Goal: Obtain resource: Download file/media

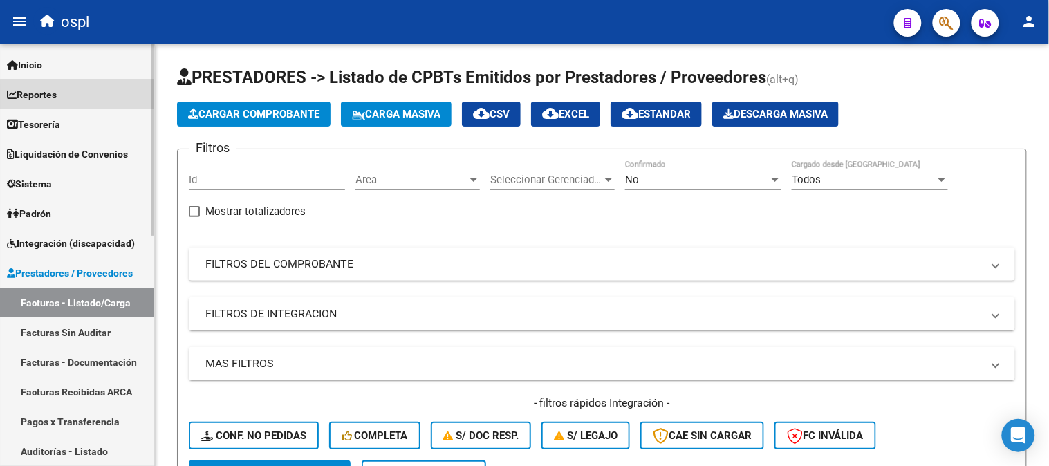
click at [100, 99] on link "Reportes" at bounding box center [77, 95] width 154 height 30
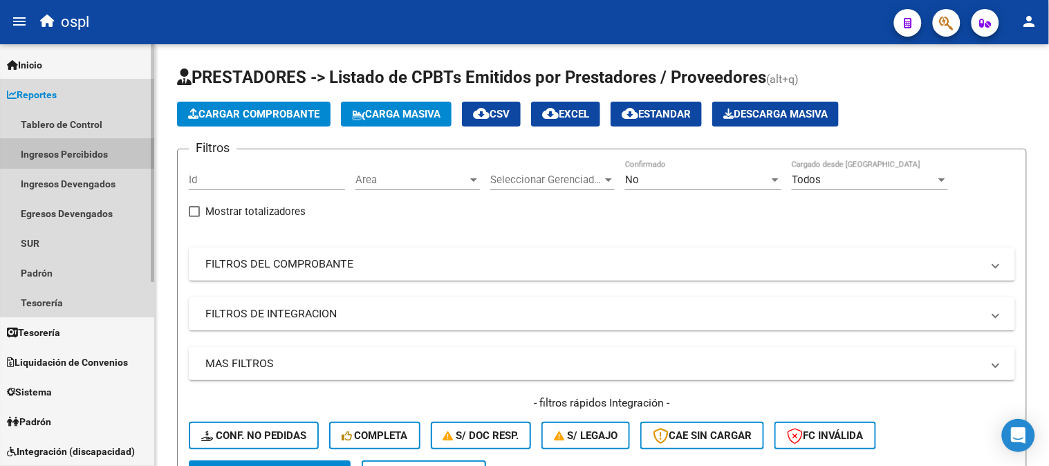
click at [86, 148] on link "Ingresos Percibidos" at bounding box center [77, 154] width 154 height 30
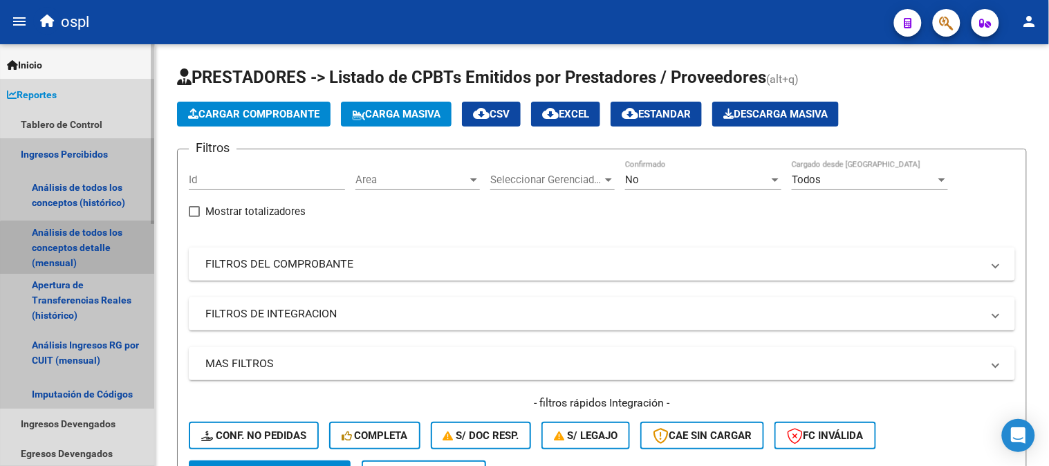
click at [88, 270] on link "Análisis de todos los conceptos detalle (mensual)" at bounding box center [77, 247] width 154 height 53
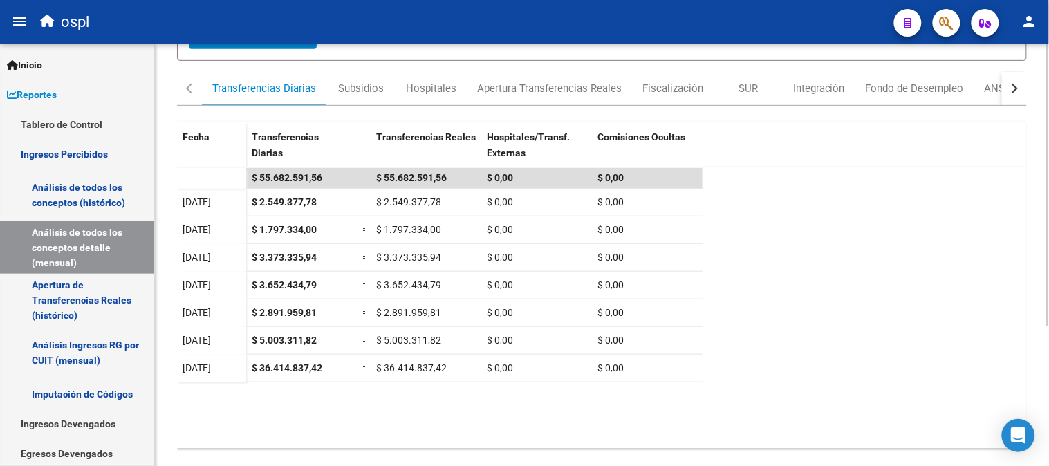
scroll to position [207, 0]
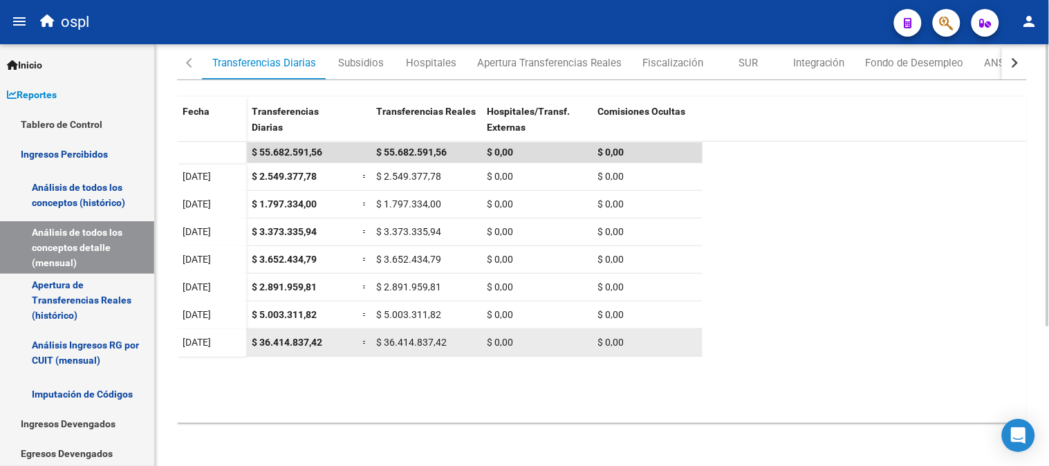
click at [288, 346] on span "$ 36.414.837,42" at bounding box center [287, 342] width 71 height 11
copy span "$ 36.414.837,42"
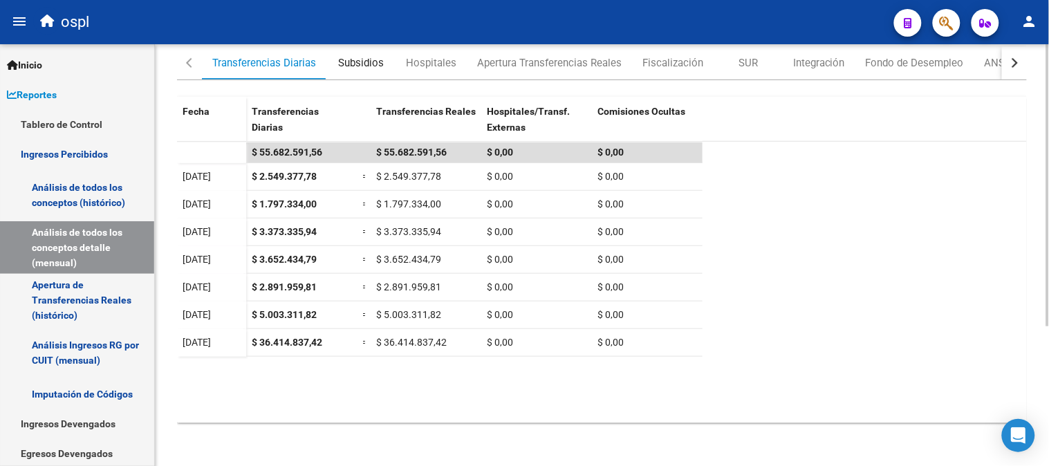
click at [351, 74] on div "Subsidios" at bounding box center [360, 62] width 69 height 33
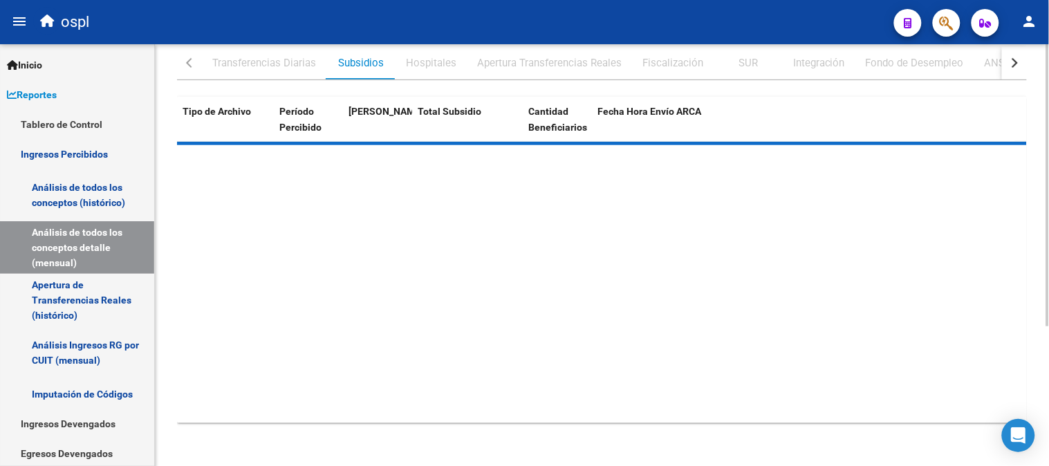
scroll to position [0, 0]
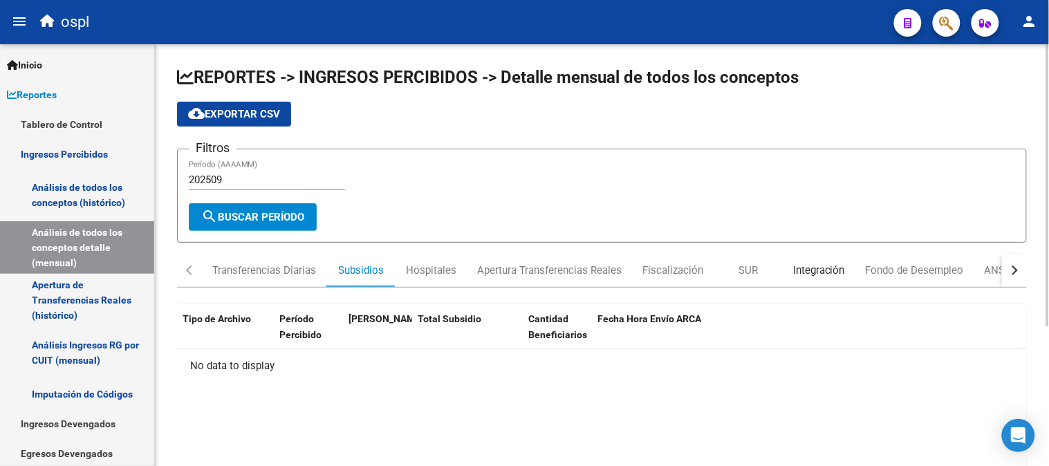
click at [806, 271] on div "Integración" at bounding box center [819, 270] width 52 height 15
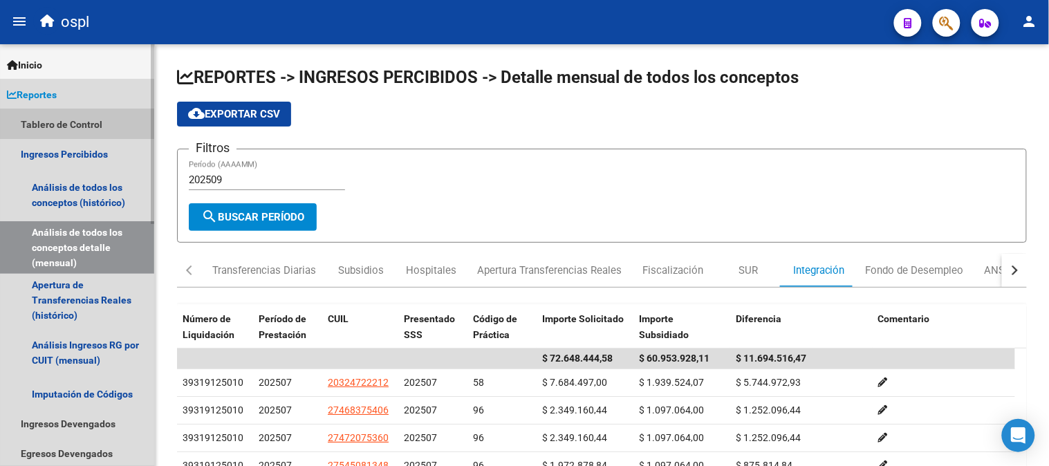
click at [67, 121] on link "Tablero de Control" at bounding box center [77, 124] width 154 height 30
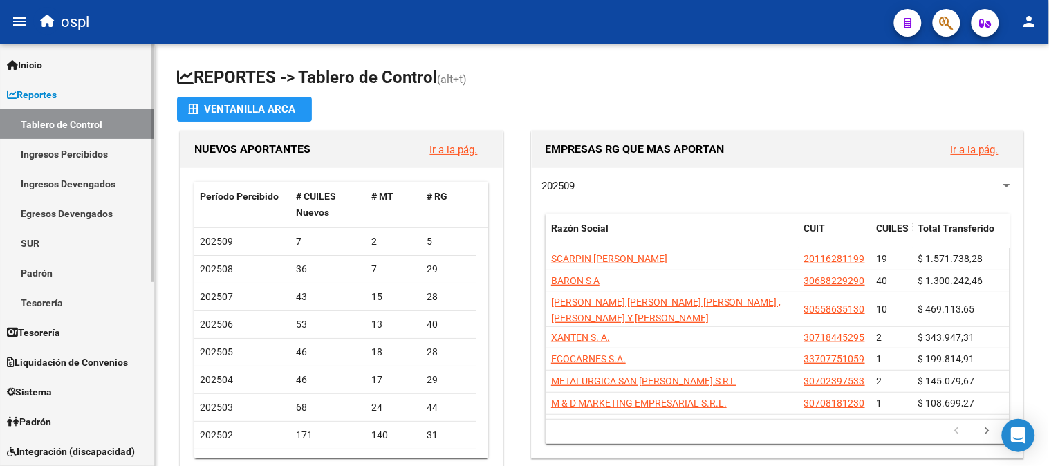
click at [65, 101] on link "Reportes" at bounding box center [77, 95] width 154 height 30
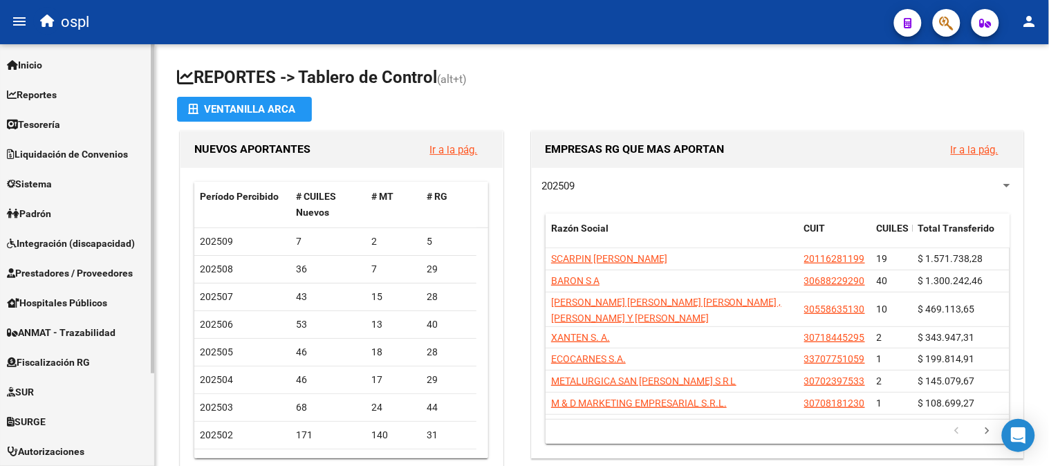
click at [116, 268] on span "Prestadores / Proveedores" at bounding box center [70, 273] width 126 height 15
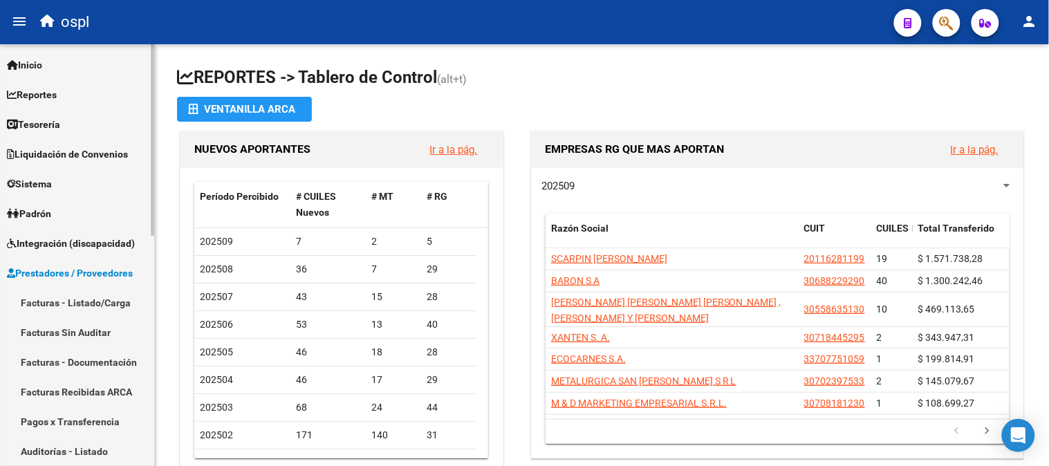
click at [95, 294] on link "Facturas - Listado/Carga" at bounding box center [77, 303] width 154 height 30
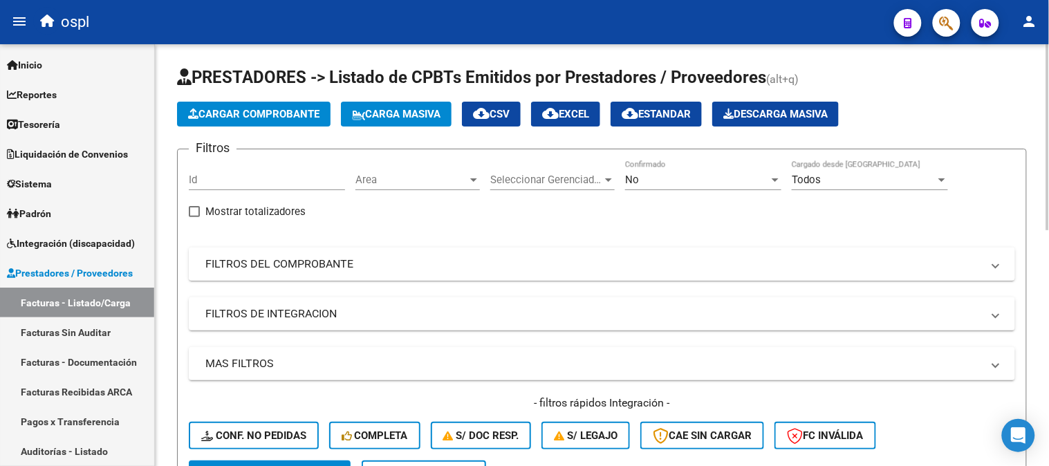
click at [501, 270] on mat-panel-title "FILTROS DEL COMPROBANTE" at bounding box center [593, 264] width 777 height 15
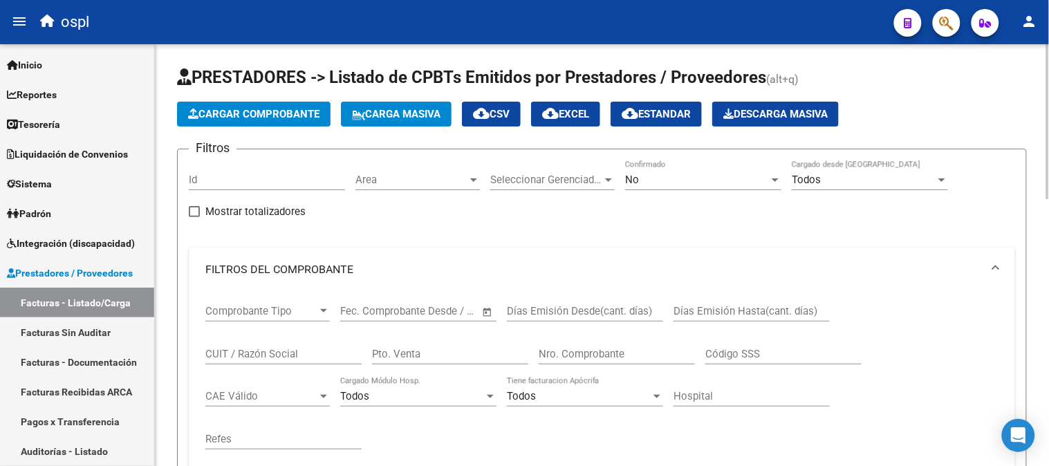
click at [321, 344] on div "CUIT / Razón Social" at bounding box center [283, 350] width 156 height 30
paste input "23286425844"
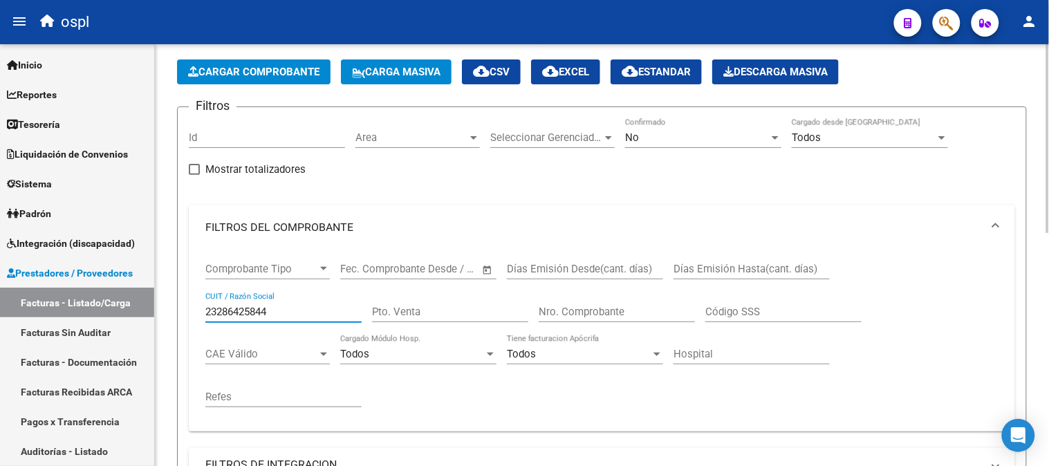
scroll to position [461, 0]
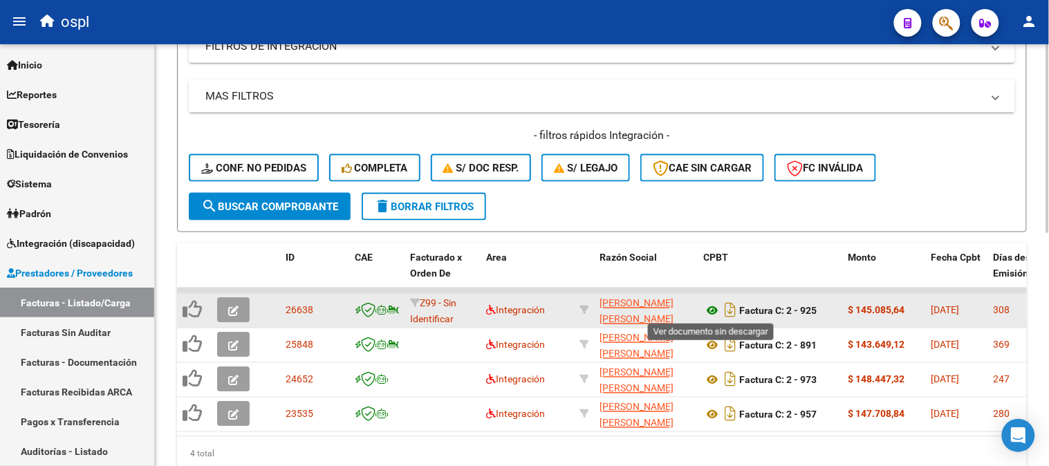
click at [710, 308] on icon at bounding box center [712, 311] width 18 height 17
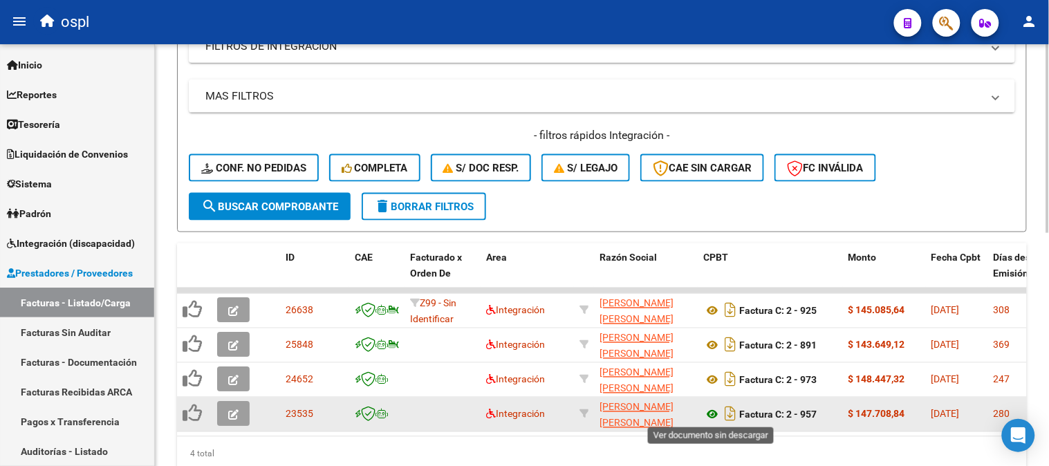
click at [714, 411] on icon at bounding box center [712, 415] width 18 height 17
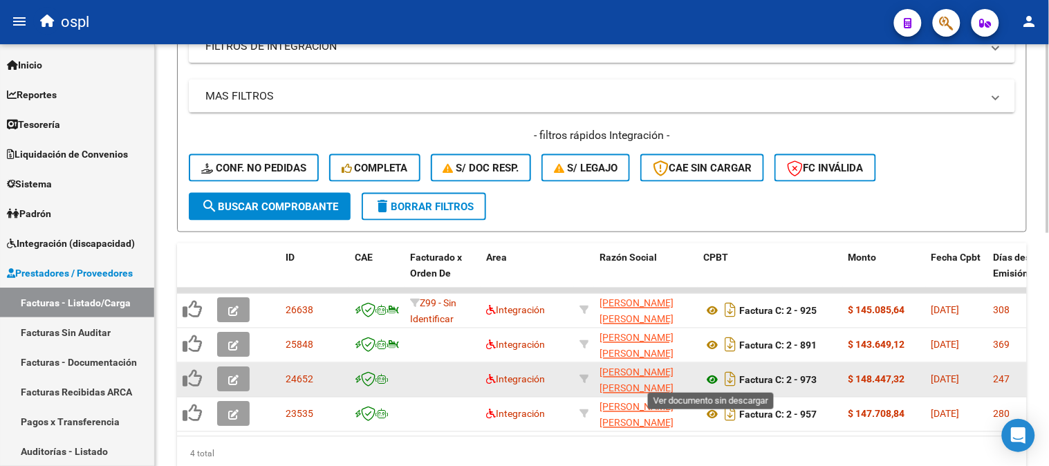
click at [709, 379] on icon at bounding box center [712, 380] width 18 height 17
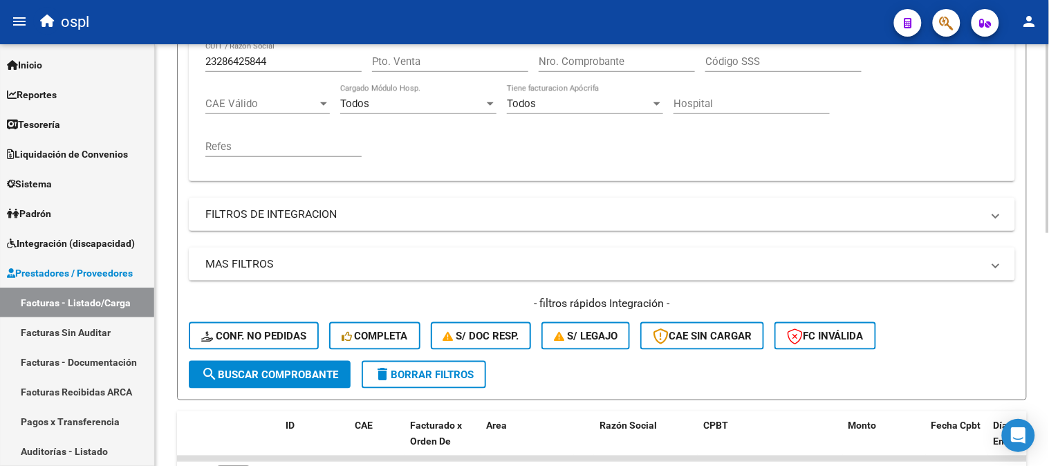
scroll to position [77, 0]
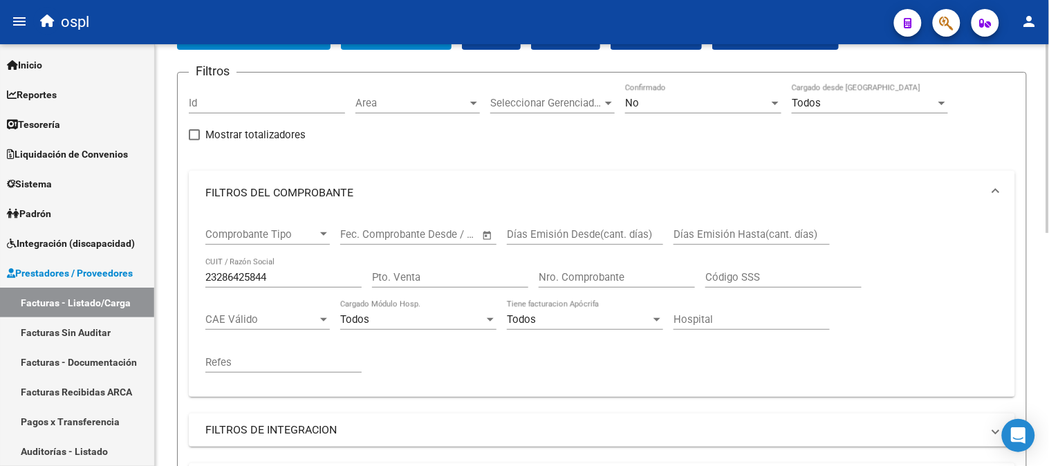
click at [289, 271] on input "23286425844" at bounding box center [283, 277] width 156 height 12
paste input "30709396532"
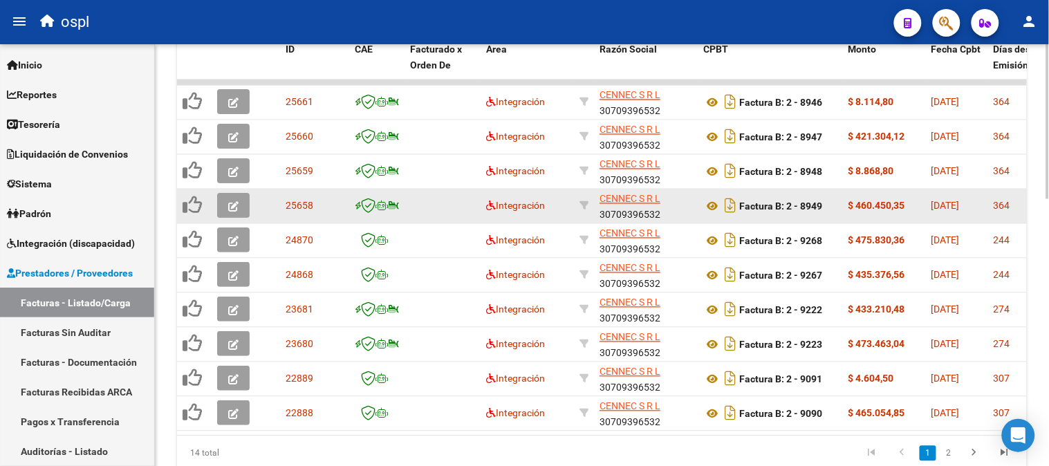
scroll to position [692, 0]
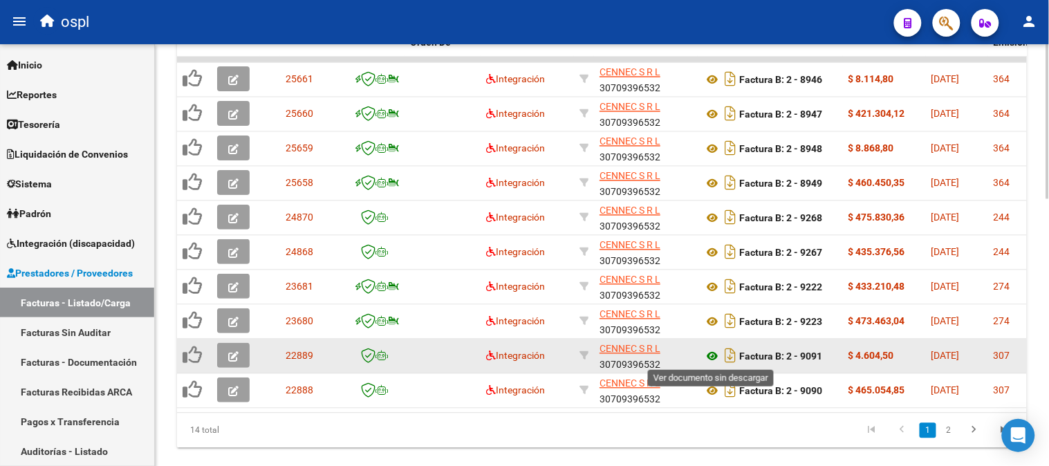
click at [709, 353] on icon at bounding box center [712, 357] width 18 height 17
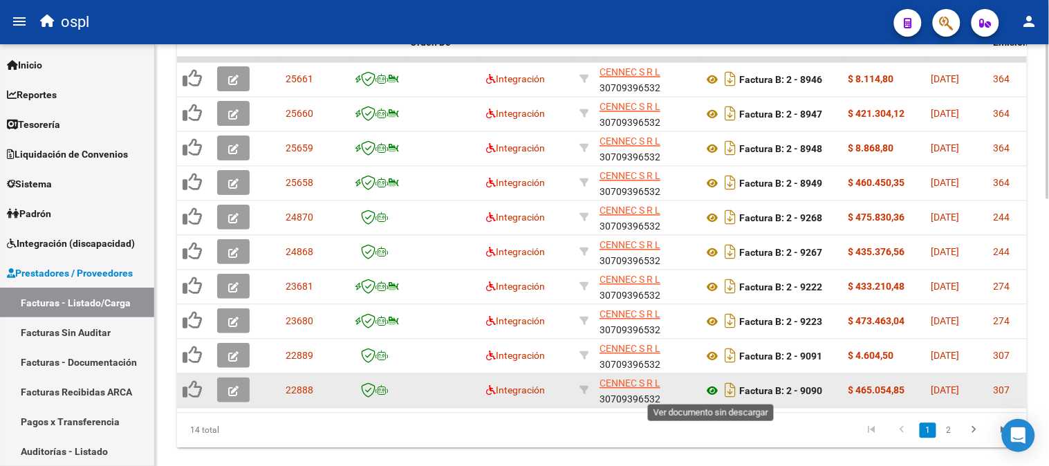
click at [710, 387] on icon at bounding box center [712, 391] width 18 height 17
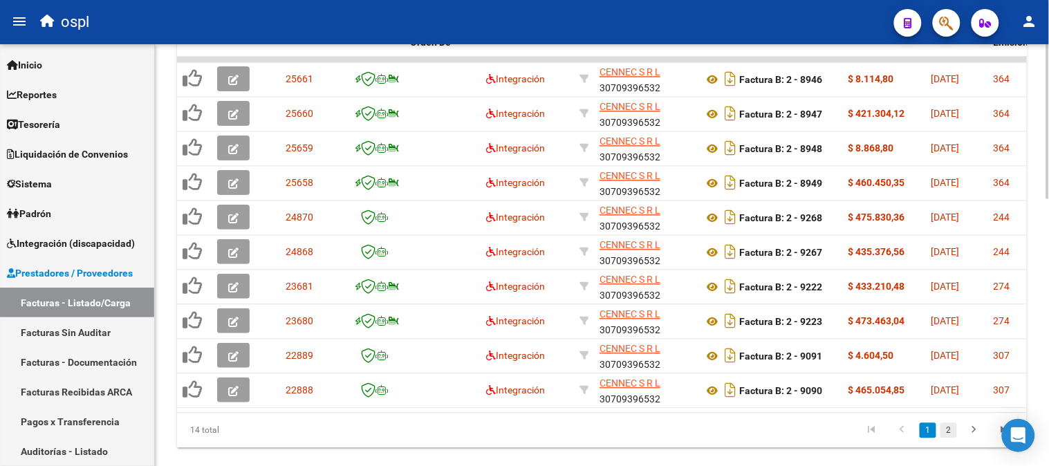
click at [952, 438] on link "2" at bounding box center [948, 430] width 17 height 15
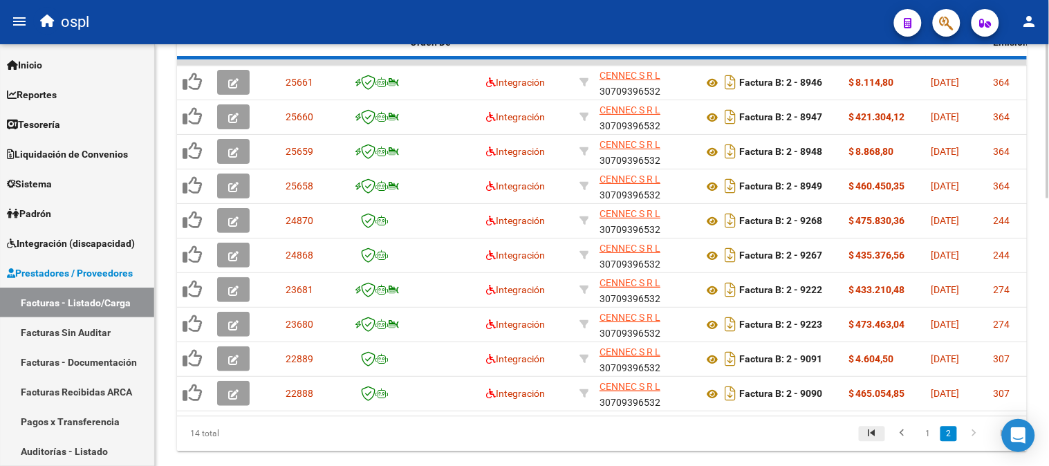
scroll to position [521, 0]
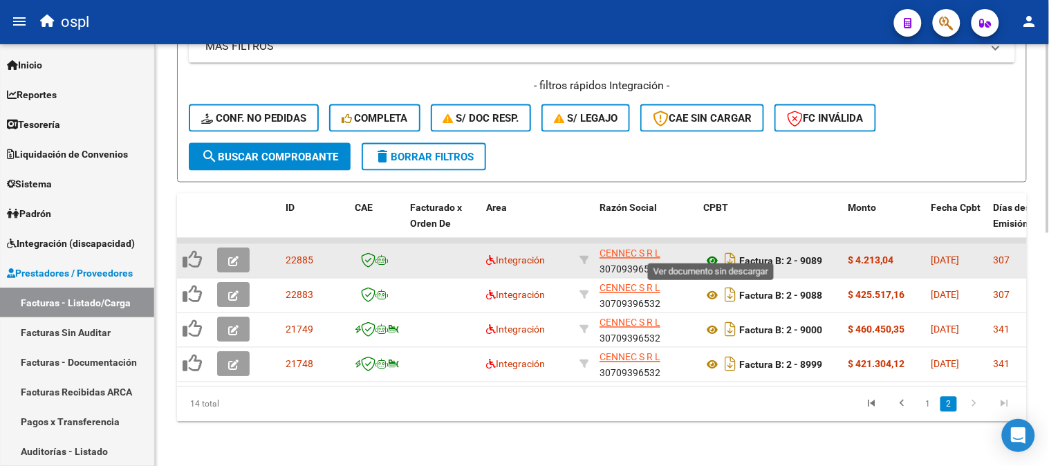
click at [716, 253] on icon at bounding box center [712, 261] width 18 height 17
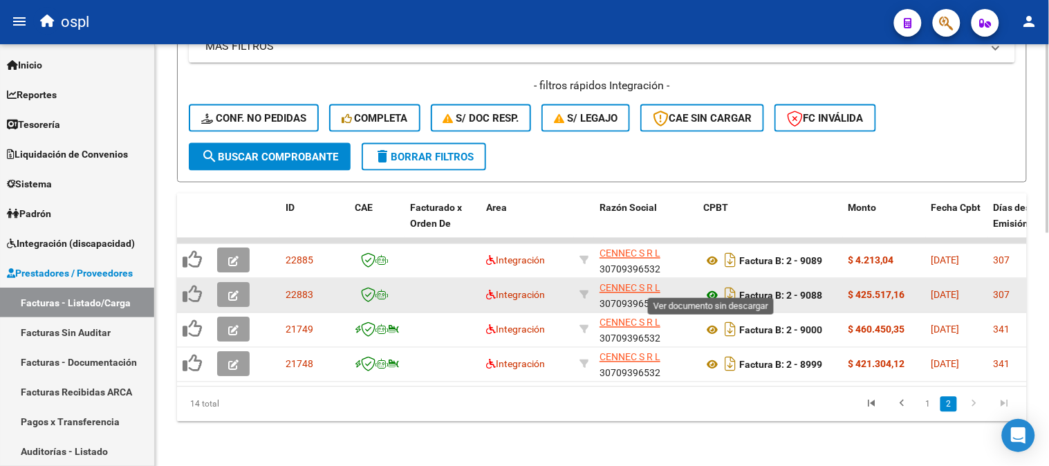
click at [712, 288] on icon at bounding box center [712, 296] width 18 height 17
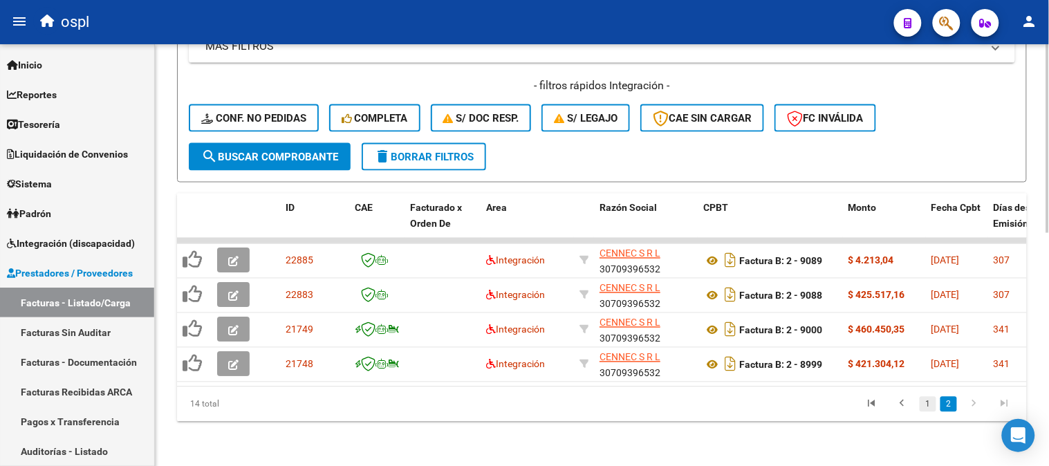
click at [931, 404] on link "1" at bounding box center [928, 404] width 17 height 15
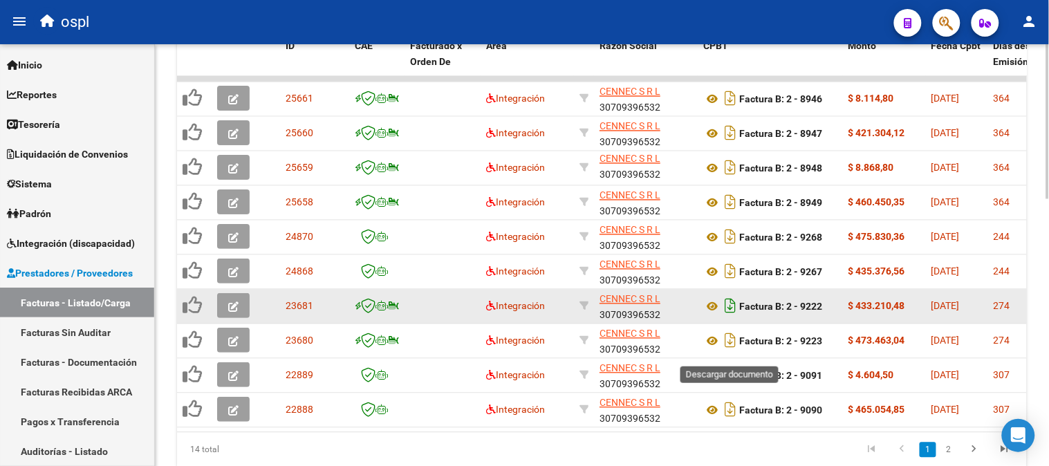
scroll to position [674, 0]
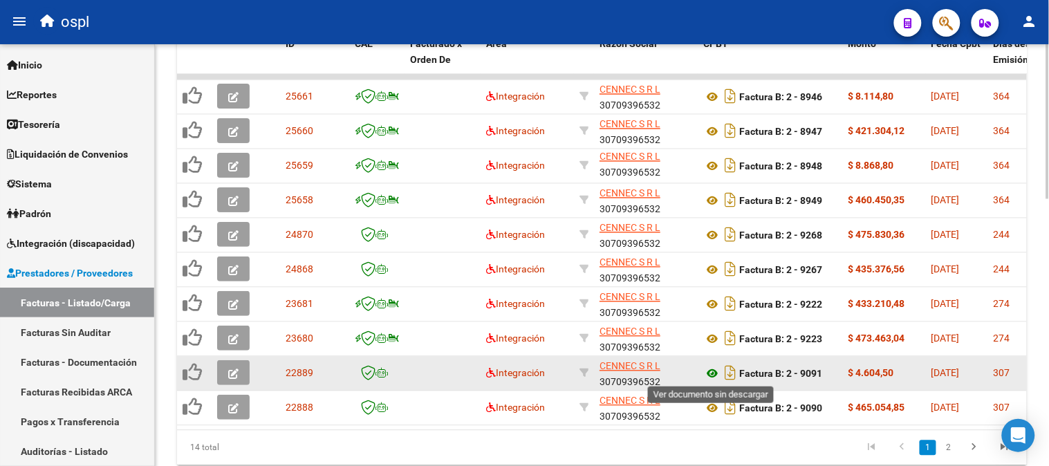
click at [713, 370] on icon at bounding box center [712, 374] width 18 height 17
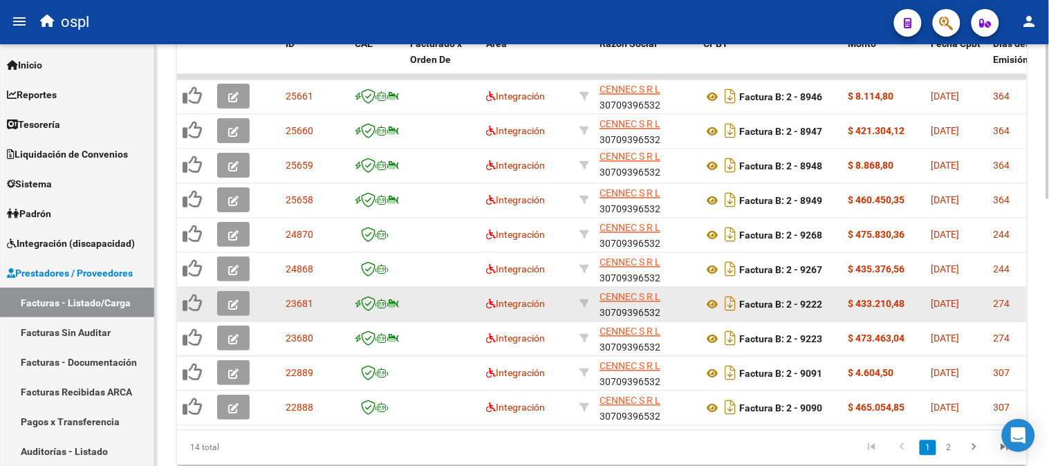
scroll to position [597, 0]
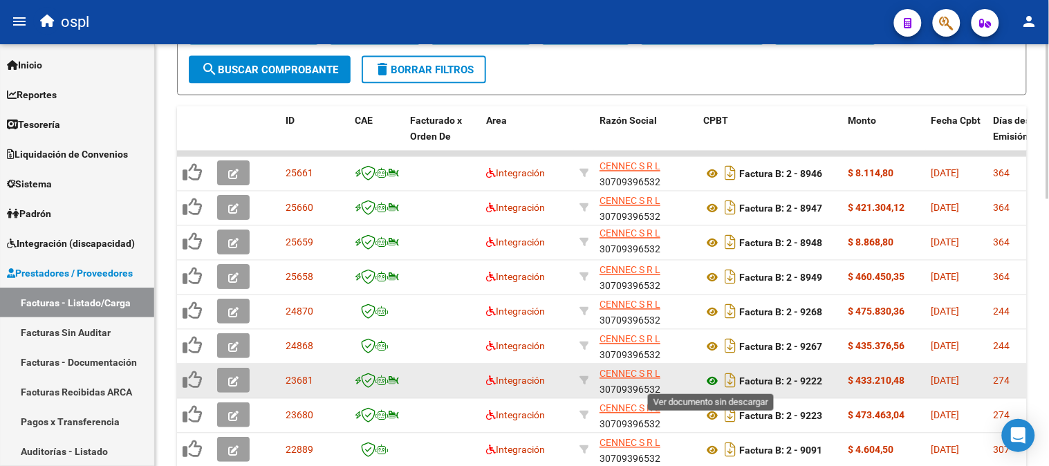
click at [710, 379] on icon at bounding box center [712, 381] width 18 height 17
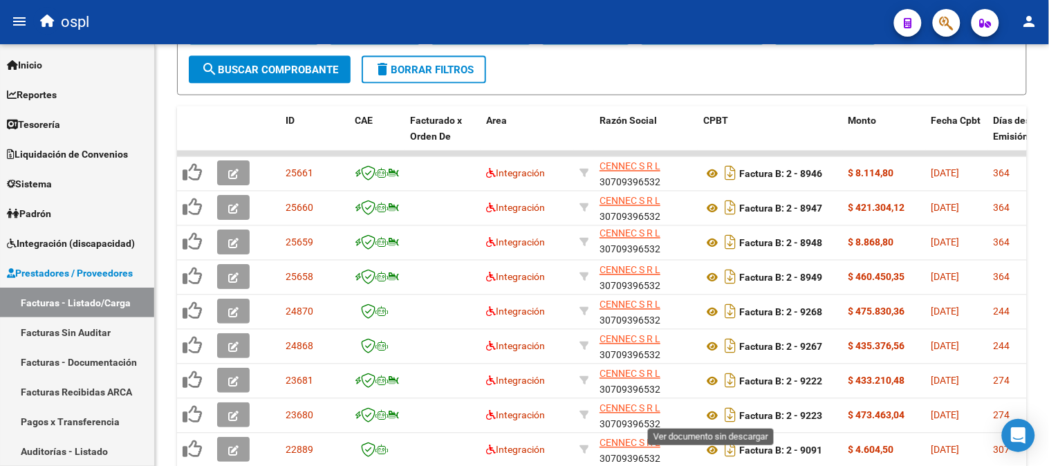
drag, startPoint x: 714, startPoint y: 411, endPoint x: 772, endPoint y: 17, distance: 398.5
click at [713, 411] on icon at bounding box center [712, 416] width 18 height 17
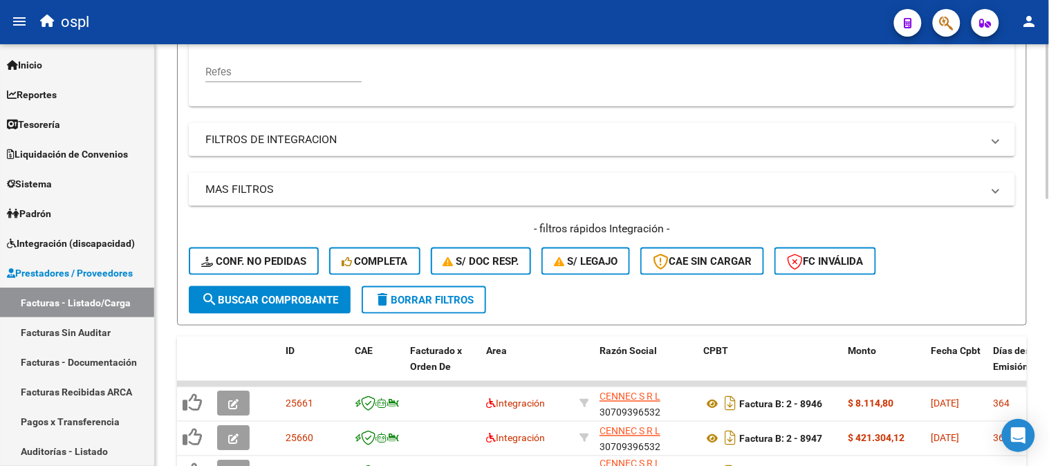
scroll to position [136, 0]
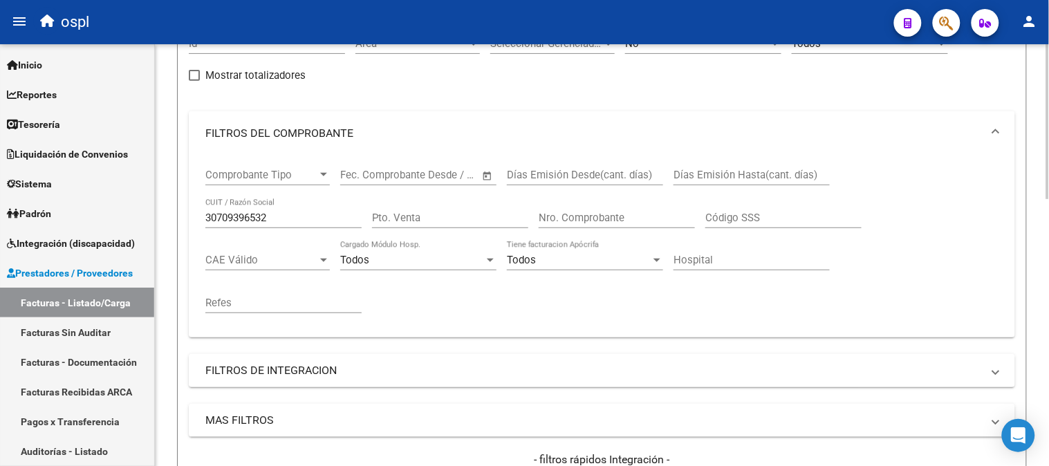
click at [293, 217] on input "30709396532" at bounding box center [283, 218] width 156 height 12
paste input "11917027"
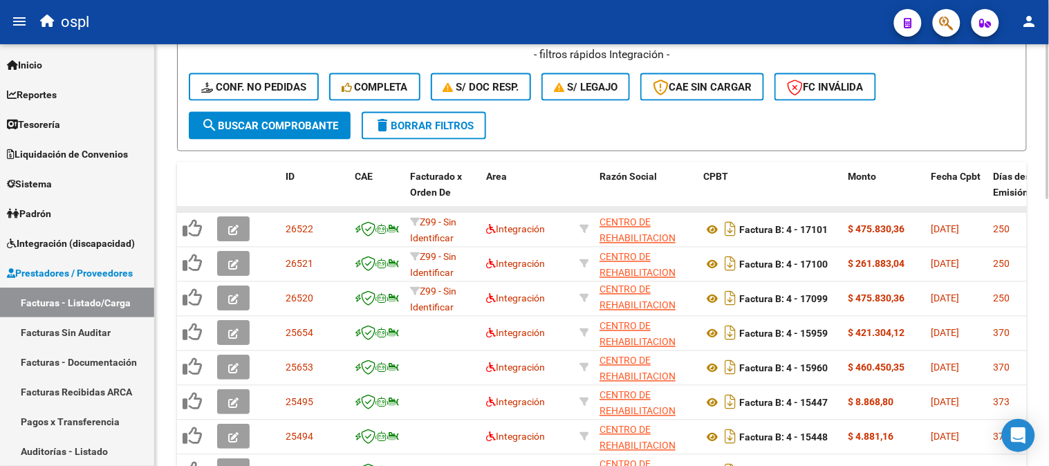
scroll to position [674, 0]
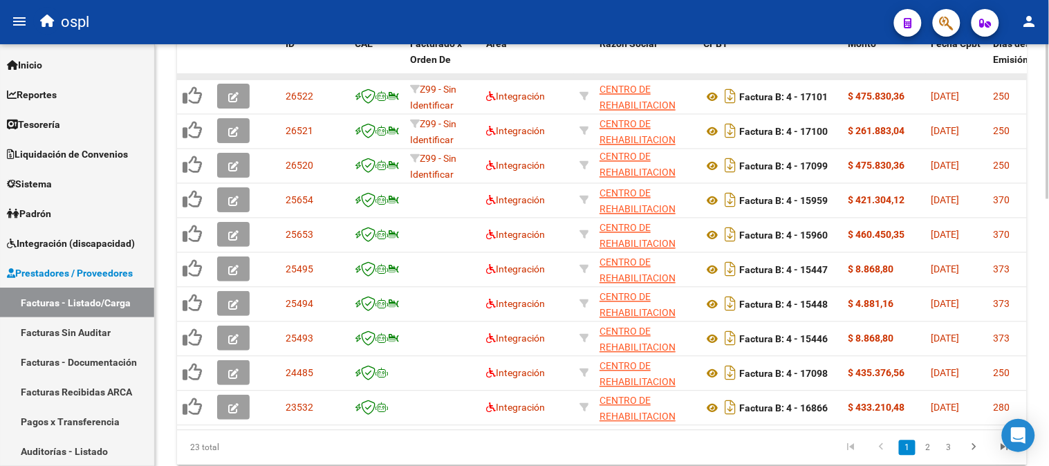
type input "30711917027"
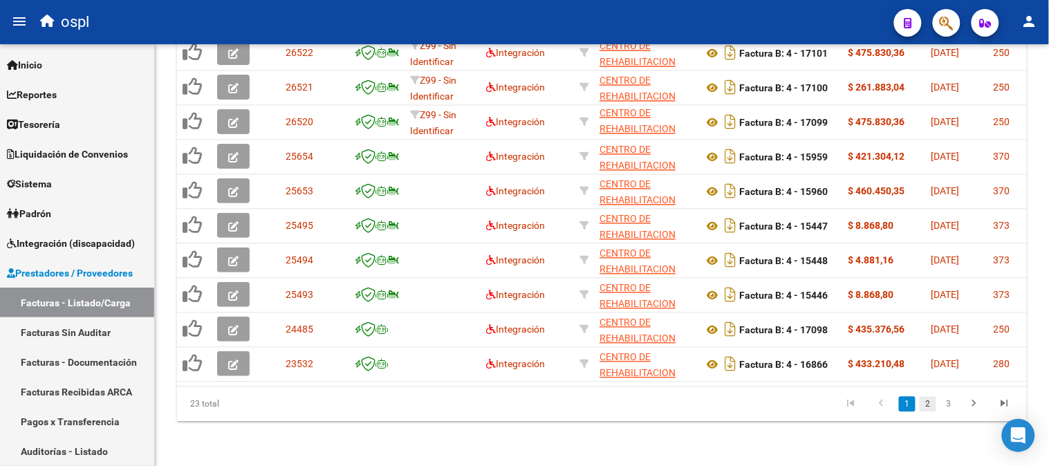
click at [930, 406] on link "2" at bounding box center [928, 404] width 17 height 15
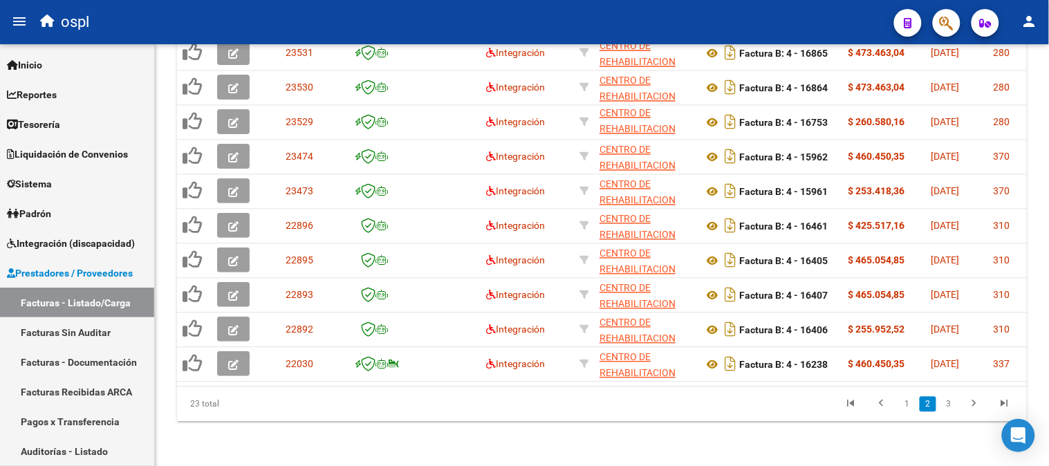
scroll to position [728, 0]
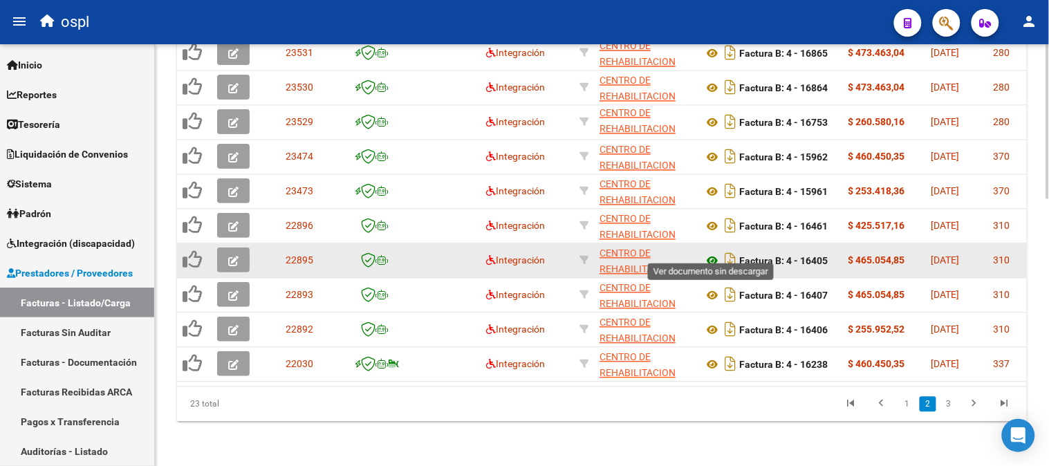
click at [714, 253] on icon at bounding box center [712, 261] width 18 height 17
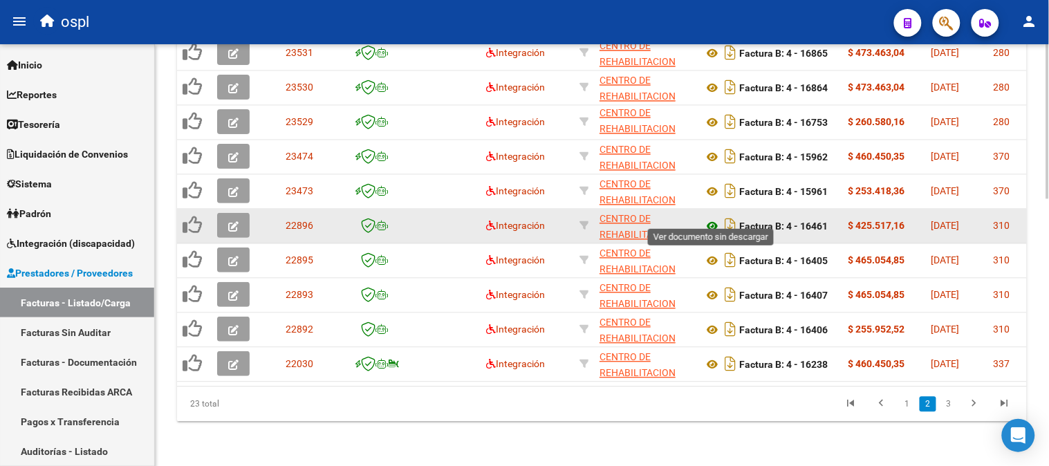
click at [708, 219] on icon at bounding box center [712, 227] width 18 height 17
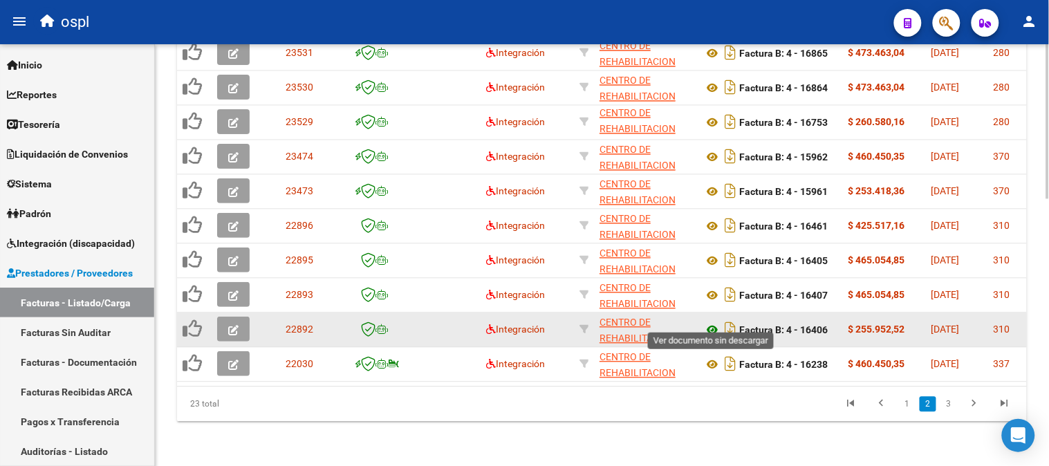
click at [709, 322] on icon at bounding box center [712, 330] width 18 height 17
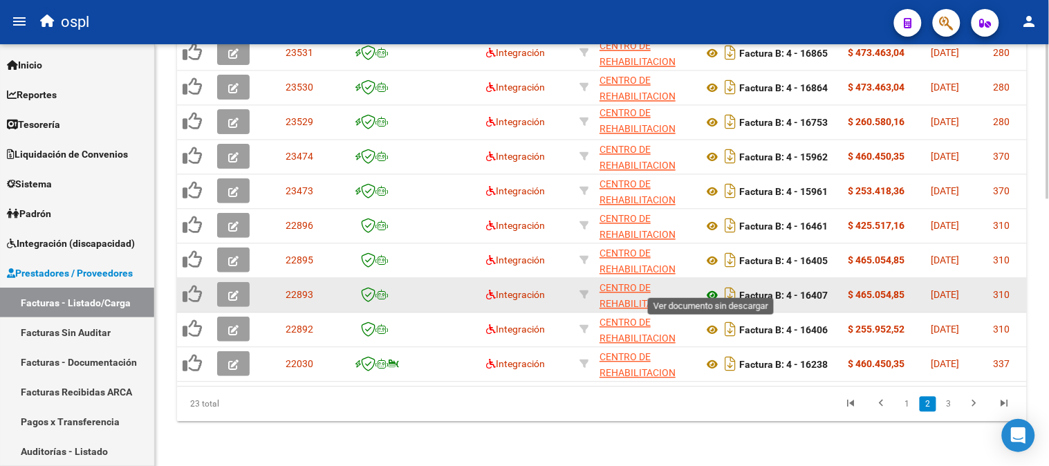
click at [707, 288] on icon at bounding box center [712, 296] width 18 height 17
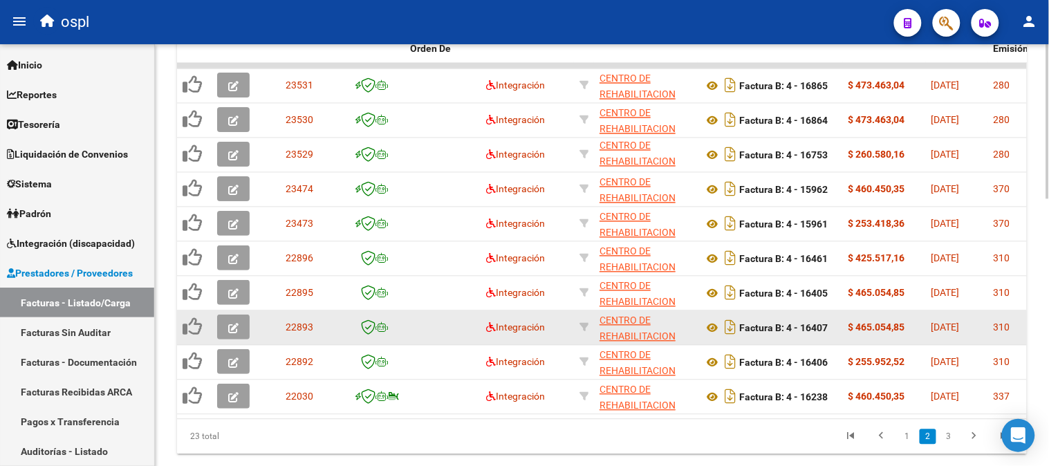
scroll to position [651, 0]
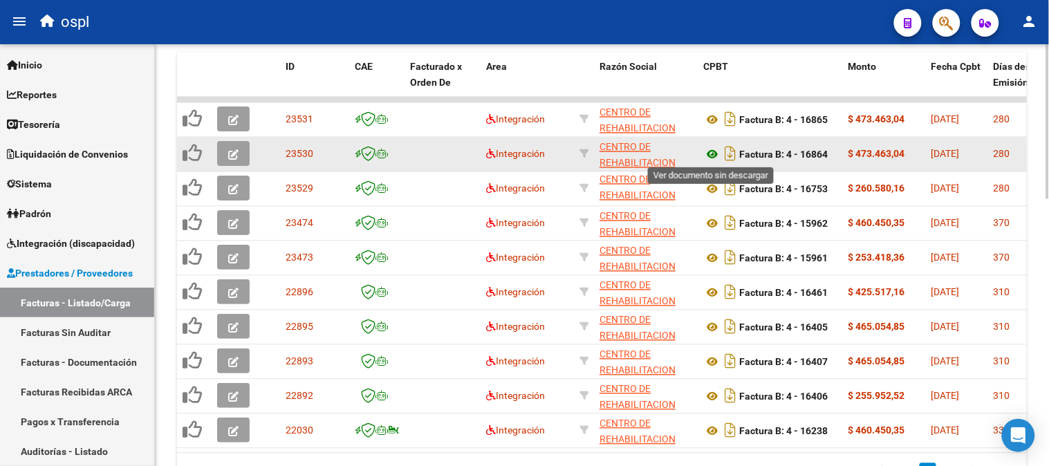
click at [712, 150] on icon at bounding box center [712, 155] width 18 height 17
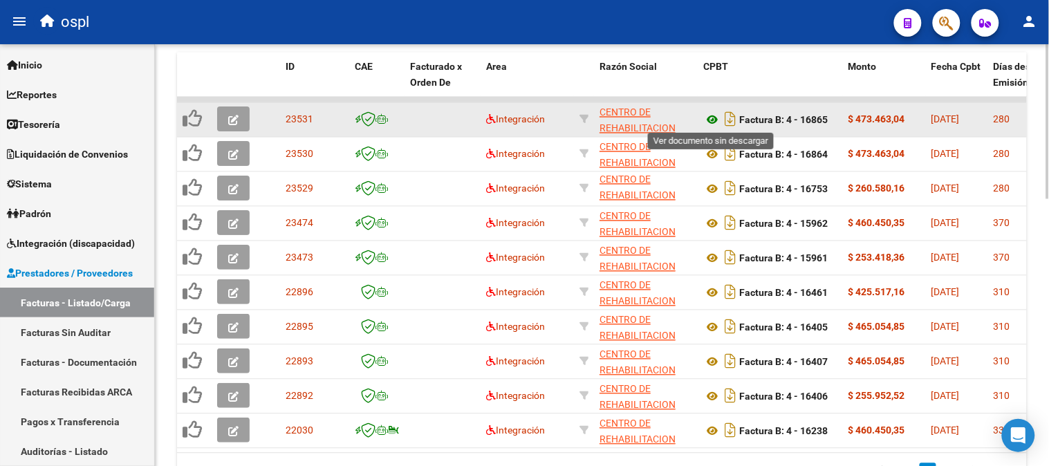
click at [709, 121] on icon at bounding box center [712, 120] width 18 height 17
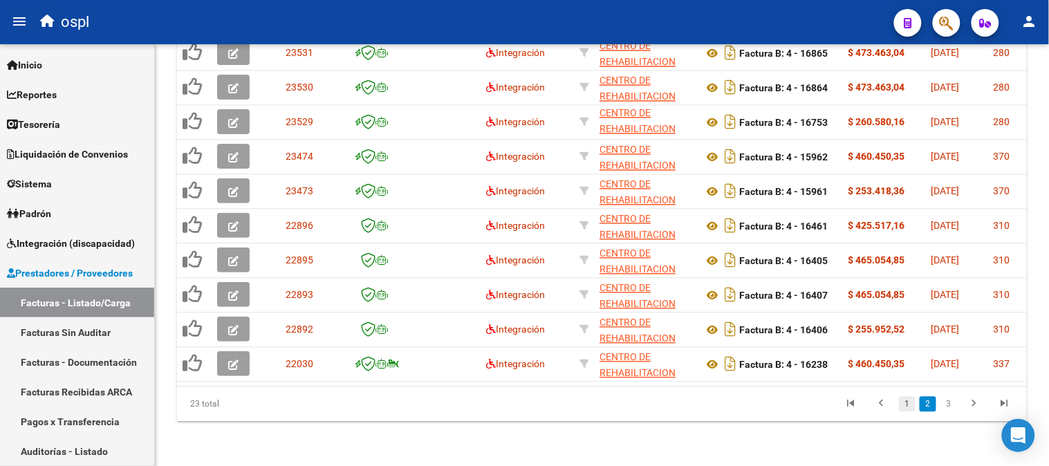
click at [900, 405] on link "1" at bounding box center [907, 404] width 17 height 15
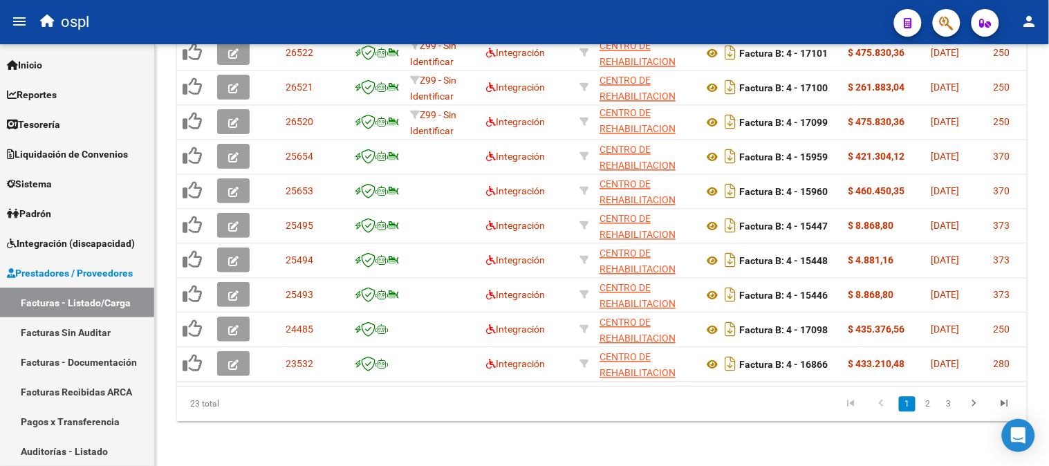
scroll to position [728, 0]
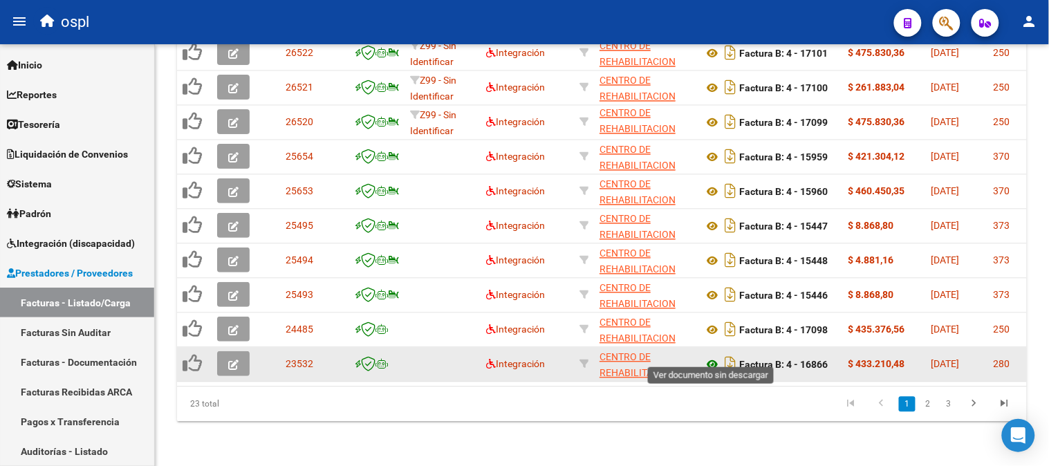
click at [712, 357] on icon at bounding box center [712, 365] width 18 height 17
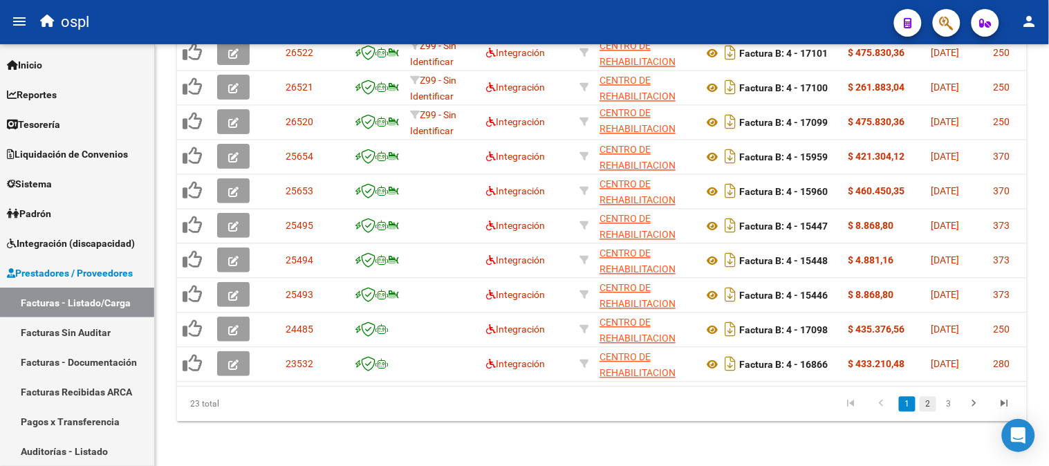
click at [924, 398] on link "2" at bounding box center [928, 404] width 17 height 15
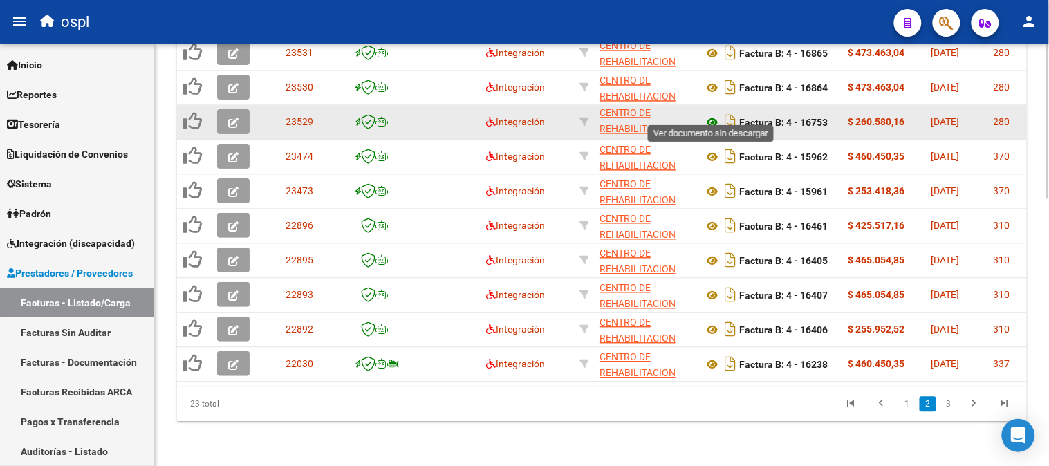
click at [712, 115] on icon at bounding box center [712, 123] width 18 height 17
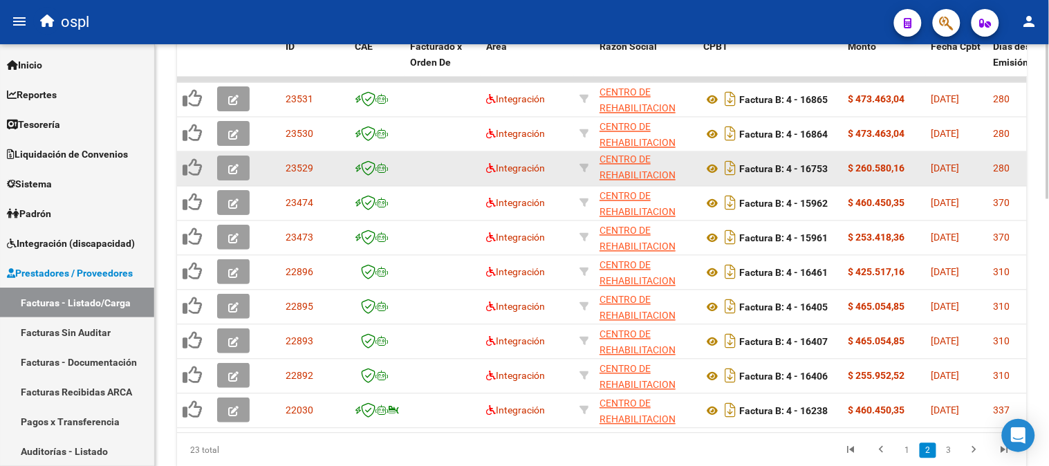
scroll to position [651, 0]
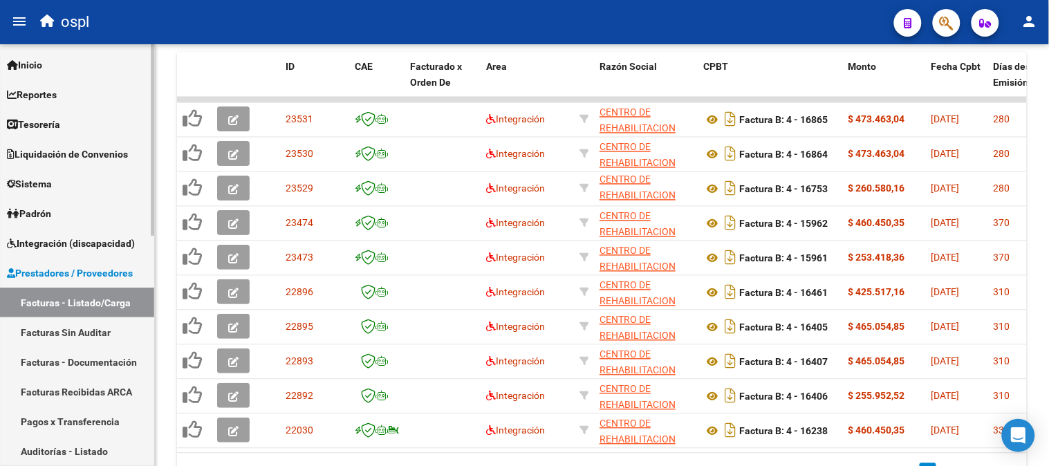
click at [74, 84] on link "Reportes" at bounding box center [77, 95] width 154 height 30
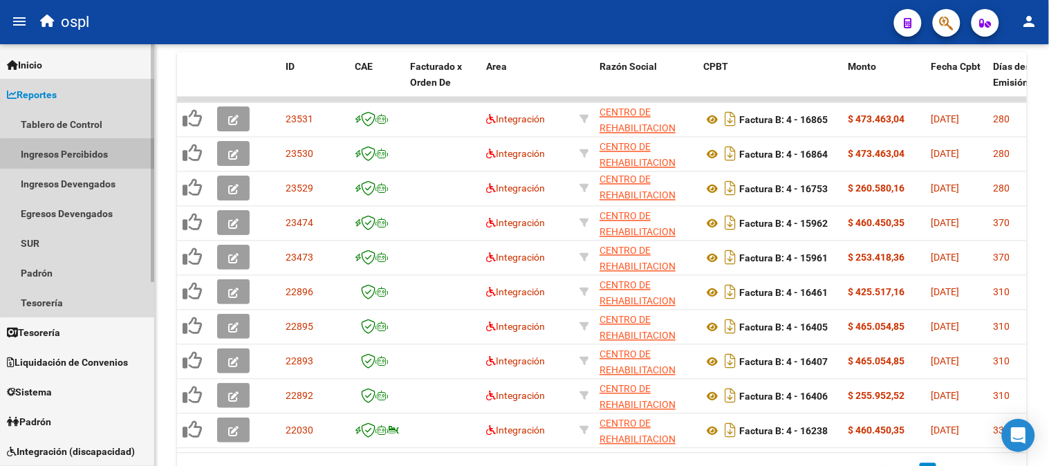
click at [105, 160] on link "Ingresos Percibidos" at bounding box center [77, 154] width 154 height 30
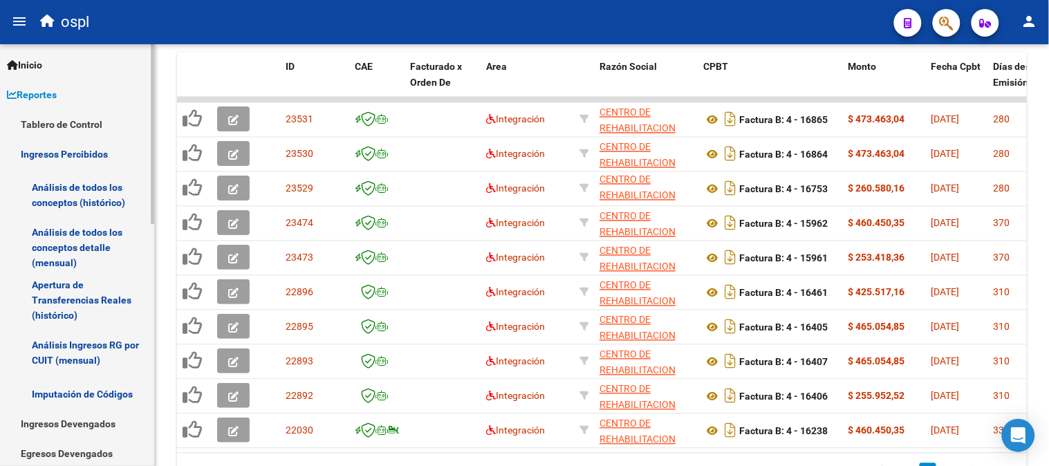
click at [77, 245] on link "Análisis de todos los conceptos detalle (mensual)" at bounding box center [77, 247] width 154 height 53
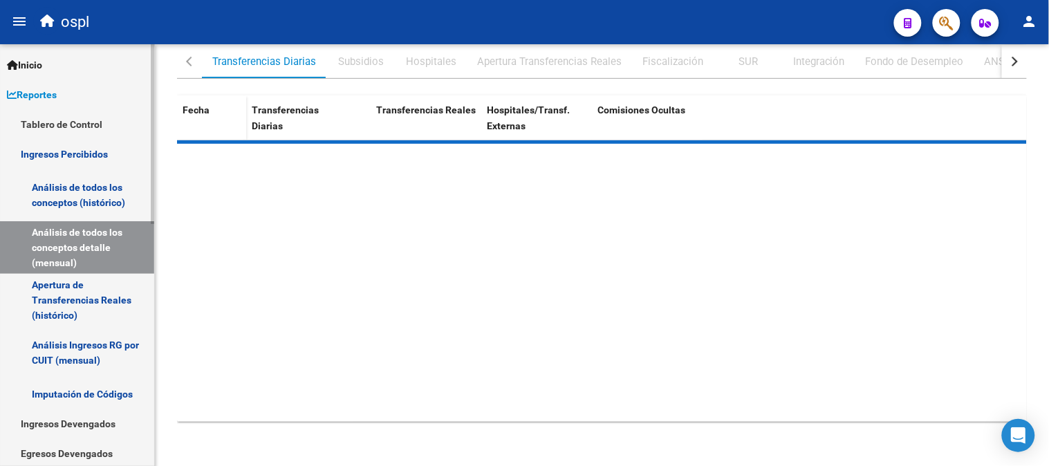
scroll to position [208, 0]
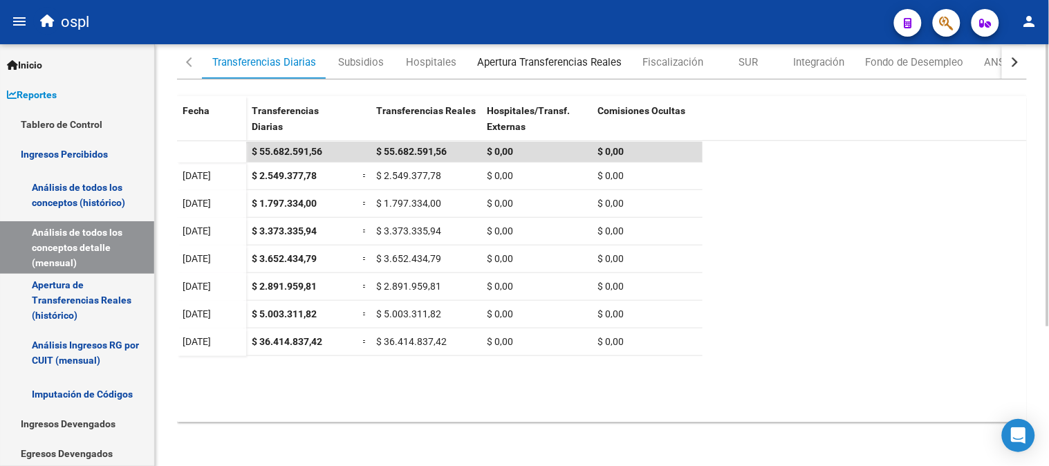
click at [539, 58] on div "Apertura Transferencias Reales" at bounding box center [549, 62] width 145 height 15
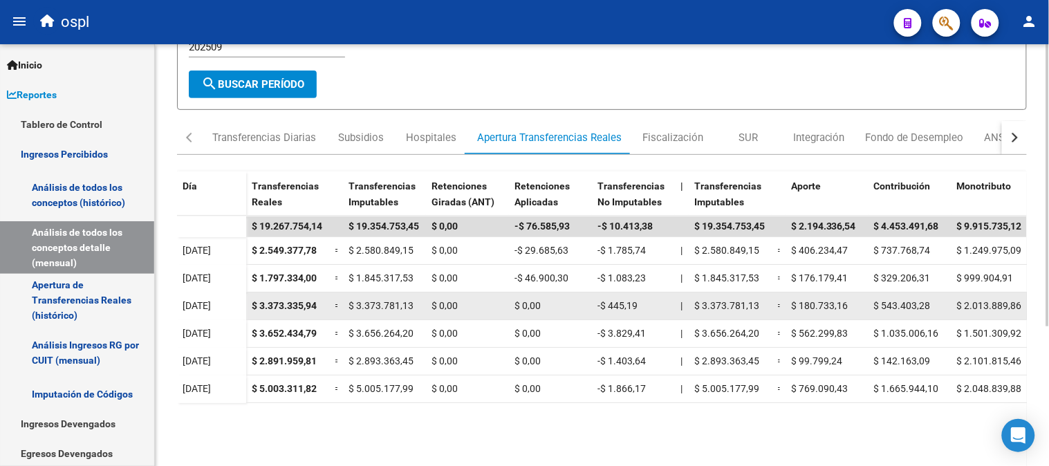
scroll to position [207, 0]
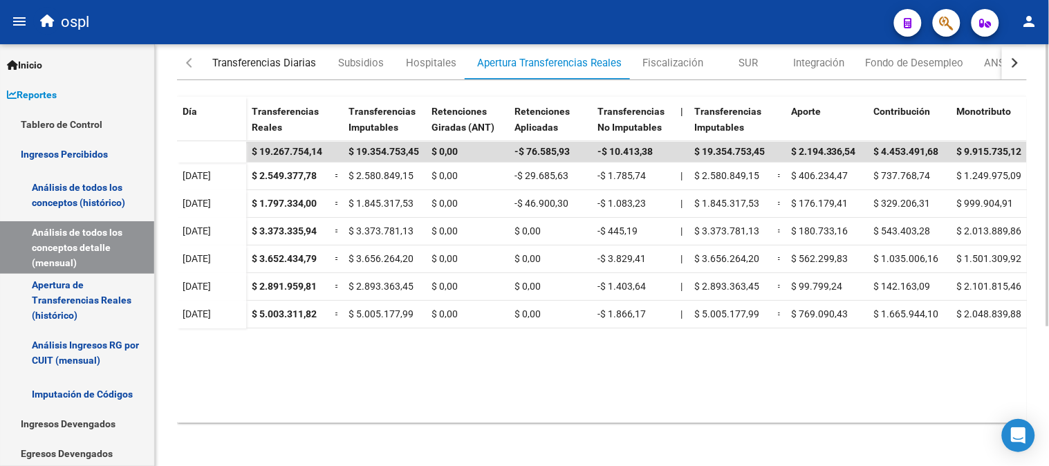
click at [239, 58] on div "Transferencias Diarias" at bounding box center [264, 62] width 104 height 15
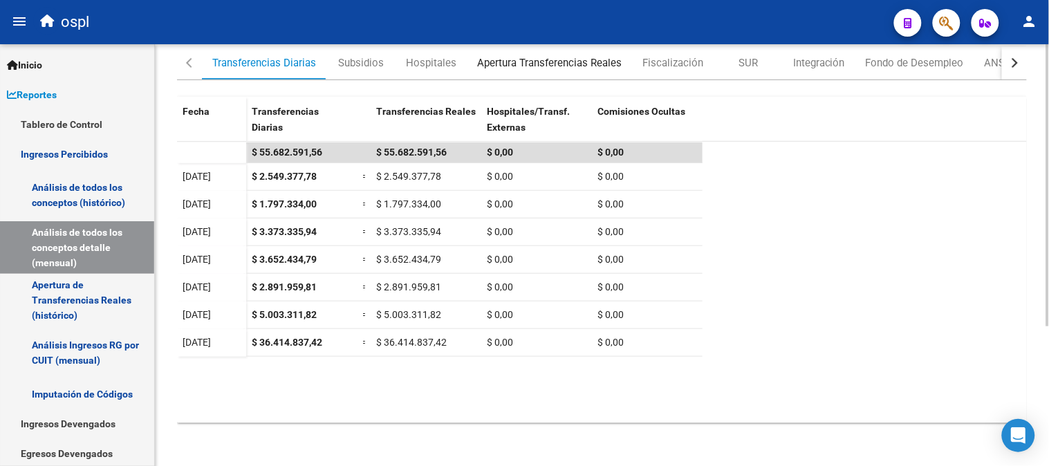
click at [495, 64] on div "Apertura Transferencias Reales" at bounding box center [549, 62] width 145 height 15
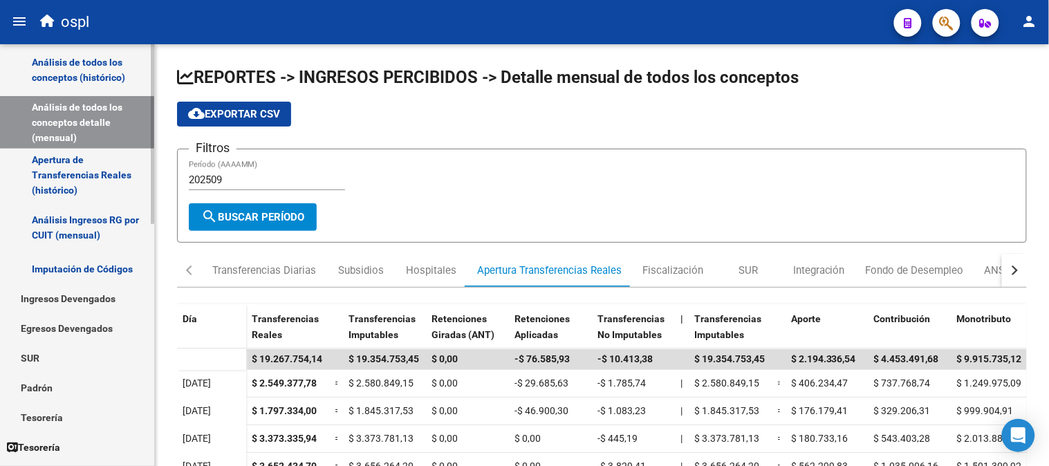
scroll to position [384, 0]
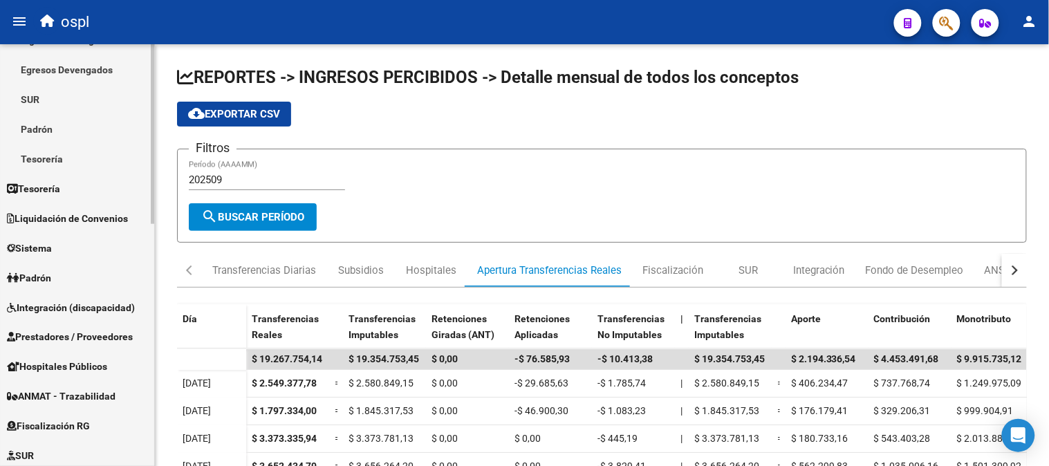
click at [106, 339] on span "Prestadores / Proveedores" at bounding box center [70, 337] width 126 height 15
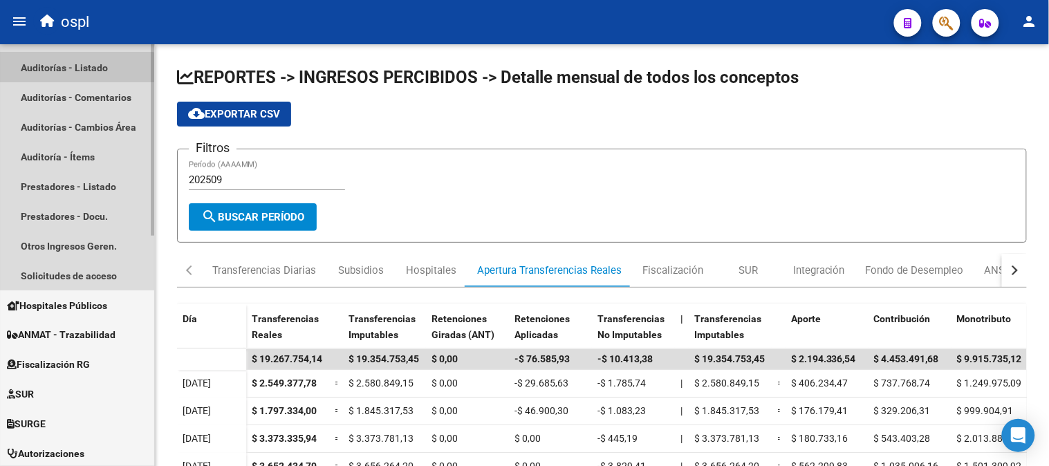
click at [73, 71] on link "Auditorías - Listado" at bounding box center [77, 68] width 154 height 30
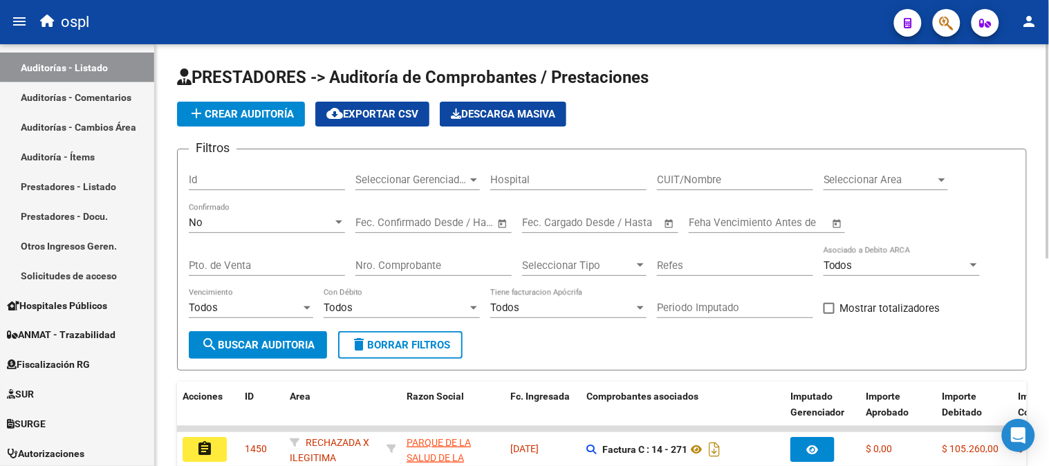
click at [307, 216] on div "No Confirmado" at bounding box center [267, 218] width 156 height 30
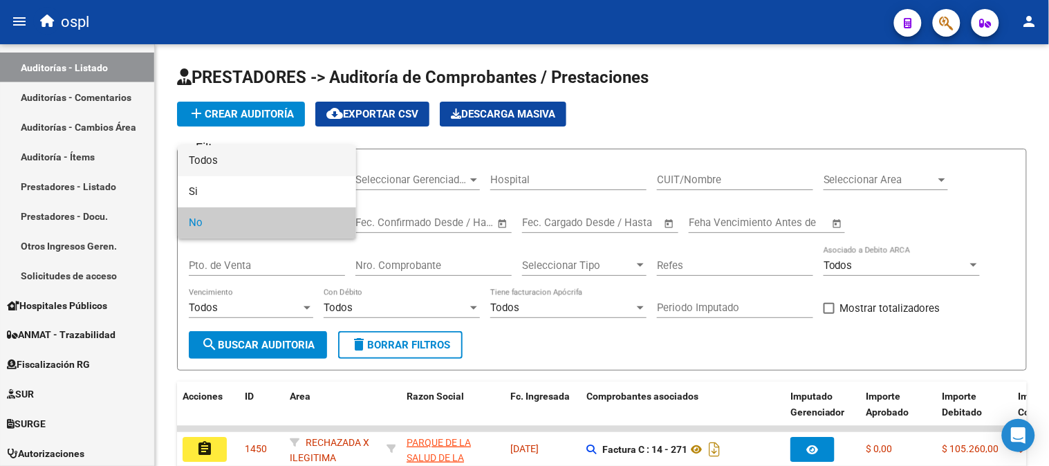
click at [259, 150] on span "Todos" at bounding box center [267, 160] width 156 height 31
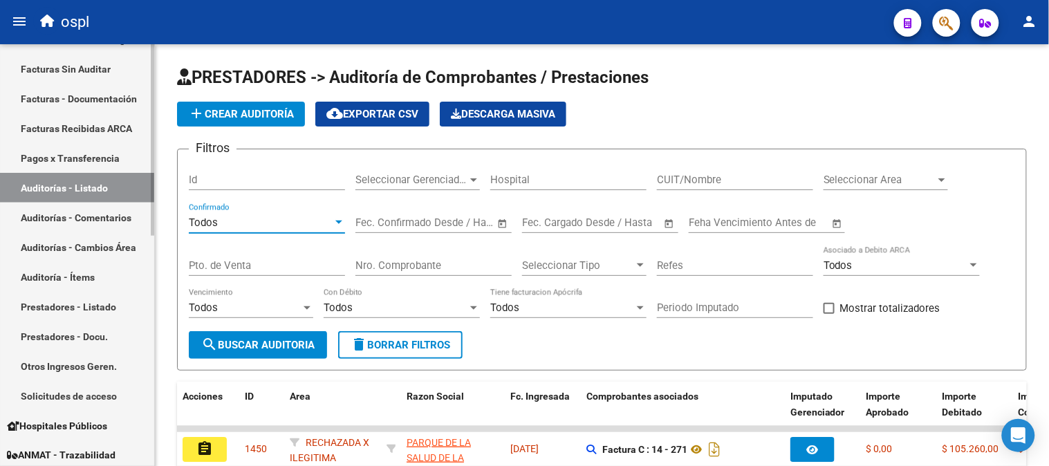
scroll to position [230, 0]
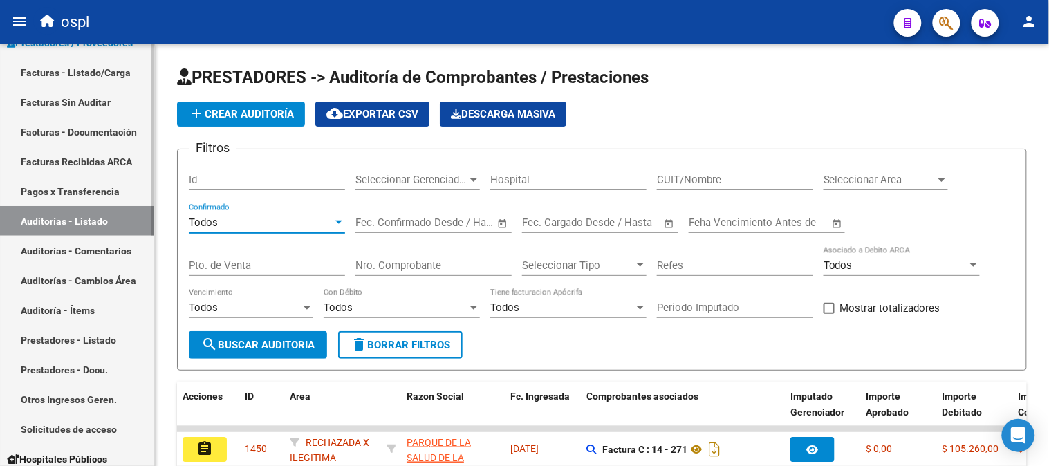
click at [92, 73] on link "Facturas - Listado/Carga" at bounding box center [77, 72] width 154 height 30
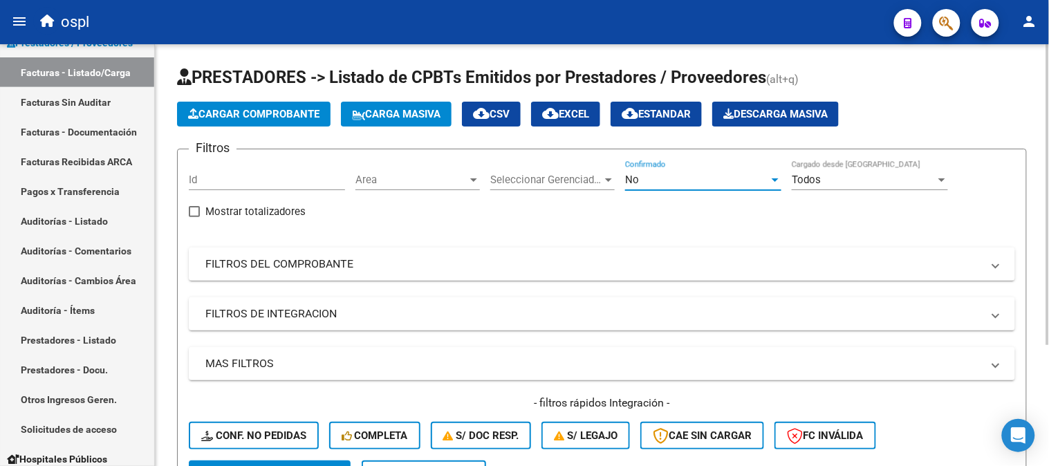
click at [700, 174] on div "No" at bounding box center [697, 180] width 144 height 12
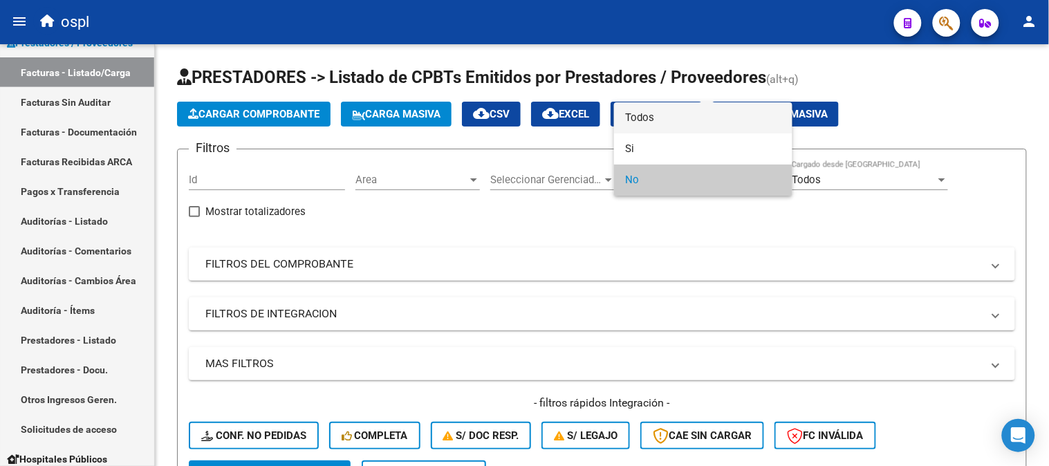
click at [672, 127] on span "Todos" at bounding box center [703, 117] width 156 height 31
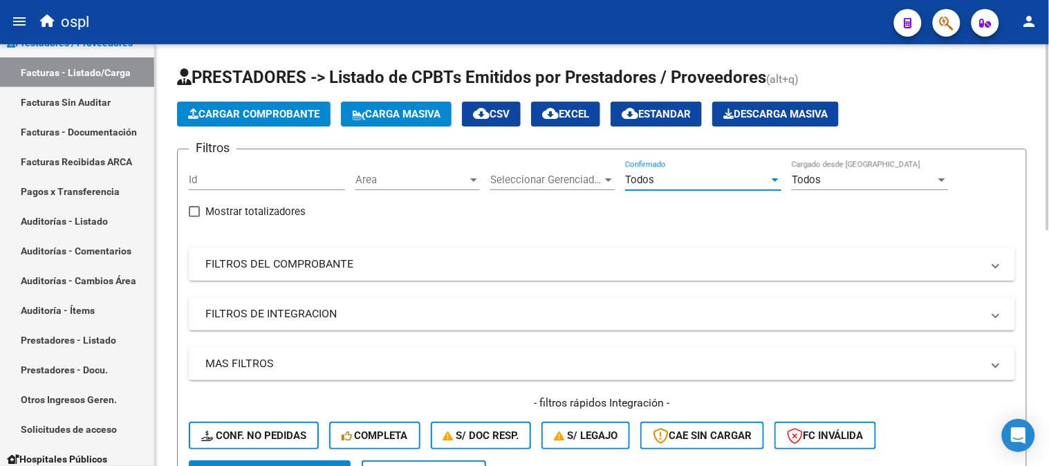
click at [346, 278] on mat-expansion-panel-header "FILTROS DEL COMPROBANTE" at bounding box center [602, 264] width 826 height 33
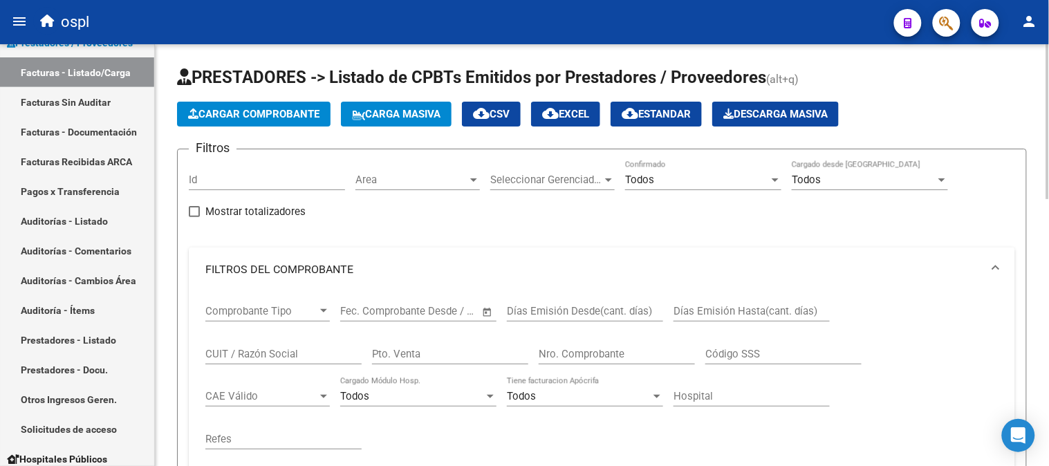
click at [291, 351] on input "CUIT / Razón Social" at bounding box center [283, 354] width 156 height 12
paste input "33716046589"
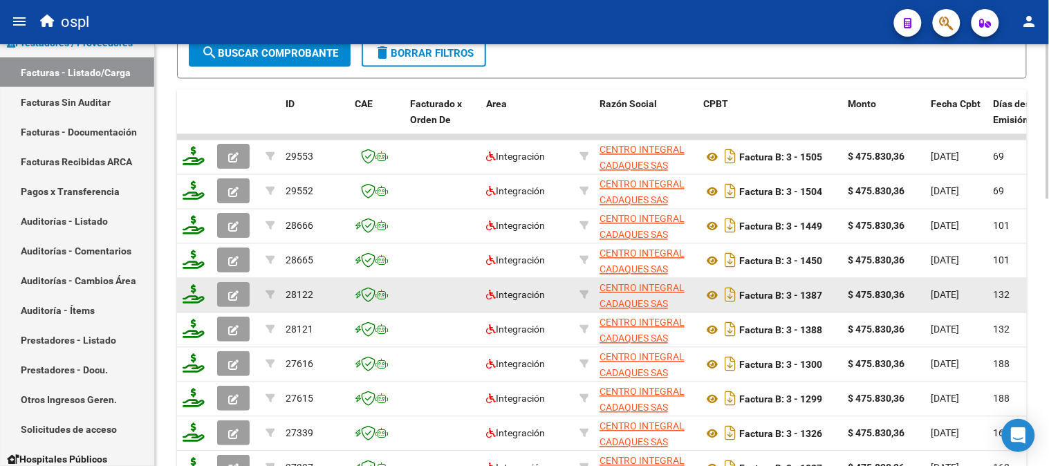
scroll to position [17, 0]
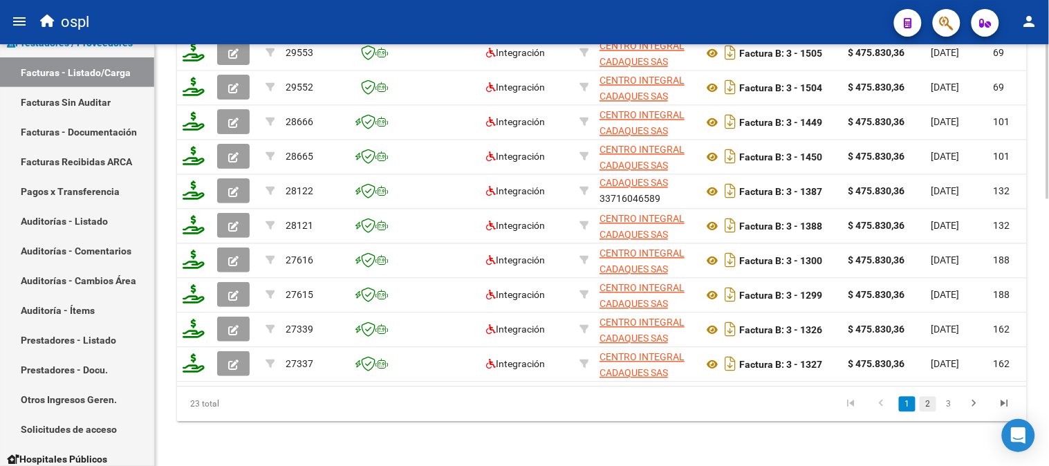
click at [928, 410] on link "2" at bounding box center [928, 404] width 17 height 15
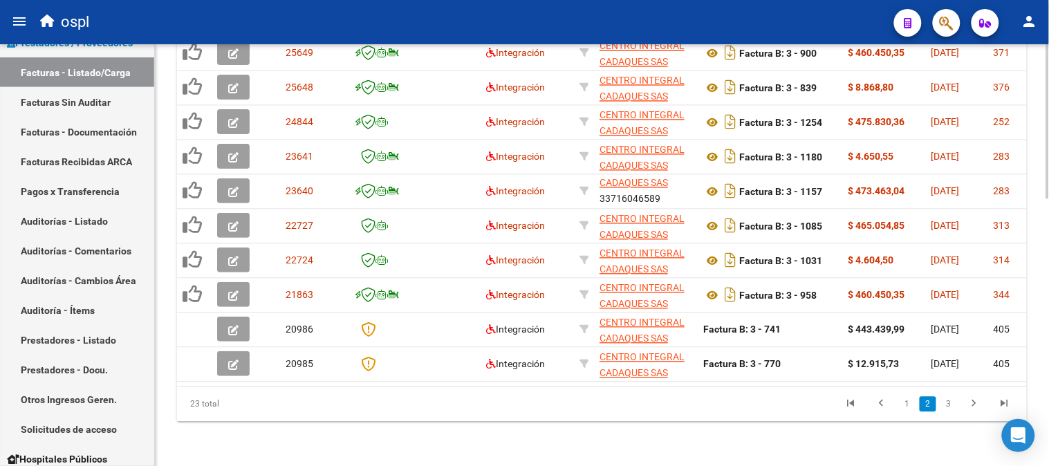
scroll to position [728, 0]
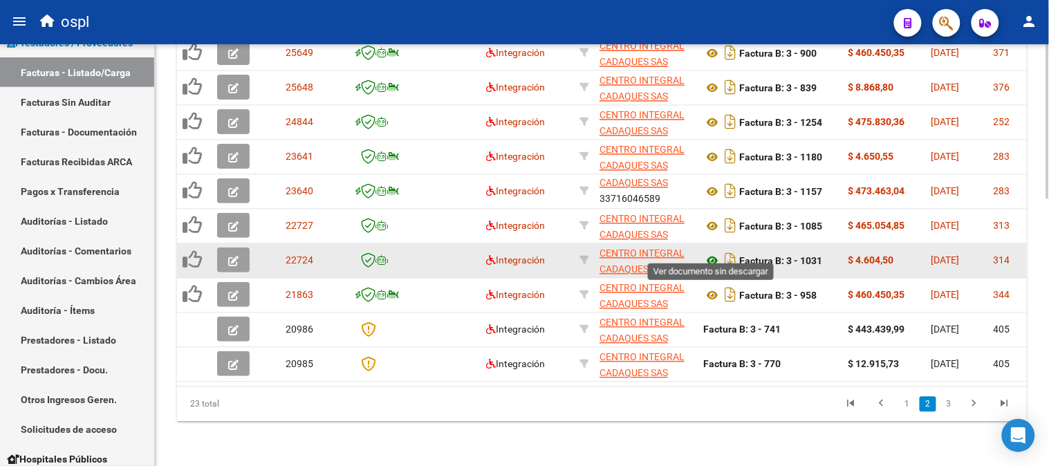
click at [707, 253] on icon at bounding box center [712, 261] width 18 height 17
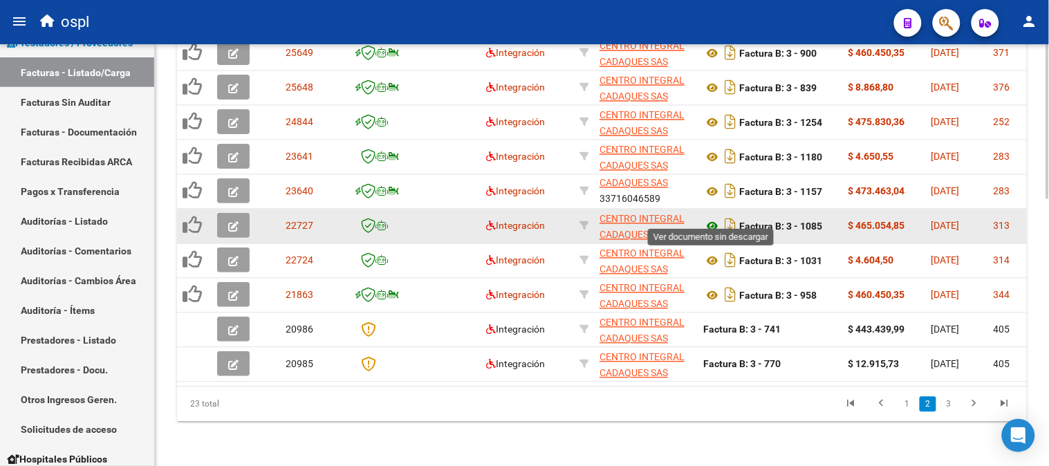
click at [715, 219] on icon at bounding box center [712, 227] width 18 height 17
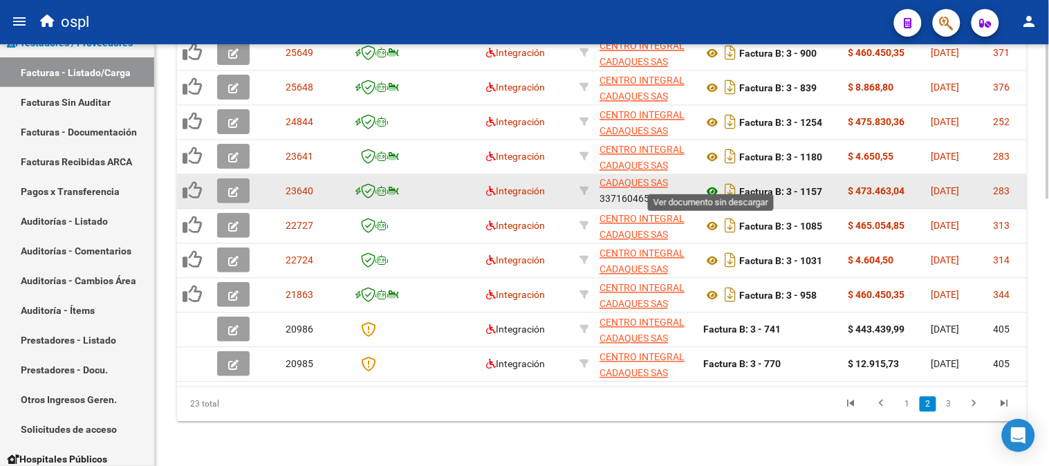
click at [712, 184] on icon at bounding box center [712, 192] width 18 height 17
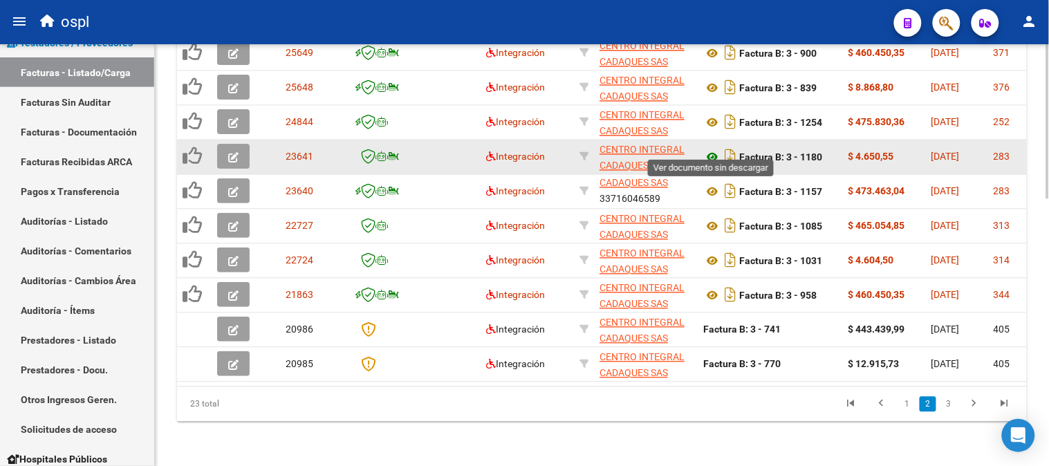
click at [713, 149] on icon at bounding box center [712, 157] width 18 height 17
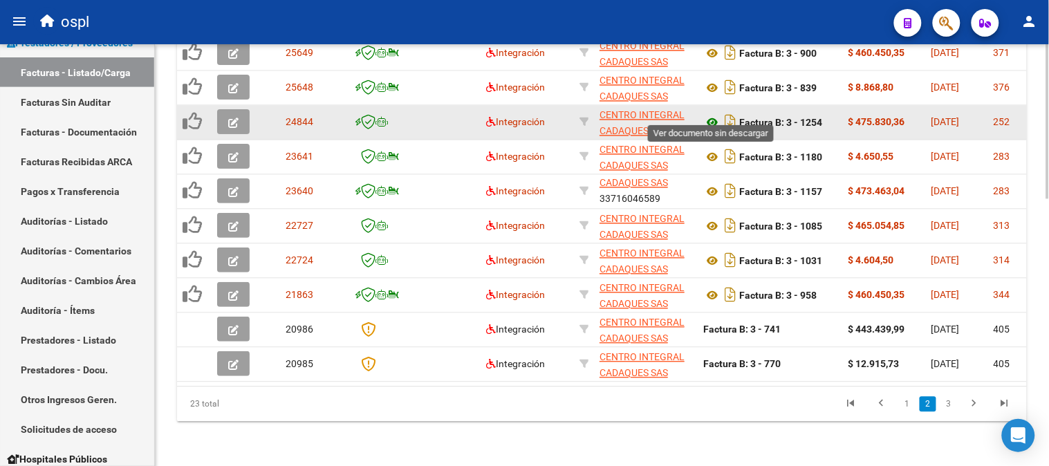
click at [716, 115] on icon at bounding box center [712, 123] width 18 height 17
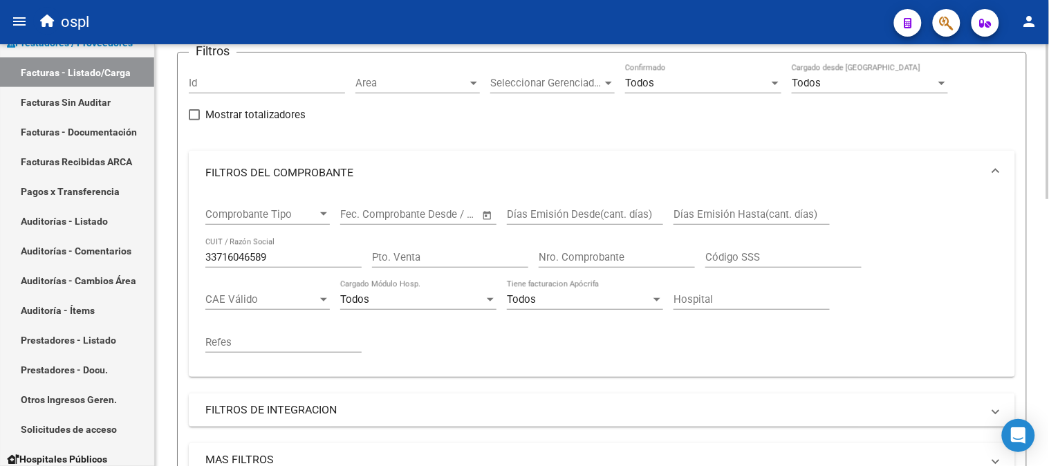
scroll to position [0, 0]
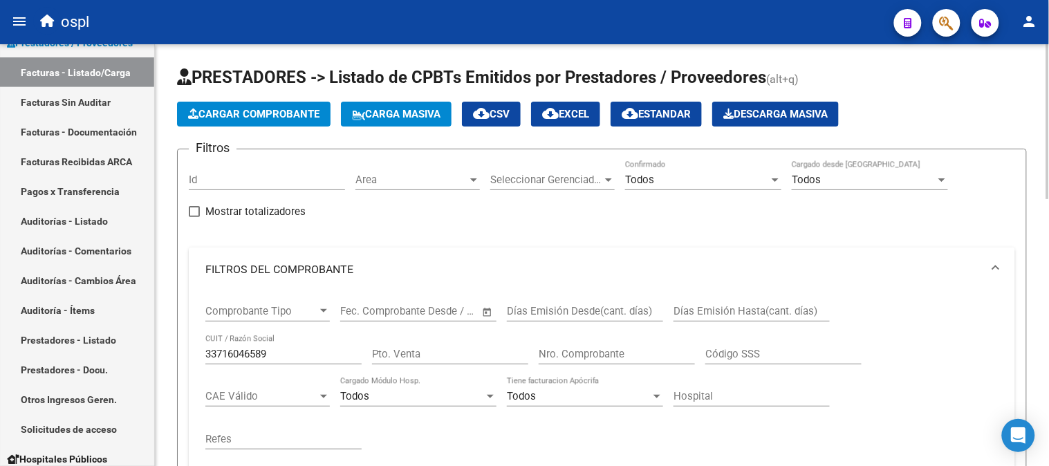
click at [297, 357] on input "33716046589" at bounding box center [283, 354] width 156 height 12
paste input "0714796875"
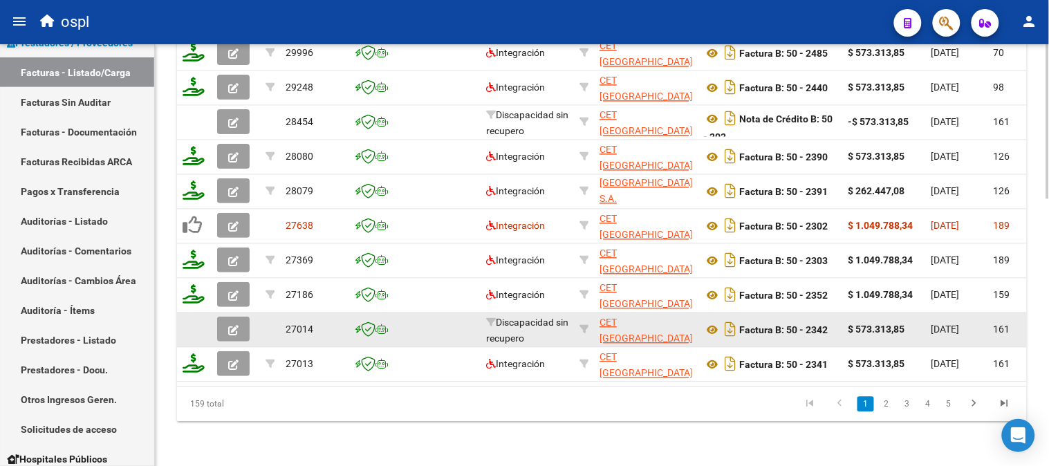
scroll to position [728, 0]
type input "30714796875"
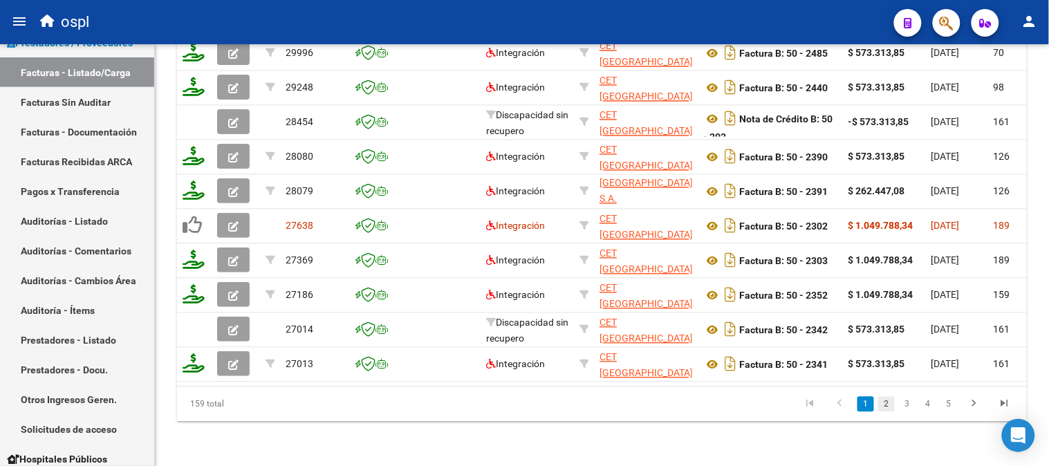
click at [885, 404] on link "2" at bounding box center [886, 404] width 17 height 15
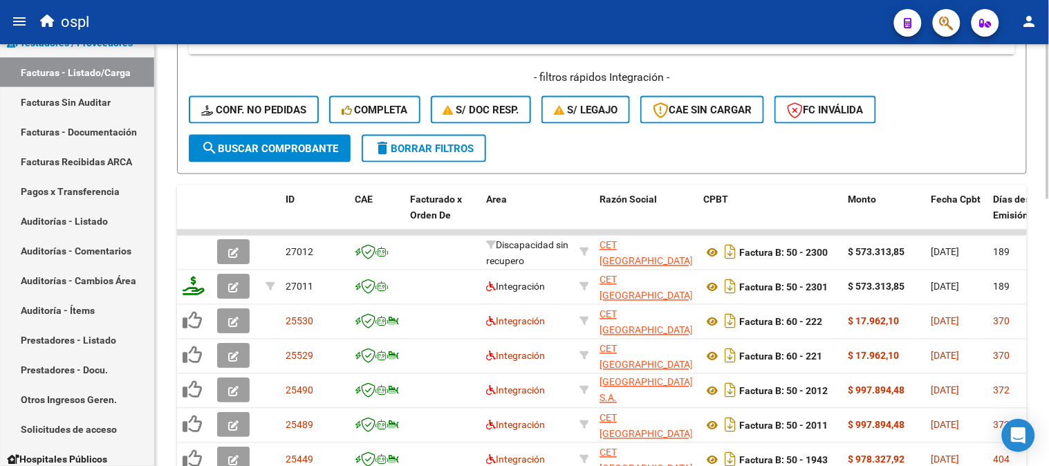
scroll to position [113, 0]
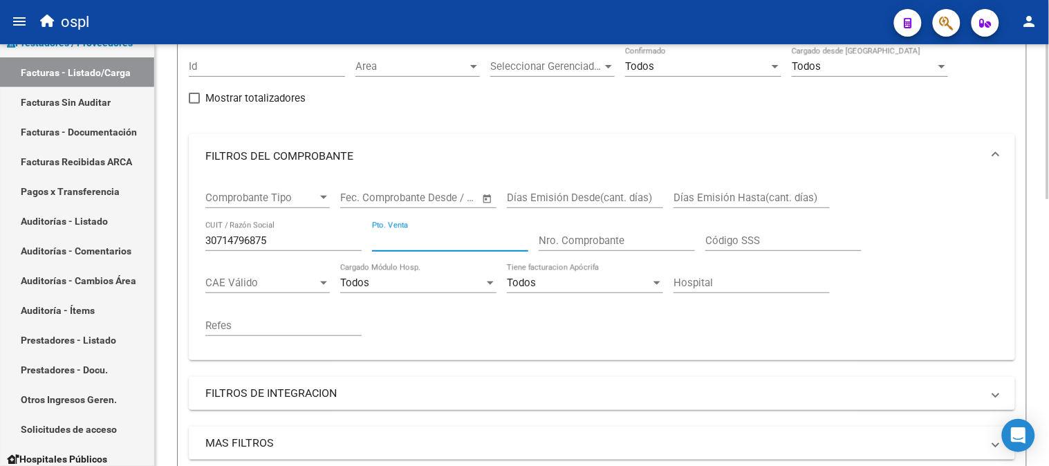
click at [488, 241] on input "Pto. Venta" at bounding box center [450, 240] width 156 height 12
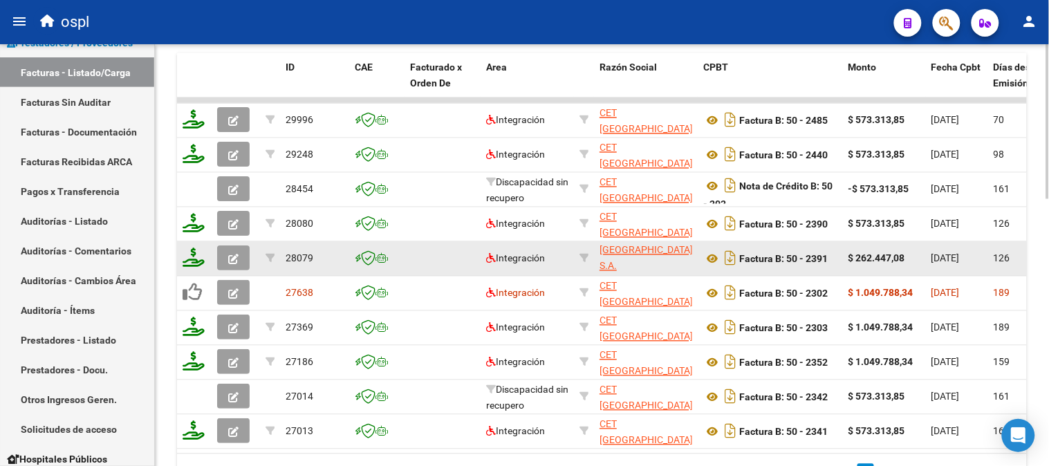
scroll to position [651, 0]
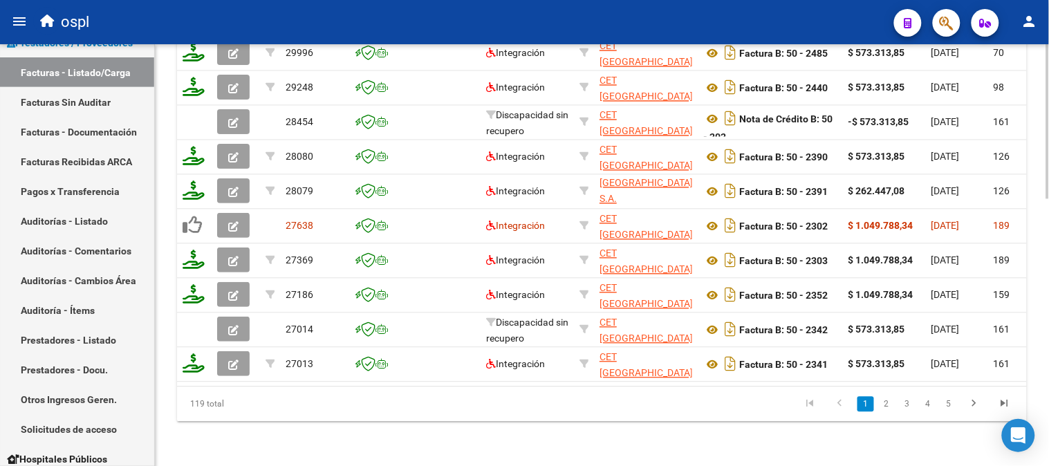
click at [893, 403] on link "2" at bounding box center [886, 404] width 17 height 15
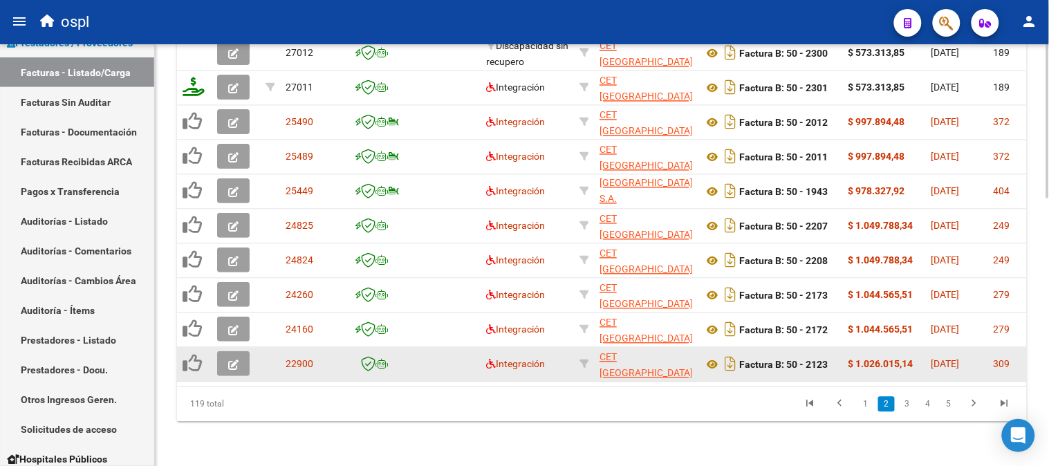
scroll to position [728, 0]
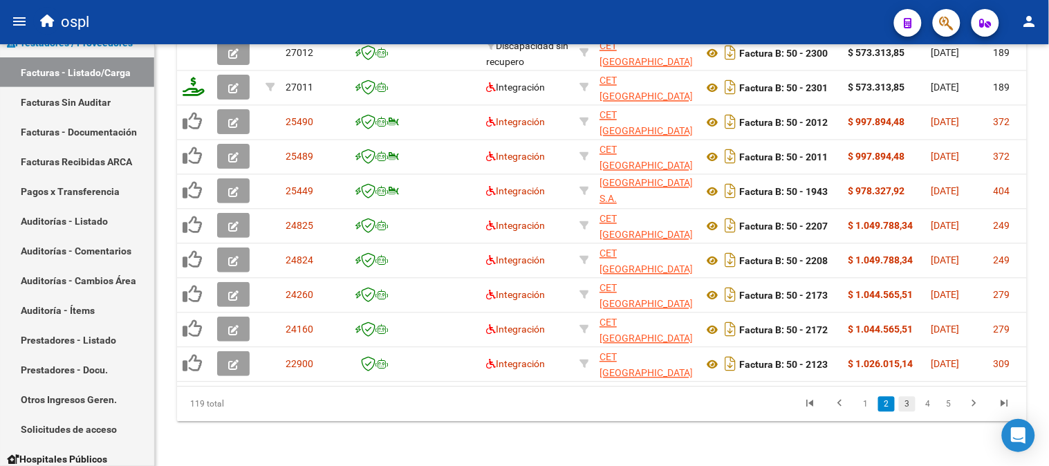
click at [904, 399] on link "3" at bounding box center [907, 404] width 17 height 15
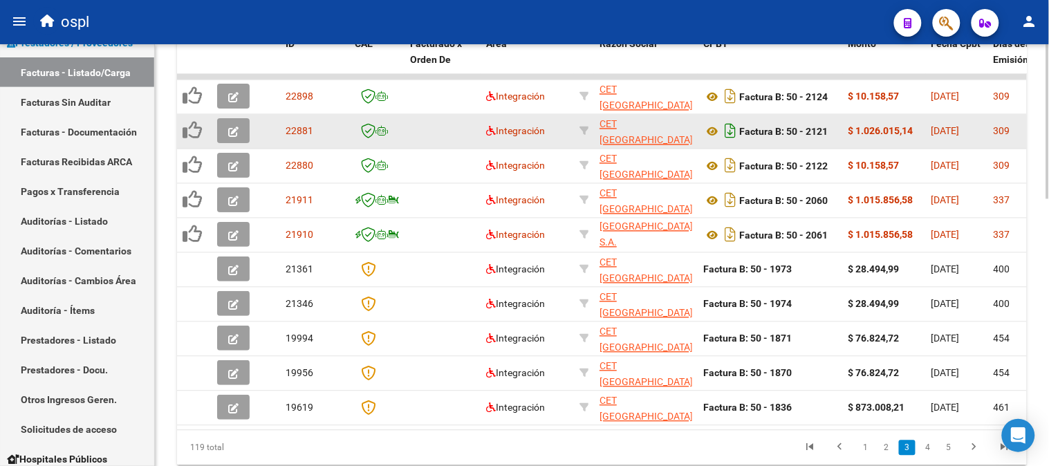
scroll to position [575, 0]
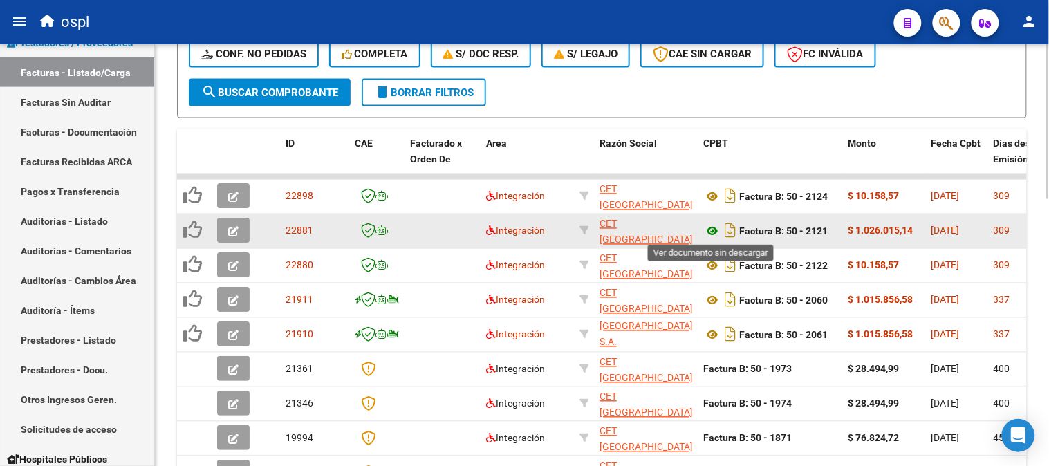
click at [714, 227] on icon at bounding box center [712, 231] width 18 height 17
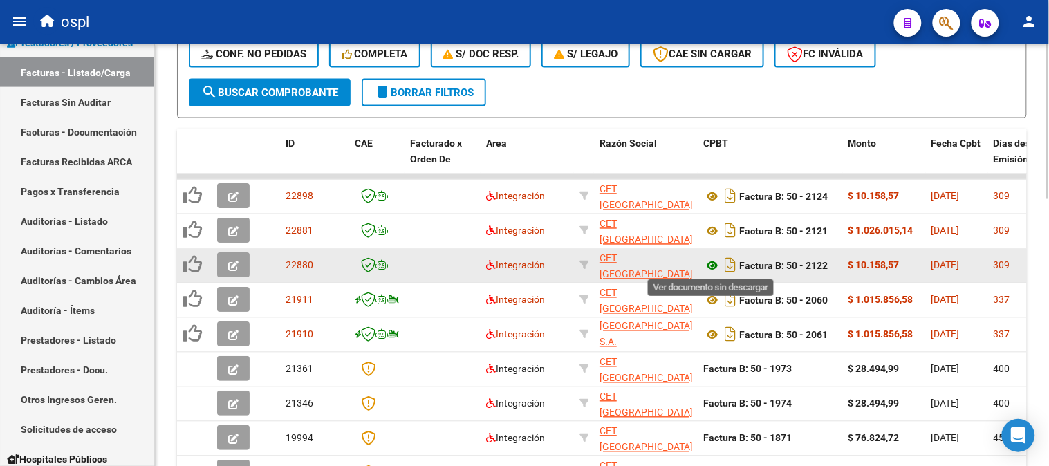
click at [713, 261] on icon at bounding box center [712, 266] width 18 height 17
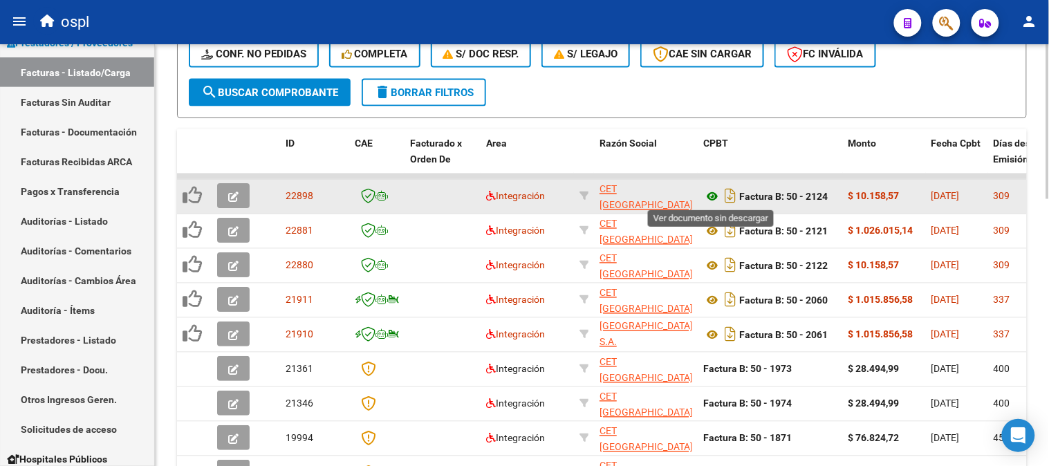
click at [716, 195] on icon at bounding box center [712, 197] width 18 height 17
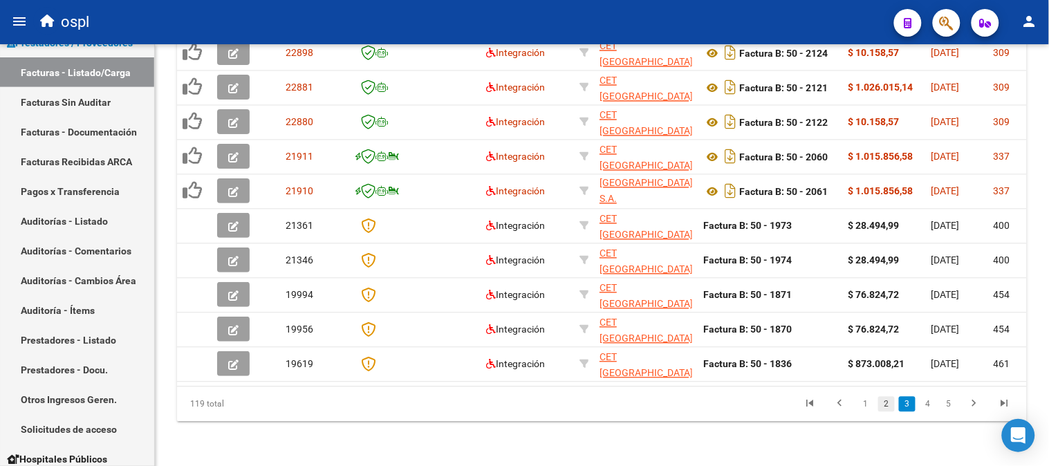
click at [886, 404] on link "2" at bounding box center [886, 404] width 17 height 15
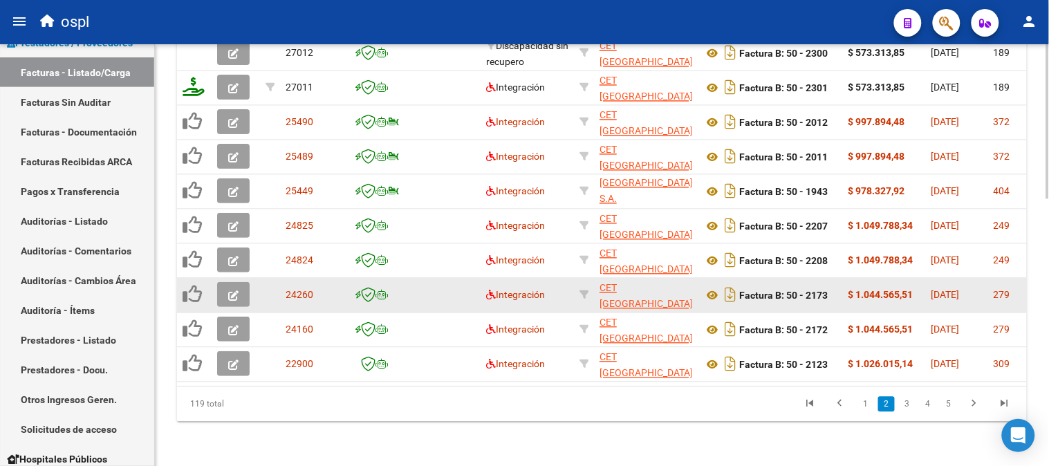
scroll to position [728, 0]
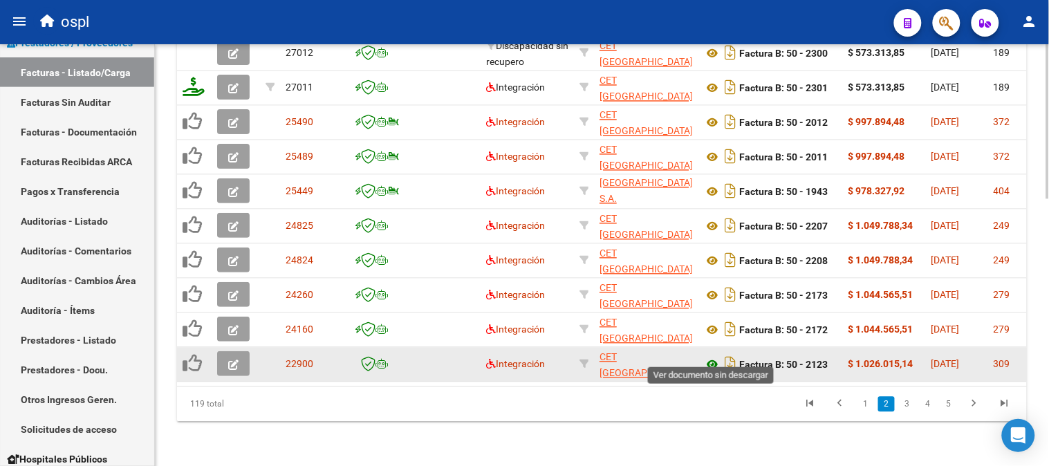
click at [713, 357] on icon at bounding box center [712, 365] width 18 height 17
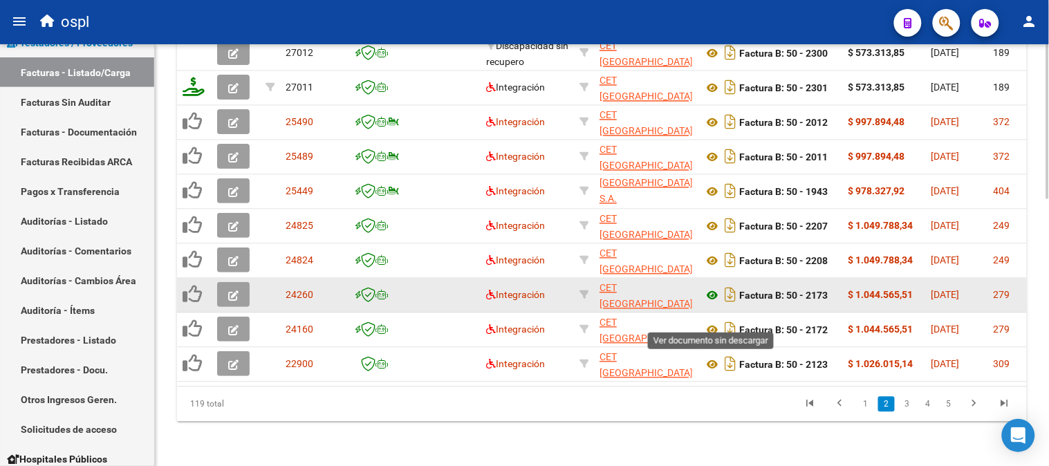
drag, startPoint x: 714, startPoint y: 314, endPoint x: 709, endPoint y: 284, distance: 30.8
click at [714, 322] on icon at bounding box center [712, 330] width 18 height 17
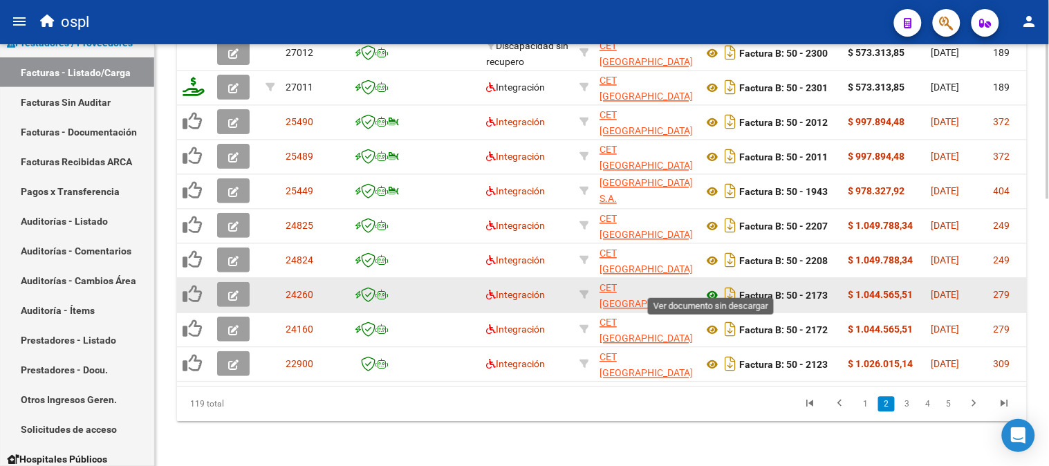
click at [709, 288] on icon at bounding box center [712, 296] width 18 height 17
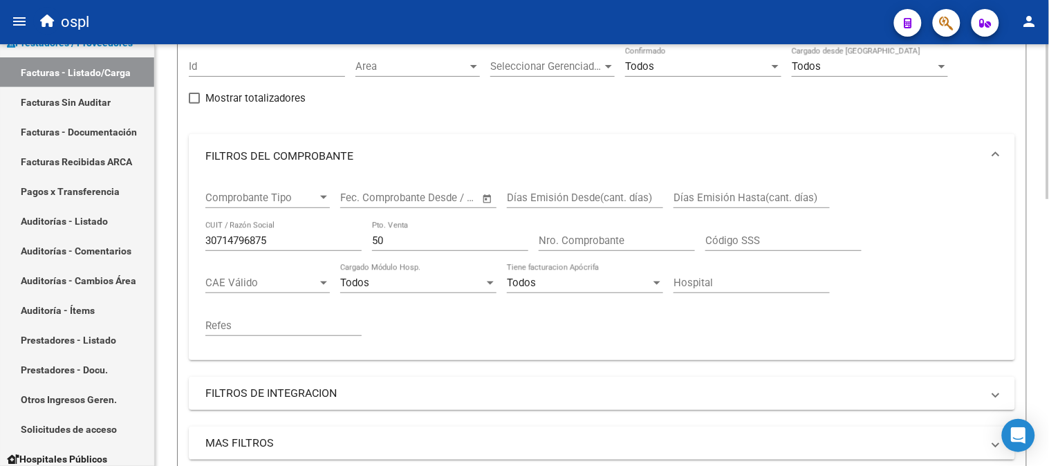
click at [426, 235] on input "50" at bounding box center [450, 240] width 156 height 12
type input "5"
paste input "27206830560"
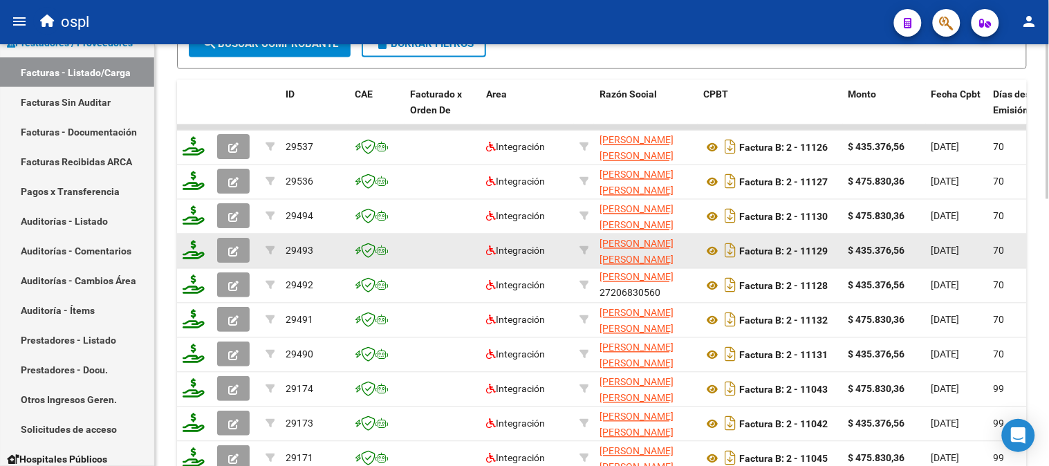
scroll to position [651, 0]
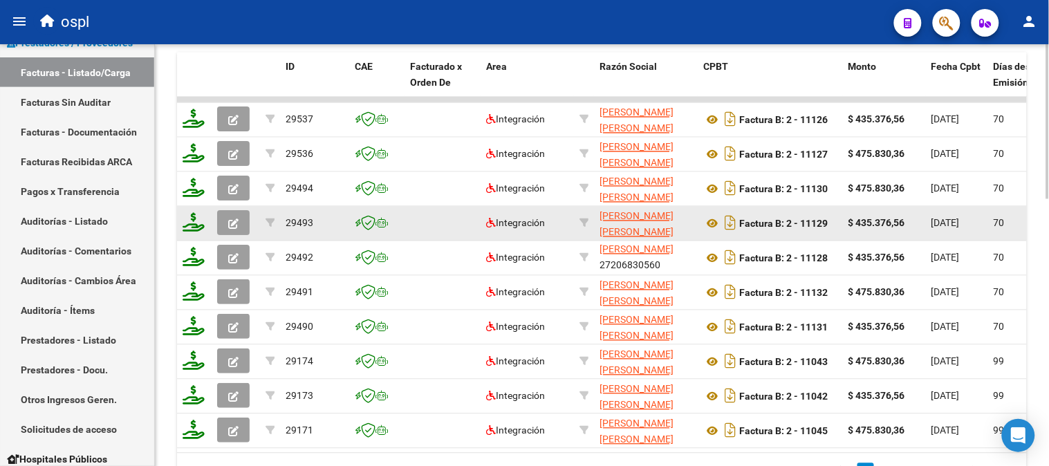
type input "27206830560"
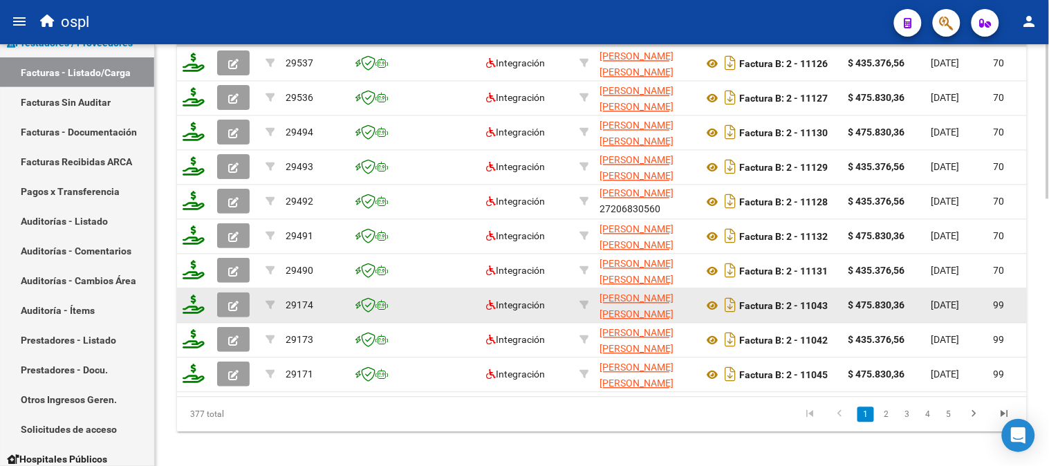
scroll to position [728, 0]
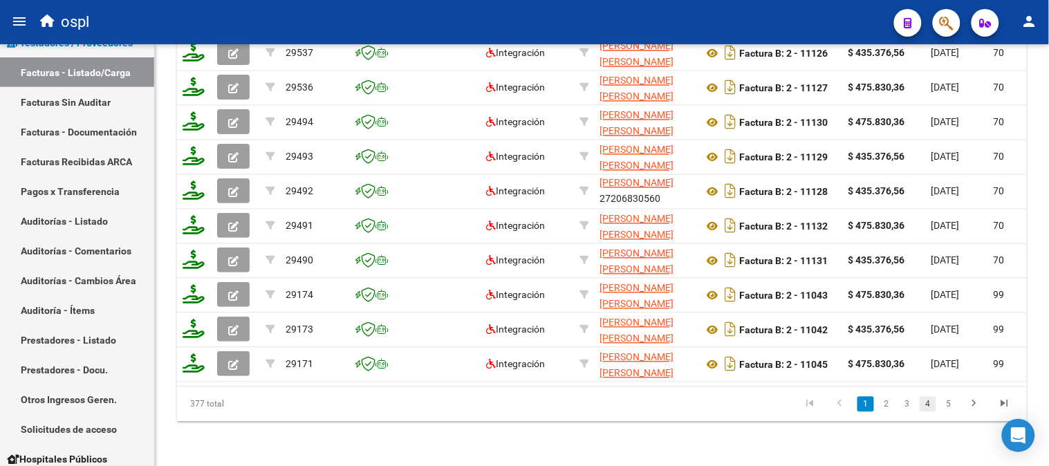
click at [932, 404] on link "4" at bounding box center [928, 404] width 17 height 15
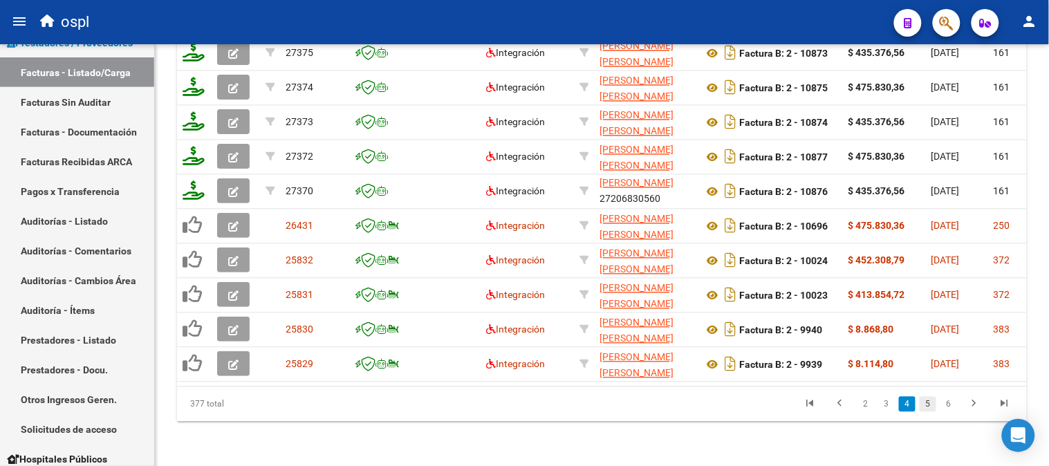
click at [934, 404] on link "5" at bounding box center [928, 404] width 17 height 15
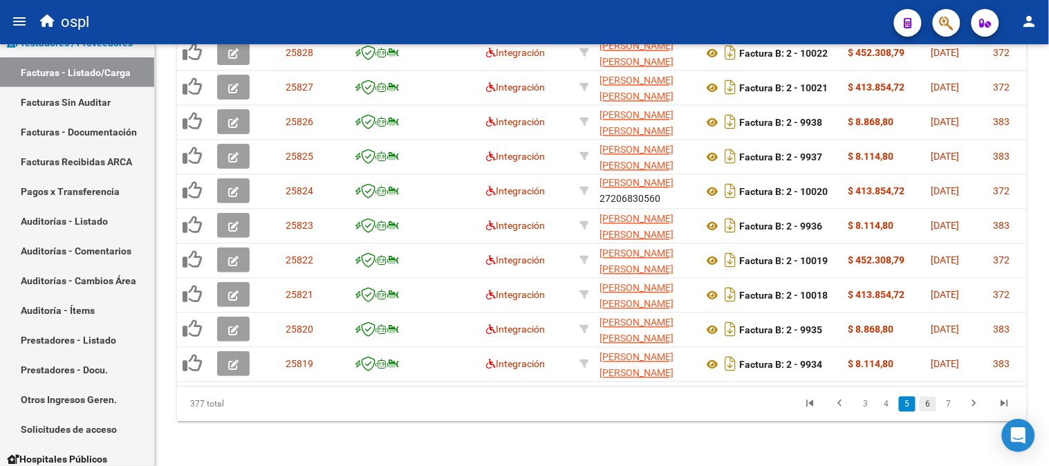
click at [934, 400] on link "6" at bounding box center [928, 404] width 17 height 15
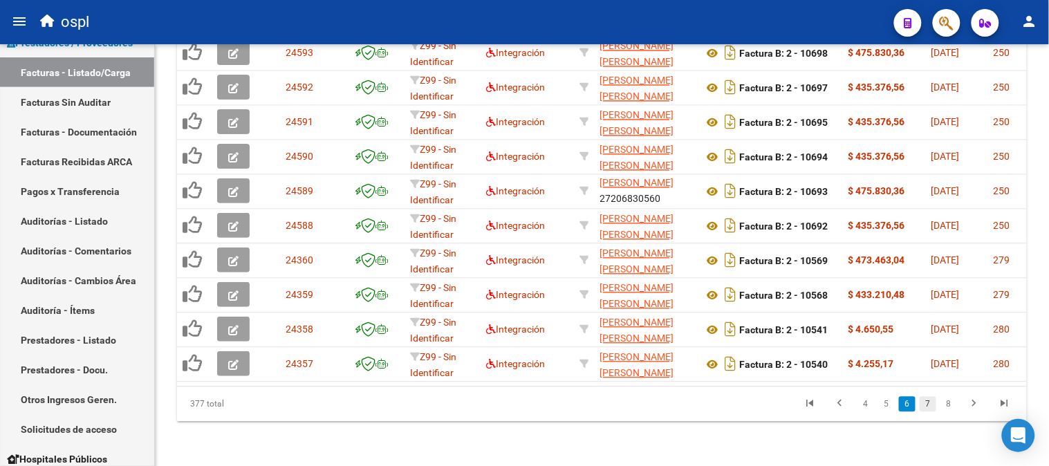
click at [934, 405] on link "7" at bounding box center [928, 404] width 17 height 15
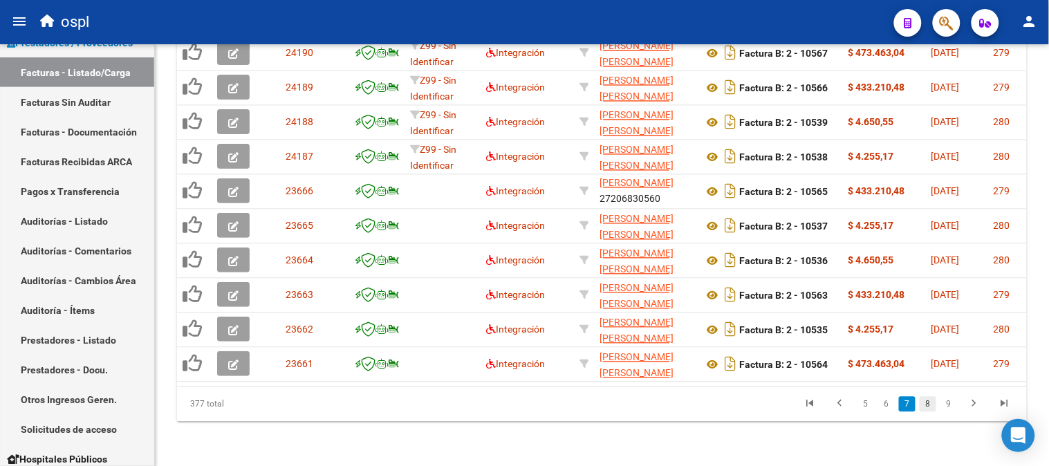
click at [935, 406] on link "8" at bounding box center [928, 404] width 17 height 15
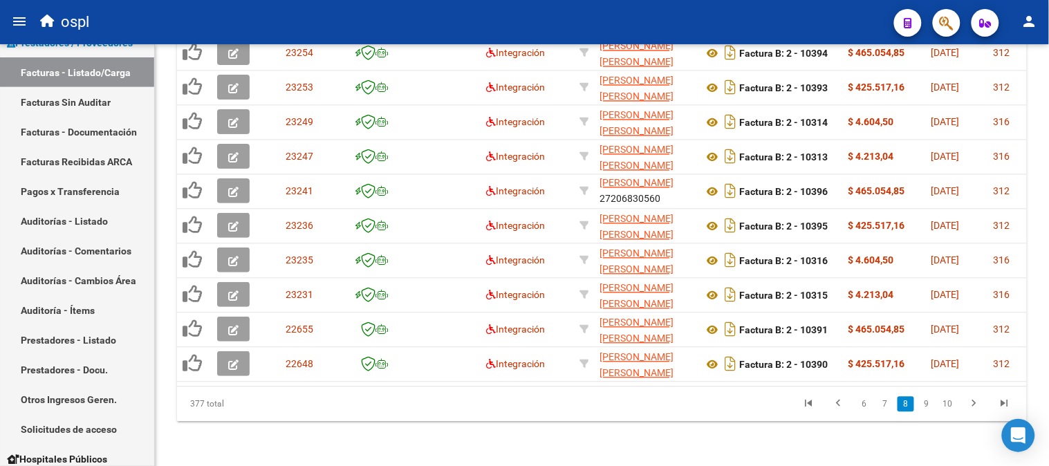
click at [935, 406] on link "9" at bounding box center [926, 404] width 17 height 15
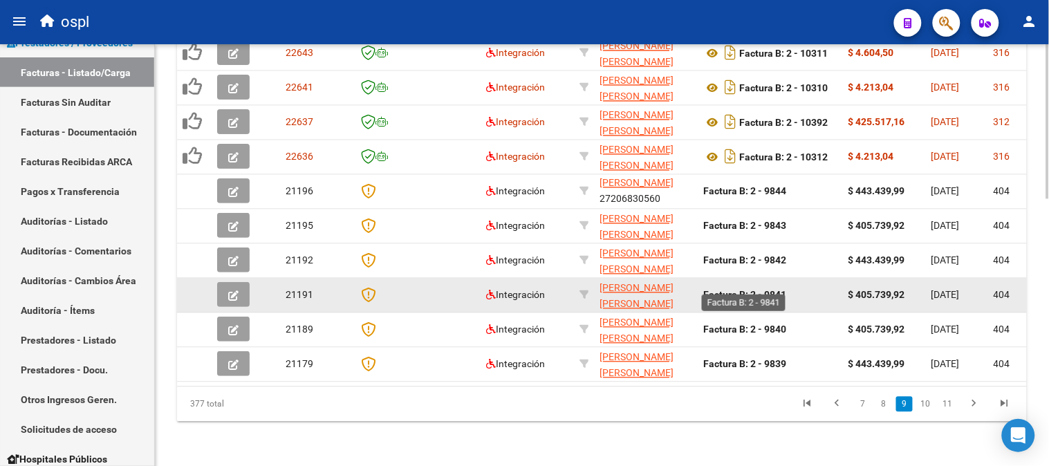
scroll to position [651, 0]
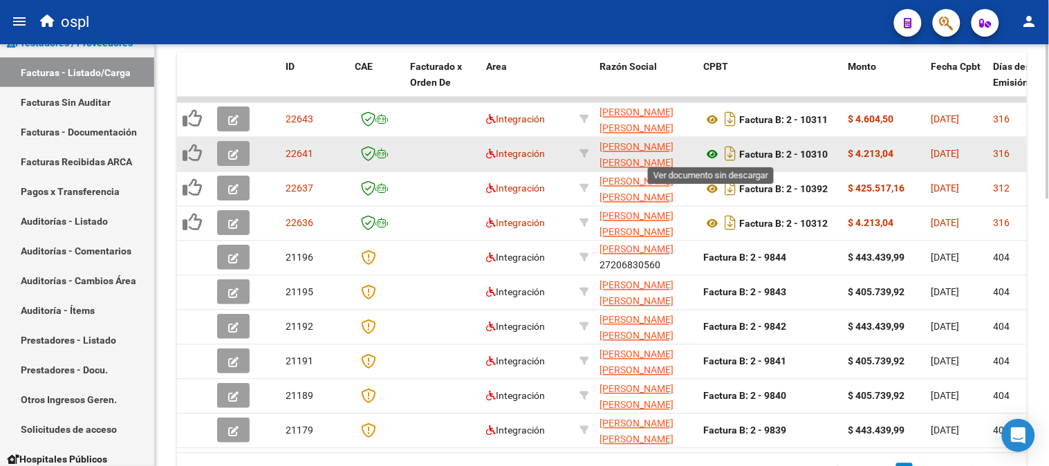
click at [707, 154] on icon at bounding box center [712, 155] width 18 height 17
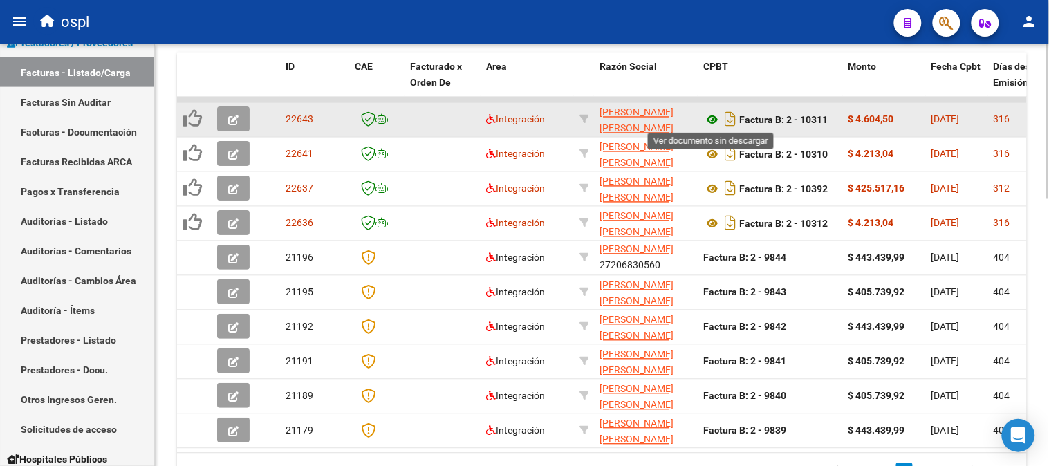
click at [713, 118] on icon at bounding box center [712, 120] width 18 height 17
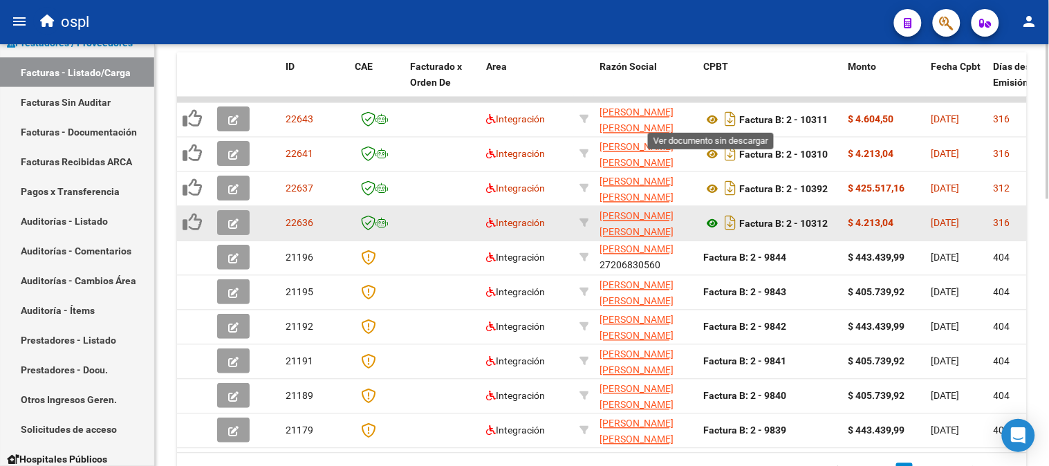
click at [709, 221] on icon at bounding box center [712, 224] width 18 height 17
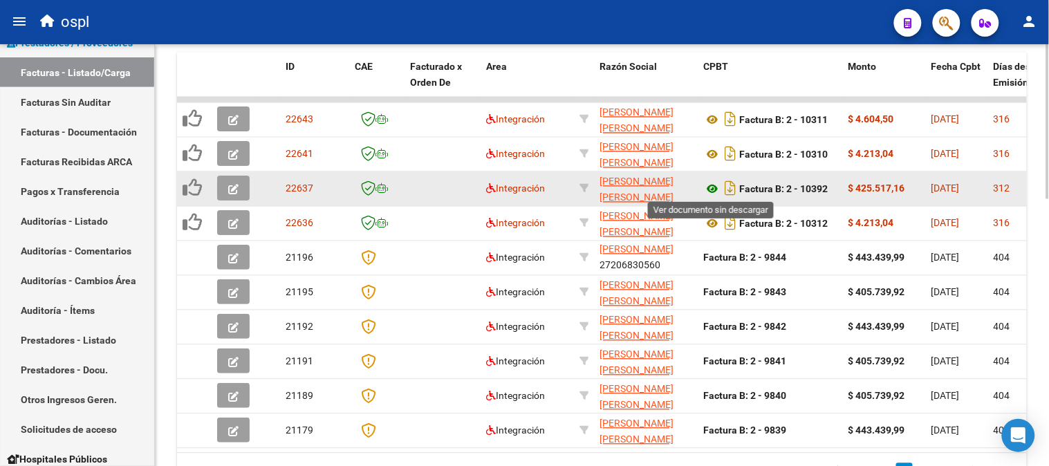
click at [708, 187] on icon at bounding box center [712, 189] width 18 height 17
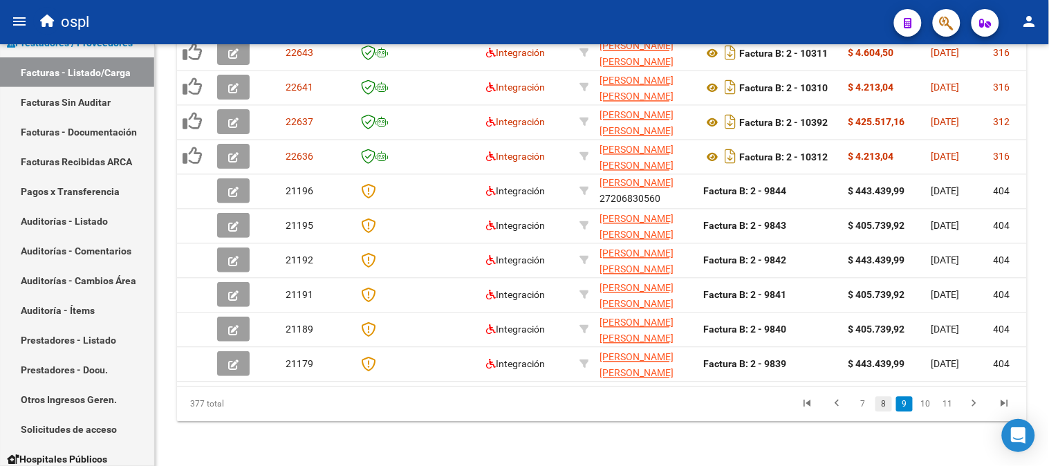
click at [888, 403] on link "8" at bounding box center [883, 404] width 17 height 15
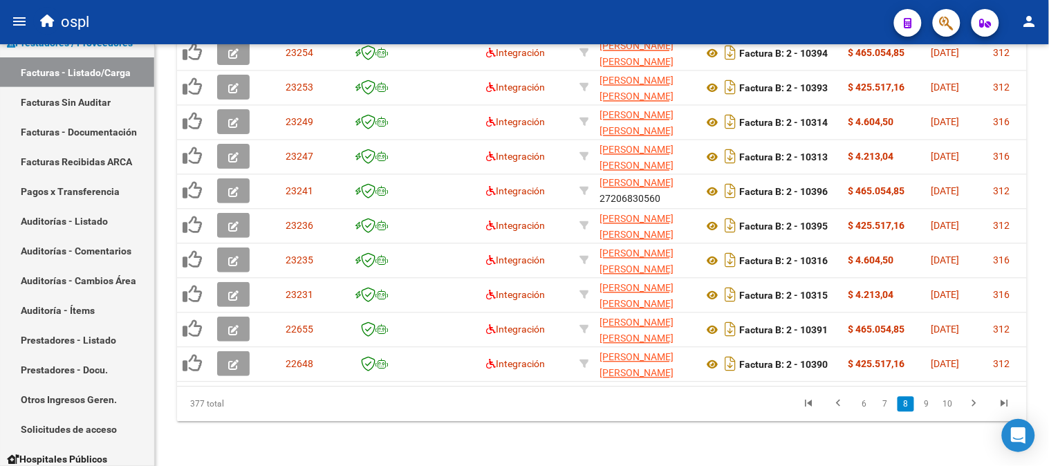
scroll to position [728, 0]
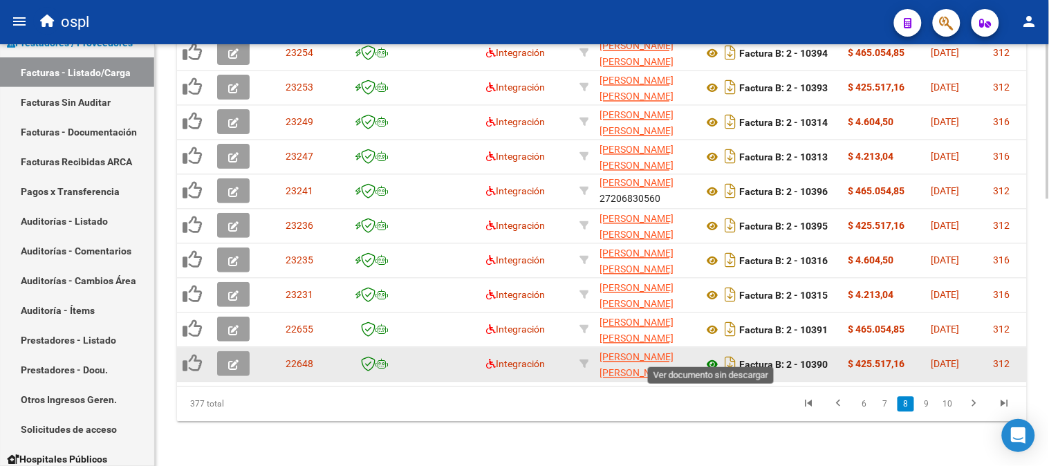
click at [709, 357] on icon at bounding box center [712, 365] width 18 height 17
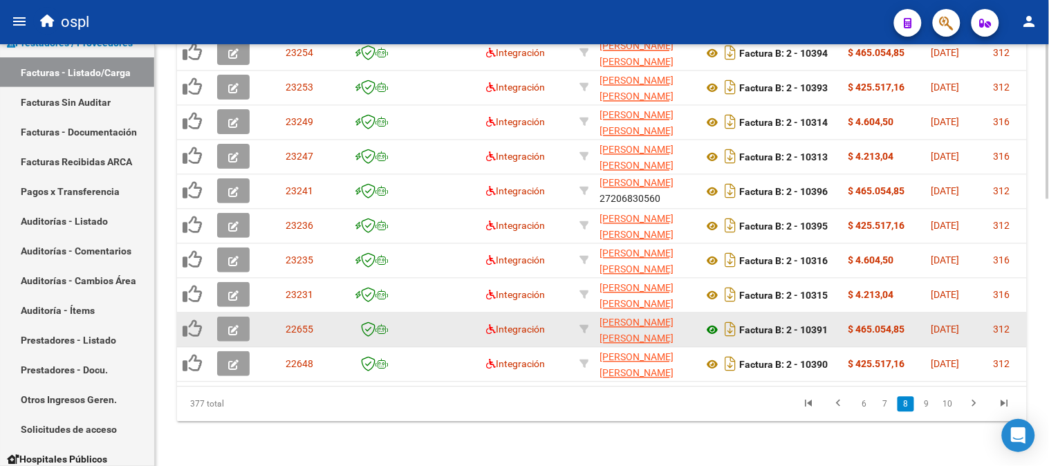
click at [713, 322] on icon at bounding box center [712, 330] width 18 height 17
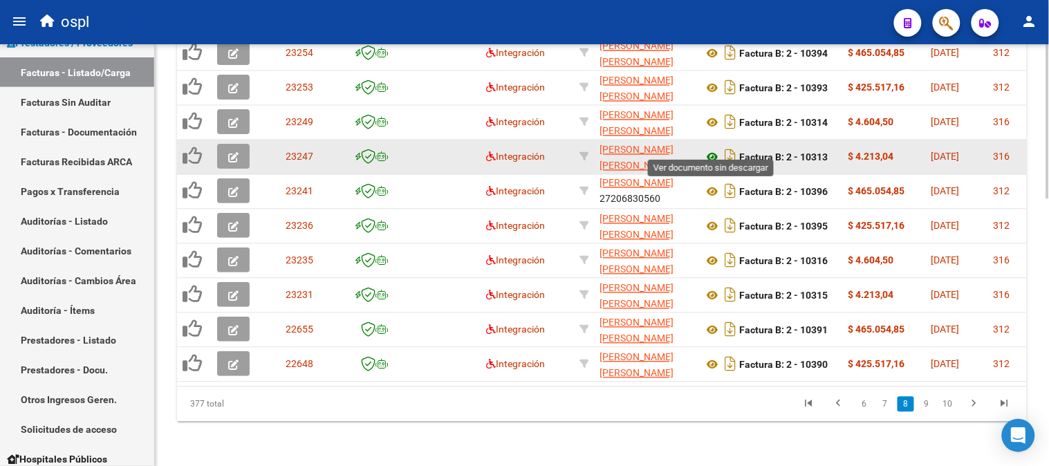
click at [716, 149] on icon at bounding box center [712, 157] width 18 height 17
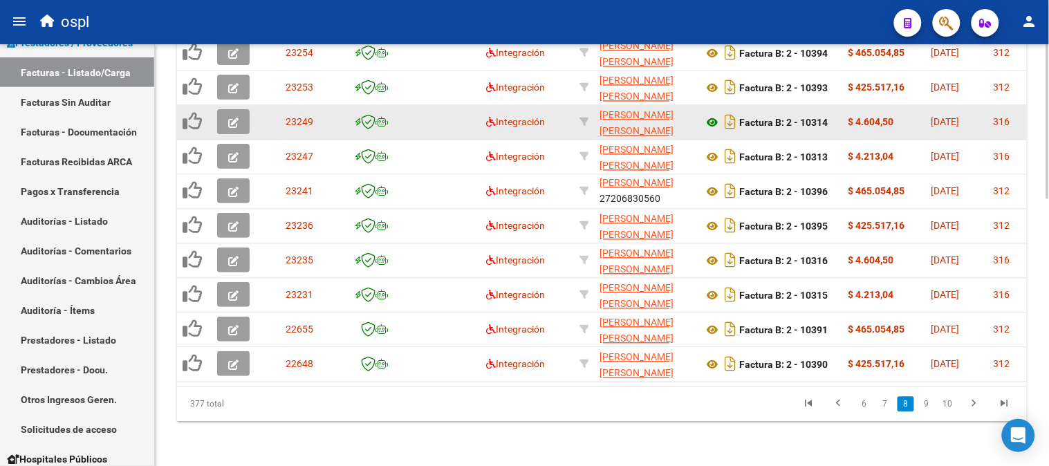
click at [710, 115] on icon at bounding box center [712, 123] width 18 height 17
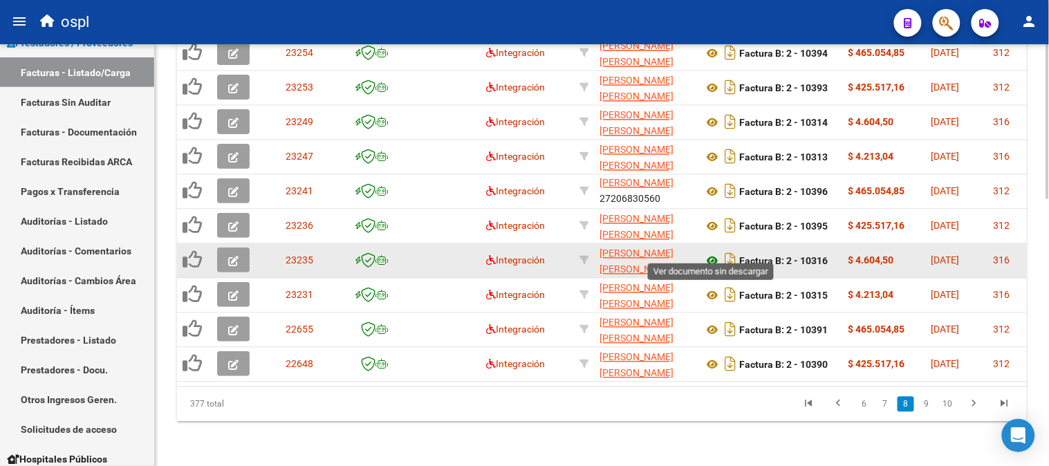
click at [713, 253] on icon at bounding box center [712, 261] width 18 height 17
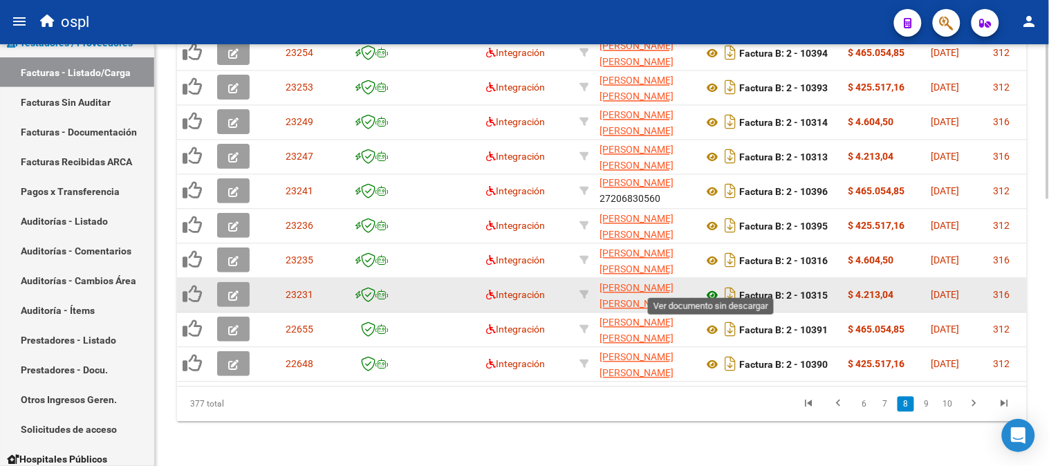
click at [714, 288] on icon at bounding box center [712, 296] width 18 height 17
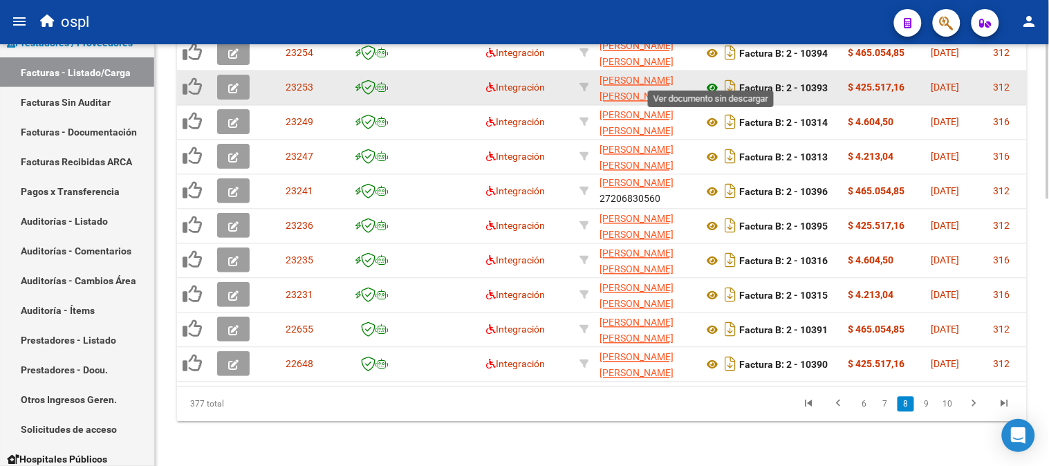
click at [713, 80] on icon at bounding box center [712, 88] width 18 height 17
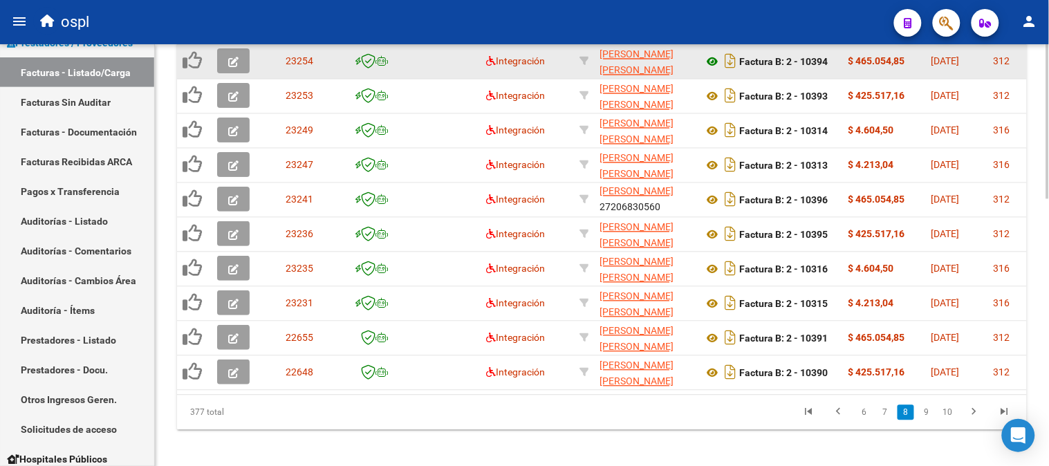
scroll to position [651, 0]
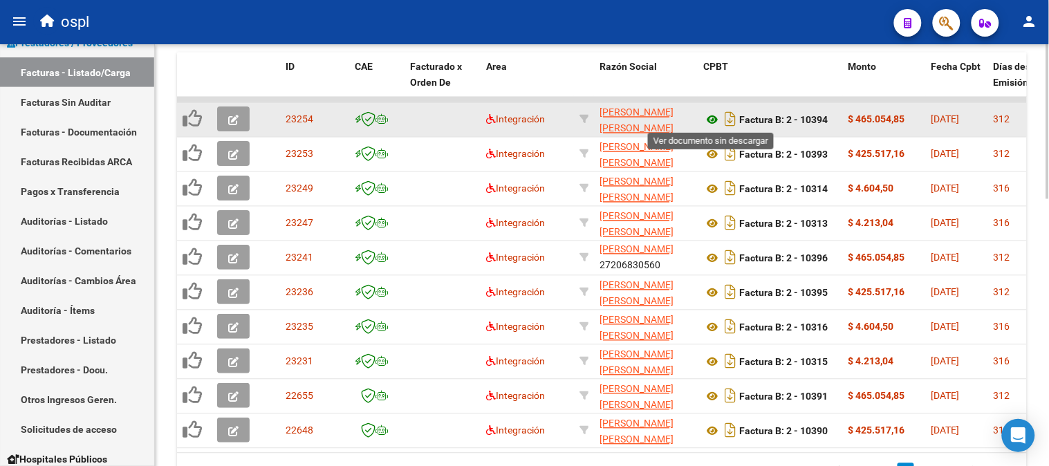
click at [710, 118] on icon at bounding box center [712, 120] width 18 height 17
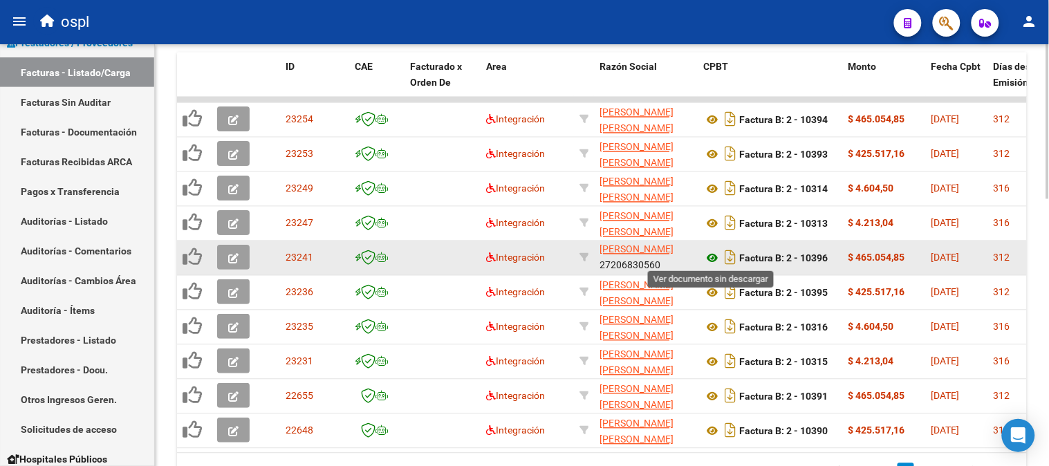
click at [711, 256] on icon at bounding box center [712, 258] width 18 height 17
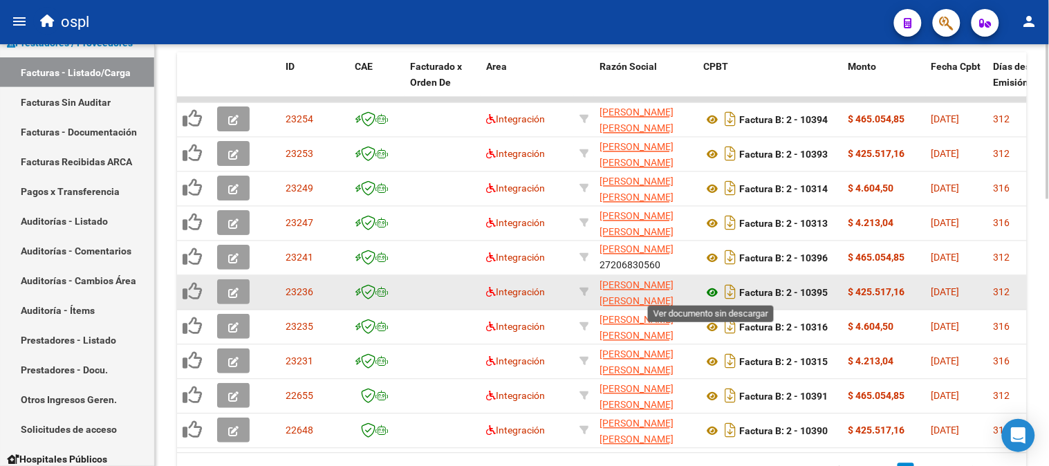
click at [710, 287] on icon at bounding box center [712, 293] width 18 height 17
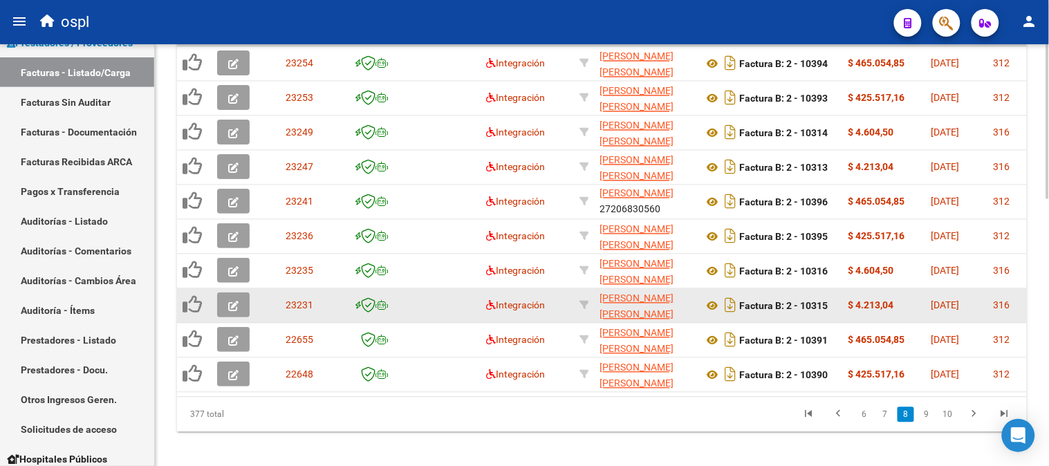
scroll to position [728, 0]
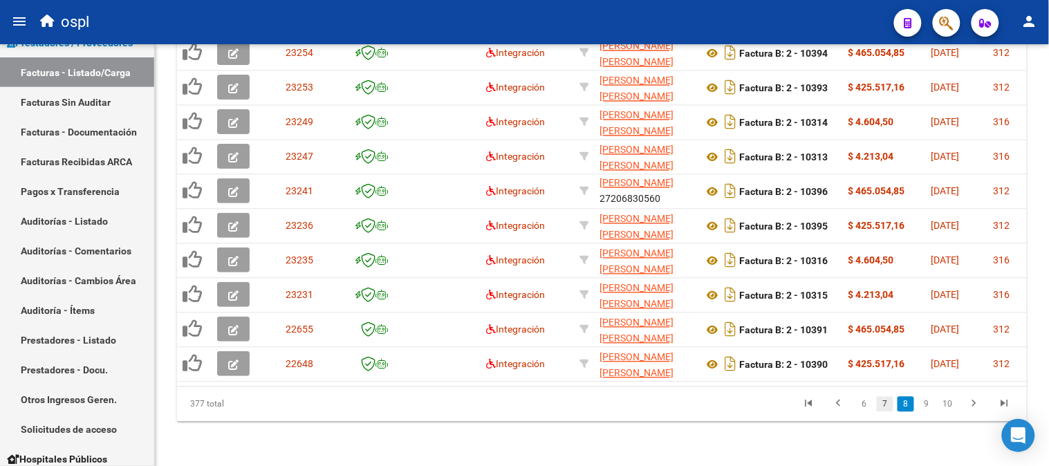
click at [887, 404] on link "7" at bounding box center [885, 404] width 17 height 15
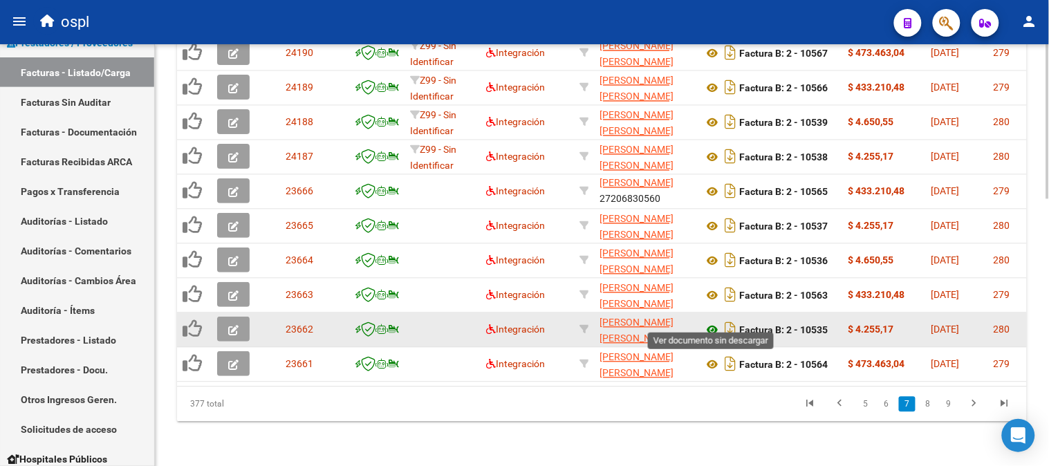
click at [713, 322] on icon at bounding box center [712, 330] width 18 height 17
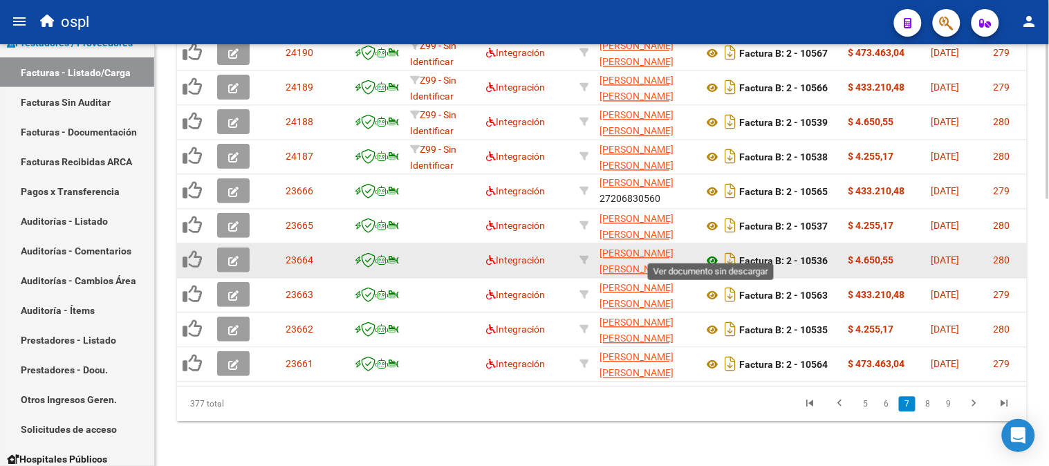
click at [709, 253] on icon at bounding box center [712, 261] width 18 height 17
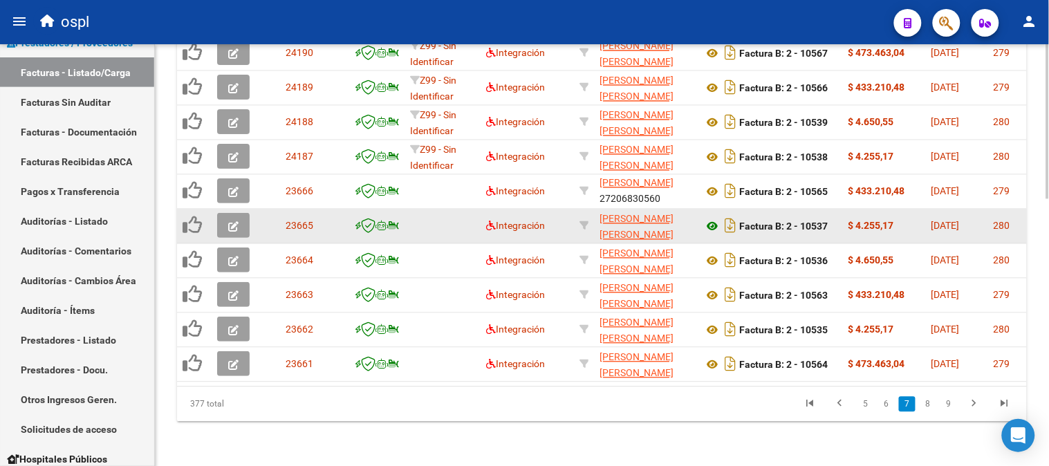
click at [714, 219] on icon at bounding box center [712, 227] width 18 height 17
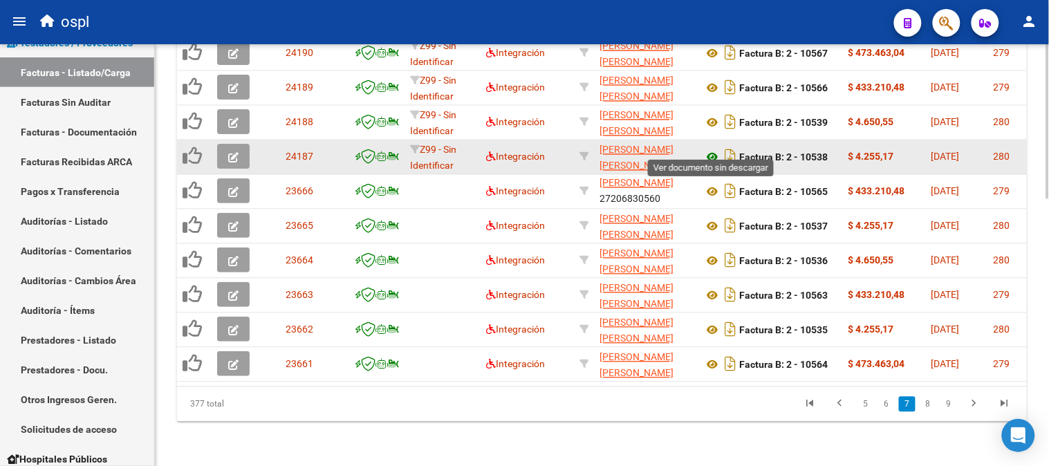
click at [713, 149] on icon at bounding box center [712, 157] width 18 height 17
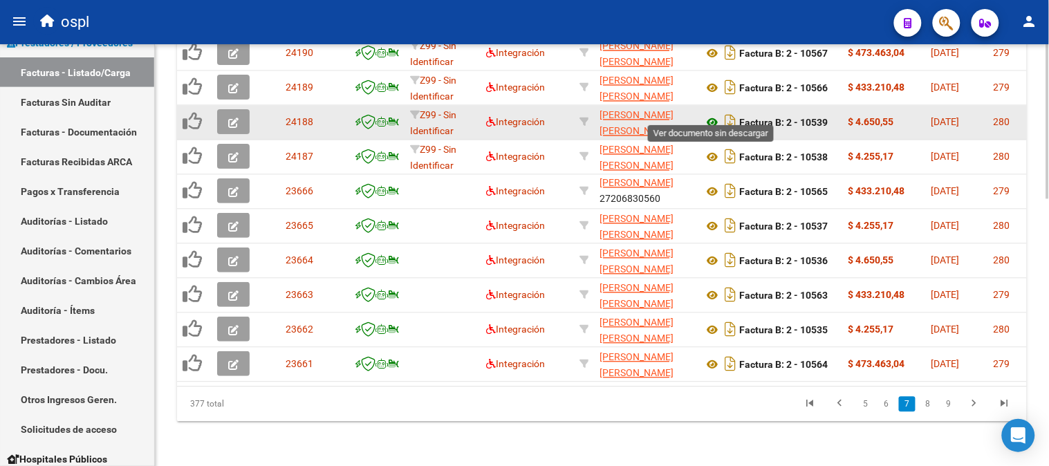
click at [712, 115] on icon at bounding box center [712, 123] width 18 height 17
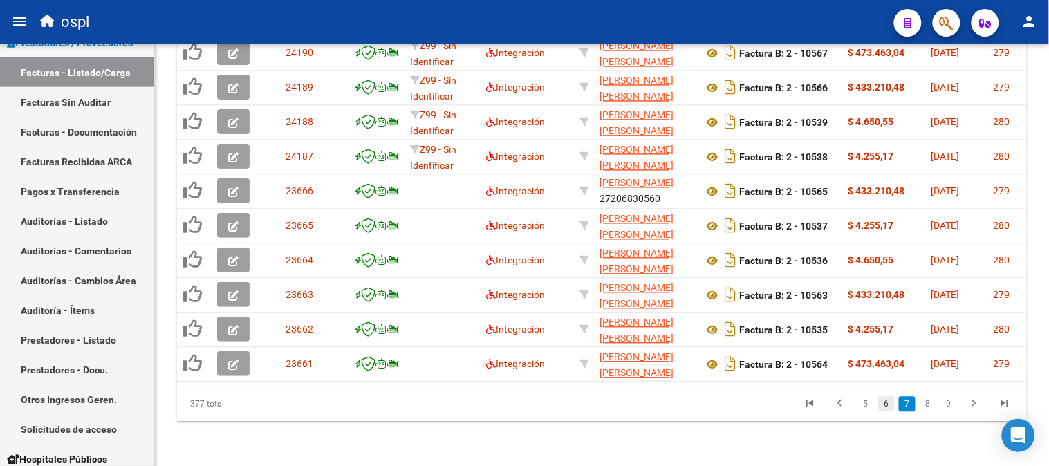
click at [886, 405] on link "6" at bounding box center [886, 404] width 17 height 15
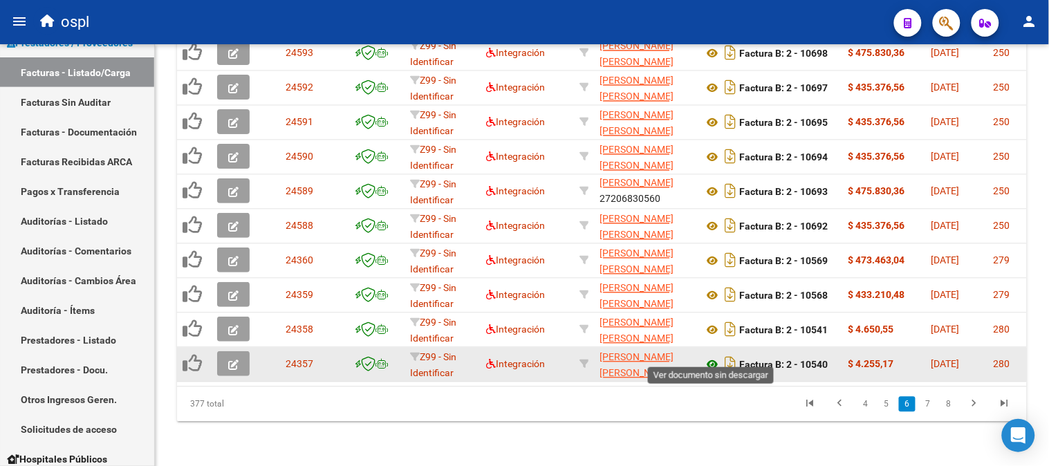
click at [714, 357] on icon at bounding box center [712, 365] width 18 height 17
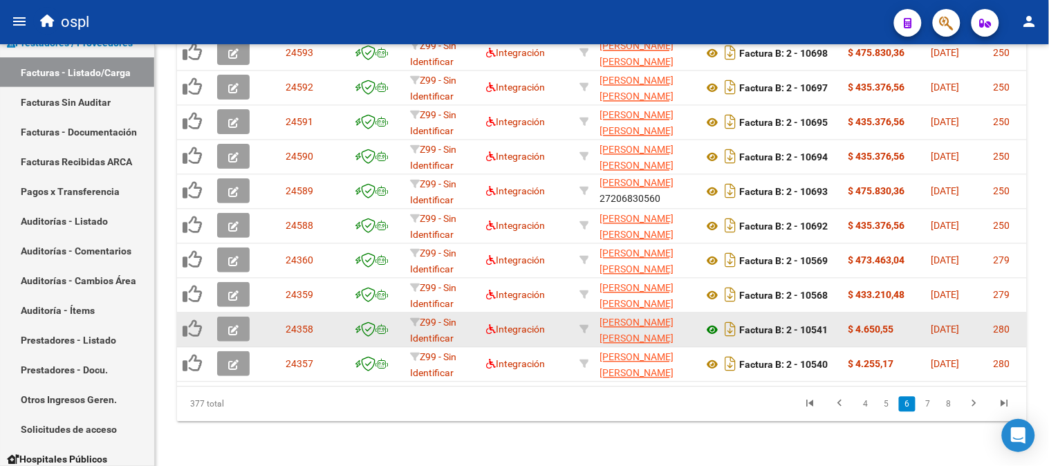
click at [711, 322] on icon at bounding box center [712, 330] width 18 height 17
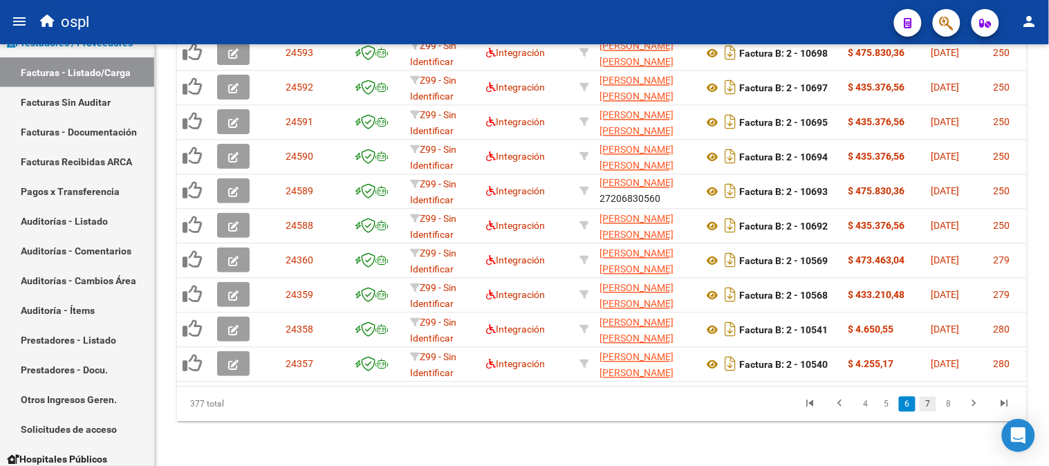
click at [923, 402] on link "7" at bounding box center [928, 404] width 17 height 15
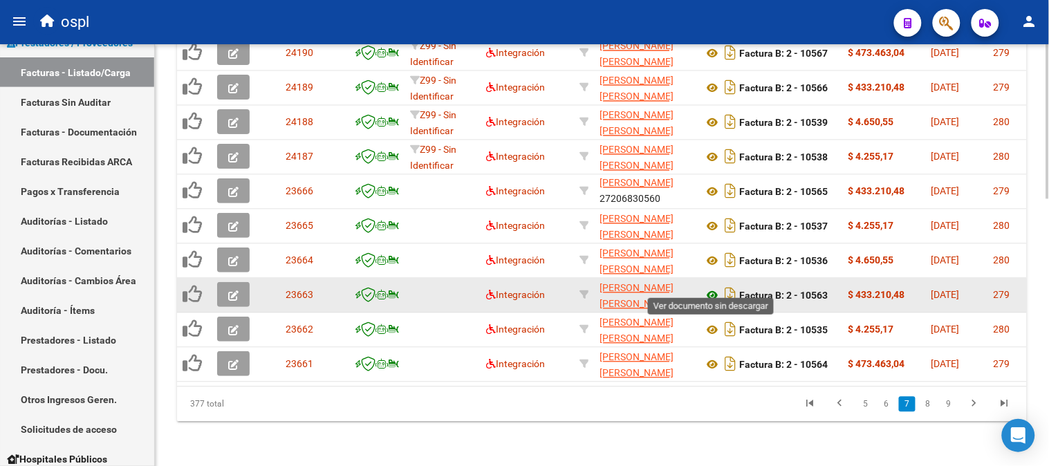
click at [709, 288] on icon at bounding box center [712, 296] width 18 height 17
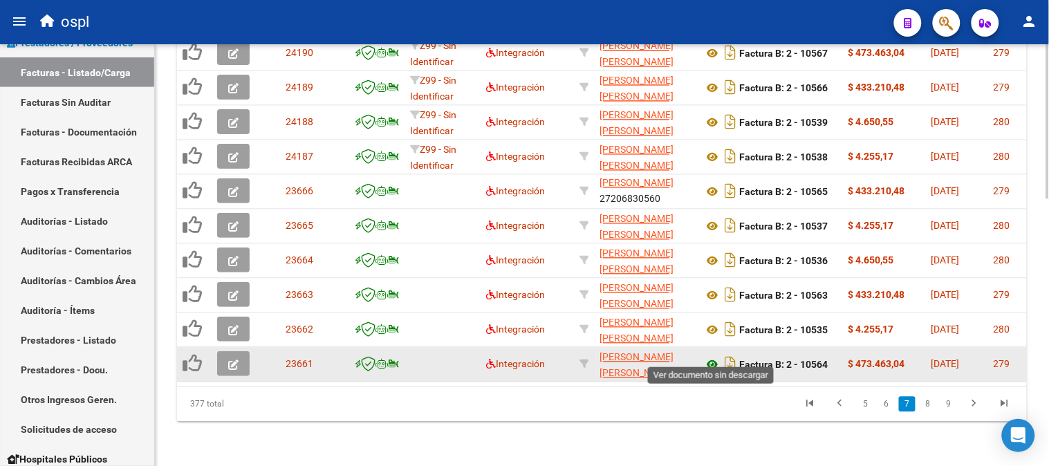
click at [710, 357] on icon at bounding box center [712, 365] width 18 height 17
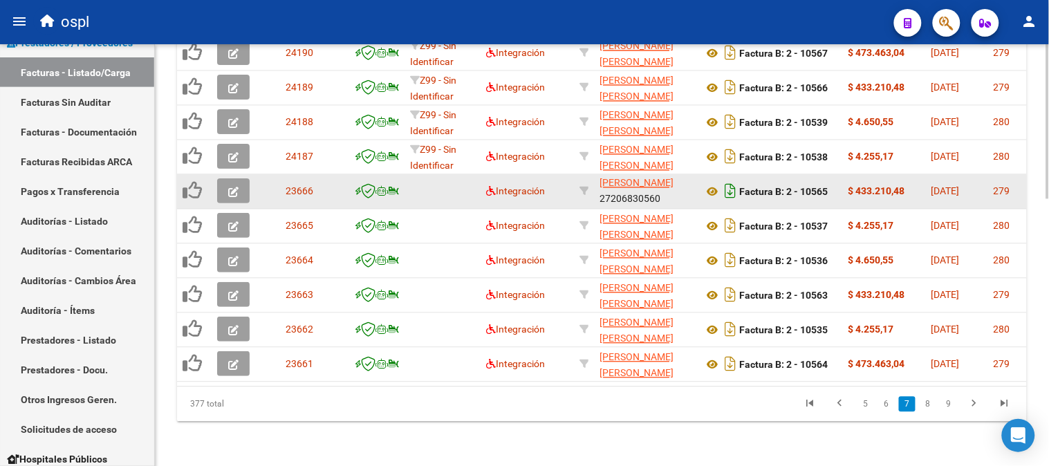
scroll to position [651, 0]
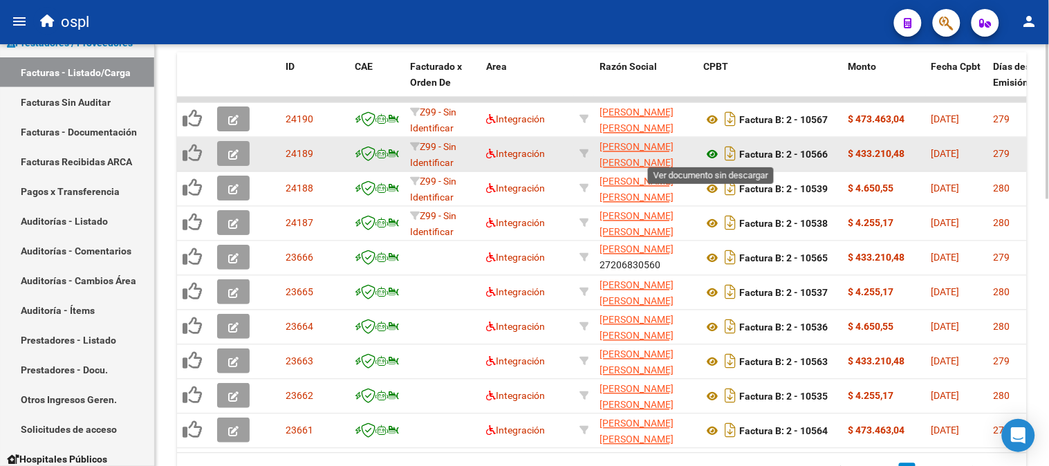
click at [713, 157] on icon at bounding box center [712, 155] width 18 height 17
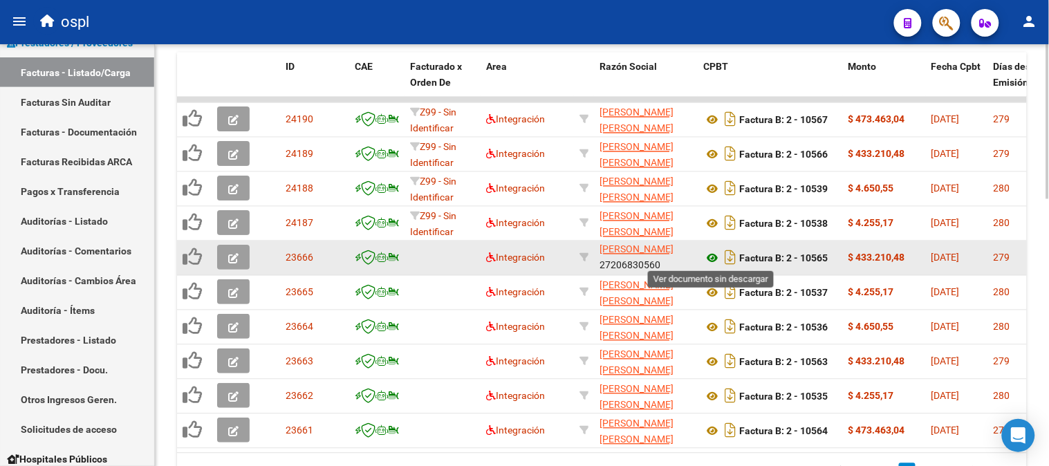
click at [714, 258] on icon at bounding box center [712, 258] width 18 height 17
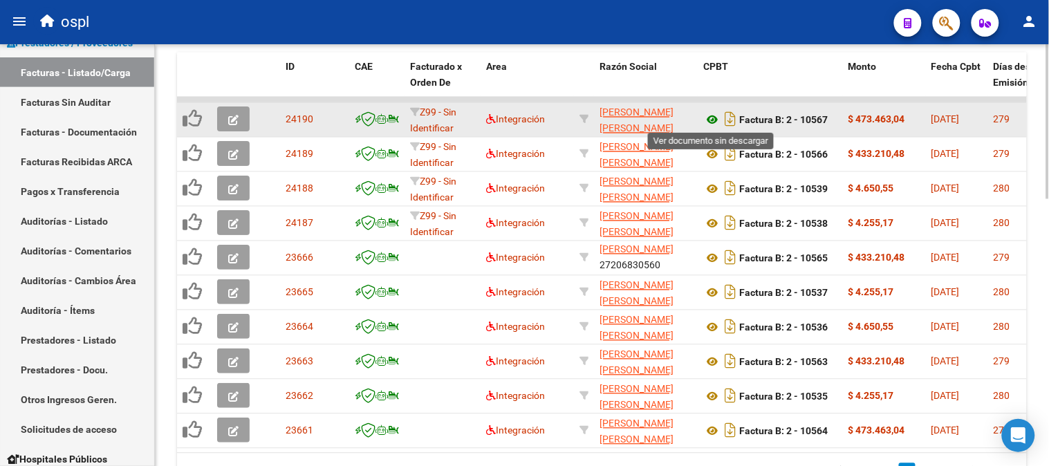
click at [713, 118] on icon at bounding box center [712, 120] width 18 height 17
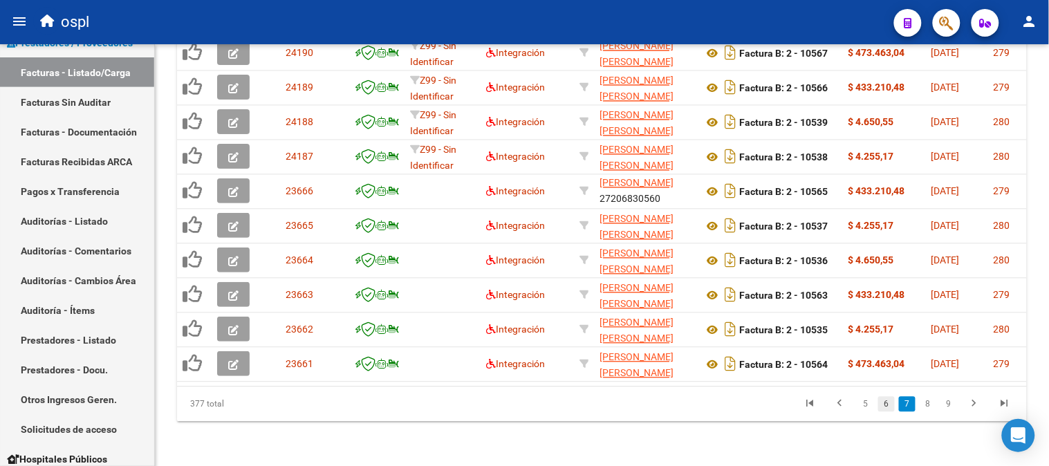
click at [889, 405] on link "6" at bounding box center [886, 404] width 17 height 15
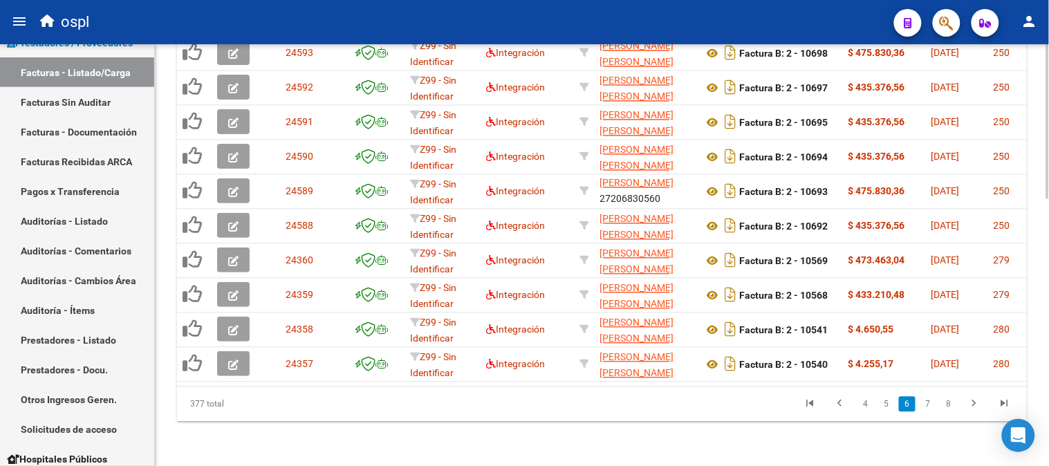
scroll to position [728, 0]
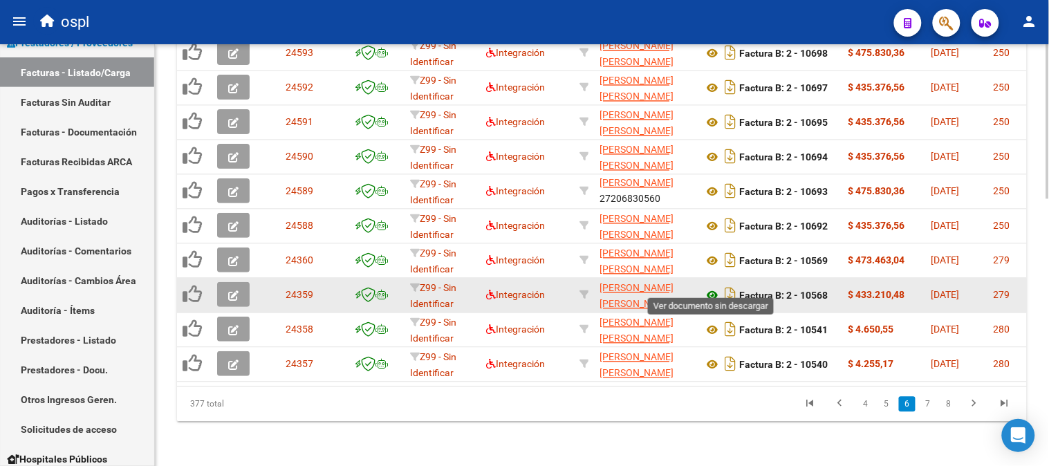
click at [710, 288] on icon at bounding box center [712, 296] width 18 height 17
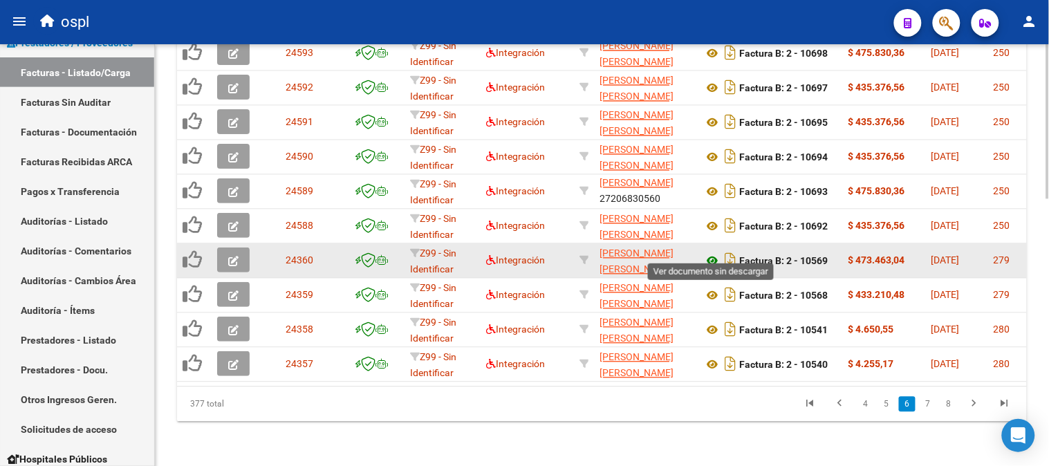
click at [709, 253] on icon at bounding box center [712, 261] width 18 height 17
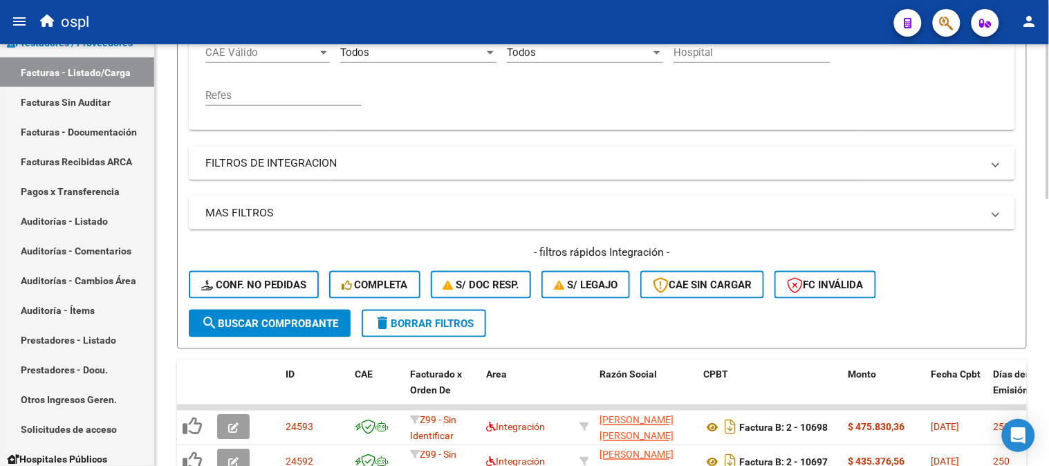
scroll to position [267, 0]
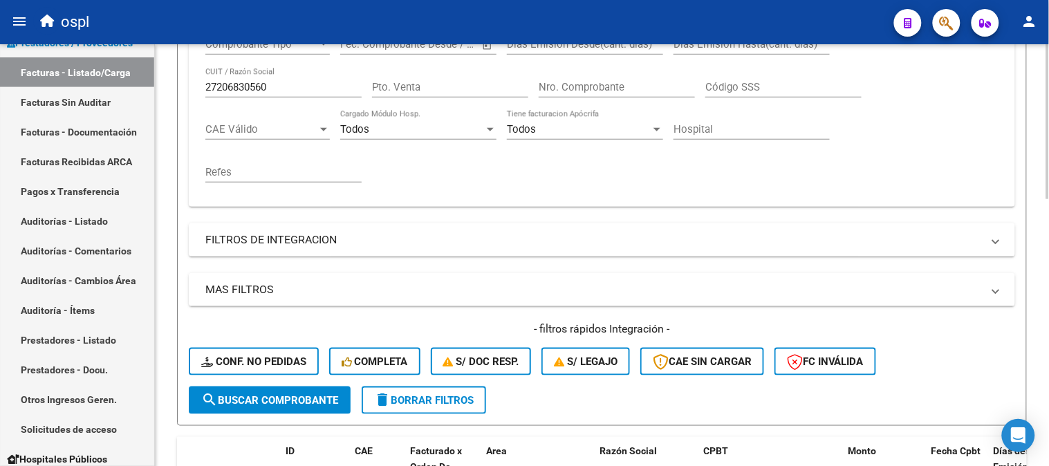
click at [595, 88] on input "Nro. Comprobante" at bounding box center [617, 87] width 156 height 12
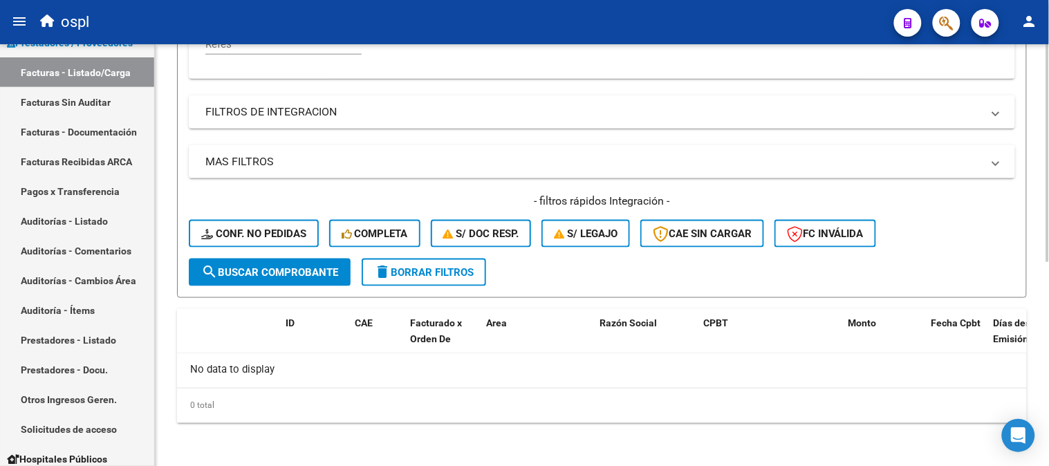
scroll to position [304, 0]
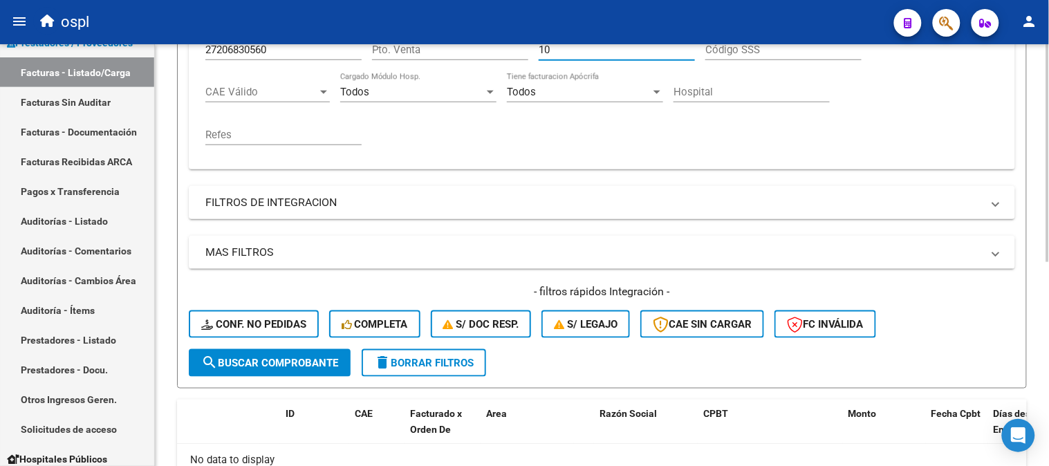
type input "1"
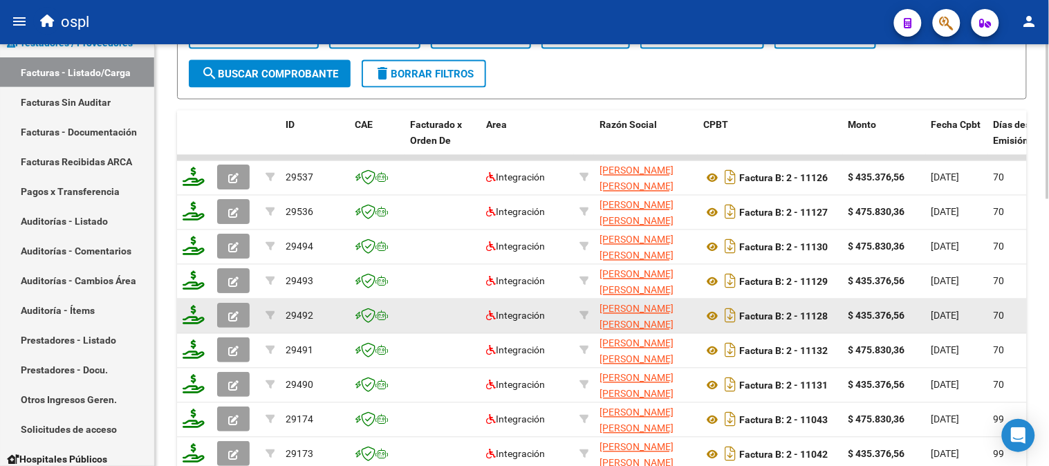
scroll to position [728, 0]
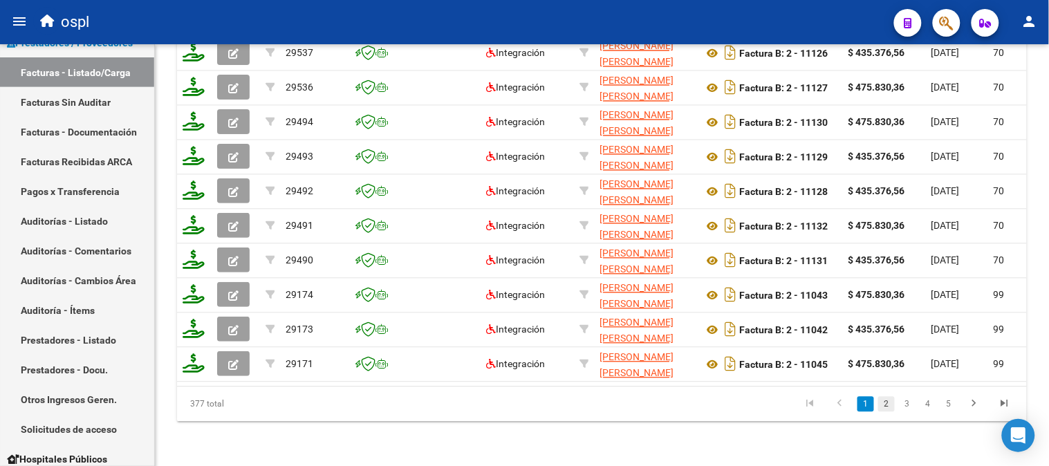
click at [882, 409] on link "2" at bounding box center [886, 404] width 17 height 15
click at [909, 403] on link "3" at bounding box center [907, 404] width 17 height 15
click at [929, 403] on link "4" at bounding box center [928, 404] width 17 height 15
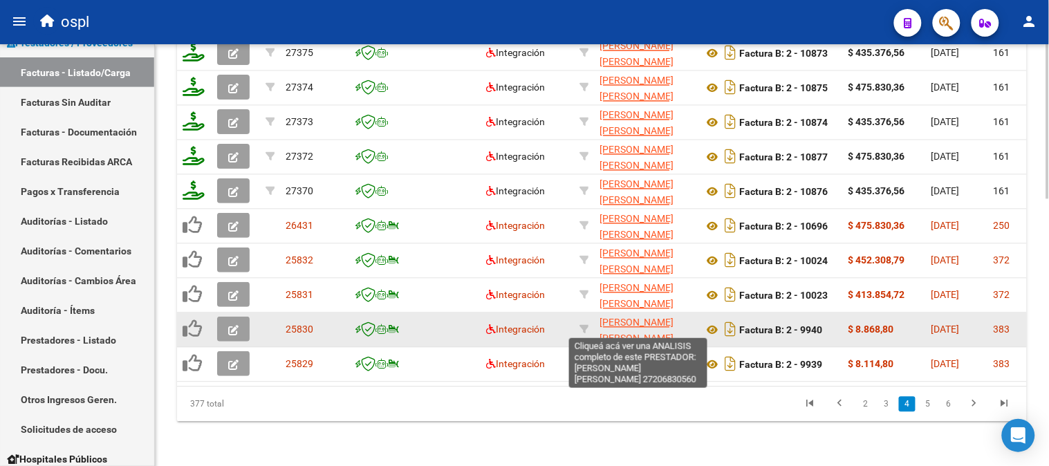
scroll to position [651, 0]
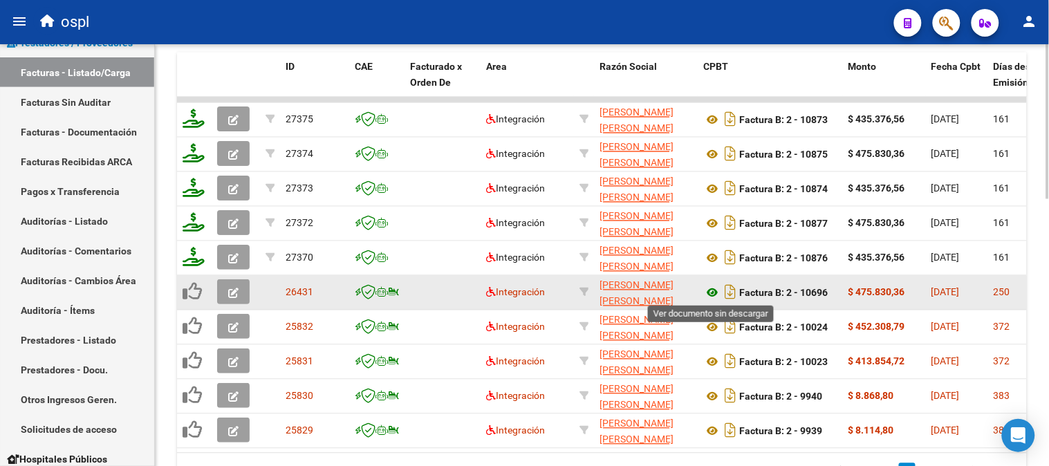
click at [714, 293] on icon at bounding box center [712, 293] width 18 height 17
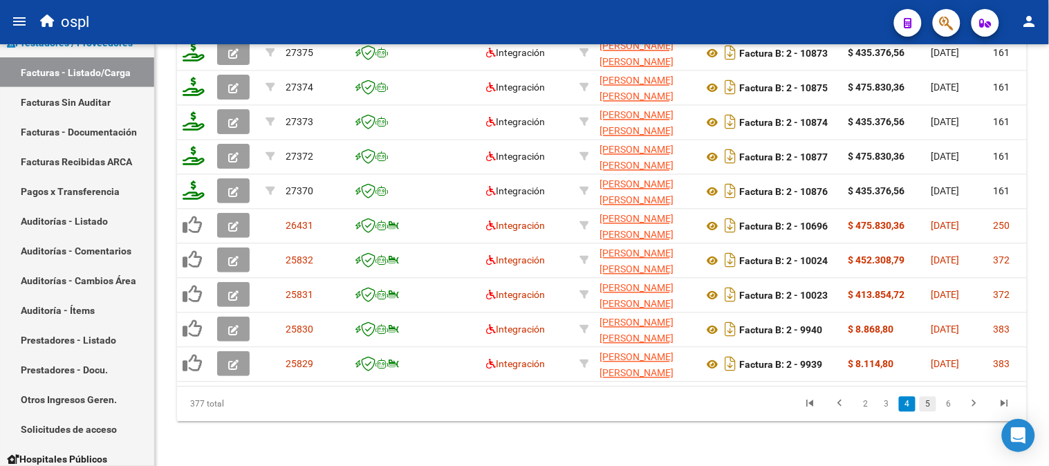
click at [928, 405] on link "5" at bounding box center [928, 404] width 17 height 15
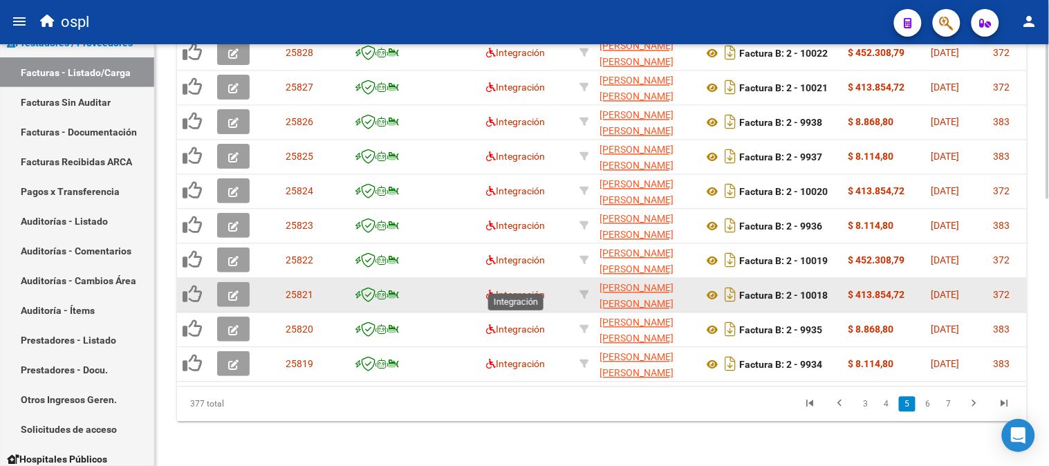
scroll to position [728, 0]
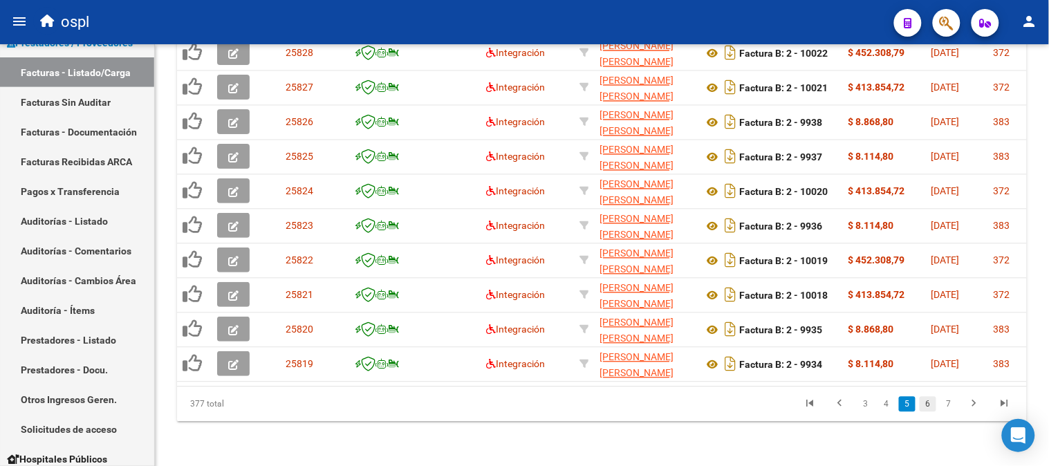
click at [931, 405] on link "6" at bounding box center [928, 404] width 17 height 15
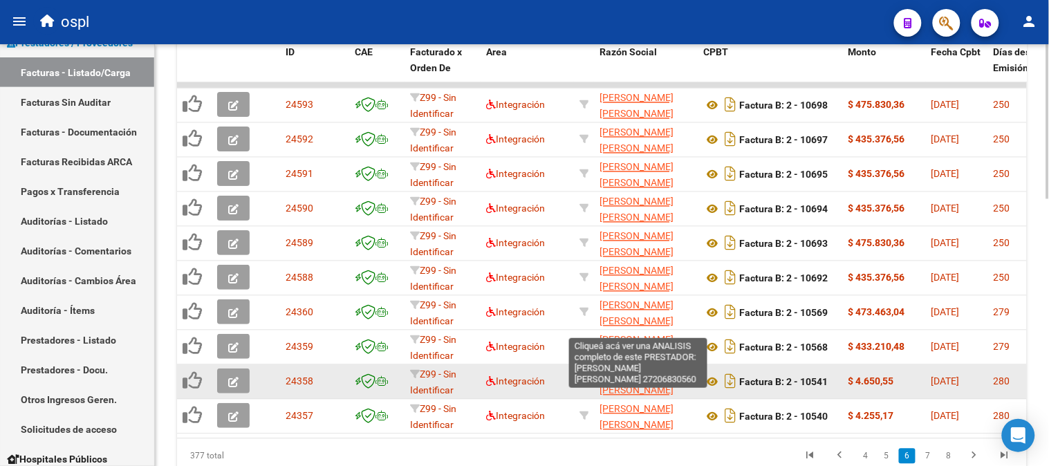
scroll to position [651, 0]
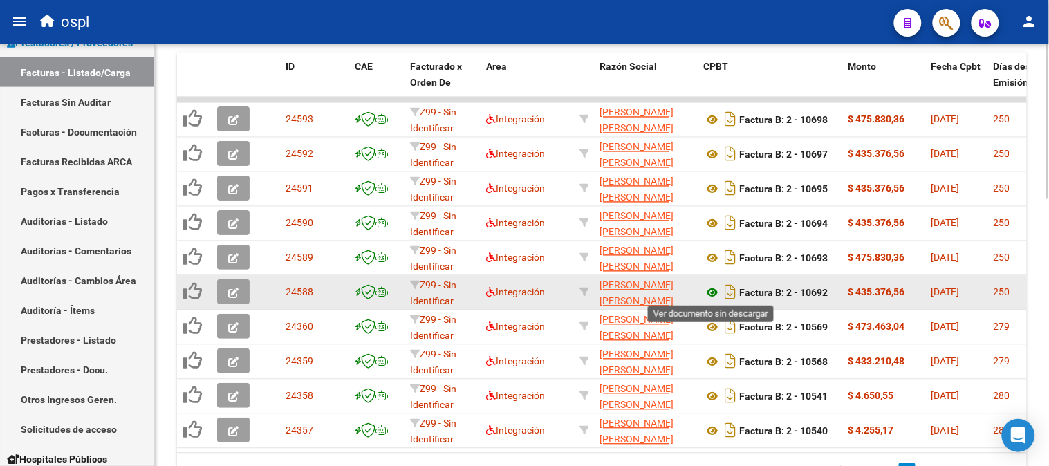
click at [709, 288] on icon at bounding box center [712, 293] width 18 height 17
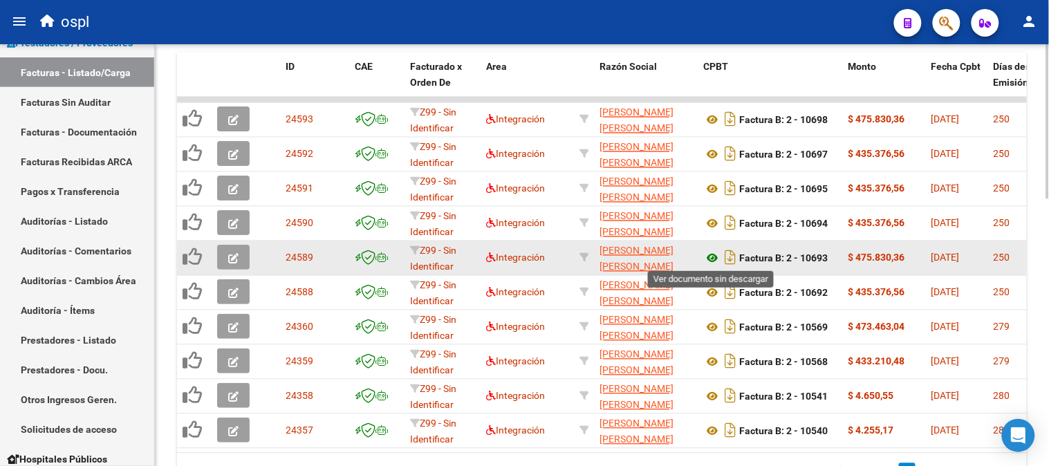
click at [709, 252] on icon at bounding box center [712, 258] width 18 height 17
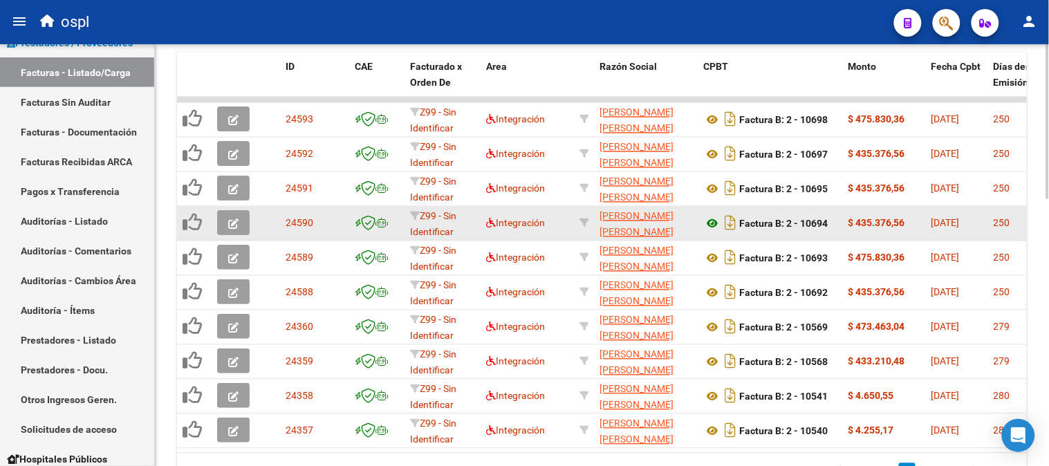
click at [709, 223] on icon at bounding box center [712, 224] width 18 height 17
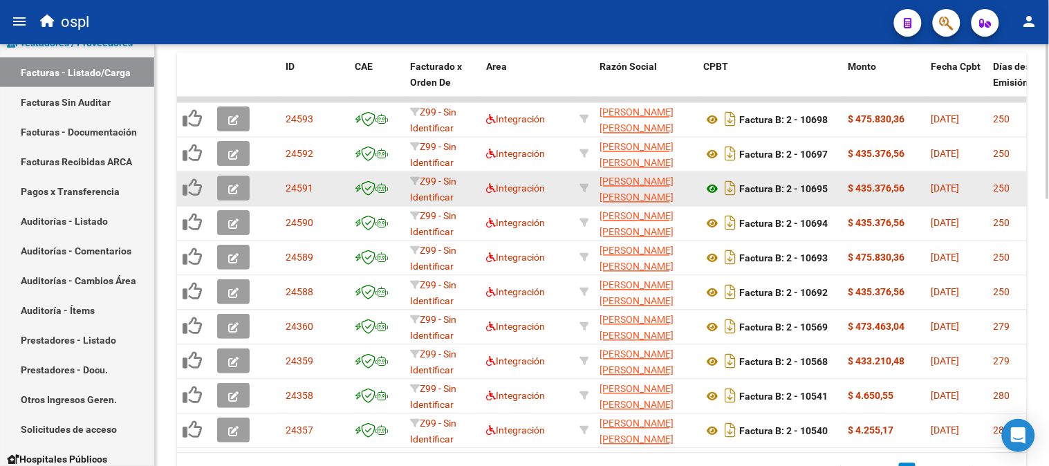
click at [709, 185] on icon at bounding box center [712, 189] width 18 height 17
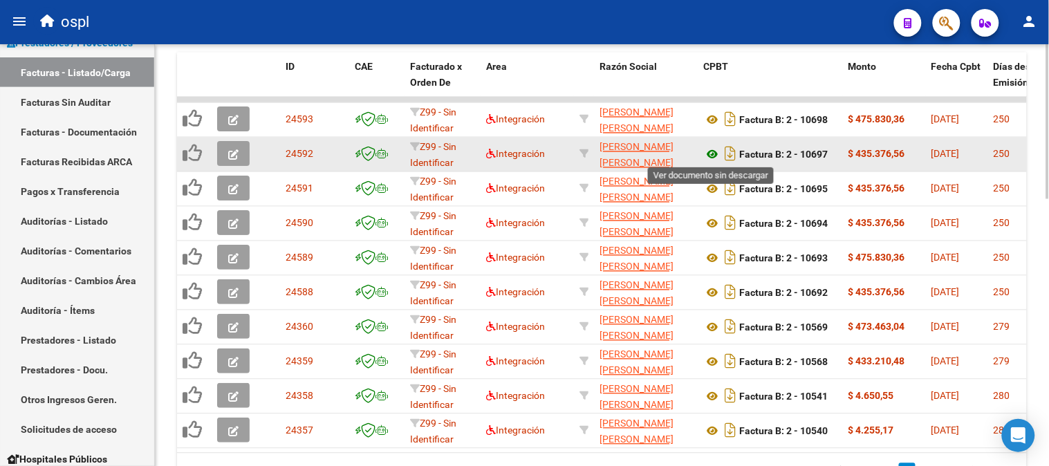
click at [714, 156] on icon at bounding box center [712, 155] width 18 height 17
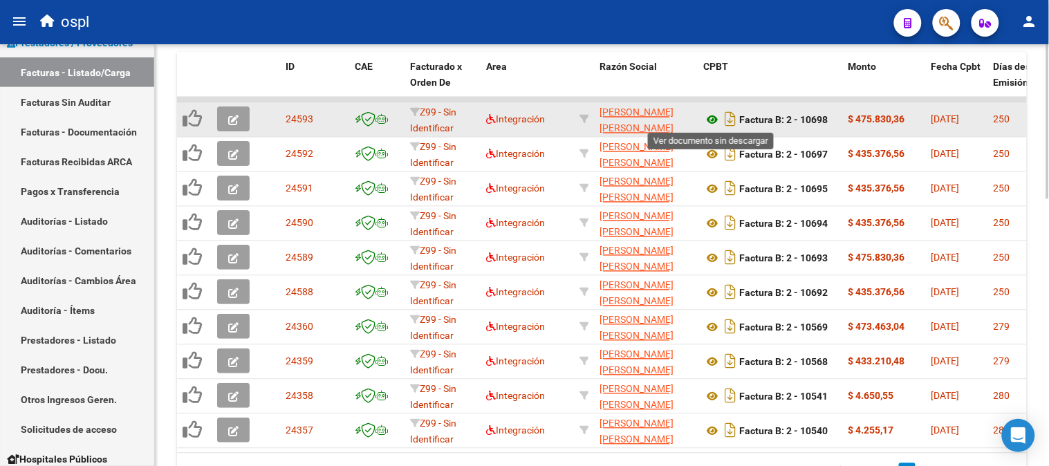
click at [712, 114] on icon at bounding box center [712, 120] width 18 height 17
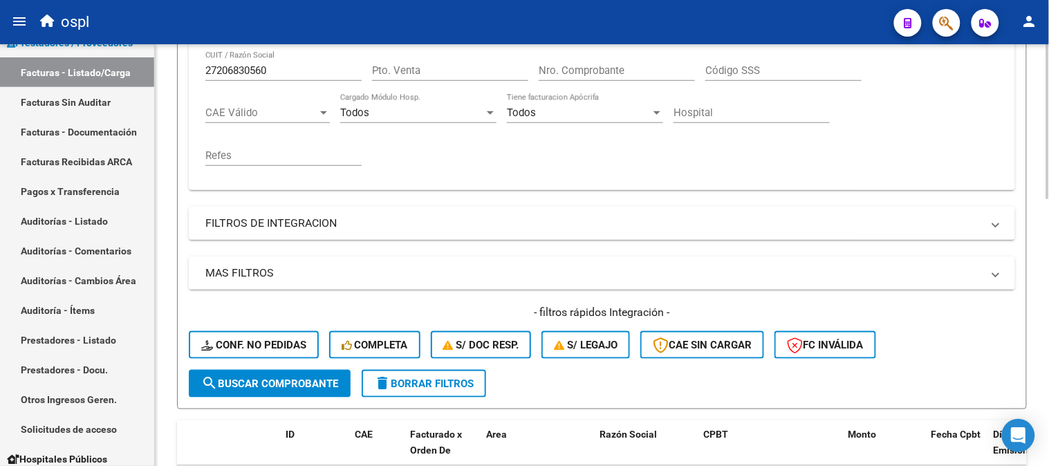
scroll to position [267, 0]
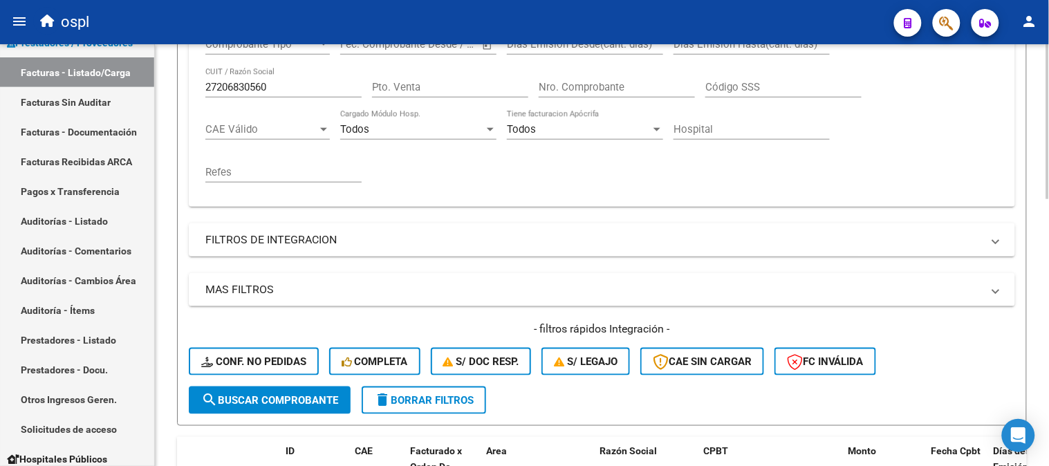
click at [270, 89] on input "27206830560" at bounding box center [283, 87] width 156 height 12
paste input "351131611"
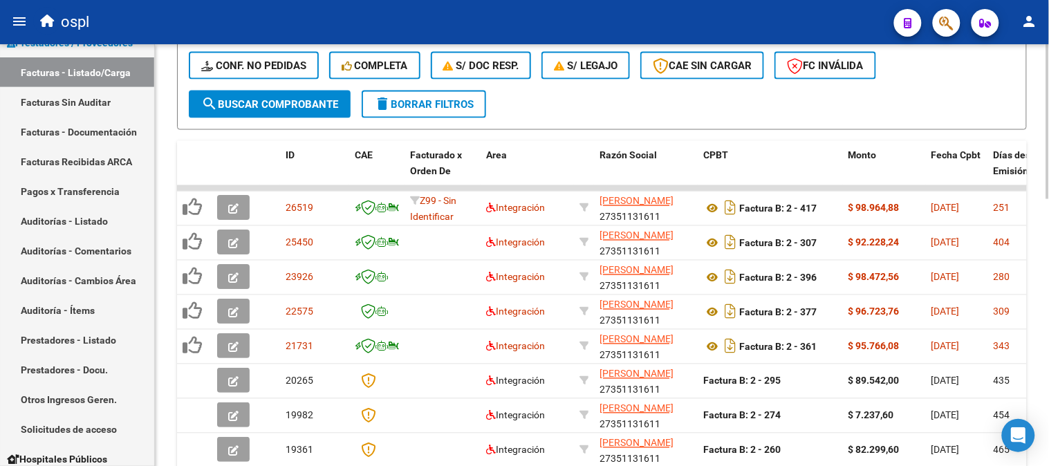
scroll to position [575, 0]
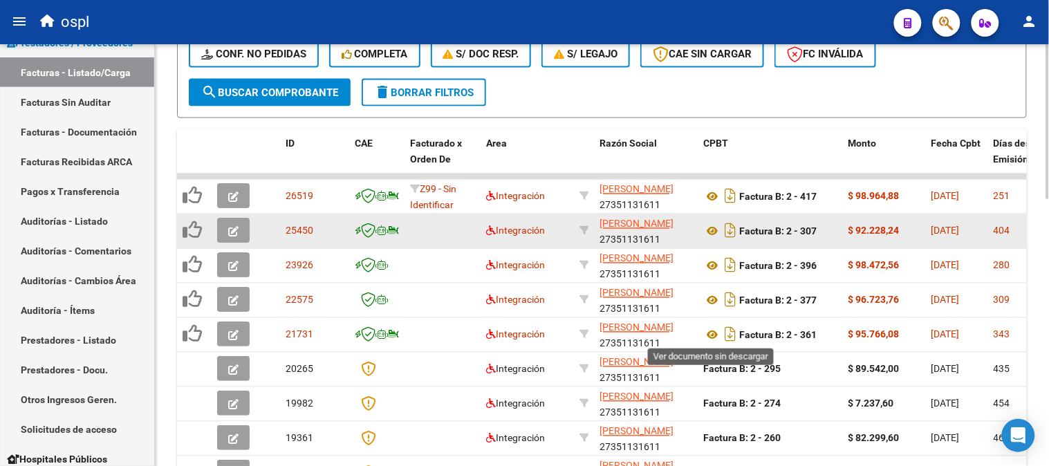
click at [709, 333] on icon at bounding box center [712, 335] width 18 height 17
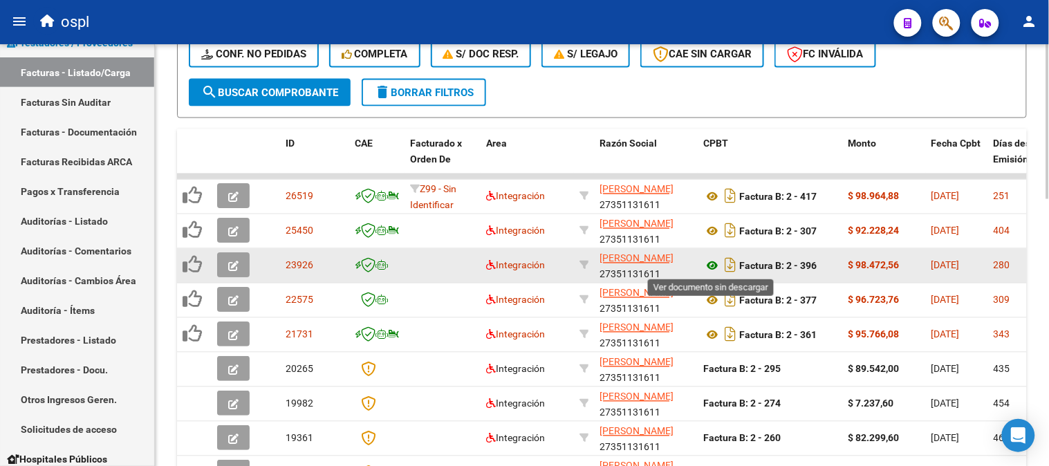
click at [713, 265] on icon at bounding box center [712, 266] width 18 height 17
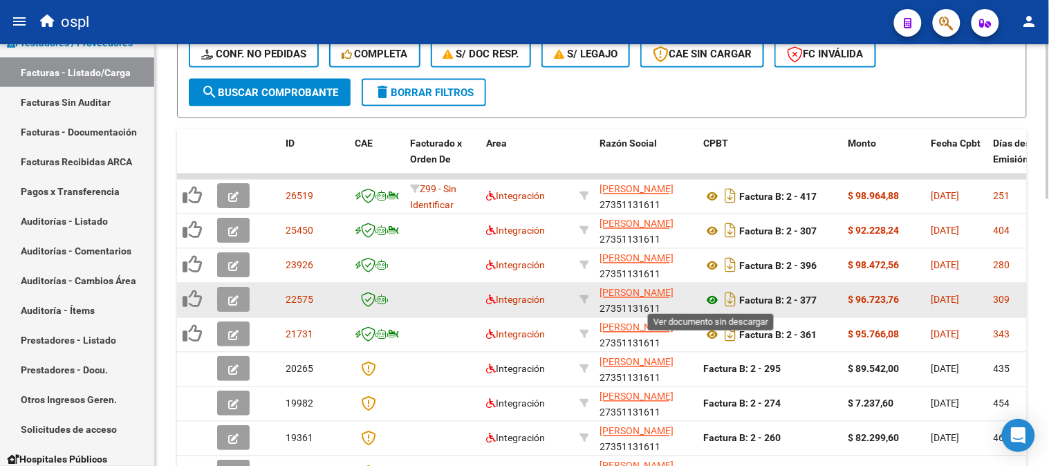
click at [706, 296] on icon at bounding box center [712, 301] width 18 height 17
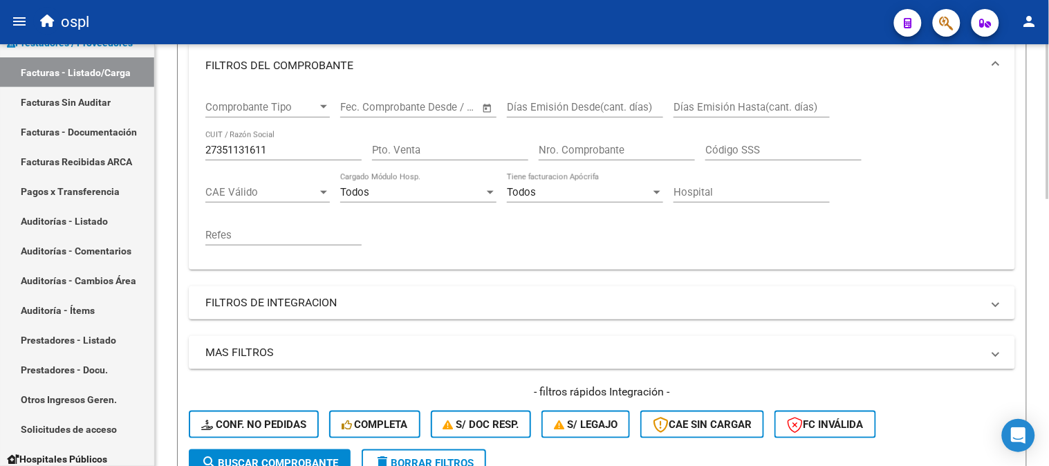
scroll to position [190, 0]
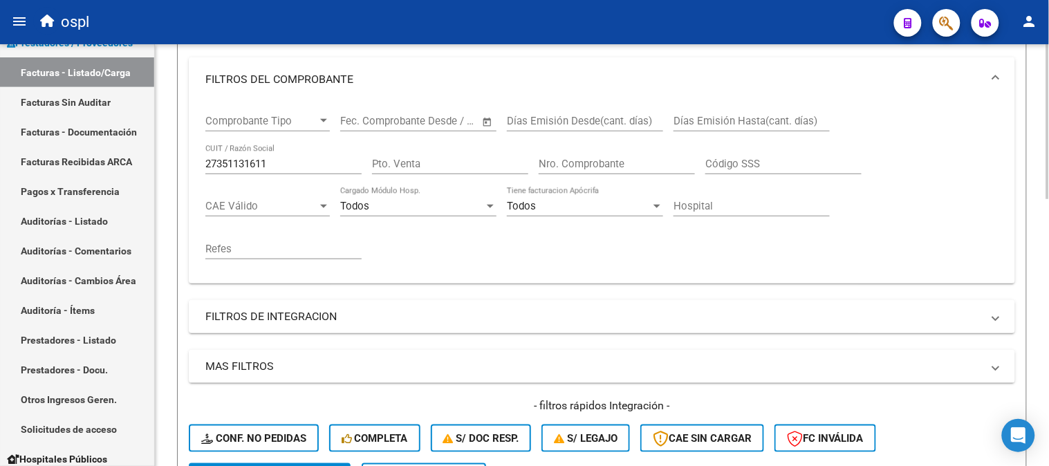
click at [309, 166] on input "27351131611" at bounding box center [283, 164] width 156 height 12
paste input "220772719"
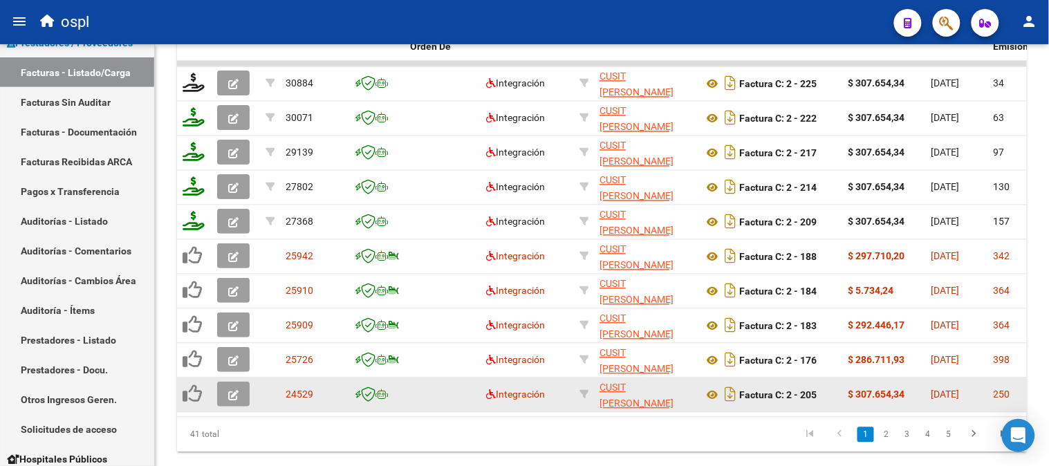
scroll to position [651, 0]
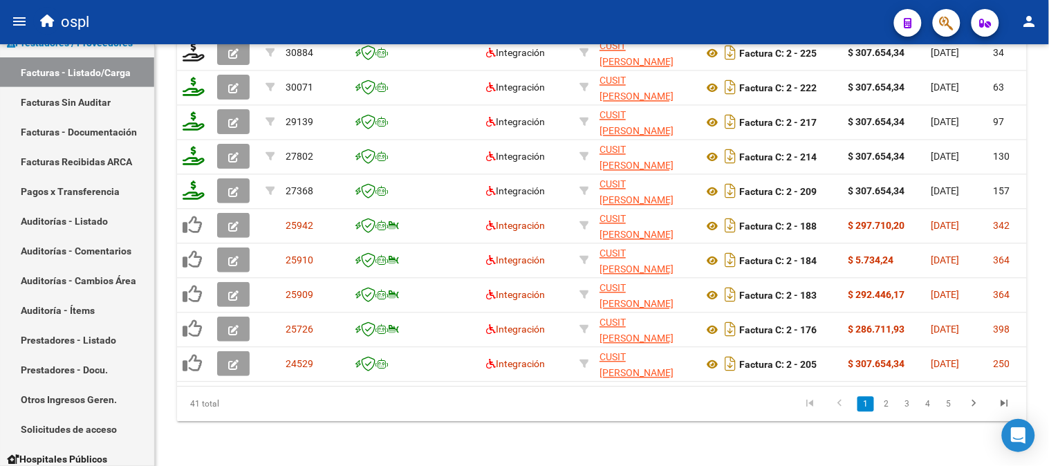
click at [887, 406] on link "2" at bounding box center [886, 404] width 17 height 15
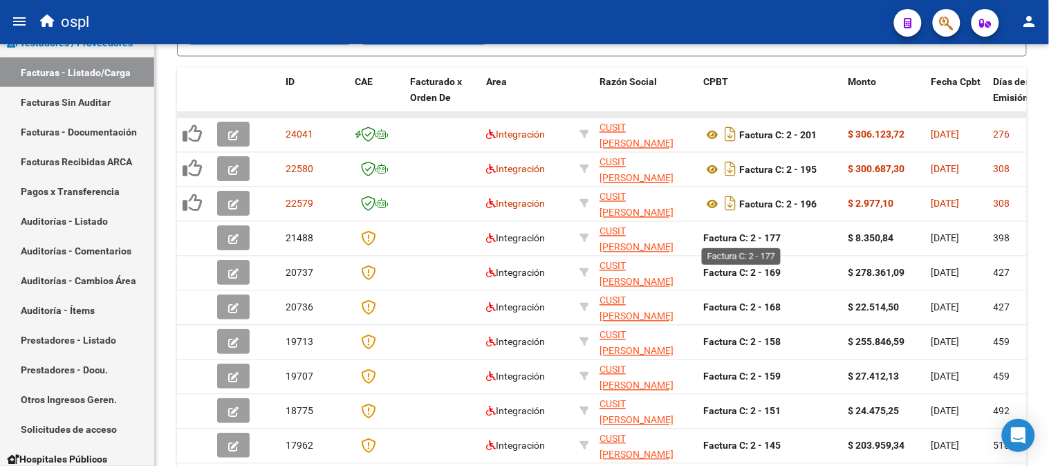
scroll to position [575, 0]
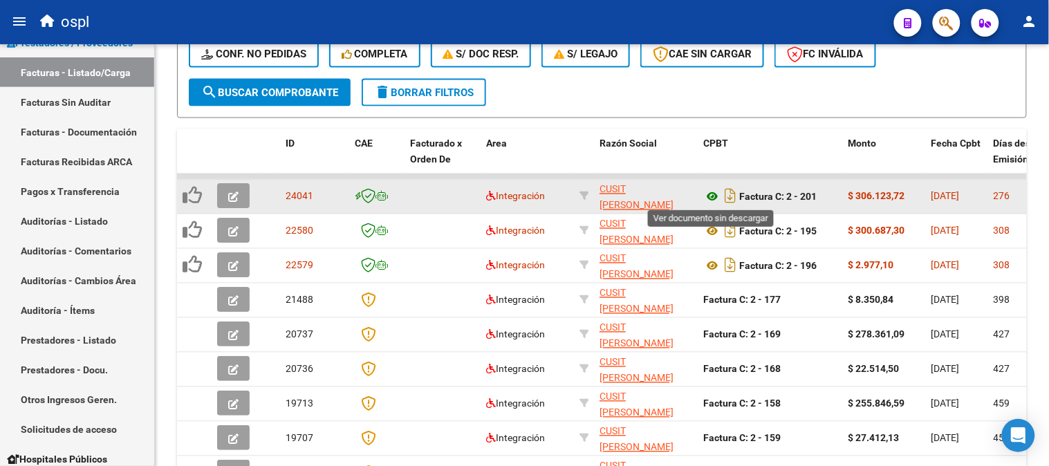
click at [715, 194] on icon at bounding box center [712, 197] width 18 height 17
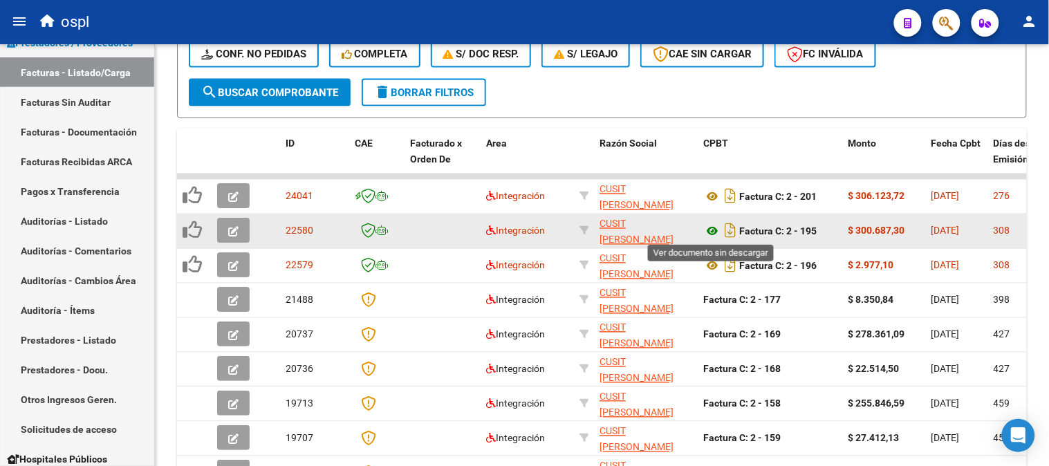
click at [714, 227] on icon at bounding box center [712, 231] width 18 height 17
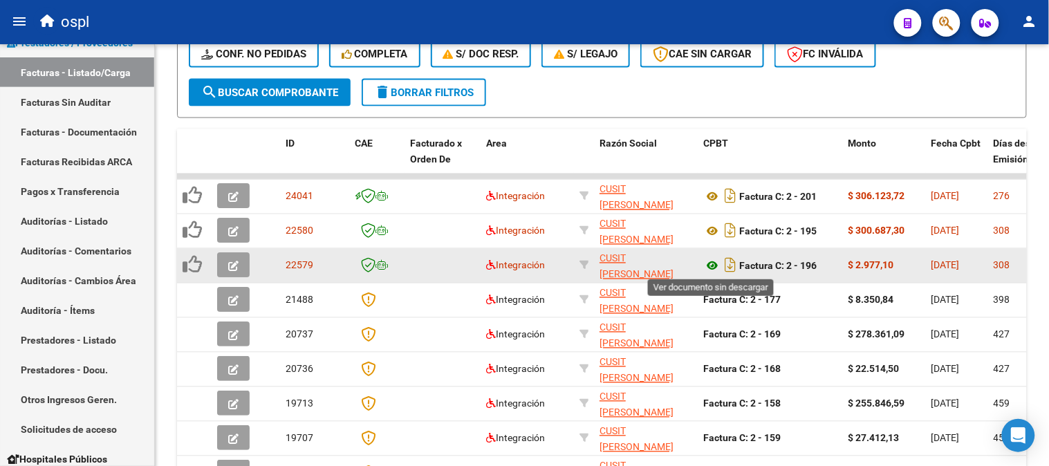
click at [714, 259] on icon at bounding box center [712, 266] width 18 height 17
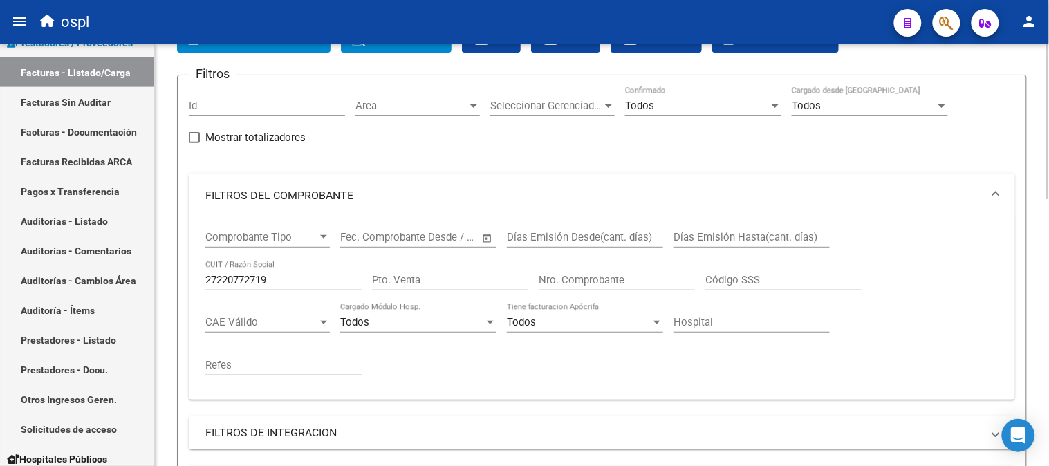
scroll to position [37, 0]
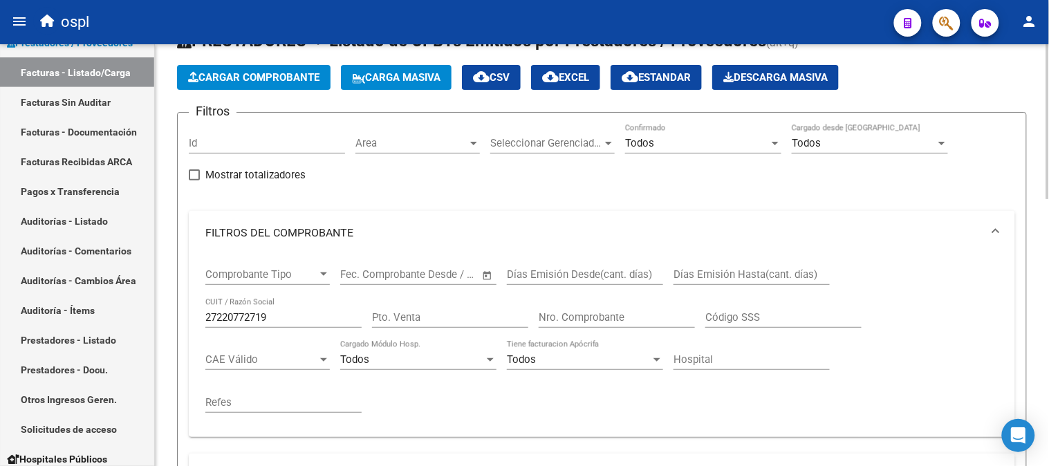
click at [286, 311] on input "27220772719" at bounding box center [283, 317] width 156 height 12
paste input "3293176744"
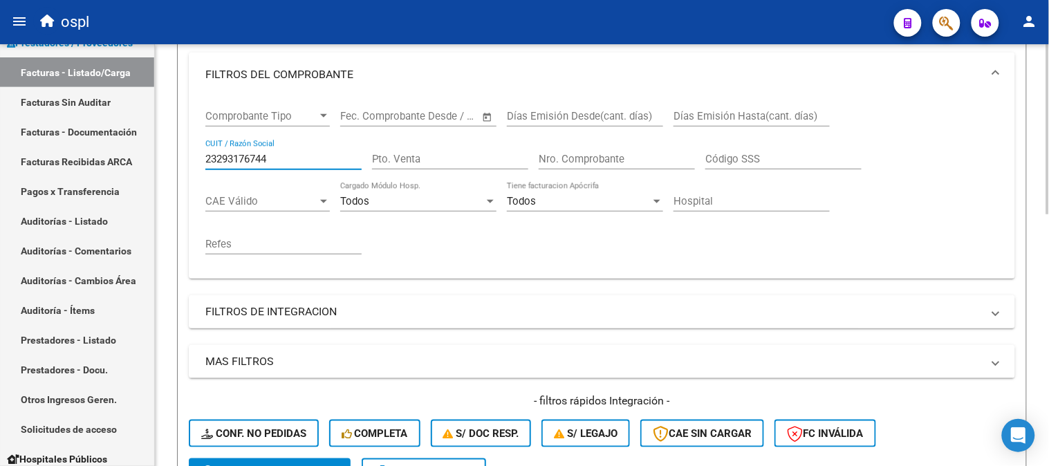
scroll to position [420, 0]
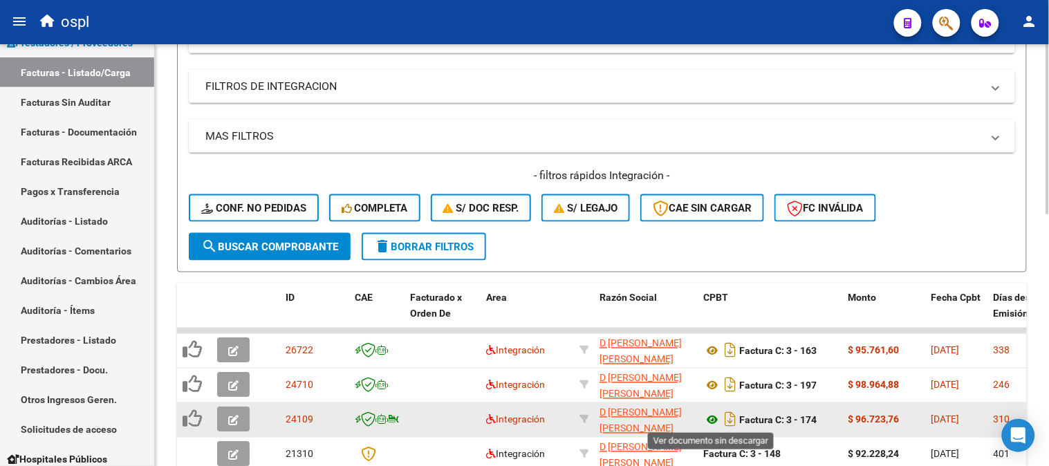
click at [706, 415] on icon at bounding box center [712, 420] width 18 height 17
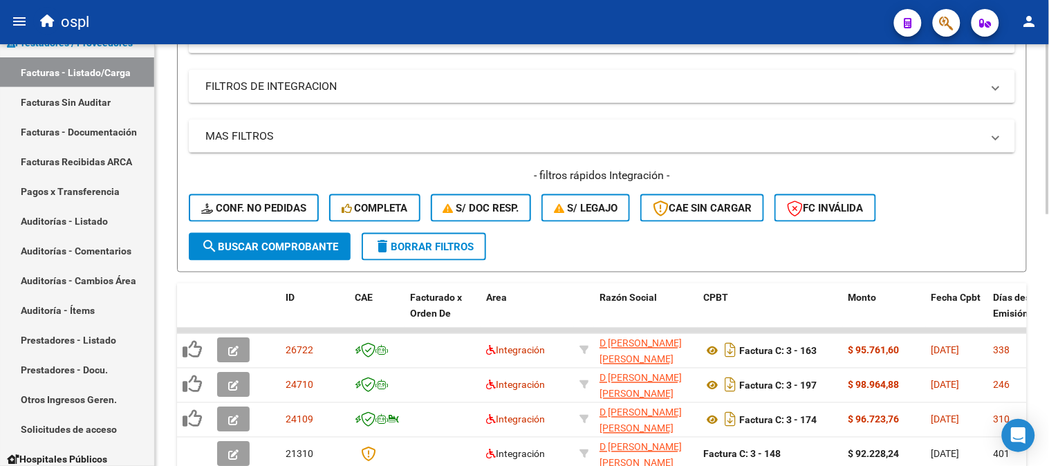
scroll to position [113, 0]
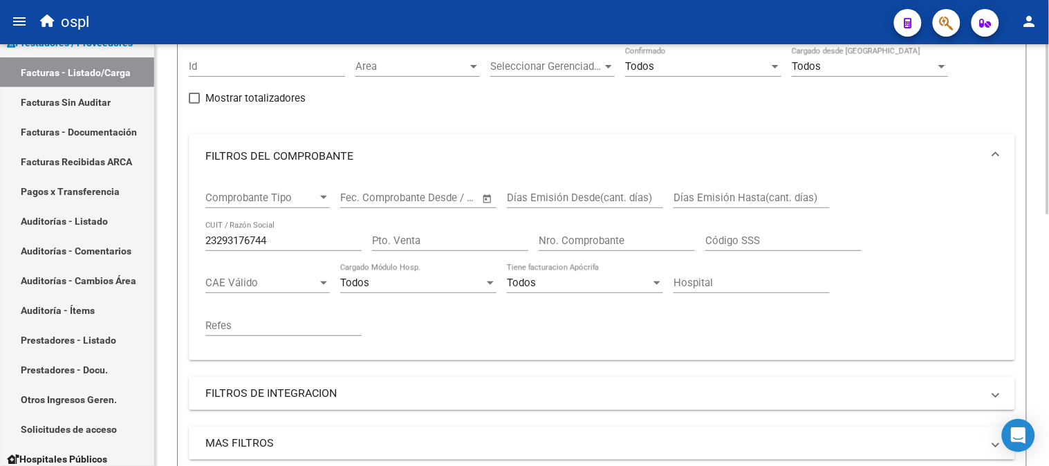
click at [295, 239] on input "23293176744" at bounding box center [283, 240] width 156 height 12
paste input "7411047402"
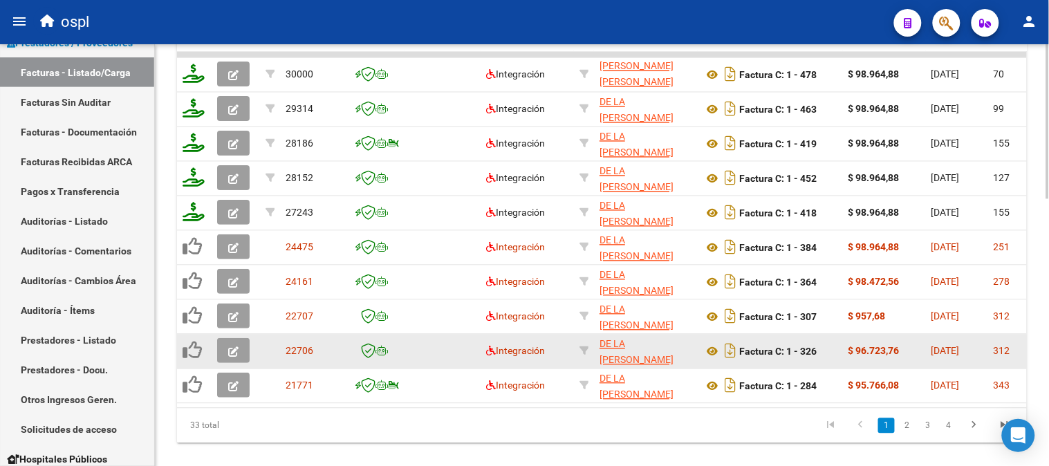
scroll to position [728, 0]
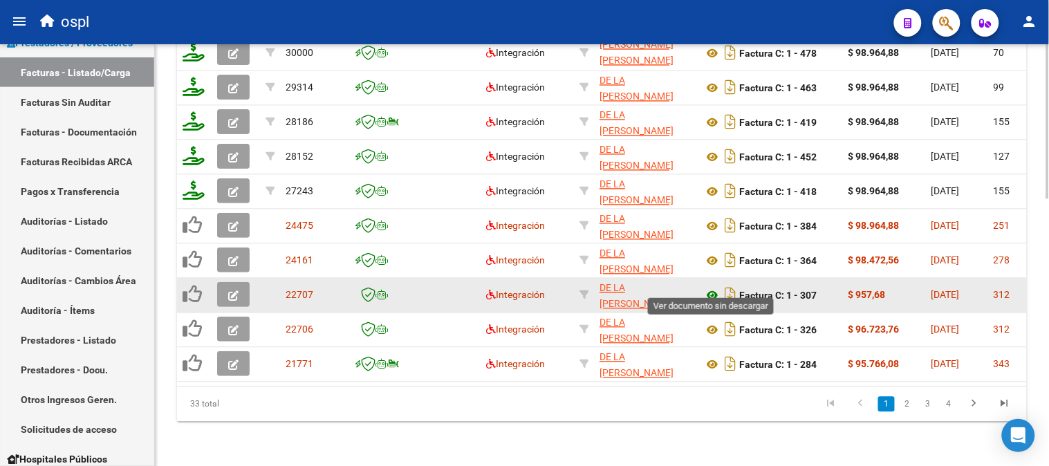
click at [711, 288] on icon at bounding box center [712, 296] width 18 height 17
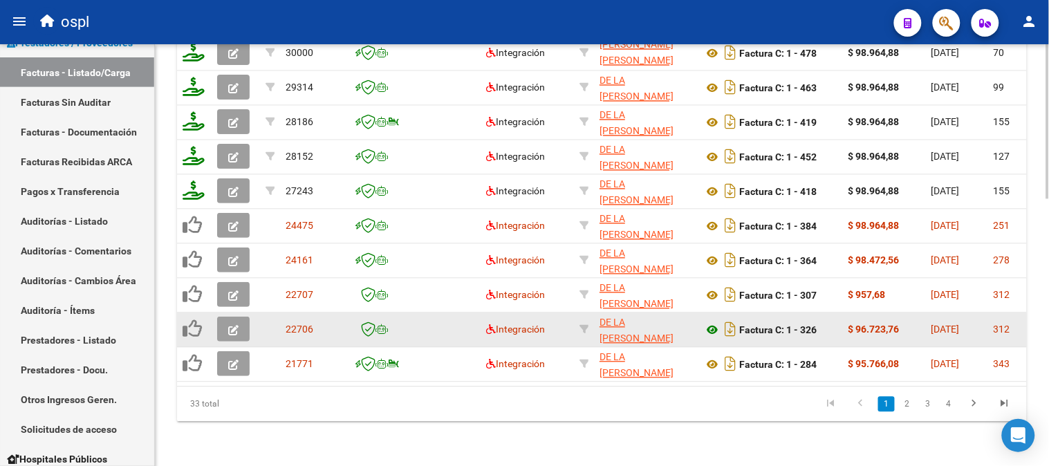
click at [709, 322] on icon at bounding box center [712, 330] width 18 height 17
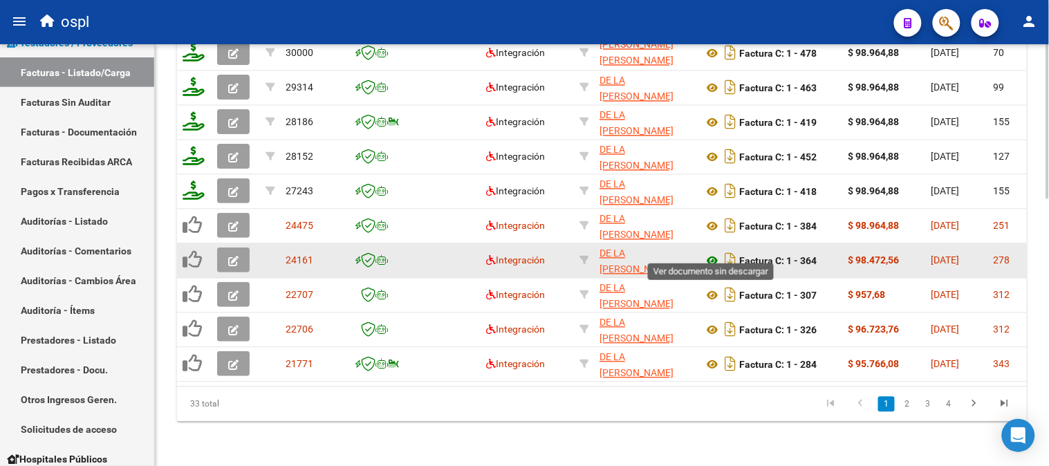
click at [708, 253] on icon at bounding box center [712, 261] width 18 height 17
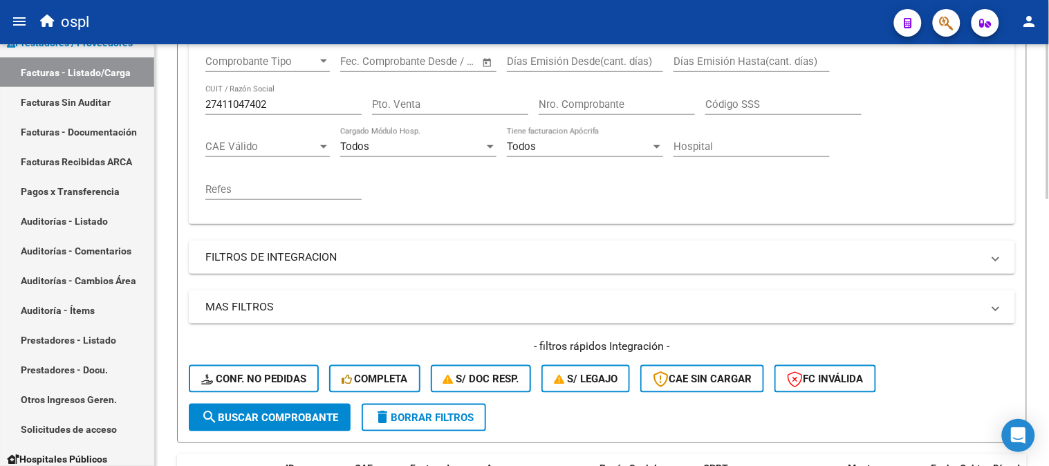
scroll to position [190, 0]
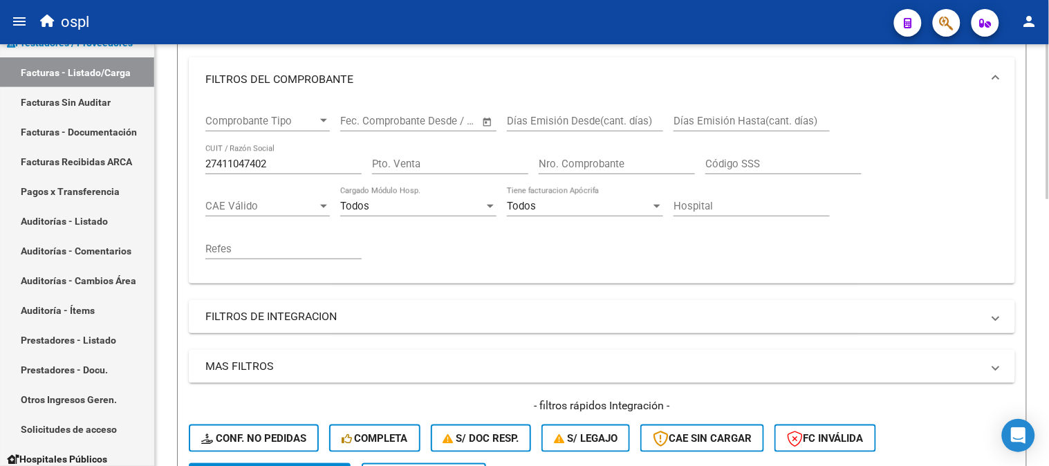
click at [260, 167] on input "27411047402" at bounding box center [283, 164] width 156 height 12
paste input "237710261"
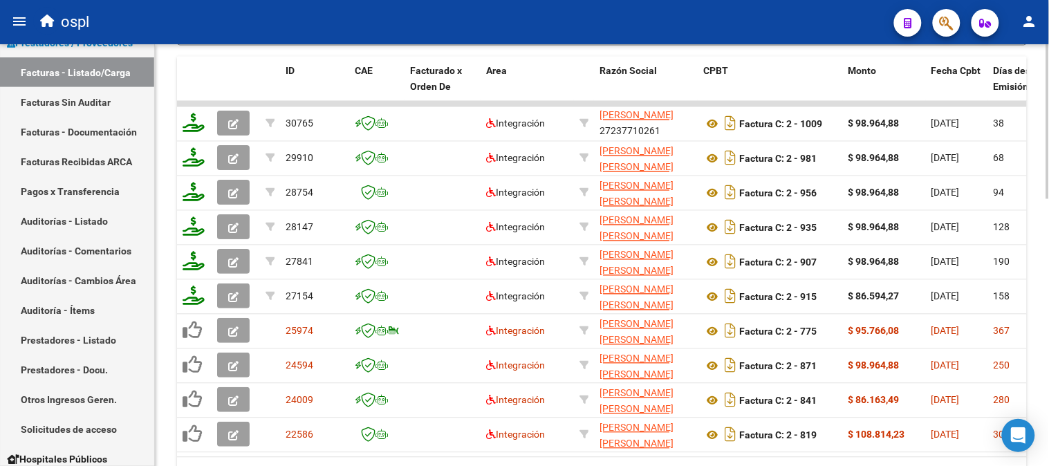
scroll to position [728, 0]
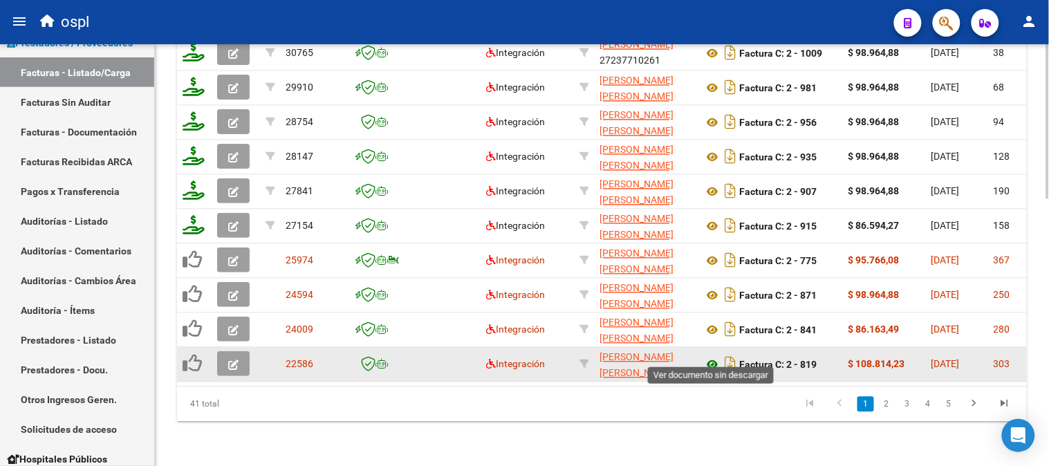
click at [711, 357] on icon at bounding box center [712, 365] width 18 height 17
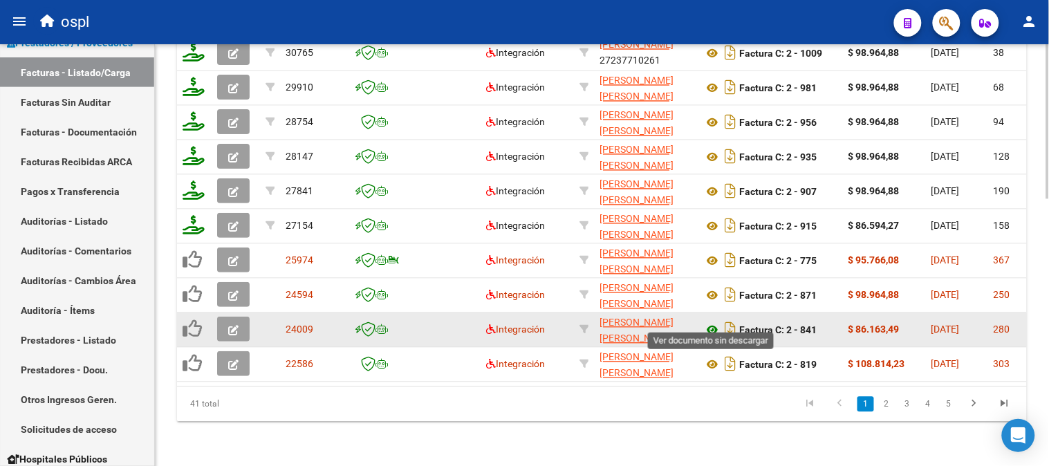
click at [715, 322] on icon at bounding box center [712, 330] width 18 height 17
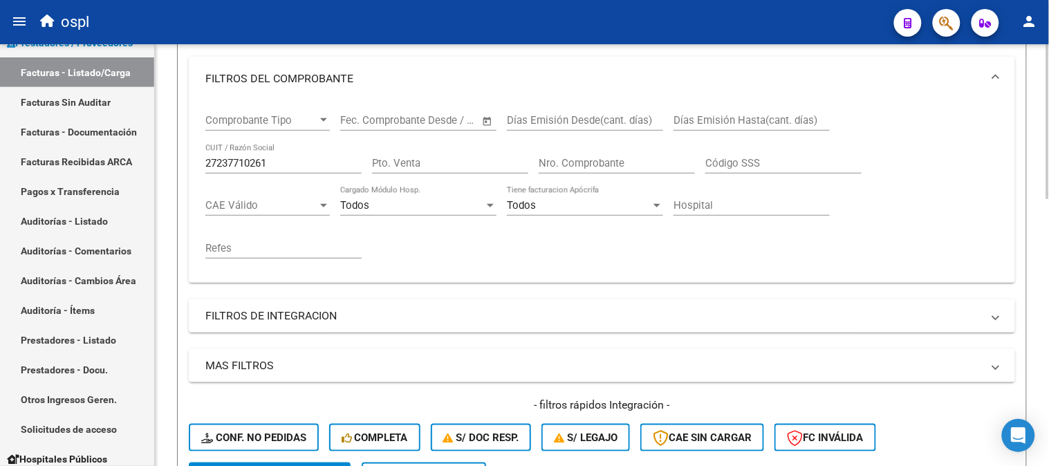
scroll to position [190, 0]
click at [301, 159] on input "27237710261" at bounding box center [283, 164] width 156 height 12
paste input "391636090"
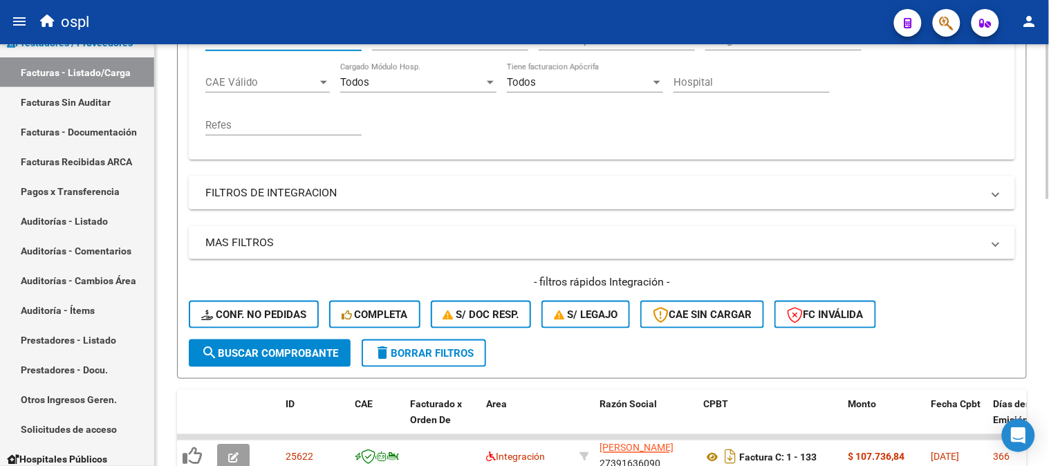
scroll to position [575, 0]
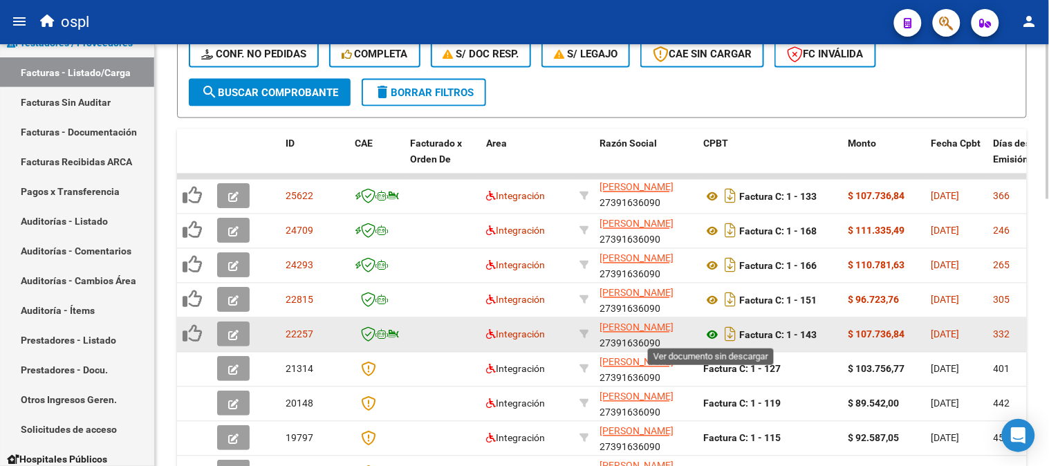
click at [716, 329] on icon at bounding box center [712, 335] width 18 height 17
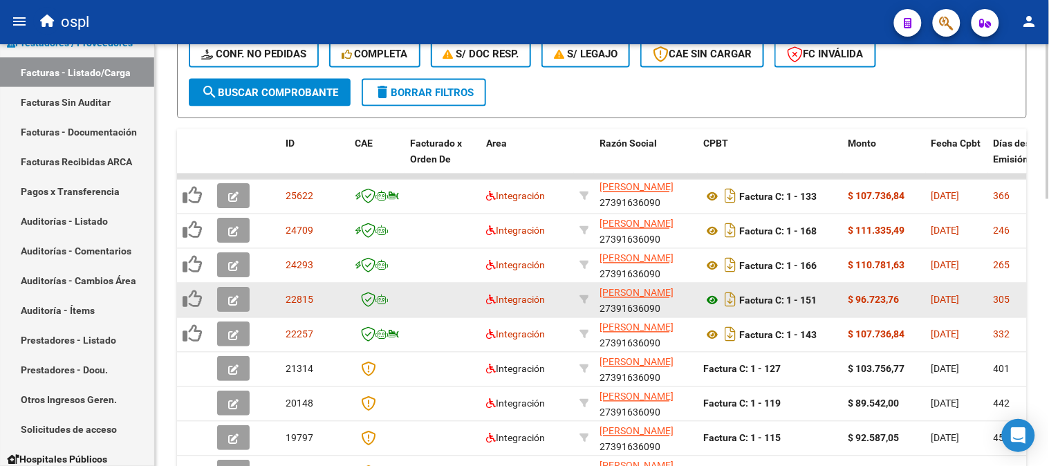
click at [713, 295] on icon at bounding box center [712, 301] width 18 height 17
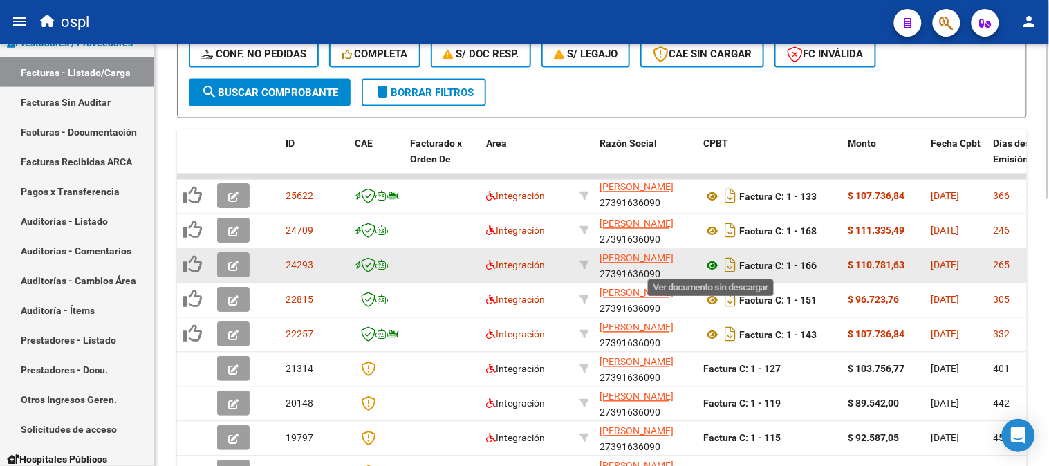
click at [714, 263] on icon at bounding box center [712, 266] width 18 height 17
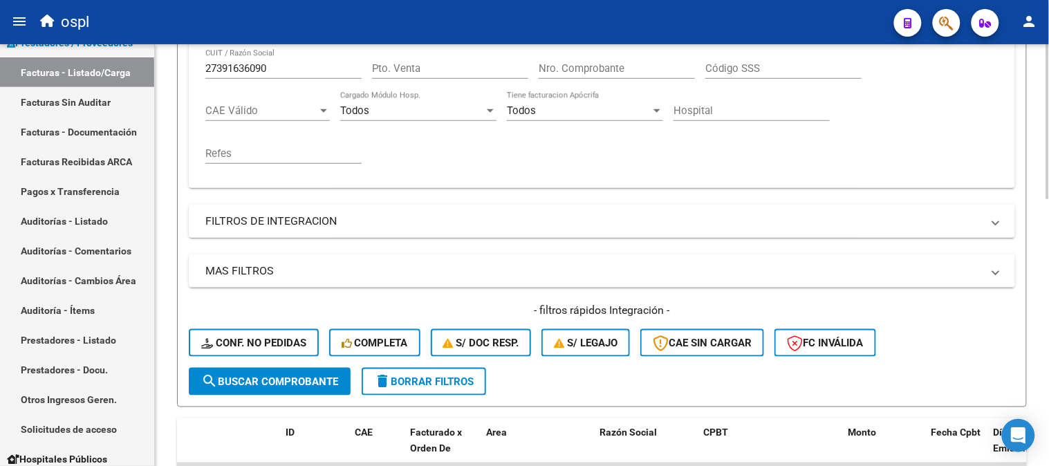
scroll to position [190, 0]
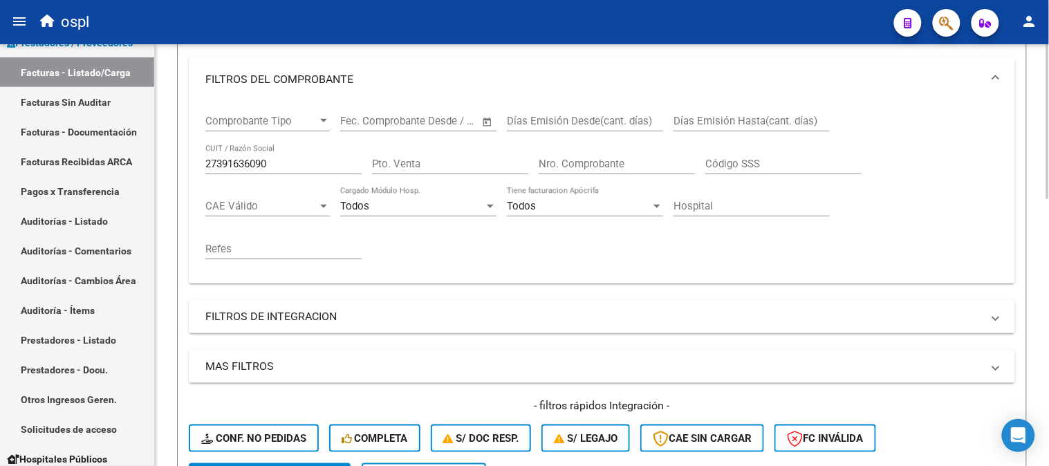
click at [284, 157] on div "27391636090 CUIT / Razón Social" at bounding box center [283, 160] width 156 height 30
click at [282, 158] on input "27391636090" at bounding box center [283, 164] width 156 height 12
paste input "0175918737"
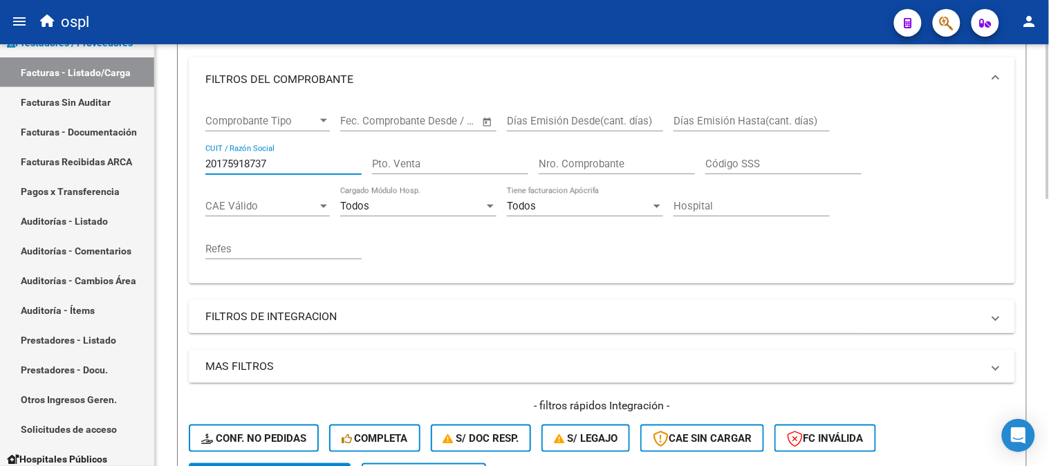
click at [298, 161] on input "20175918737" at bounding box center [283, 164] width 156 height 12
paste input "text"
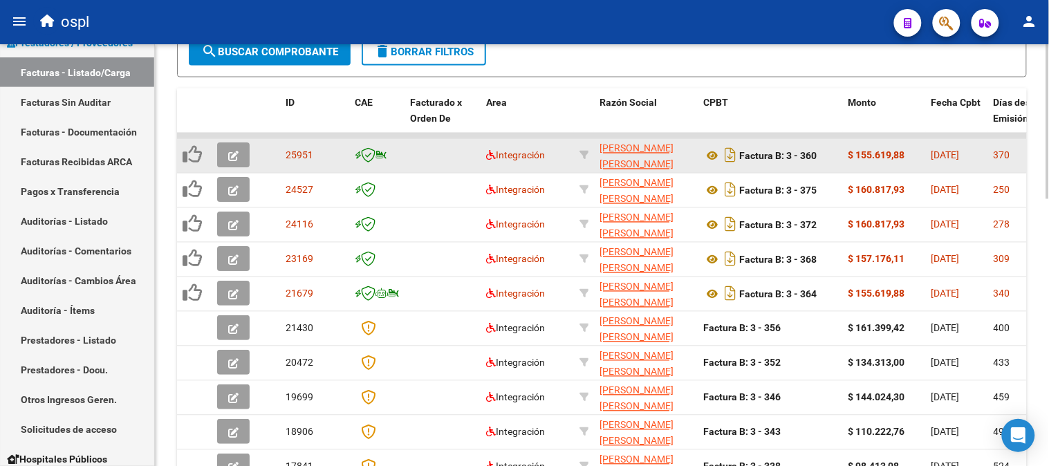
scroll to position [651, 0]
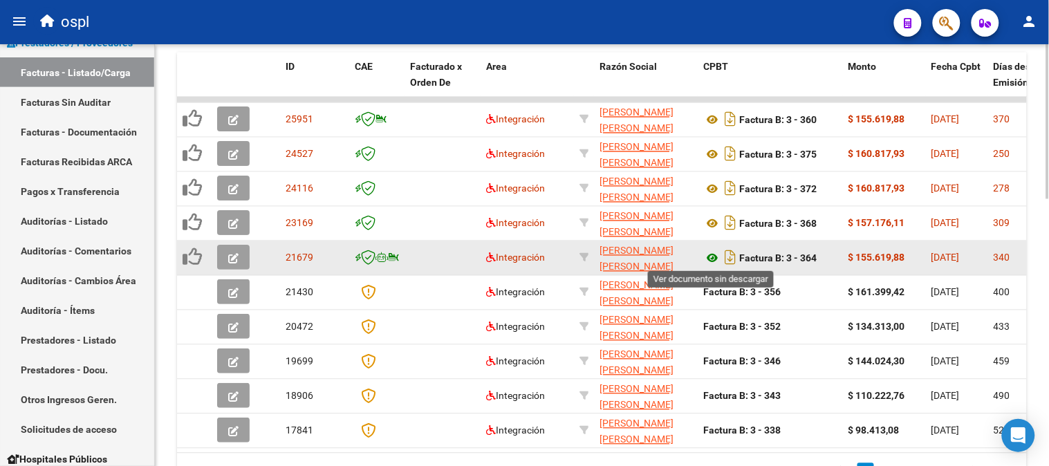
click at [708, 254] on icon at bounding box center [712, 258] width 18 height 17
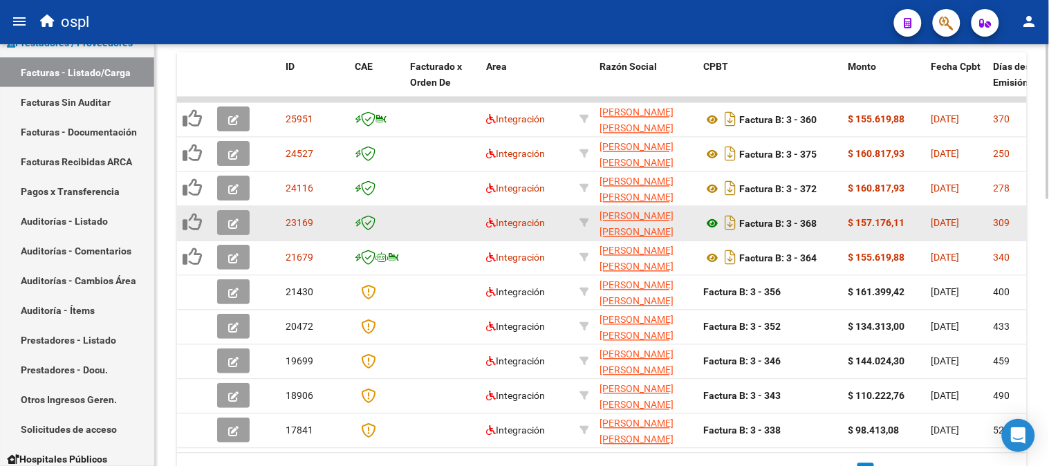
click at [709, 219] on icon at bounding box center [712, 224] width 18 height 17
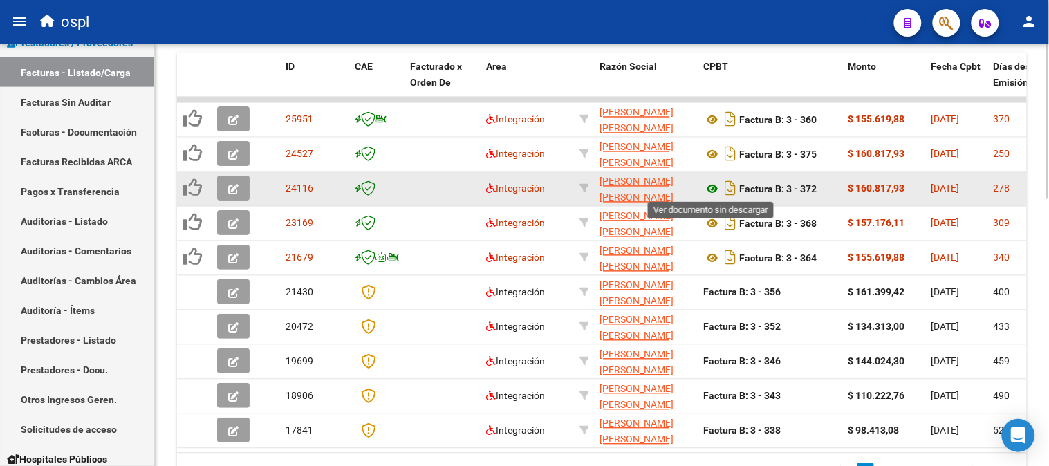
click at [711, 185] on icon at bounding box center [712, 189] width 18 height 17
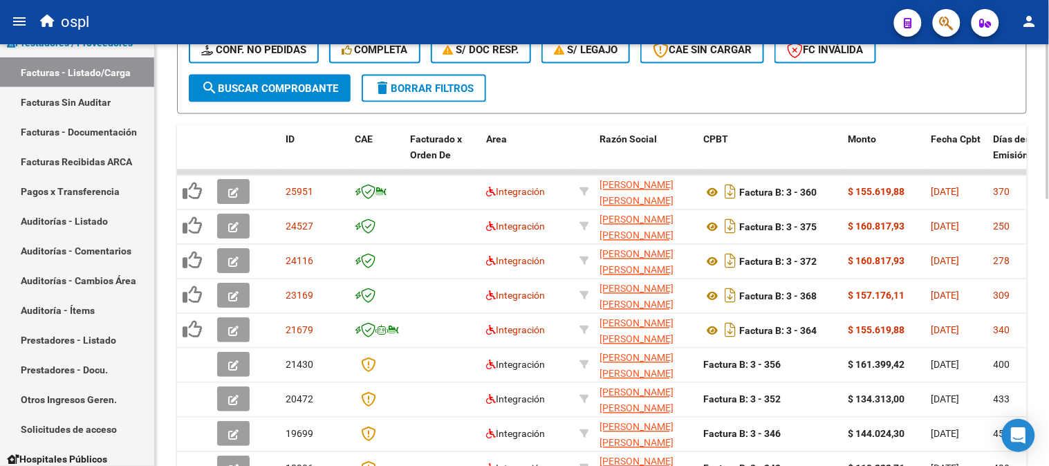
scroll to position [267, 0]
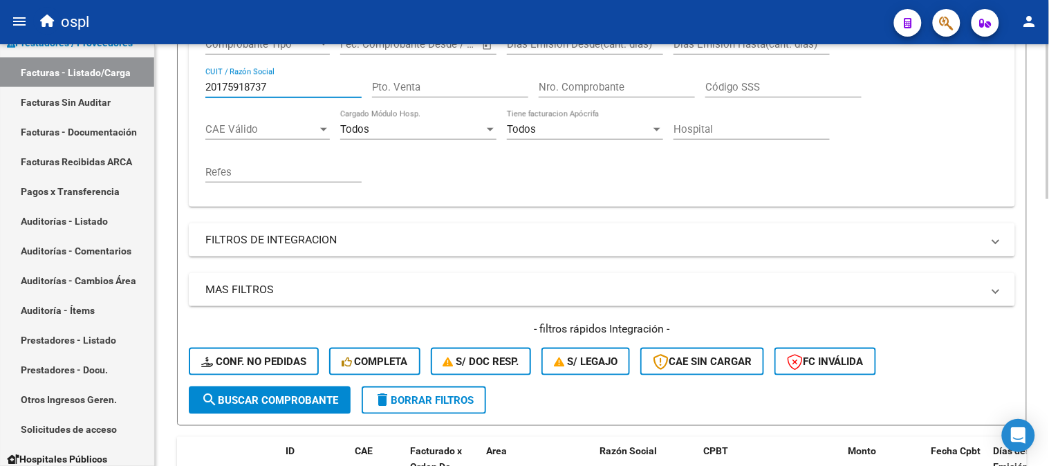
click at [302, 86] on input "20175918737" at bounding box center [283, 87] width 156 height 12
paste input "7309906786"
type input "27309906786"
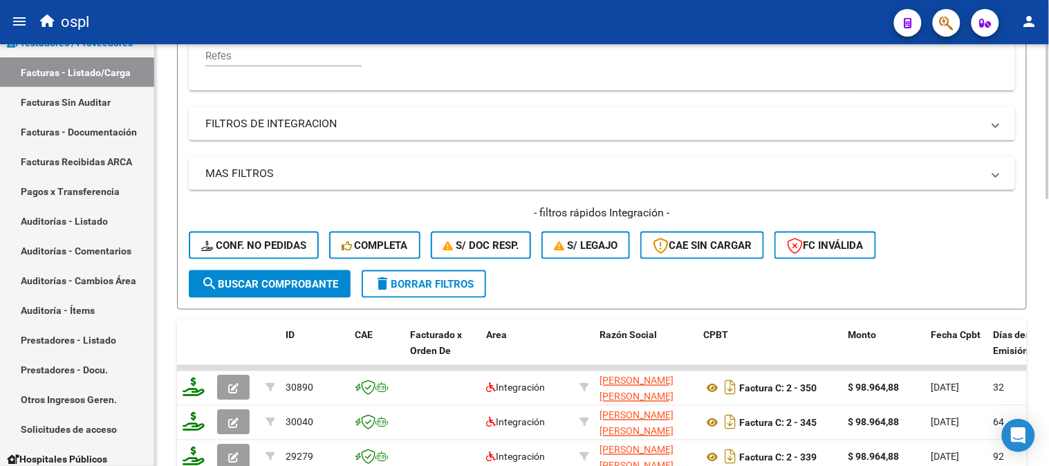
scroll to position [651, 0]
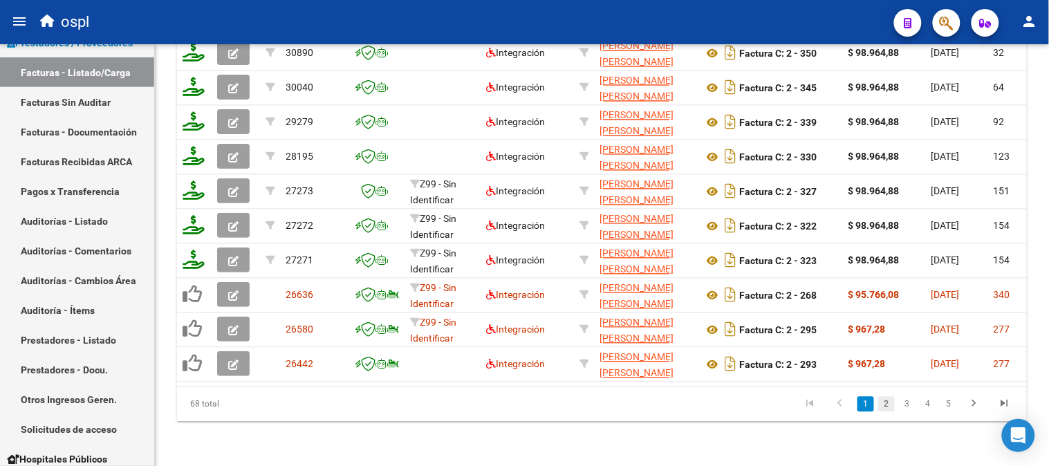
click at [886, 403] on link "2" at bounding box center [886, 404] width 17 height 15
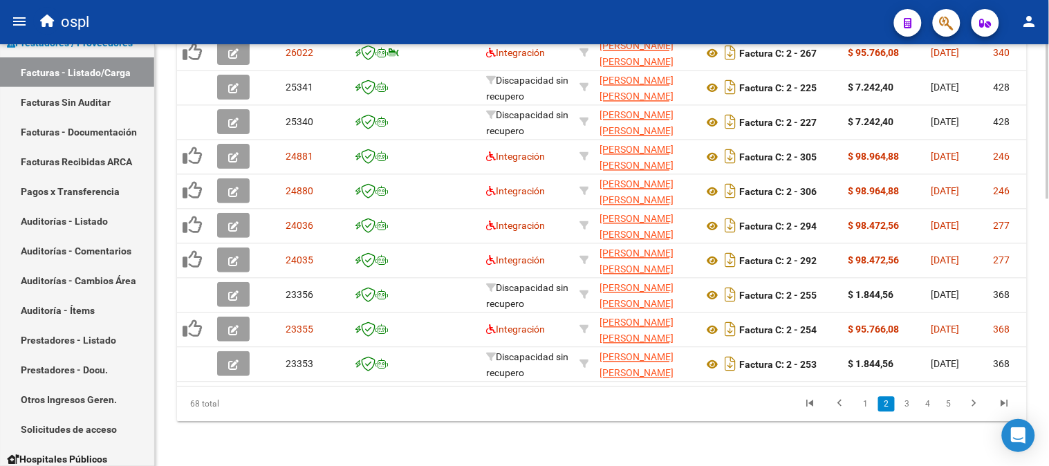
scroll to position [728, 0]
click at [910, 405] on link "3" at bounding box center [907, 404] width 17 height 15
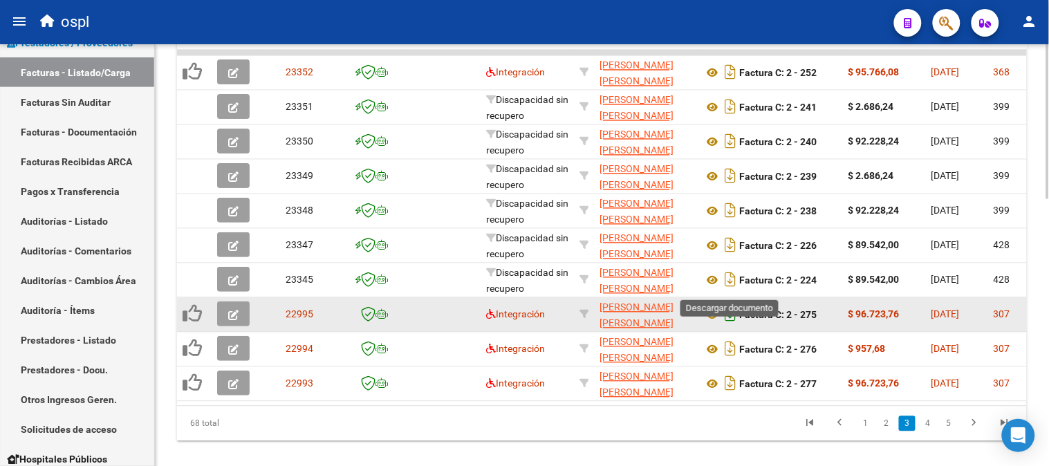
scroll to position [575, 0]
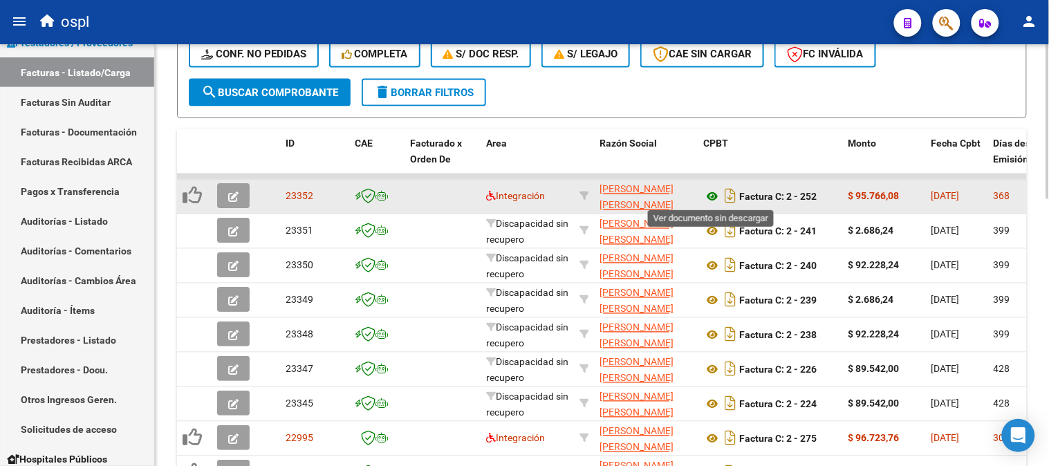
click at [716, 195] on icon at bounding box center [712, 197] width 18 height 17
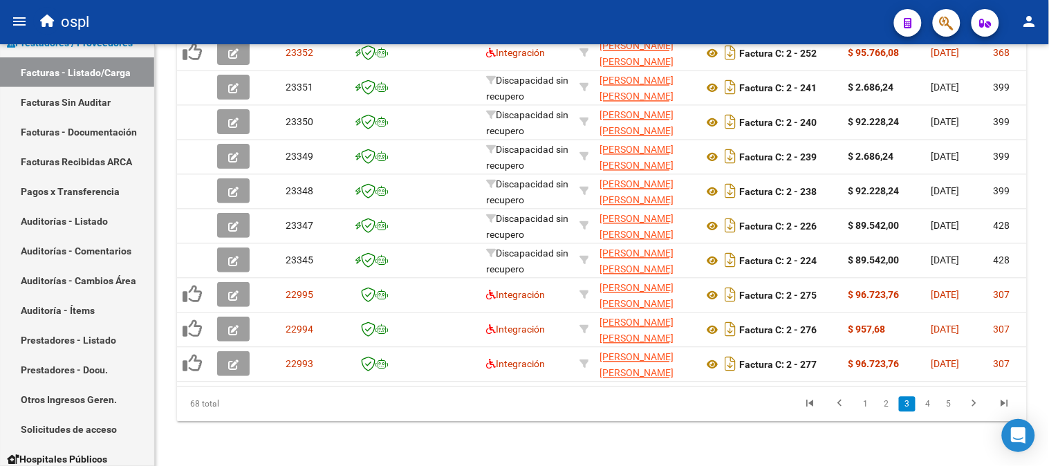
click at [883, 406] on link "2" at bounding box center [886, 404] width 17 height 15
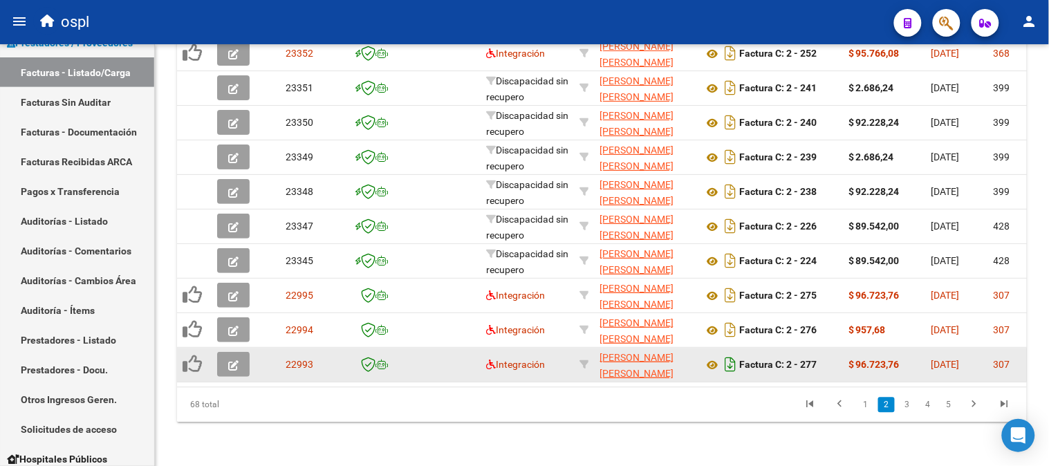
scroll to position [728, 0]
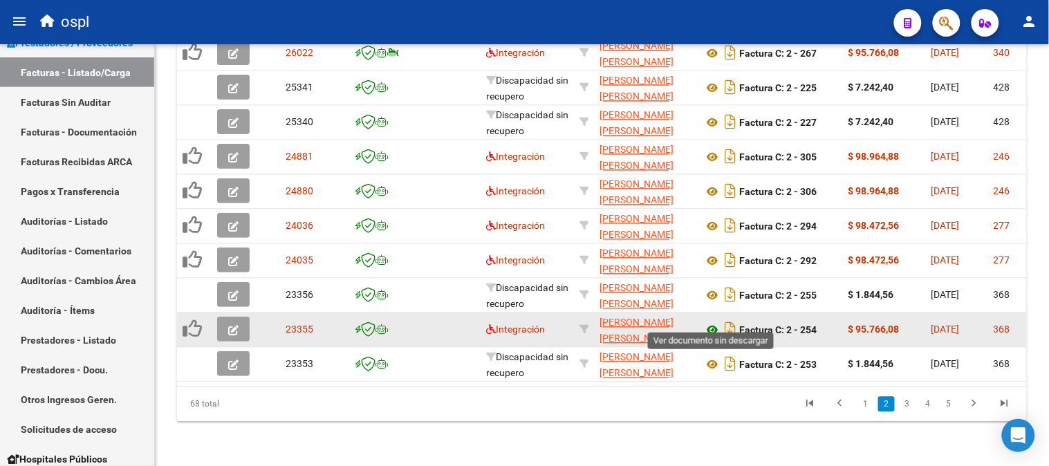
click at [709, 322] on icon at bounding box center [712, 330] width 18 height 17
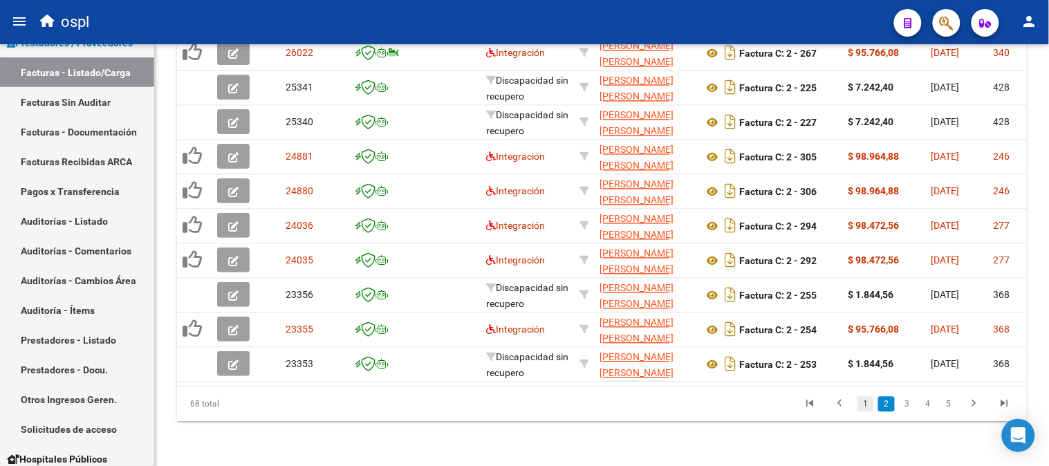
click at [867, 408] on link "1" at bounding box center [865, 404] width 17 height 15
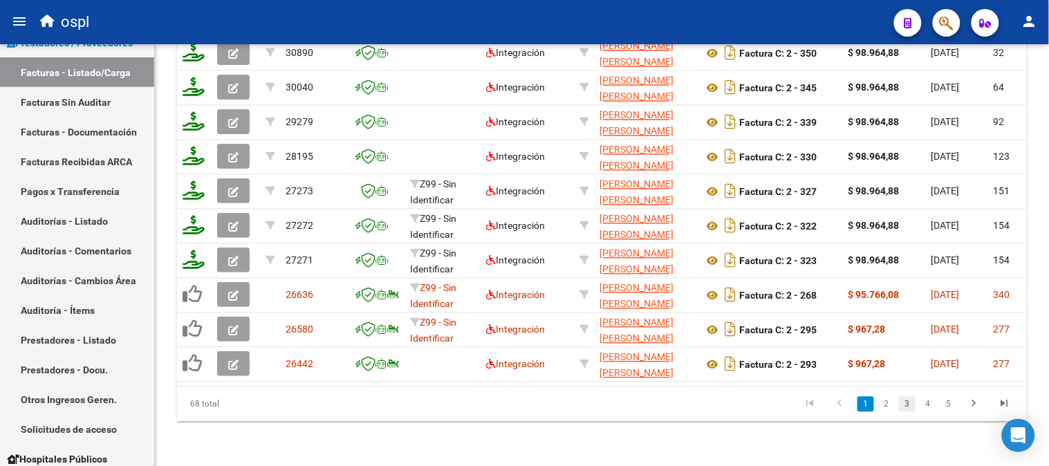
click at [907, 405] on link "3" at bounding box center [907, 404] width 17 height 15
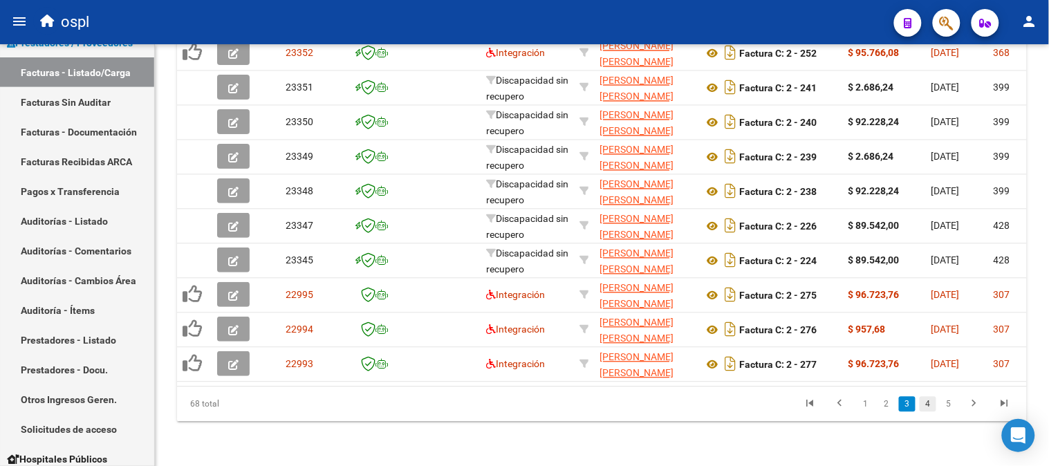
click at [927, 400] on link "4" at bounding box center [928, 404] width 17 height 15
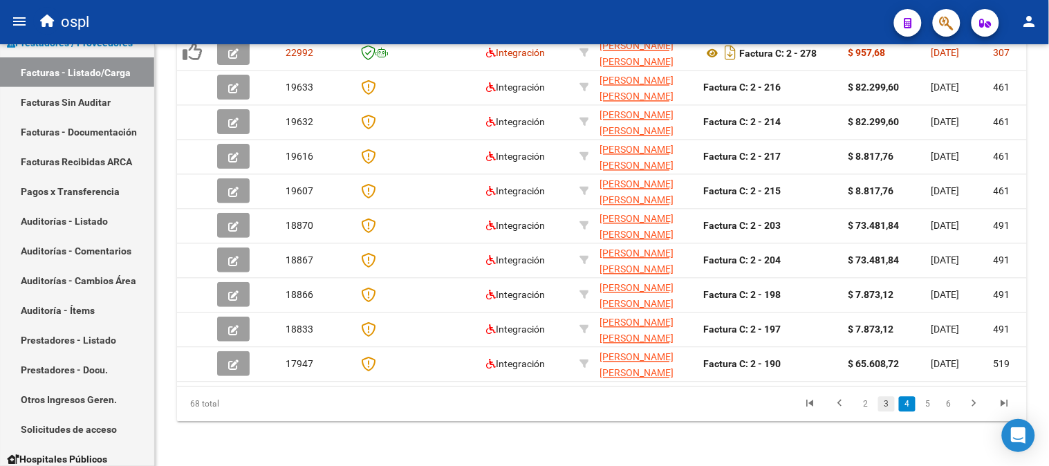
click at [883, 405] on link "3" at bounding box center [886, 404] width 17 height 15
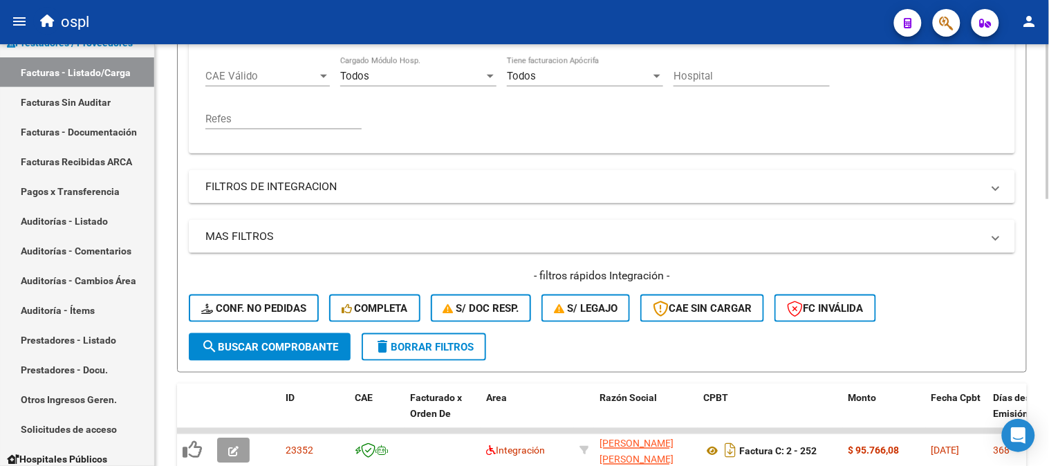
scroll to position [190, 0]
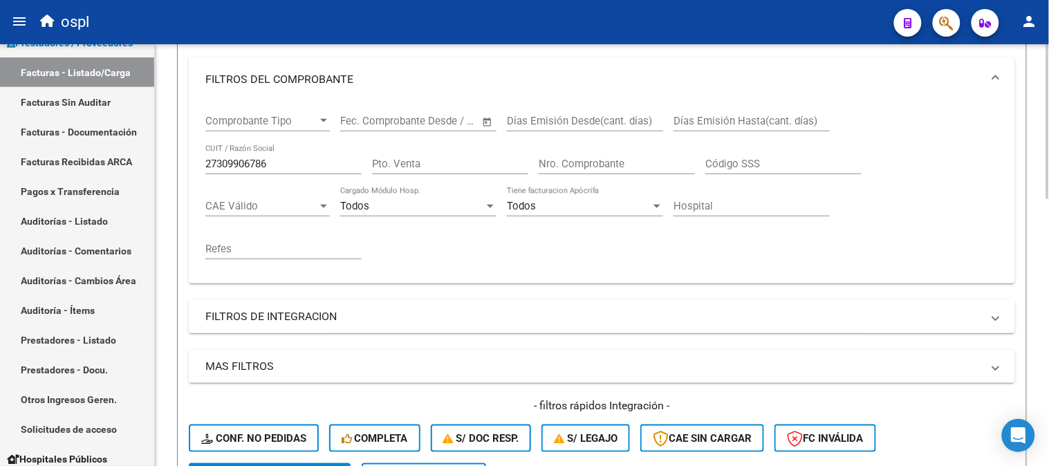
click at [655, 167] on input "Nro. Comprobante" at bounding box center [617, 164] width 156 height 12
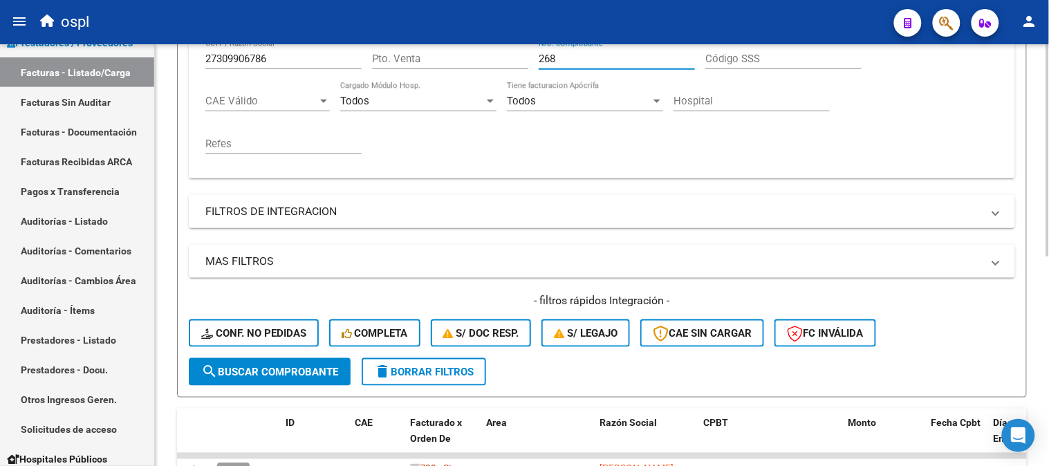
scroll to position [417, 0]
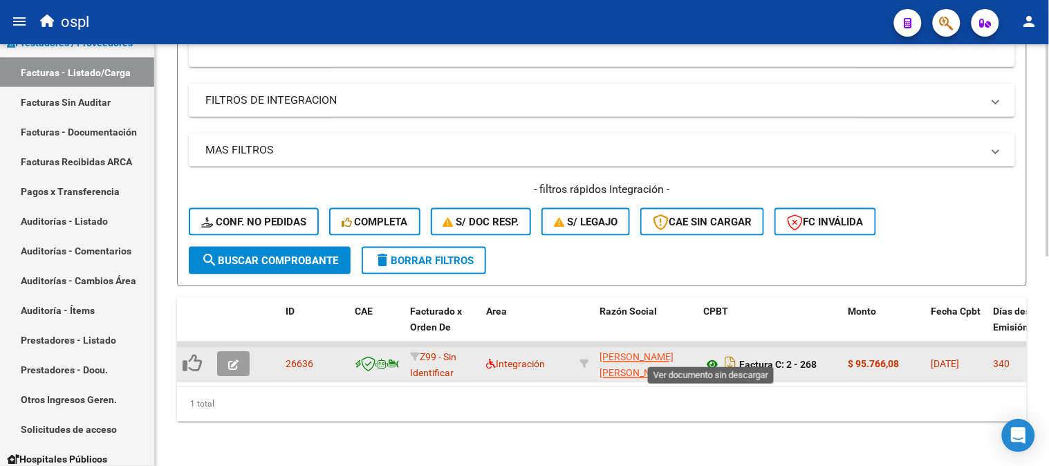
click at [710, 357] on icon at bounding box center [712, 365] width 18 height 17
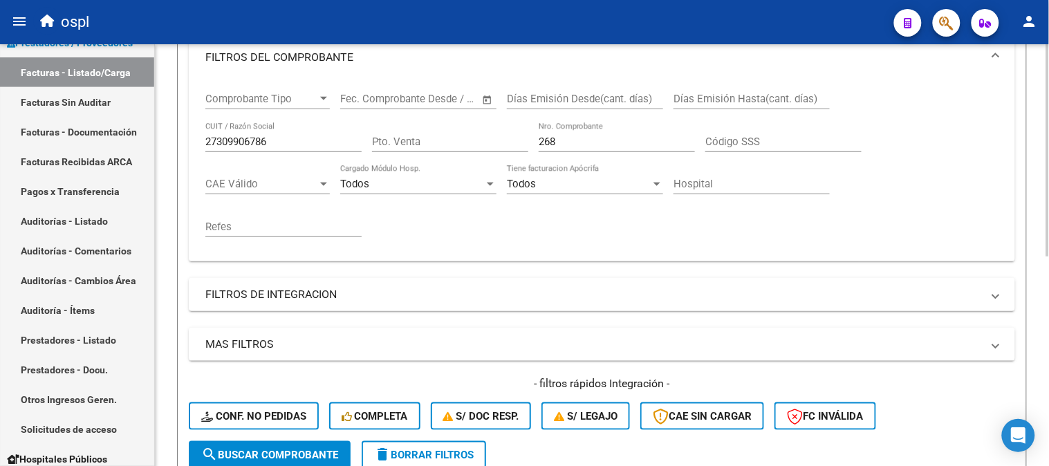
scroll to position [187, 0]
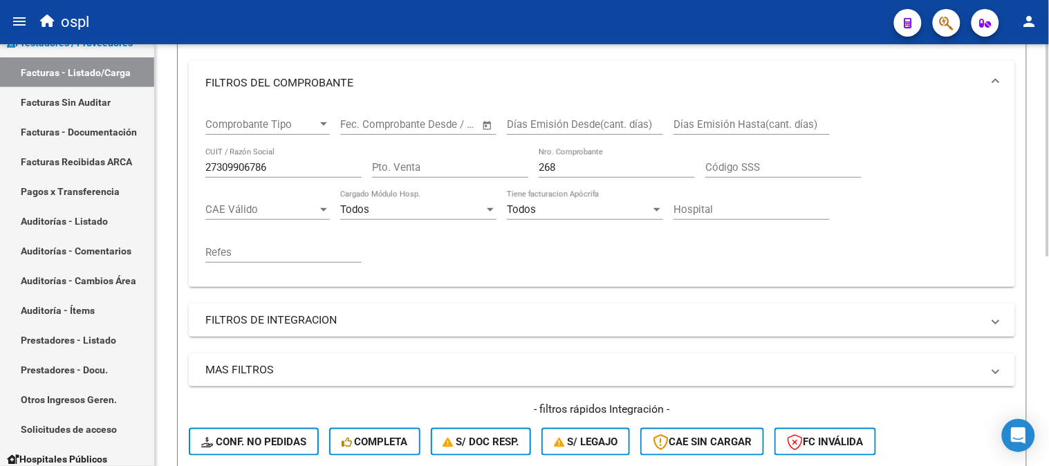
click at [600, 169] on input "268" at bounding box center [617, 167] width 156 height 12
type input "2"
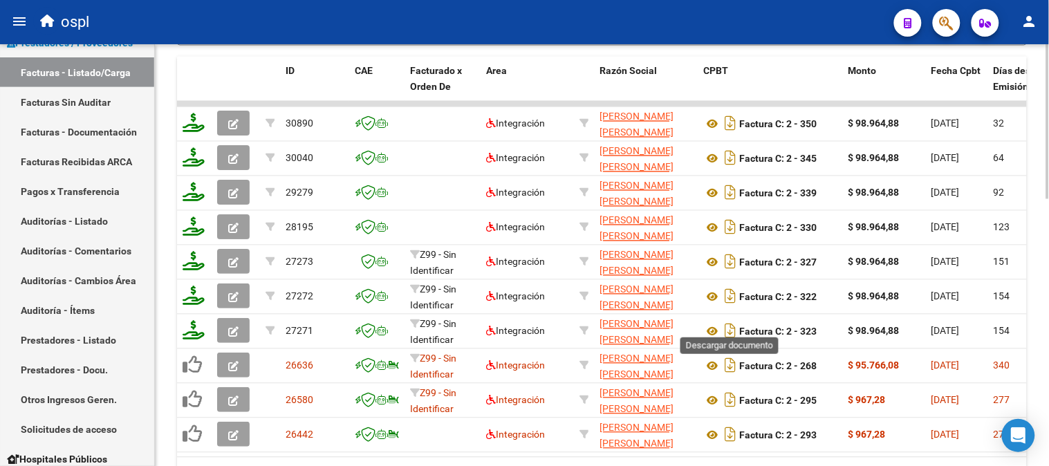
scroll to position [728, 0]
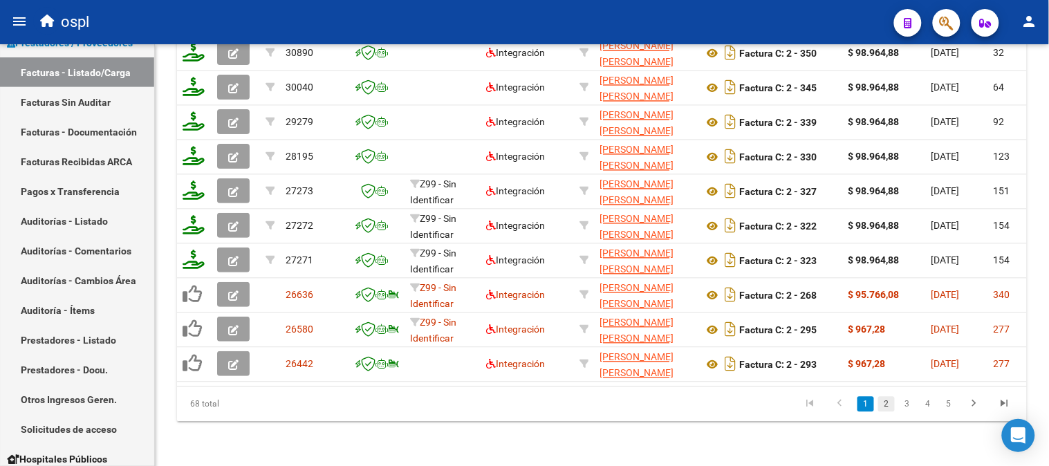
click at [887, 404] on link "2" at bounding box center [886, 404] width 17 height 15
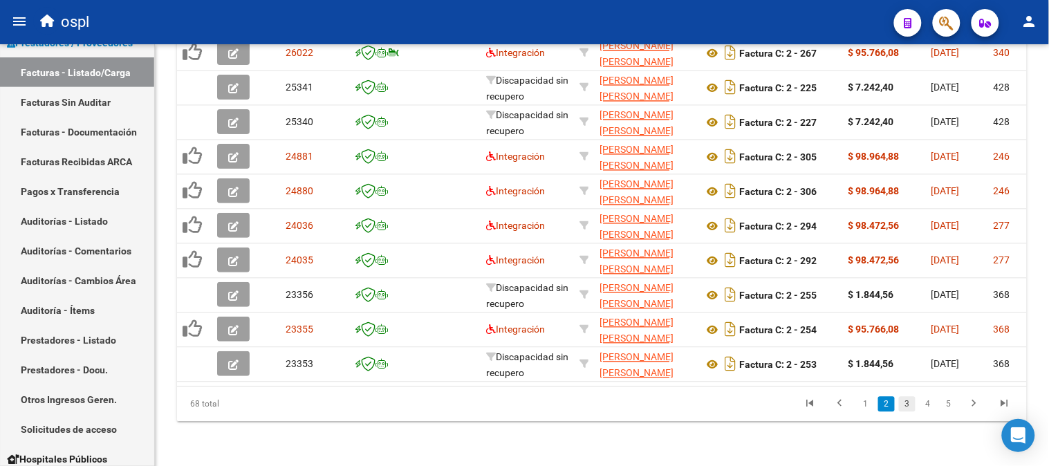
click at [911, 400] on link "3" at bounding box center [907, 404] width 17 height 15
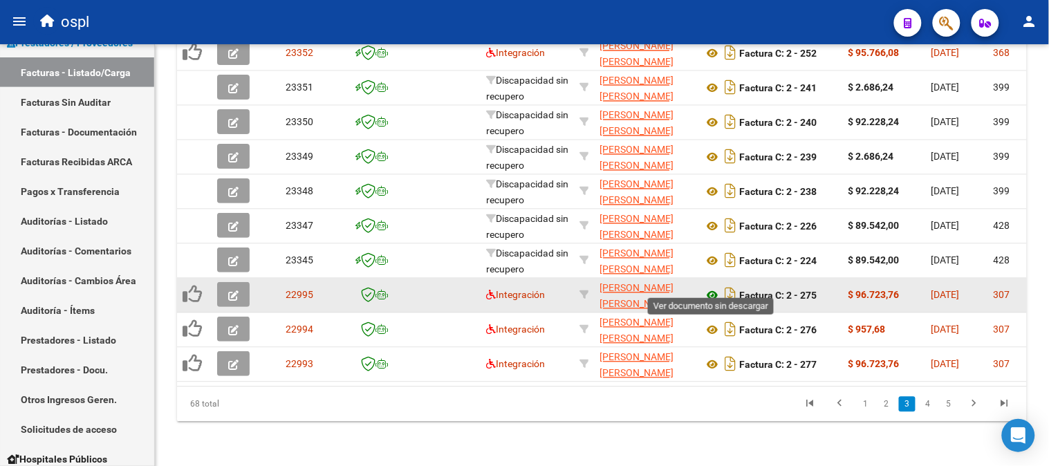
click at [713, 288] on icon at bounding box center [712, 296] width 18 height 17
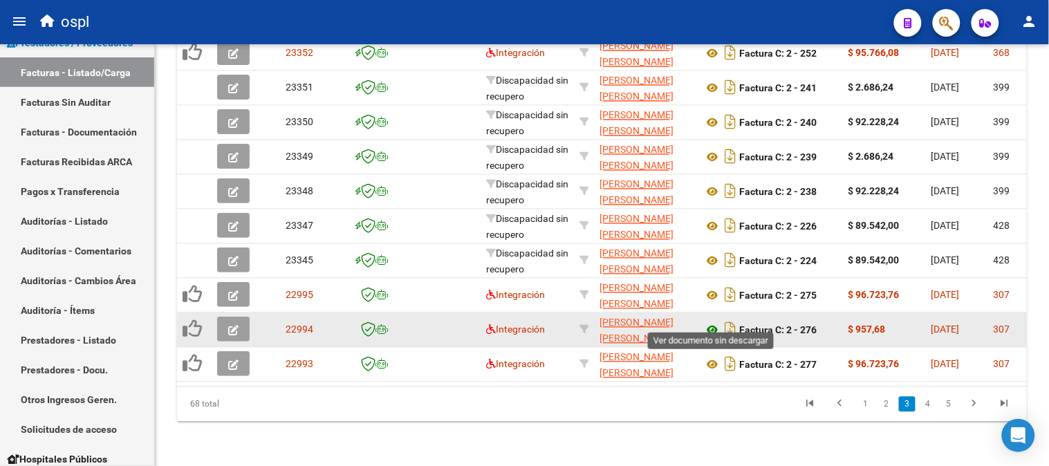
click at [714, 322] on icon at bounding box center [712, 330] width 18 height 17
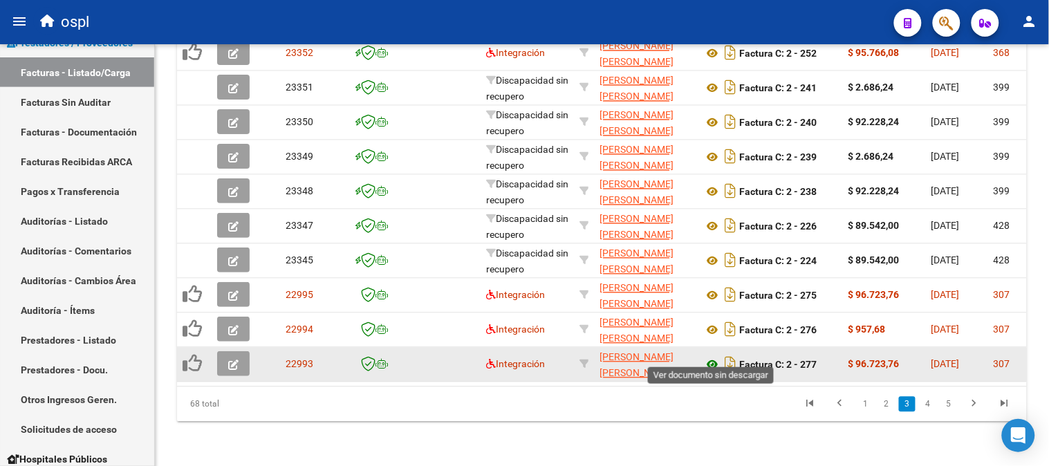
click at [709, 357] on icon at bounding box center [712, 365] width 18 height 17
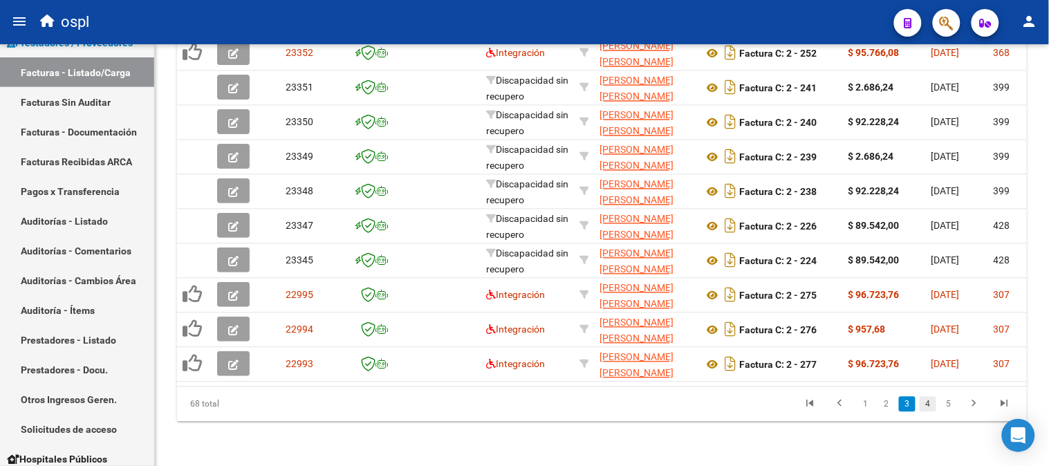
click at [925, 402] on link "4" at bounding box center [928, 404] width 17 height 15
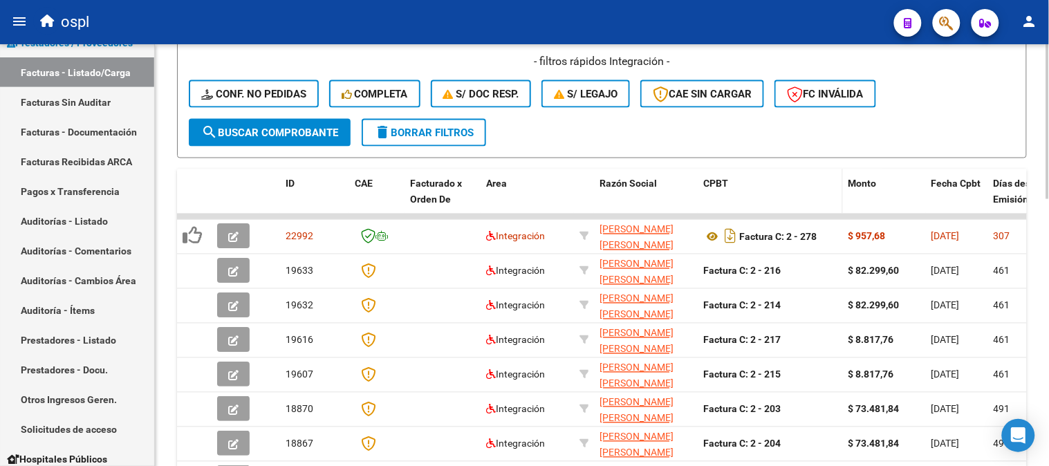
scroll to position [498, 0]
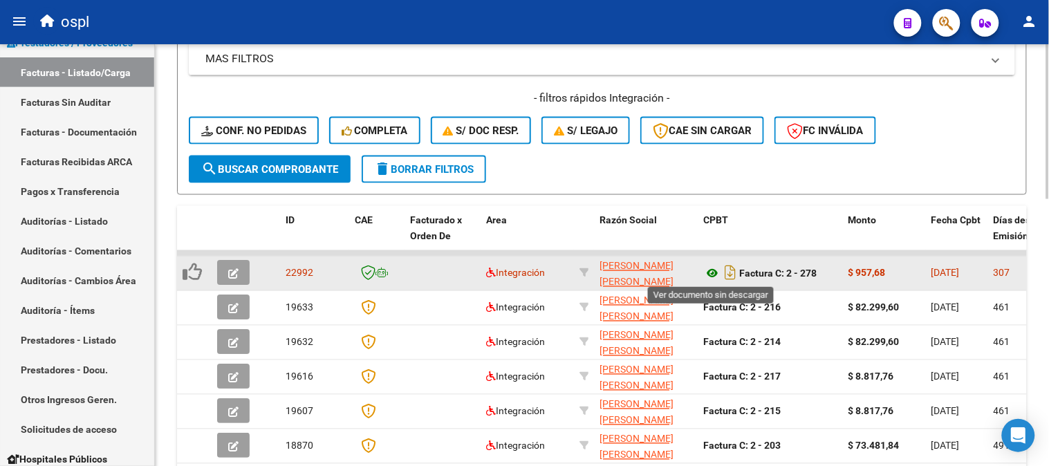
click at [711, 270] on icon at bounding box center [712, 274] width 18 height 17
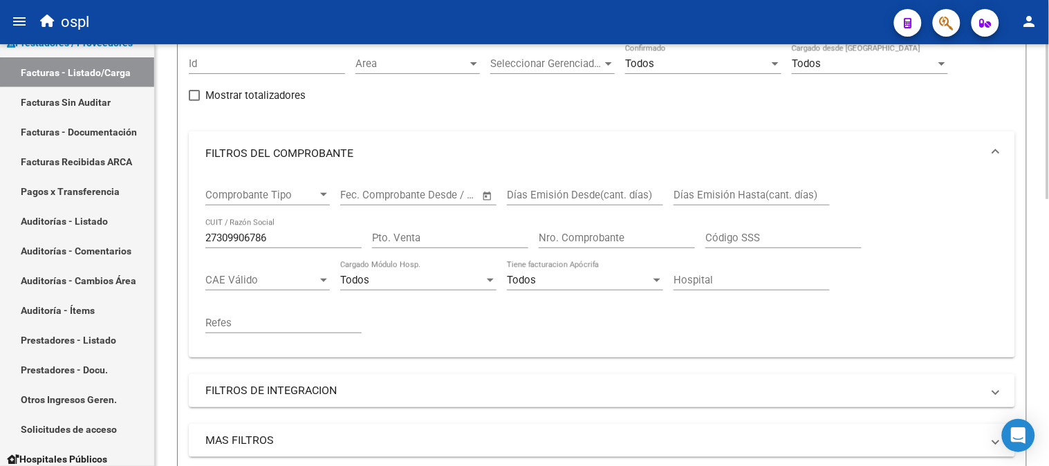
scroll to position [113, 0]
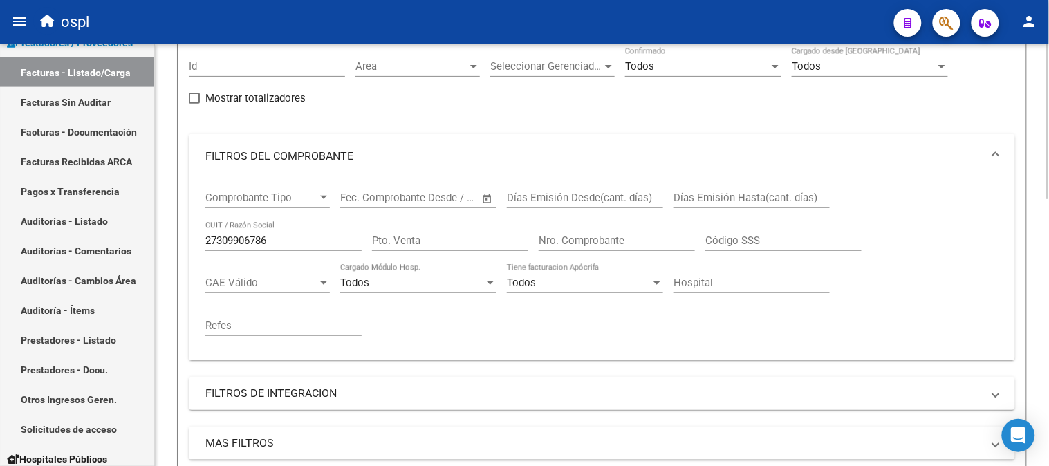
click at [300, 244] on input "27309906786" at bounding box center [283, 240] width 156 height 12
paste input "3314774744"
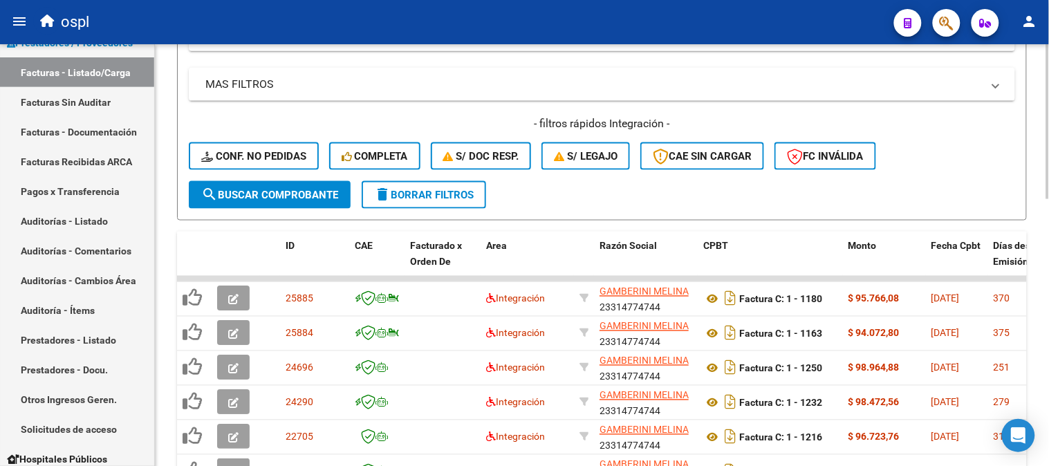
scroll to position [651, 0]
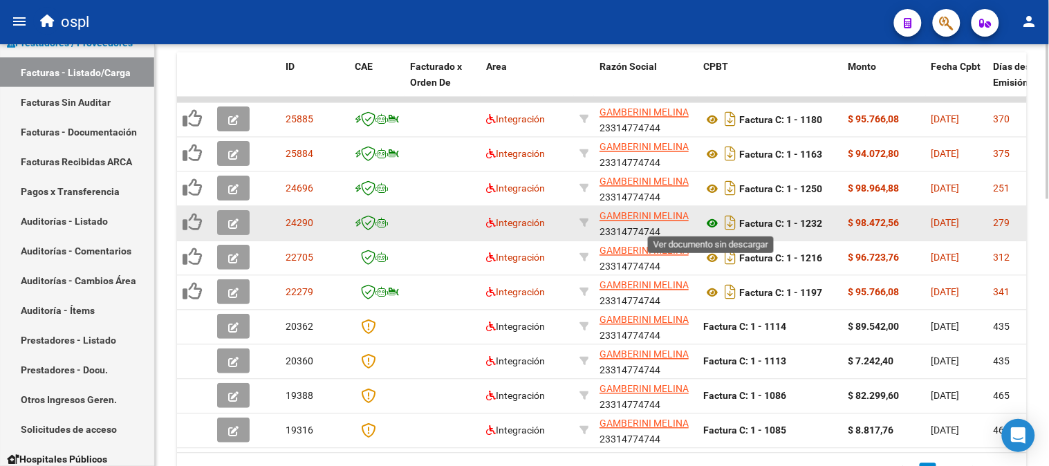
click at [714, 220] on icon at bounding box center [712, 224] width 18 height 17
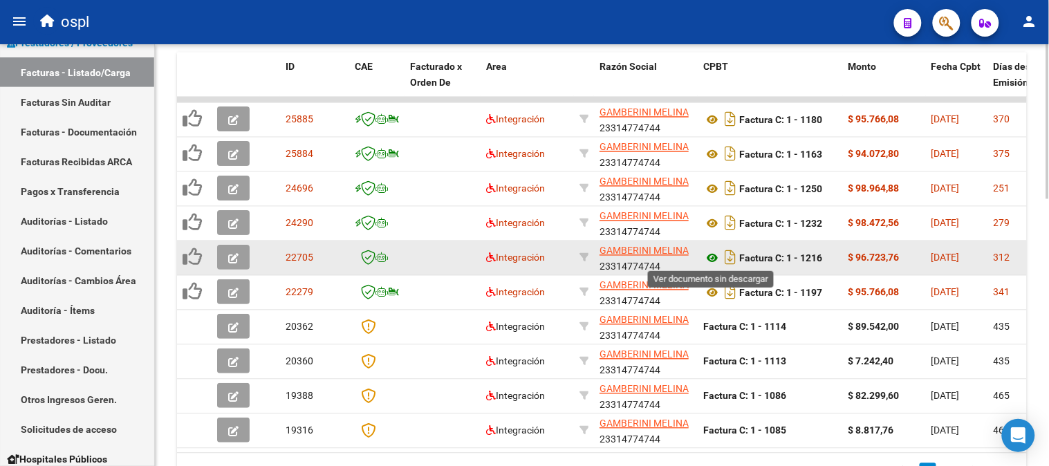
click at [714, 257] on icon at bounding box center [712, 258] width 18 height 17
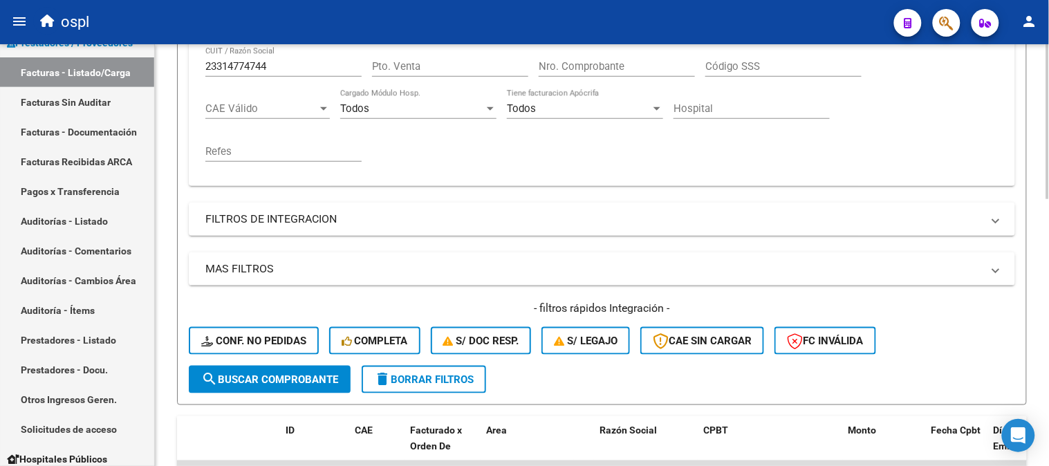
scroll to position [113, 0]
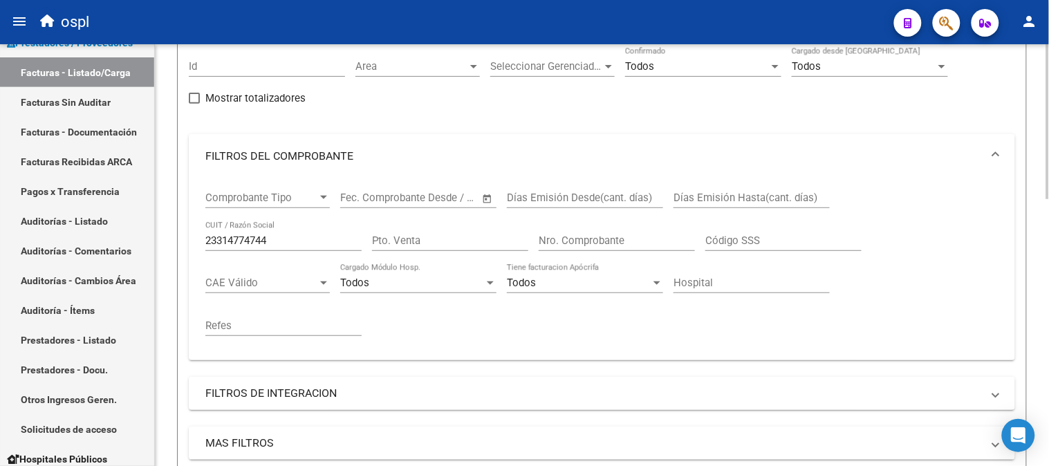
click at [295, 240] on input "23314774744" at bounding box center [283, 240] width 156 height 12
paste input "7204974980"
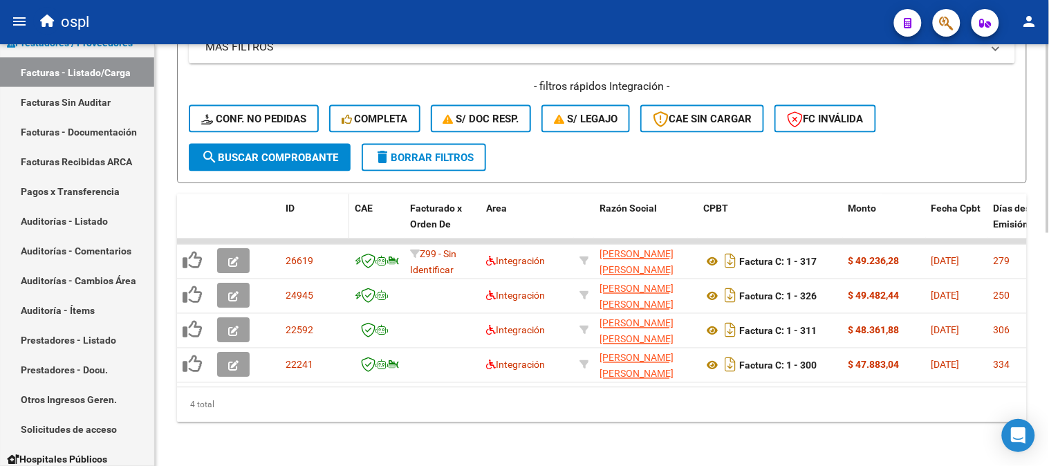
scroll to position [521, 0]
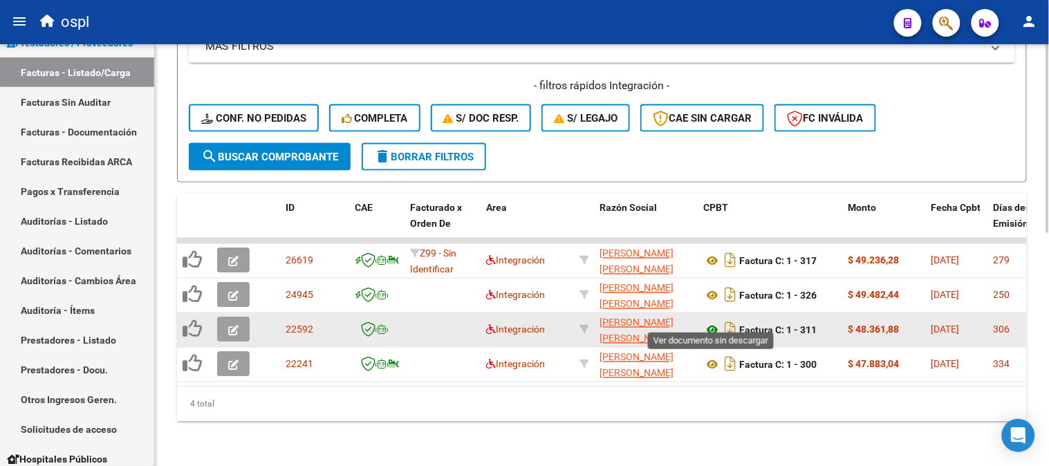
click at [712, 322] on icon at bounding box center [712, 330] width 18 height 17
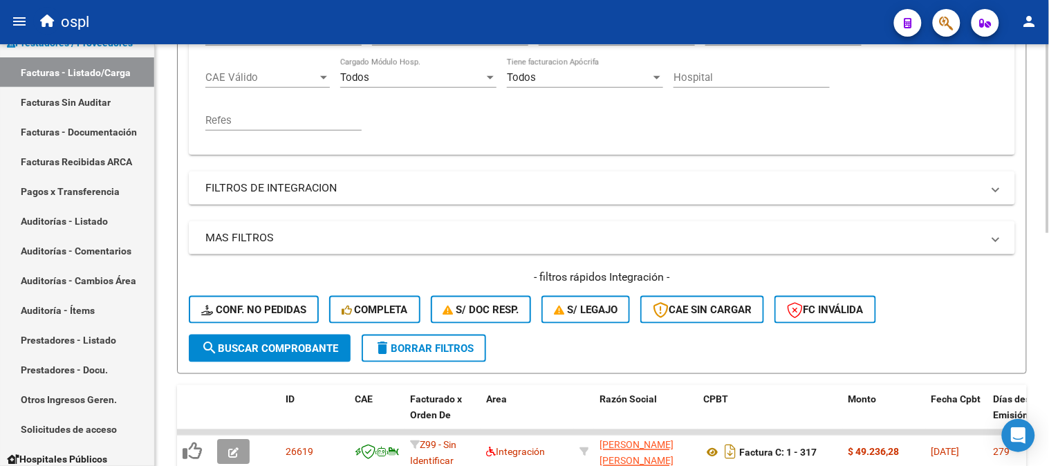
scroll to position [136, 0]
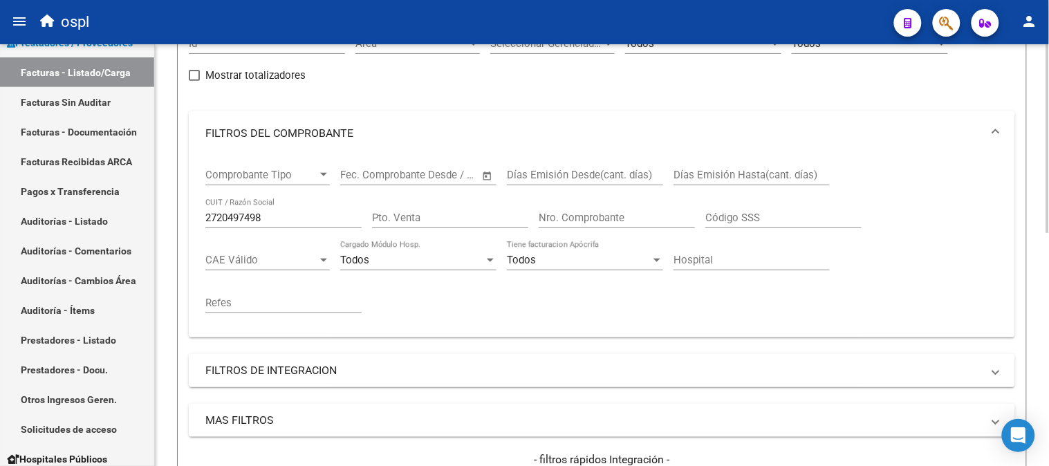
click at [301, 216] on input "2720497498" at bounding box center [283, 218] width 156 height 12
paste input "411412259"
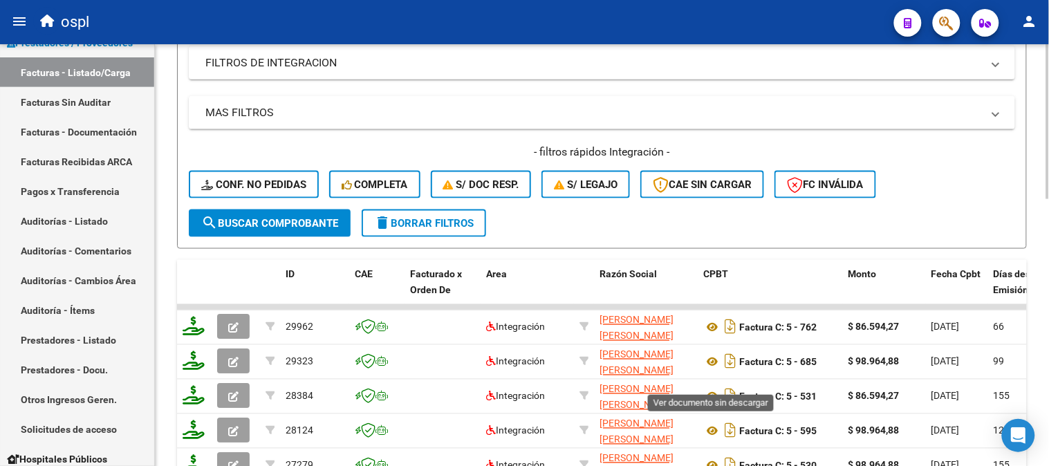
scroll to position [728, 0]
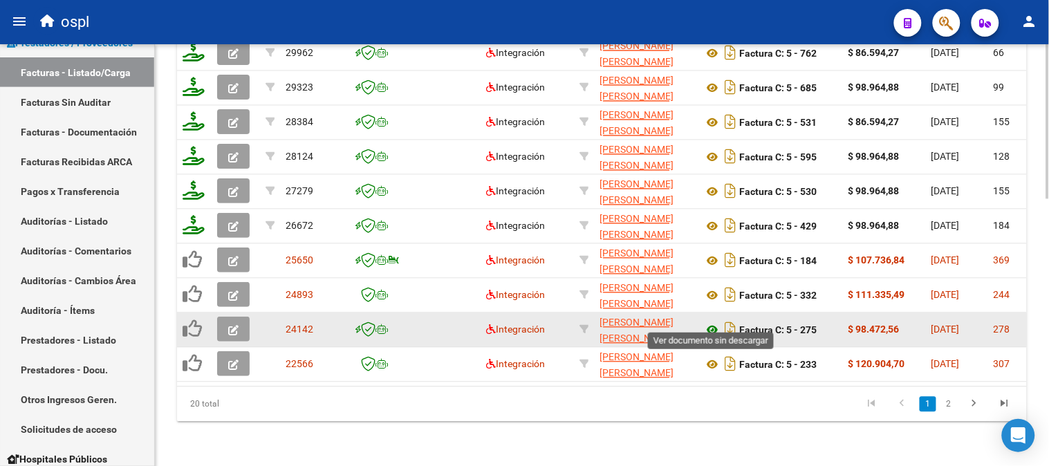
click at [714, 322] on icon at bounding box center [712, 330] width 18 height 17
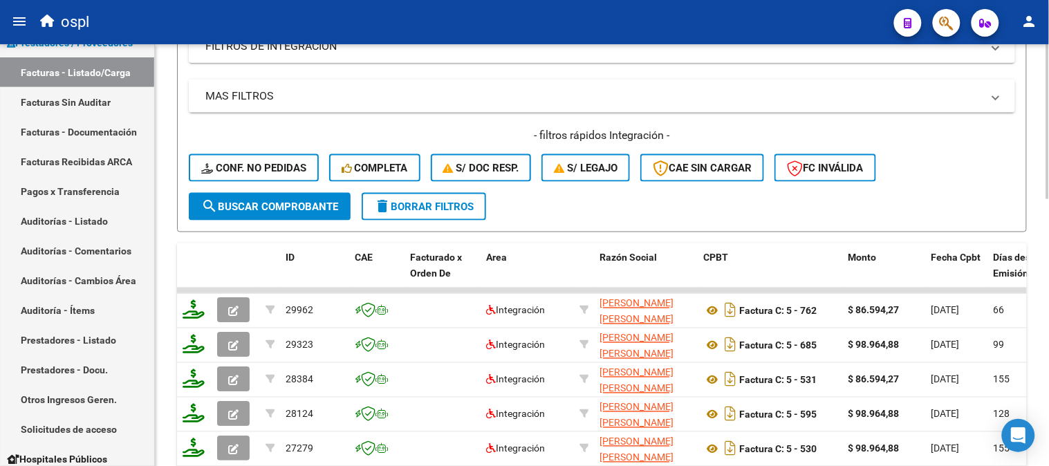
scroll to position [267, 0]
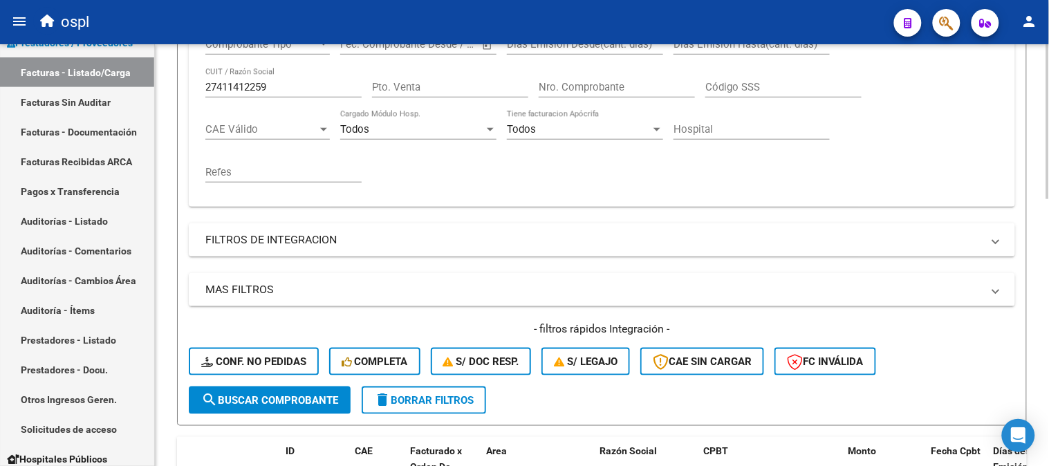
click at [261, 85] on input "27411412259" at bounding box center [283, 87] width 156 height 12
paste input "258318426"
click at [317, 397] on span "search Buscar Comprobante" at bounding box center [269, 400] width 137 height 12
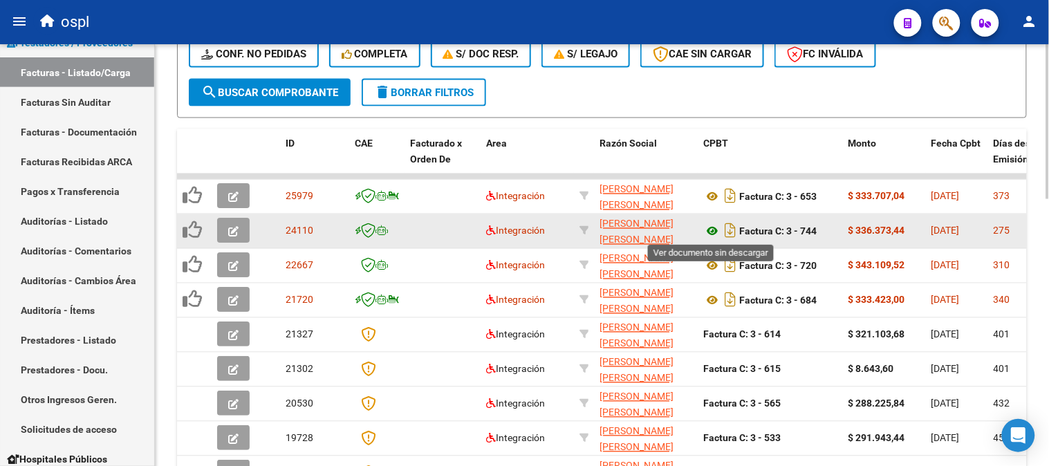
click at [711, 236] on icon at bounding box center [712, 231] width 18 height 17
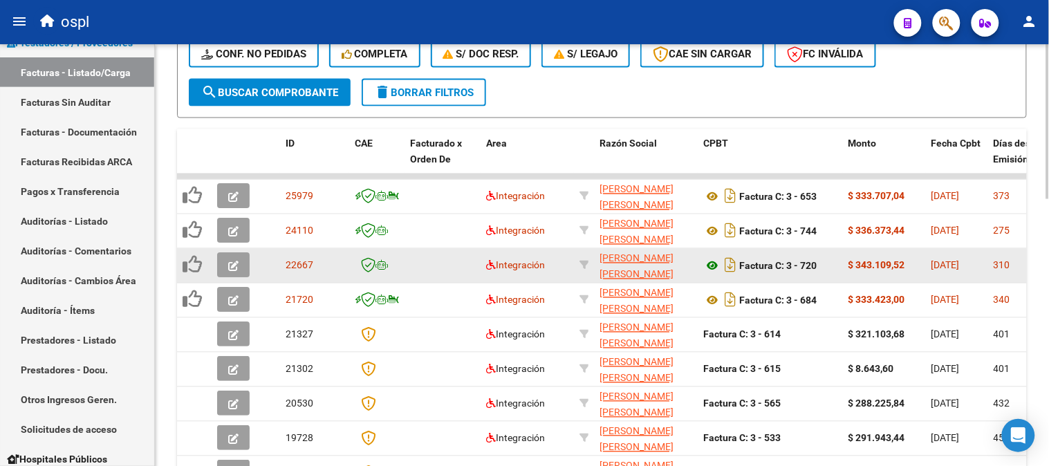
click at [716, 270] on icon at bounding box center [712, 266] width 18 height 17
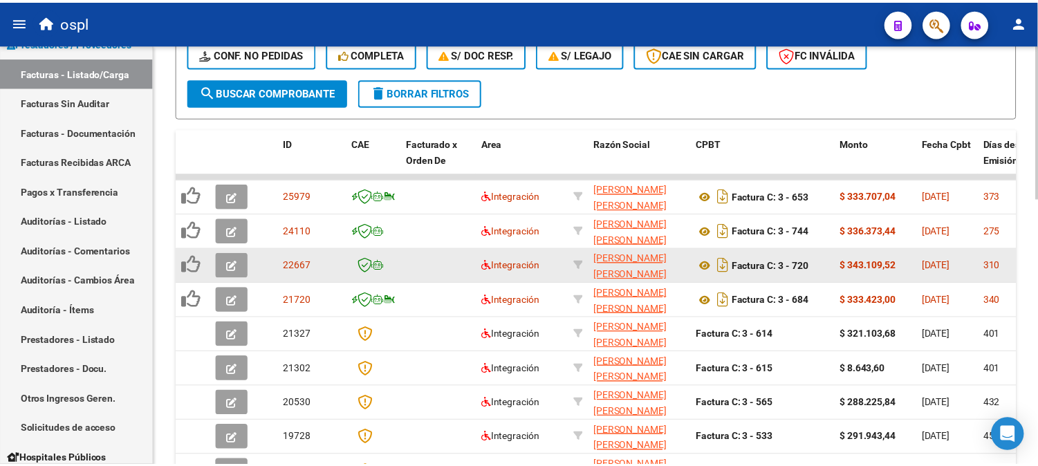
scroll to position [190, 0]
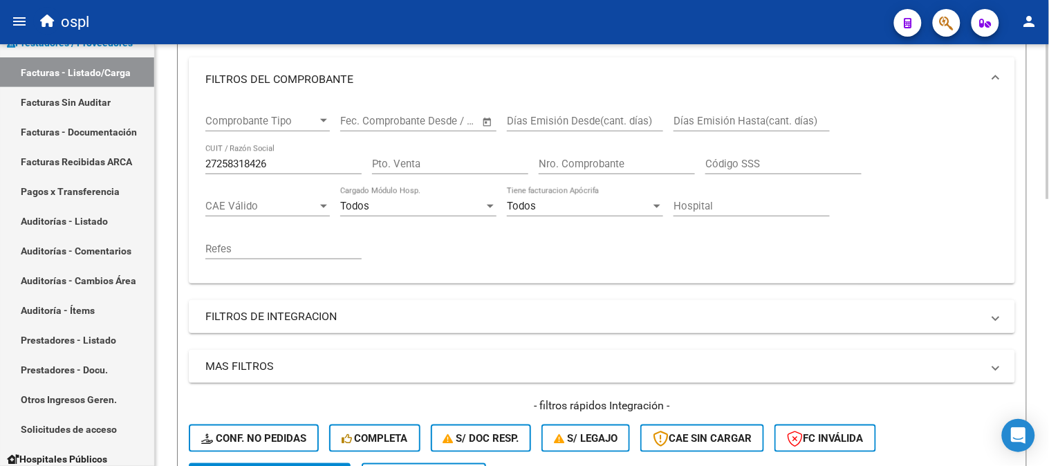
click at [260, 153] on div "27258318426 CUIT / Razón Social" at bounding box center [283, 160] width 156 height 30
click at [260, 154] on div "27258318426 CUIT / Razón Social" at bounding box center [283, 160] width 156 height 30
click at [261, 160] on input "27258318426" at bounding box center [283, 164] width 156 height 12
paste input "3262482014"
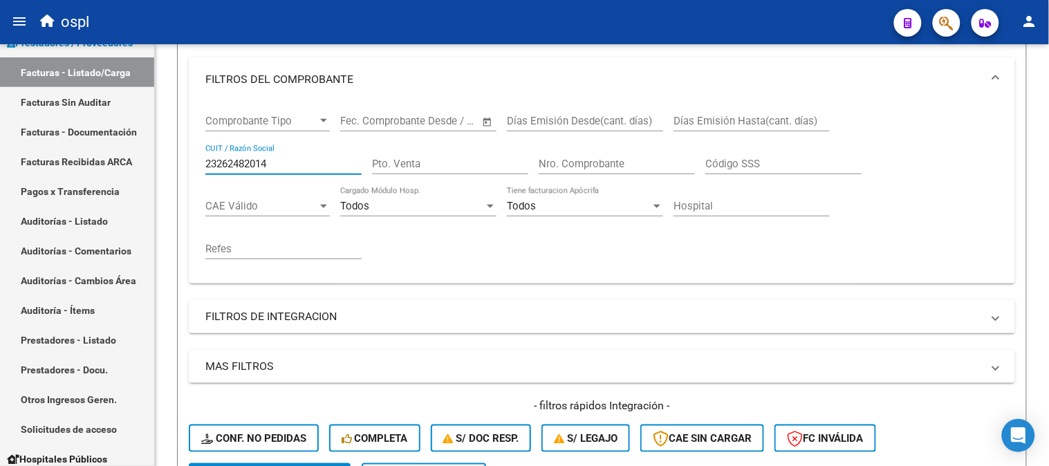
type input "23262482014"
click at [909, 15] on span "button" at bounding box center [908, 23] width 8 height 28
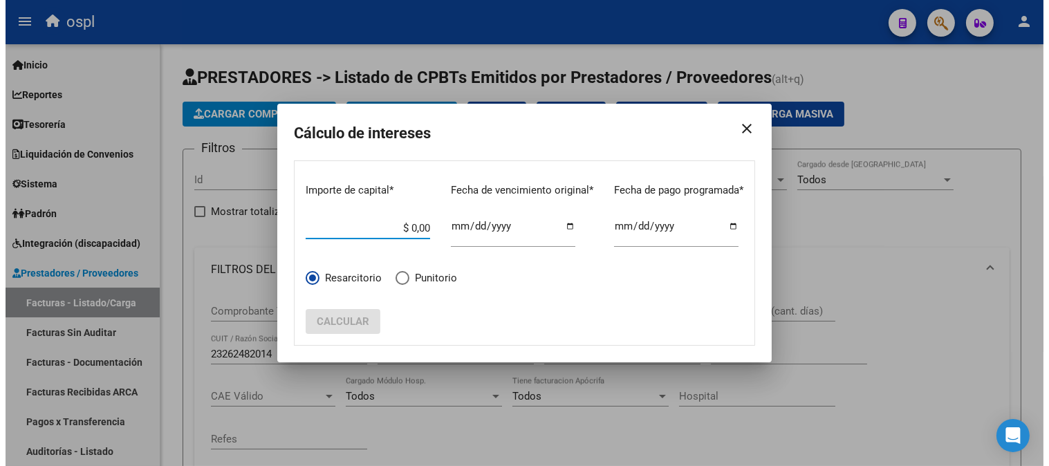
scroll to position [190, 0]
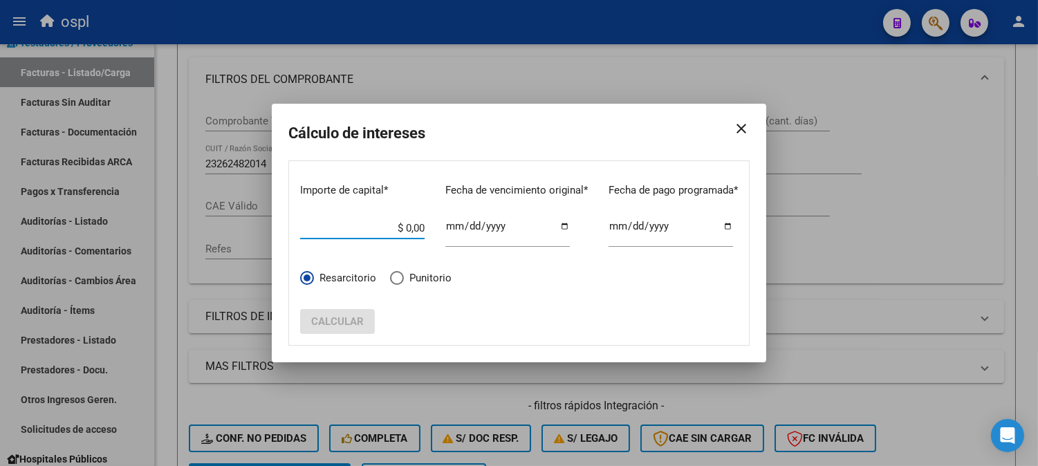
click at [743, 128] on mat-icon "close" at bounding box center [736, 128] width 28 height 39
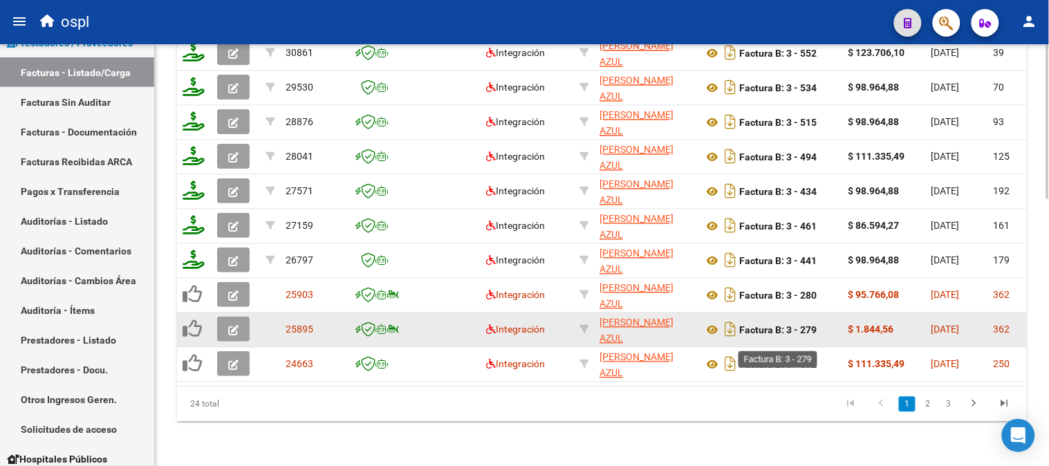
scroll to position [728, 0]
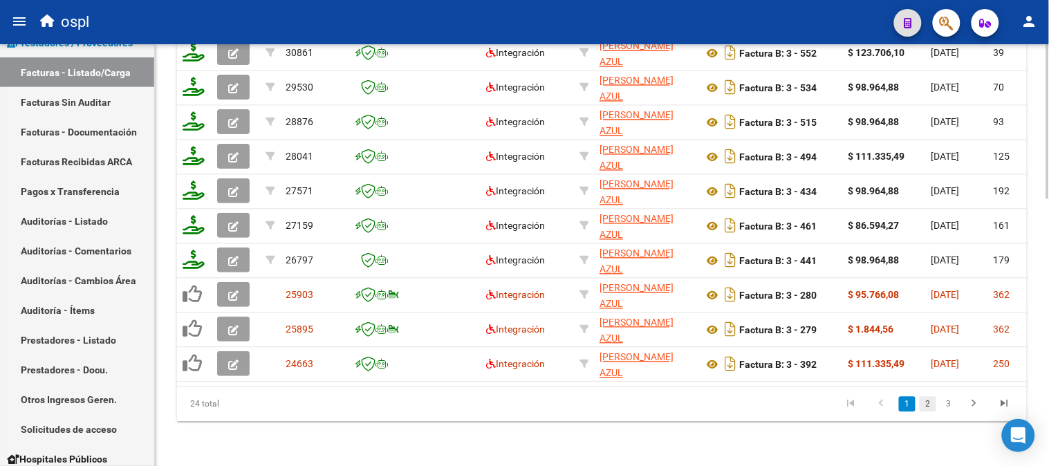
click at [929, 411] on link "2" at bounding box center [928, 404] width 17 height 15
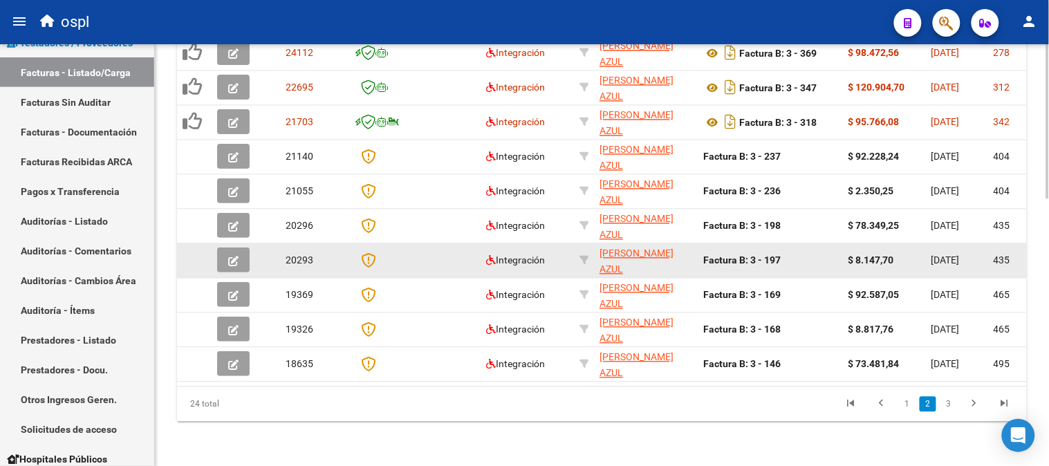
scroll to position [651, 0]
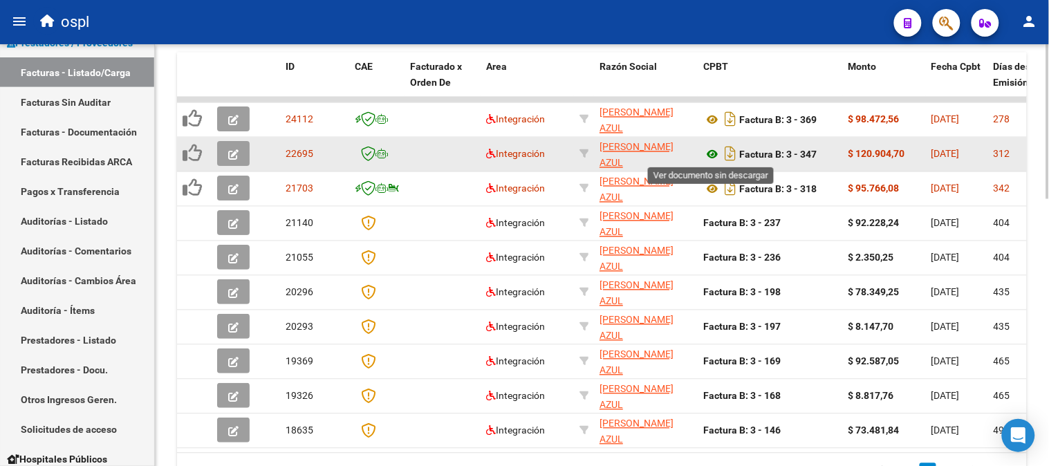
click at [711, 154] on icon at bounding box center [712, 155] width 18 height 17
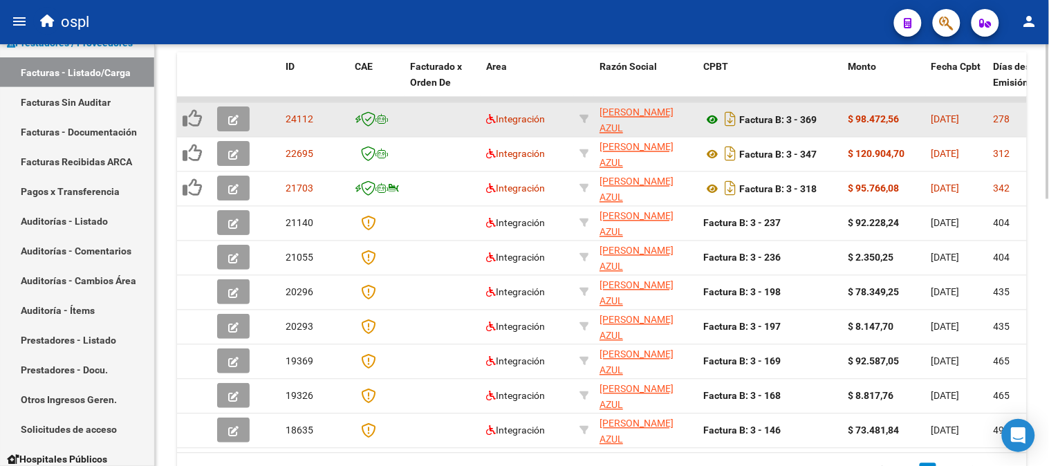
click at [711, 114] on icon at bounding box center [712, 120] width 18 height 17
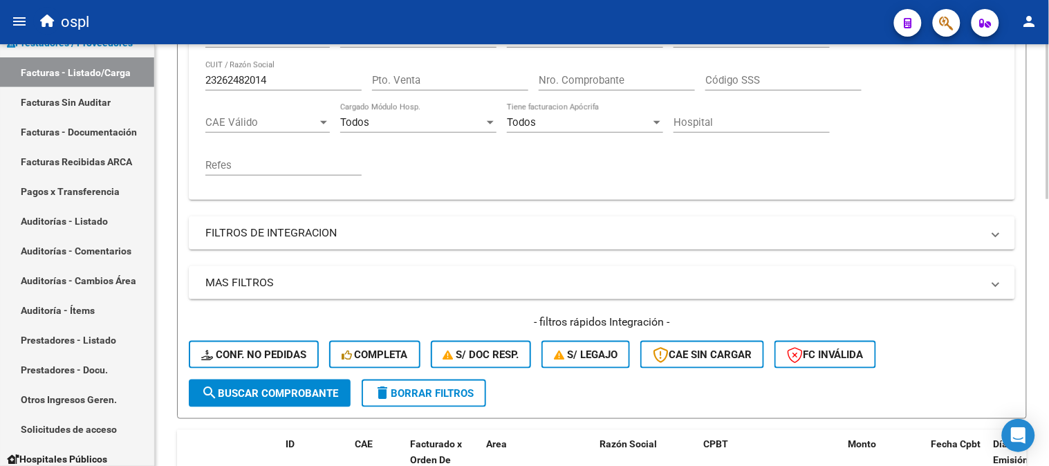
scroll to position [267, 0]
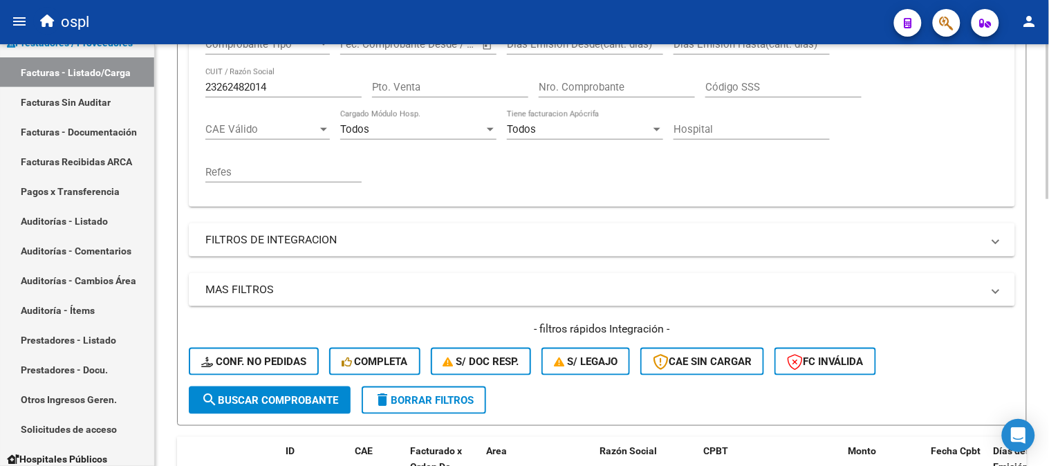
click at [284, 79] on div "23262482014 CUIT / Razón Social" at bounding box center [283, 83] width 156 height 30
click at [285, 84] on input "23262482014" at bounding box center [283, 87] width 156 height 12
paste input "386108749"
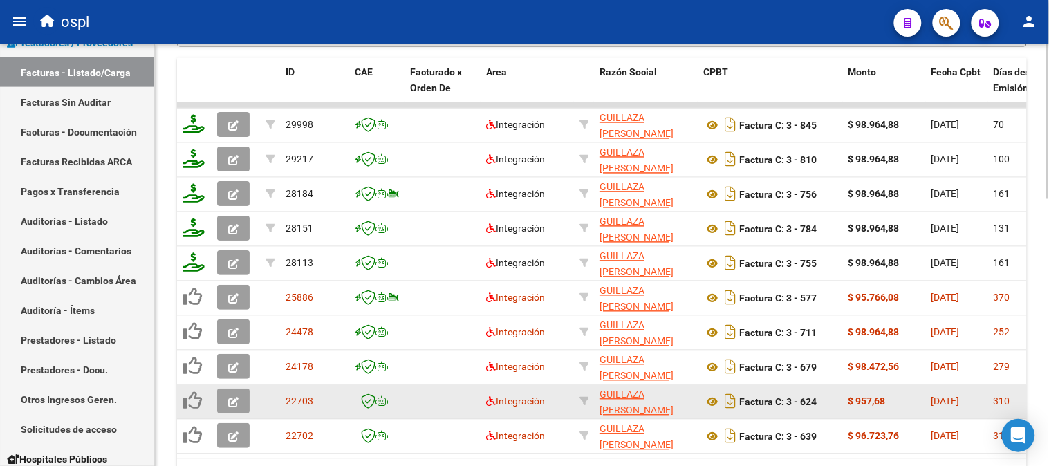
scroll to position [651, 0]
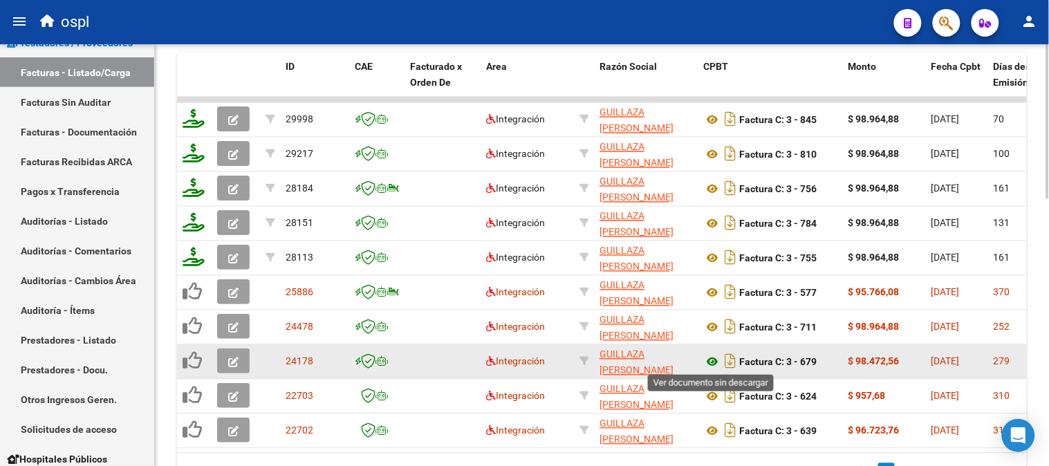
click at [712, 360] on icon at bounding box center [712, 362] width 18 height 17
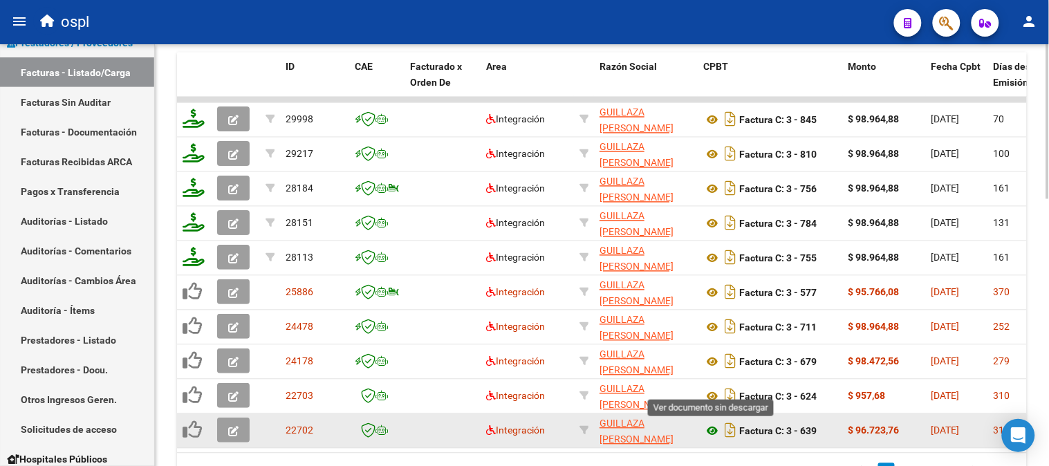
click at [714, 429] on icon at bounding box center [712, 431] width 18 height 17
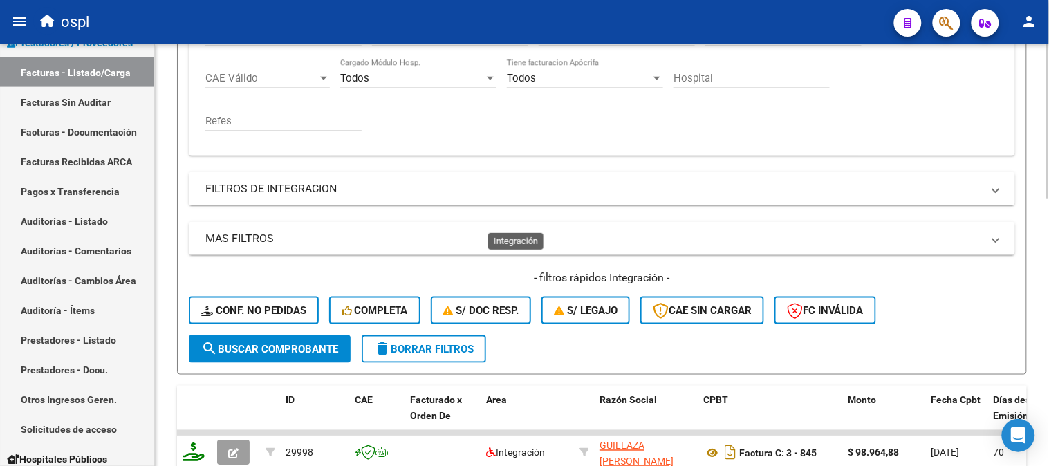
scroll to position [190, 0]
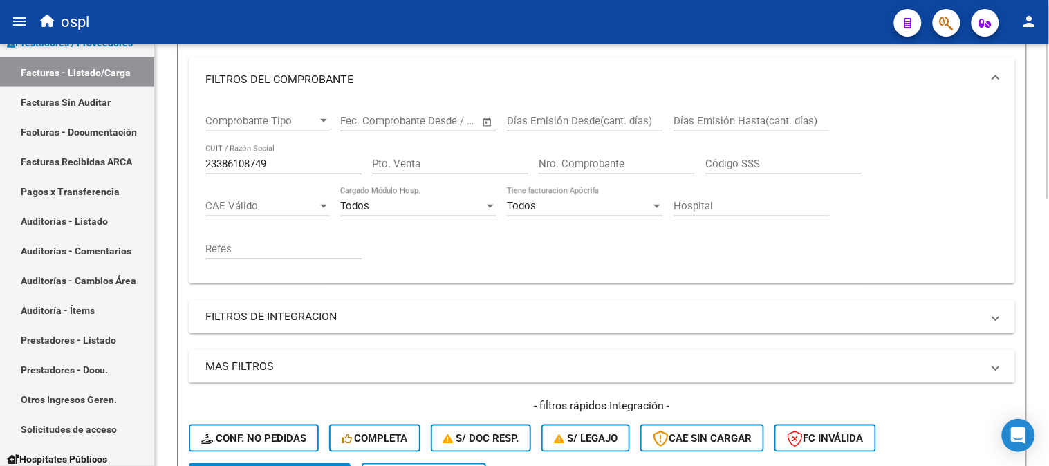
click at [303, 164] on input "23386108749" at bounding box center [283, 164] width 156 height 12
paste input "0231429345"
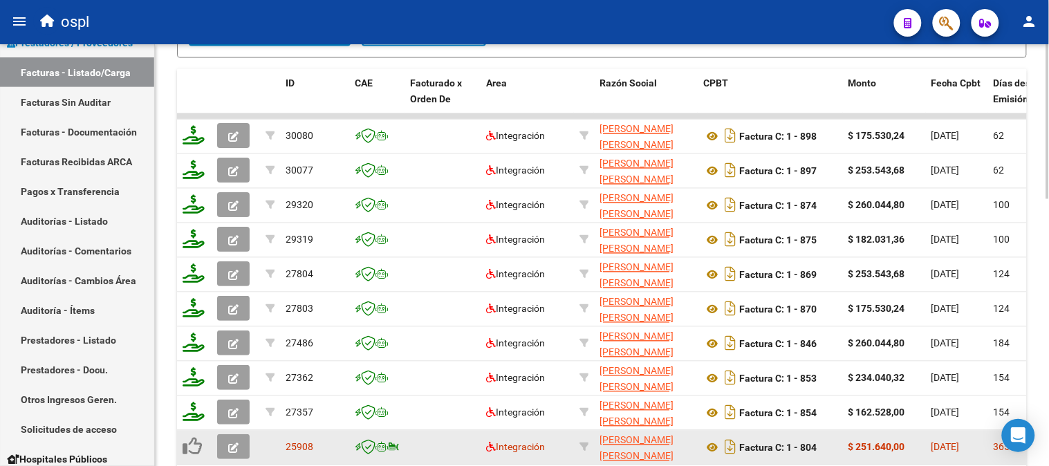
scroll to position [728, 0]
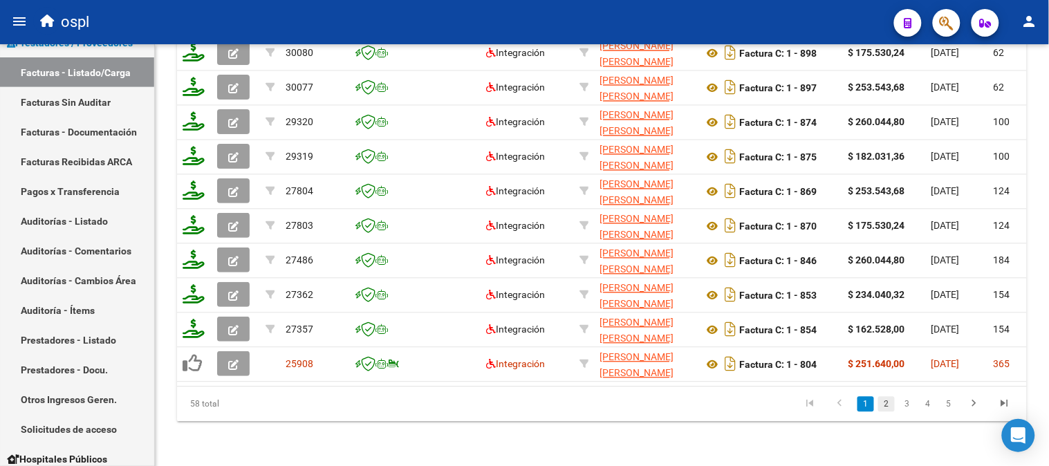
click at [887, 410] on link "2" at bounding box center [886, 404] width 17 height 15
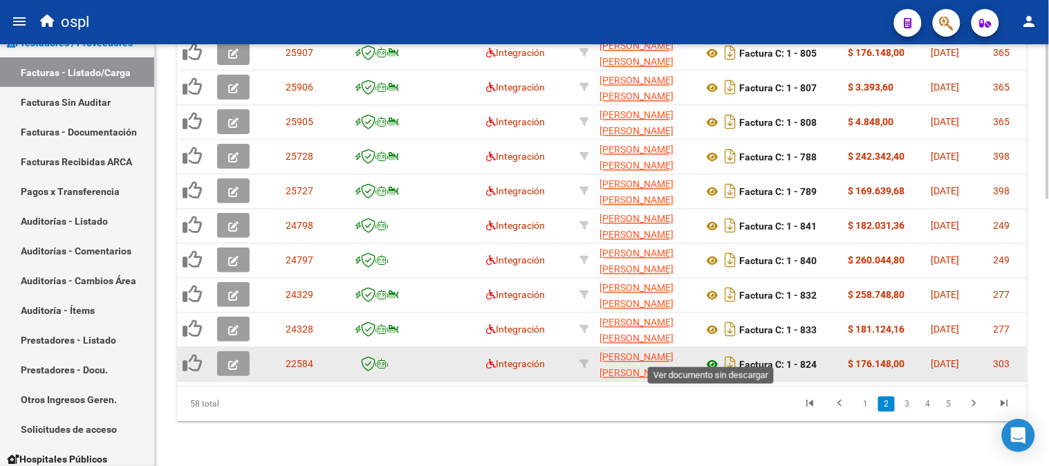
click at [714, 357] on icon at bounding box center [712, 365] width 18 height 17
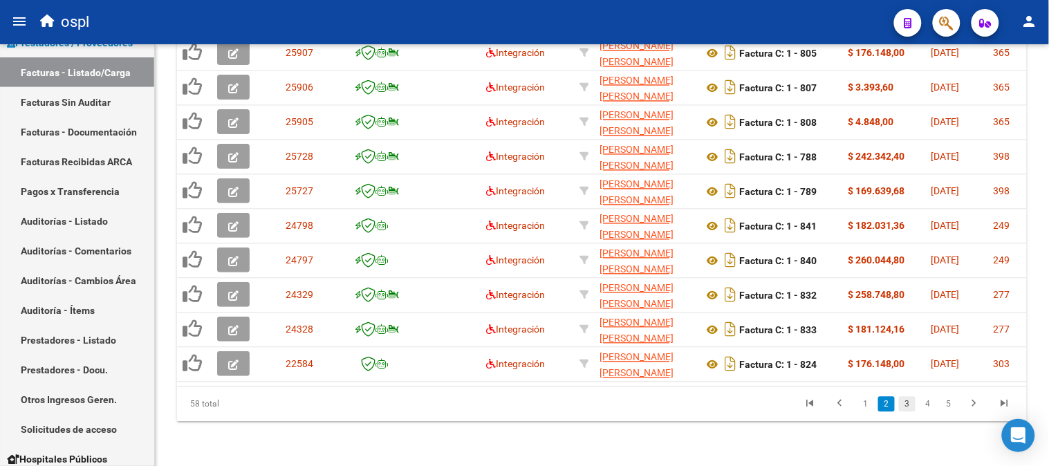
click at [909, 406] on link "3" at bounding box center [907, 404] width 17 height 15
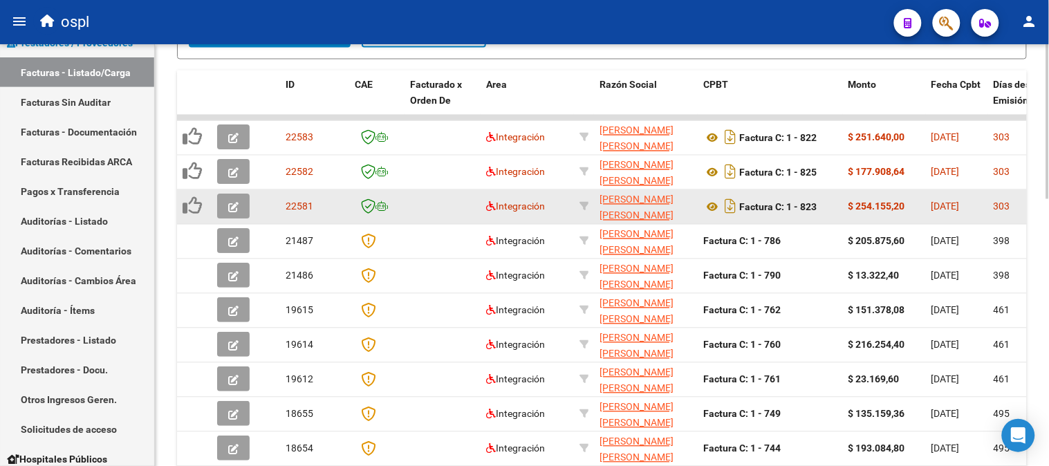
scroll to position [498, 0]
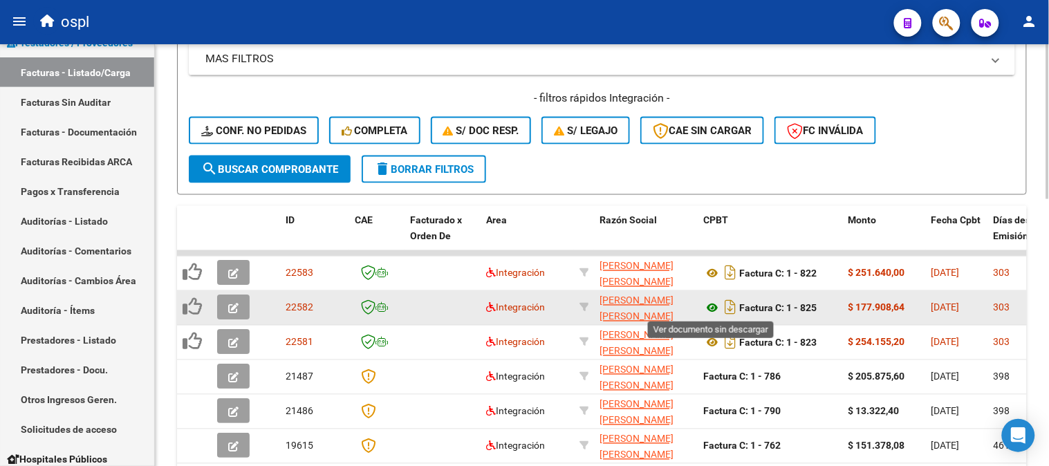
click at [715, 306] on icon at bounding box center [712, 308] width 18 height 17
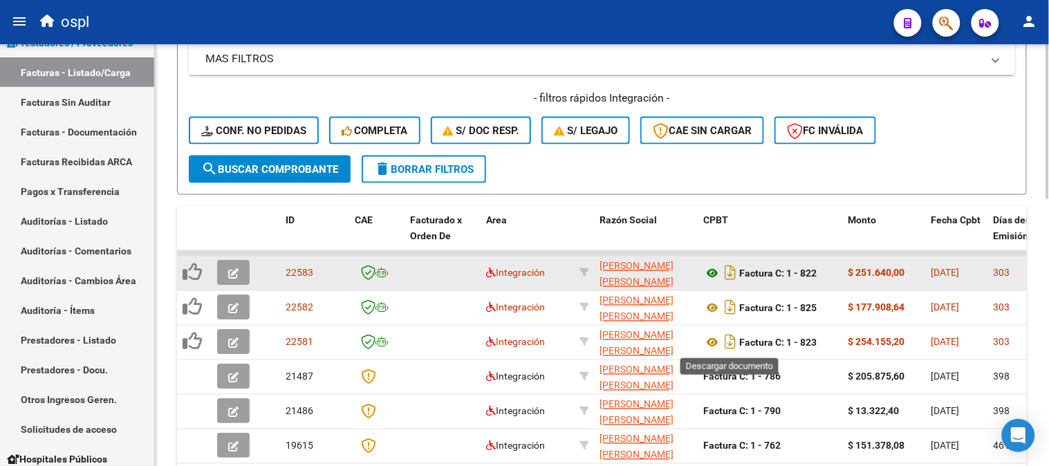
click at [711, 342] on icon at bounding box center [712, 343] width 18 height 17
click at [714, 272] on icon at bounding box center [712, 274] width 18 height 17
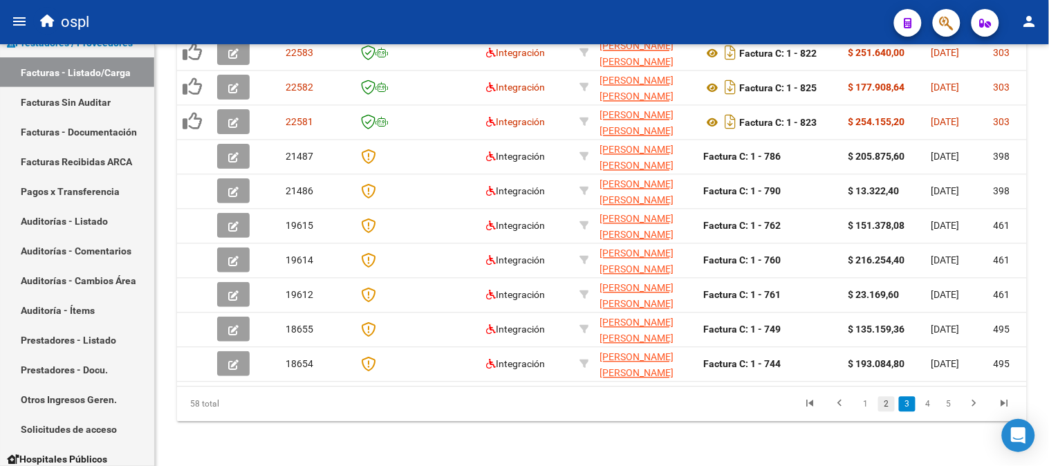
click at [885, 407] on link "2" at bounding box center [886, 404] width 17 height 15
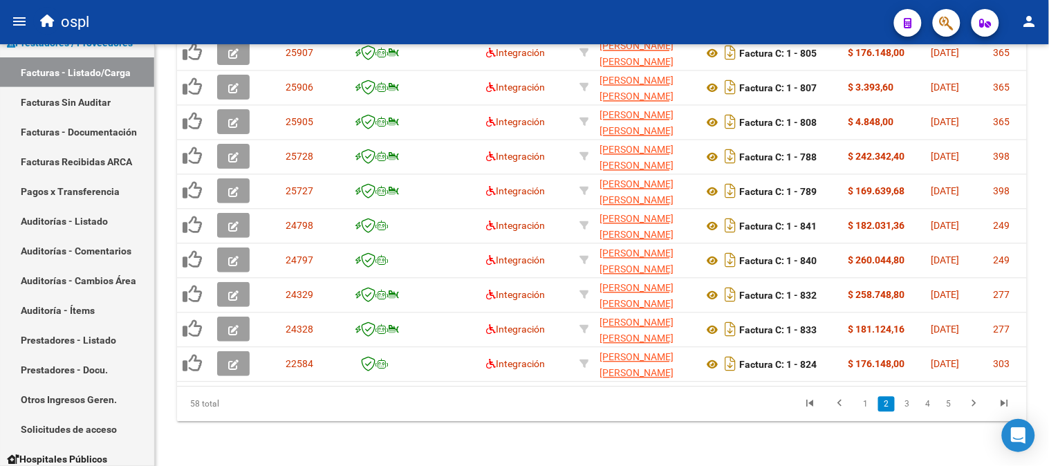
scroll to position [728, 0]
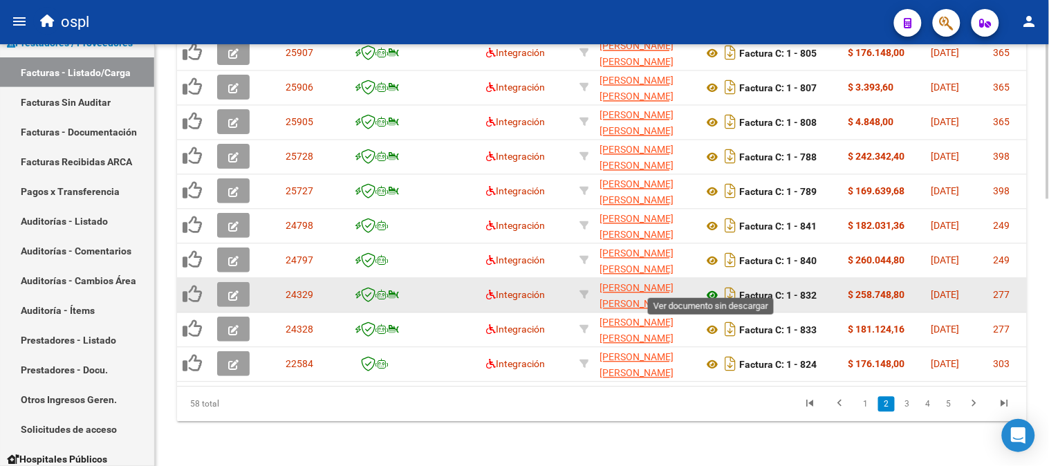
click at [713, 288] on icon at bounding box center [712, 296] width 18 height 17
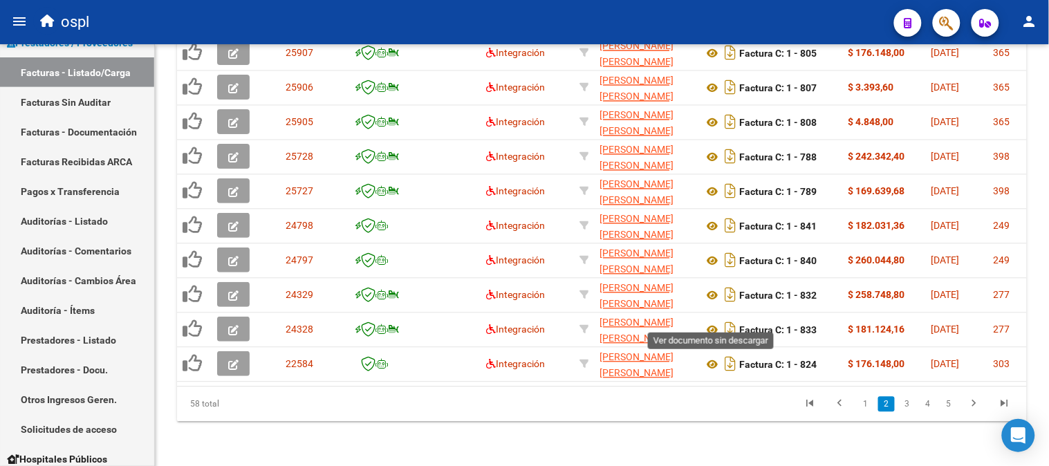
drag, startPoint x: 711, startPoint y: 316, endPoint x: 678, endPoint y: 31, distance: 286.7
click at [711, 322] on icon at bounding box center [712, 330] width 18 height 17
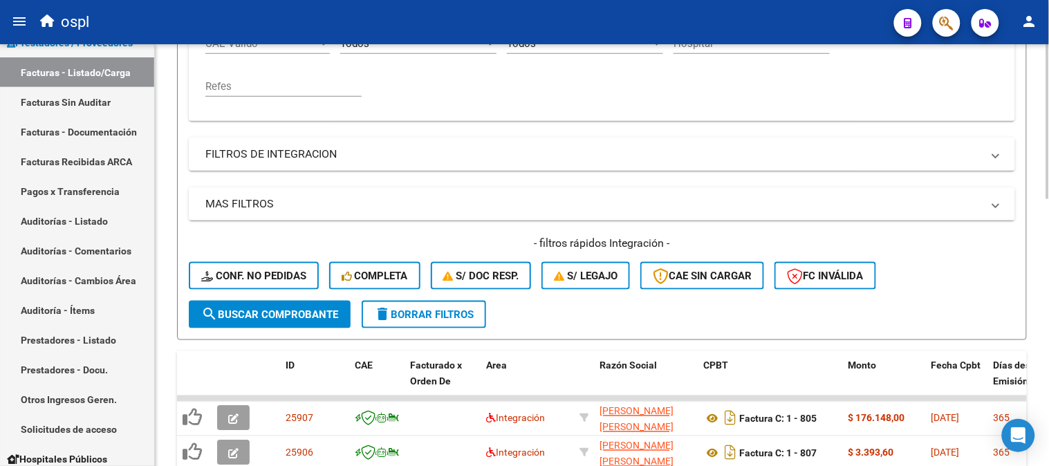
scroll to position [267, 0]
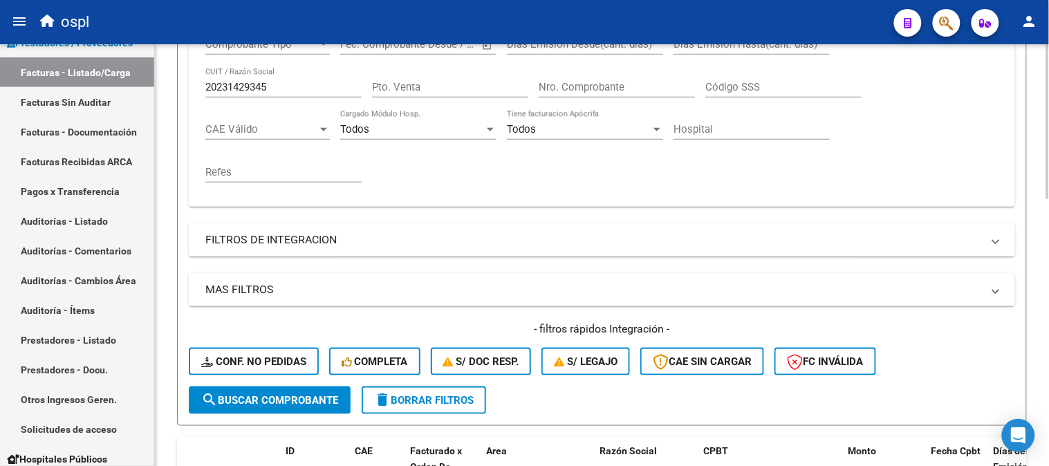
click at [268, 98] on div "20231429345 CUIT / Razón Social" at bounding box center [283, 83] width 156 height 30
click at [274, 90] on input "20231429345" at bounding box center [283, 87] width 156 height 12
paste input "7386962230"
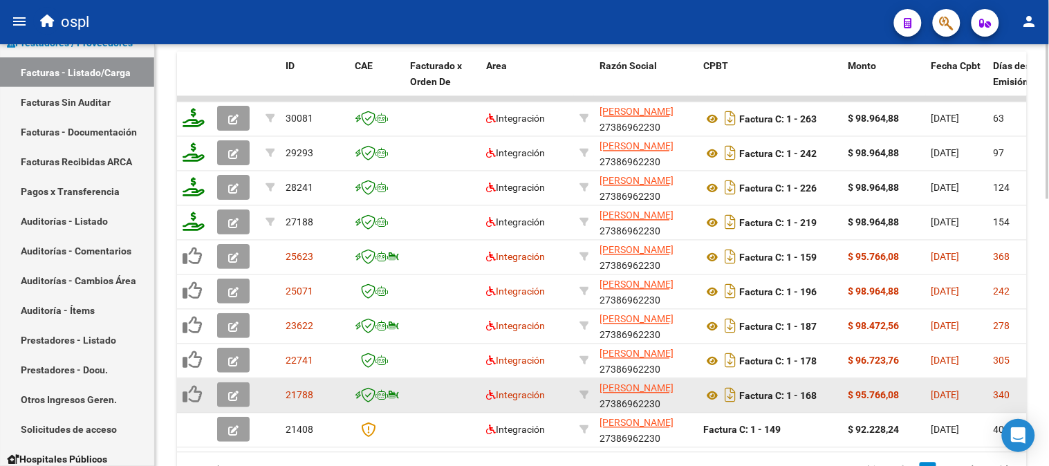
scroll to position [651, 0]
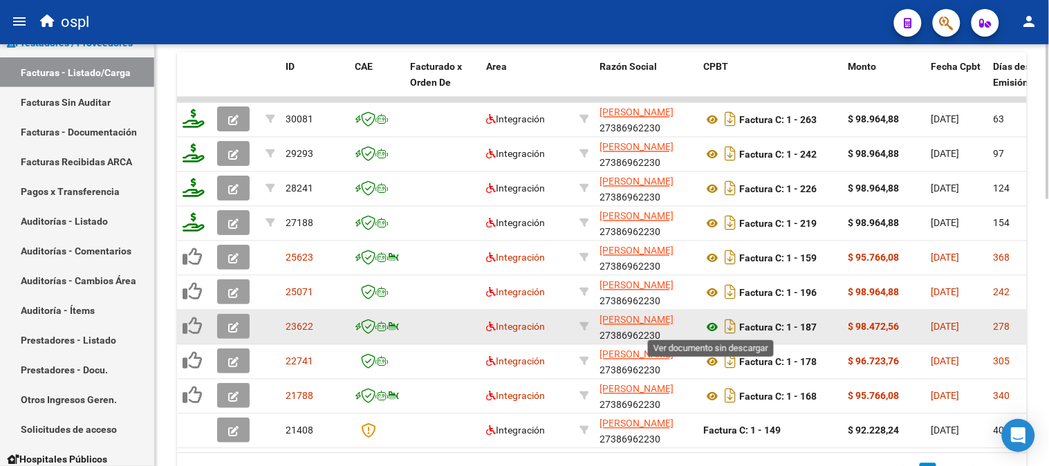
click at [711, 325] on icon at bounding box center [712, 327] width 18 height 17
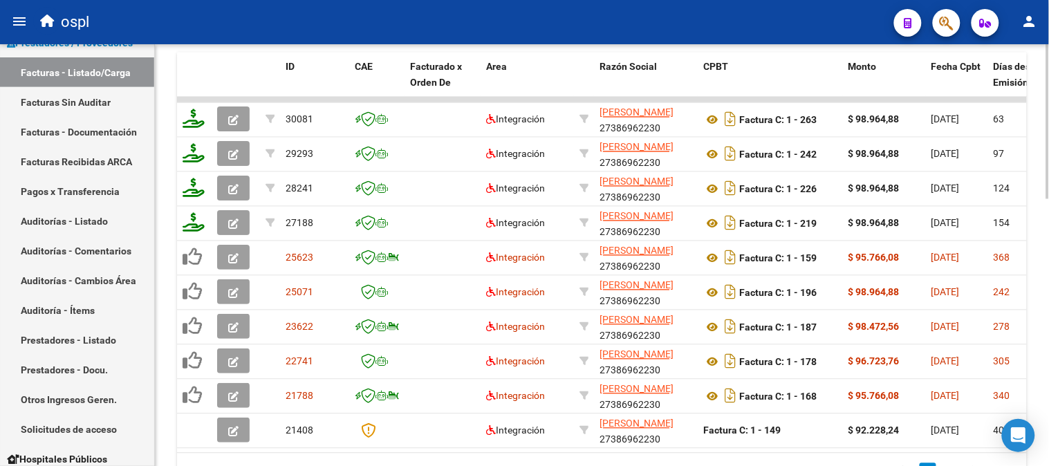
scroll to position [113, 0]
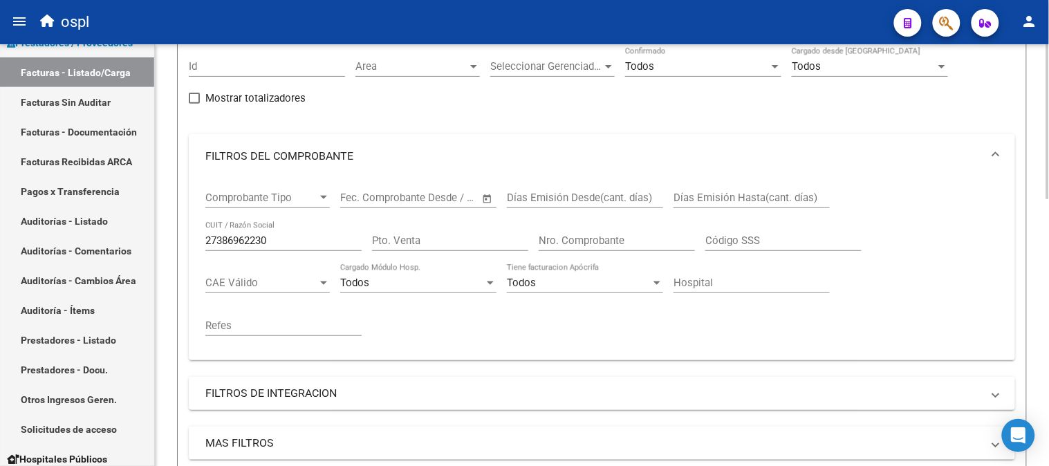
click at [267, 243] on input "27386962230" at bounding box center [283, 240] width 156 height 12
paste input "30717810577"
type input "30717810577"
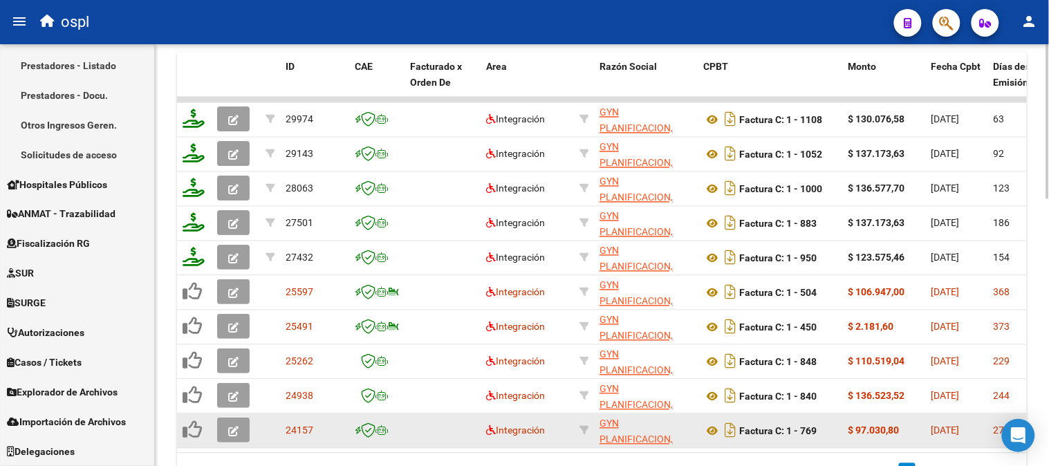
scroll to position [728, 0]
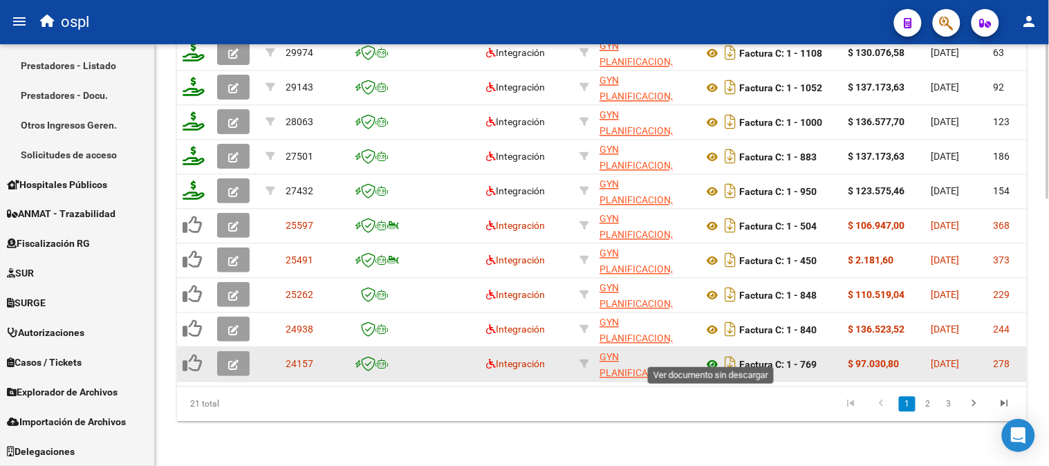
click at [711, 357] on icon at bounding box center [712, 365] width 18 height 17
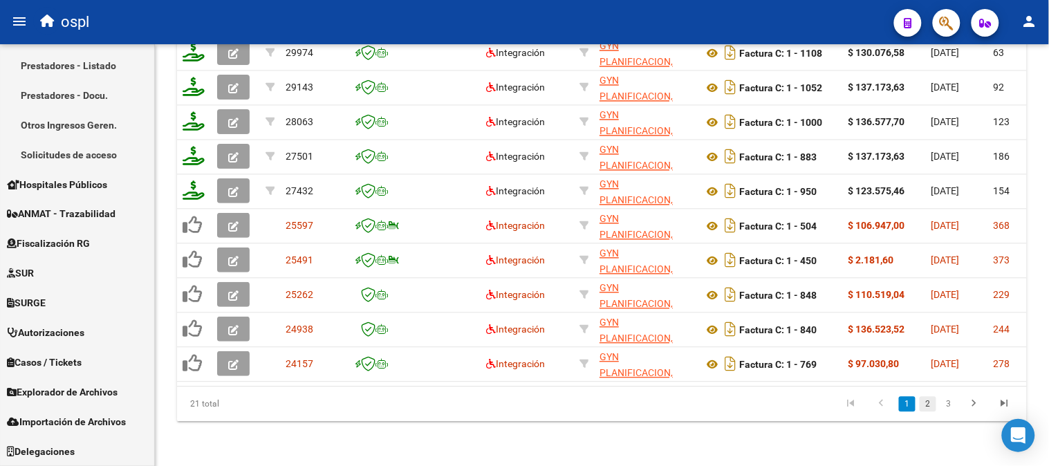
click at [927, 406] on link "2" at bounding box center [928, 404] width 17 height 15
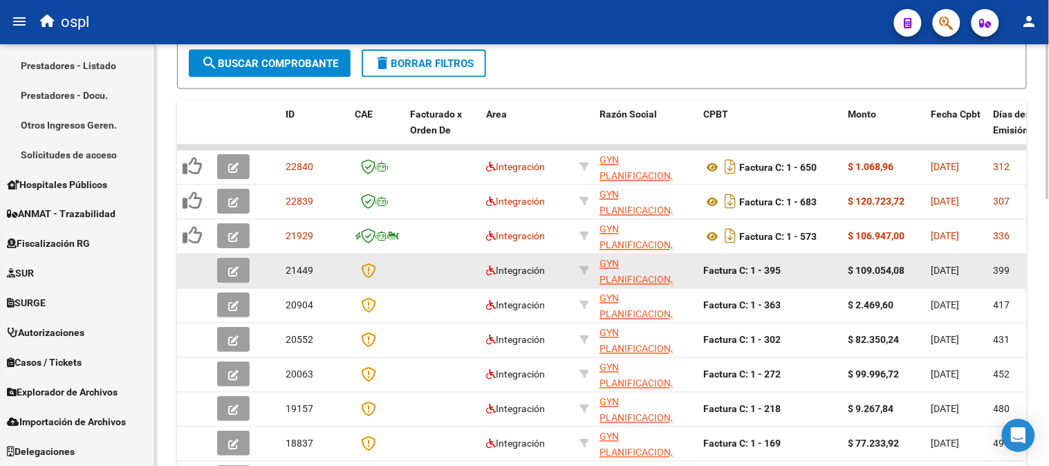
scroll to position [575, 0]
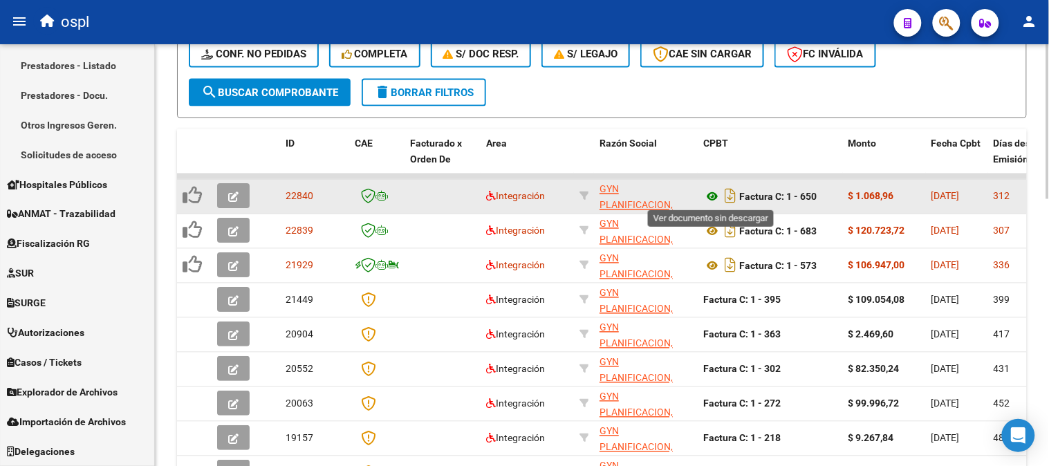
click at [708, 196] on icon at bounding box center [712, 197] width 18 height 17
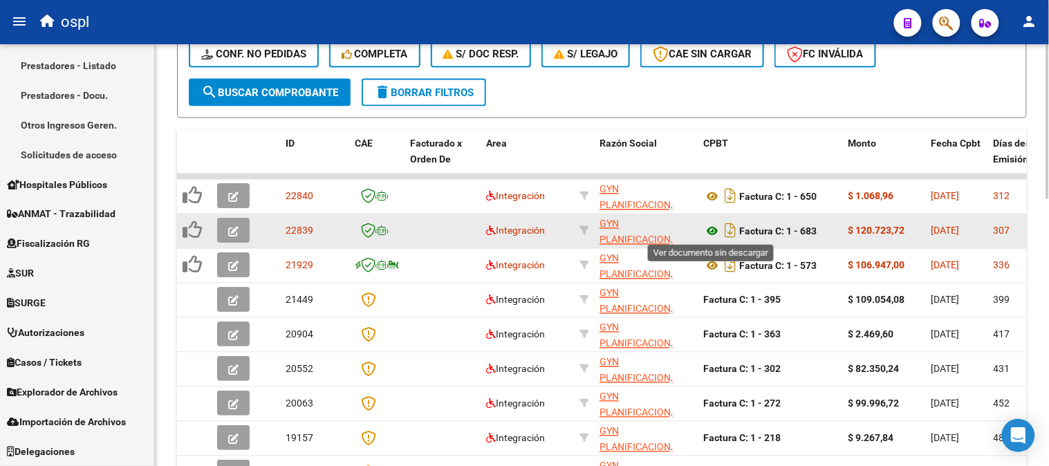
click at [714, 230] on icon at bounding box center [712, 231] width 18 height 17
